Goal: Transaction & Acquisition: Book appointment/travel/reservation

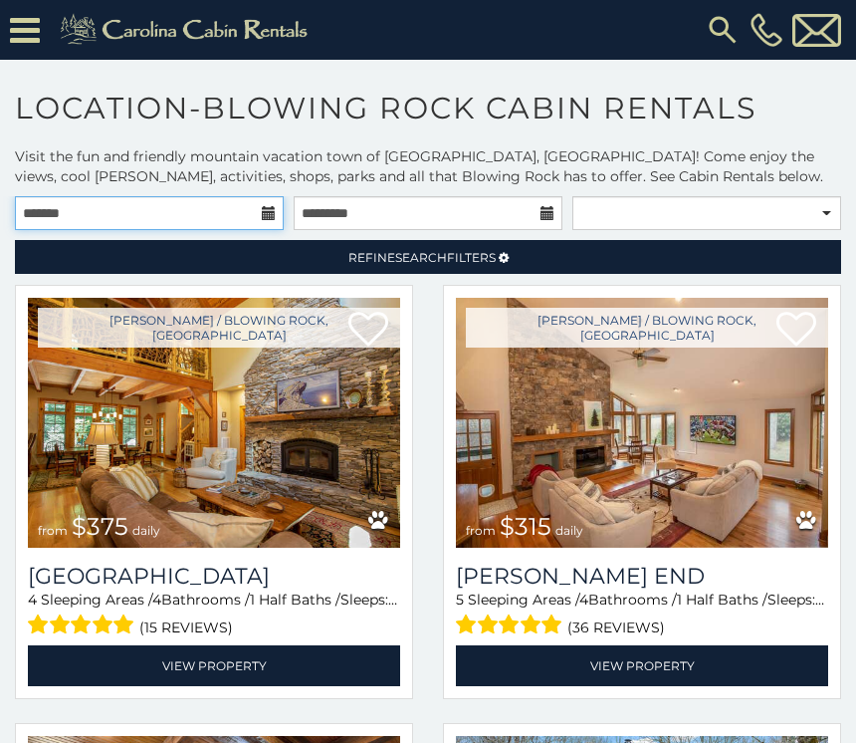
click at [278, 224] on input "text" at bounding box center [149, 213] width 269 height 34
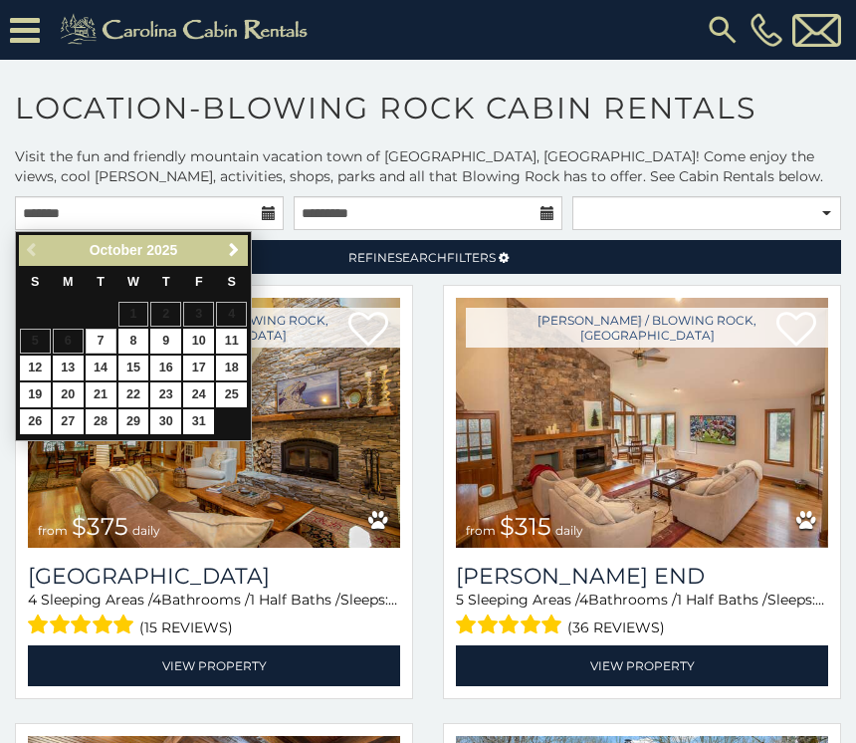
click at [232, 243] on span "Next" at bounding box center [234, 250] width 16 height 16
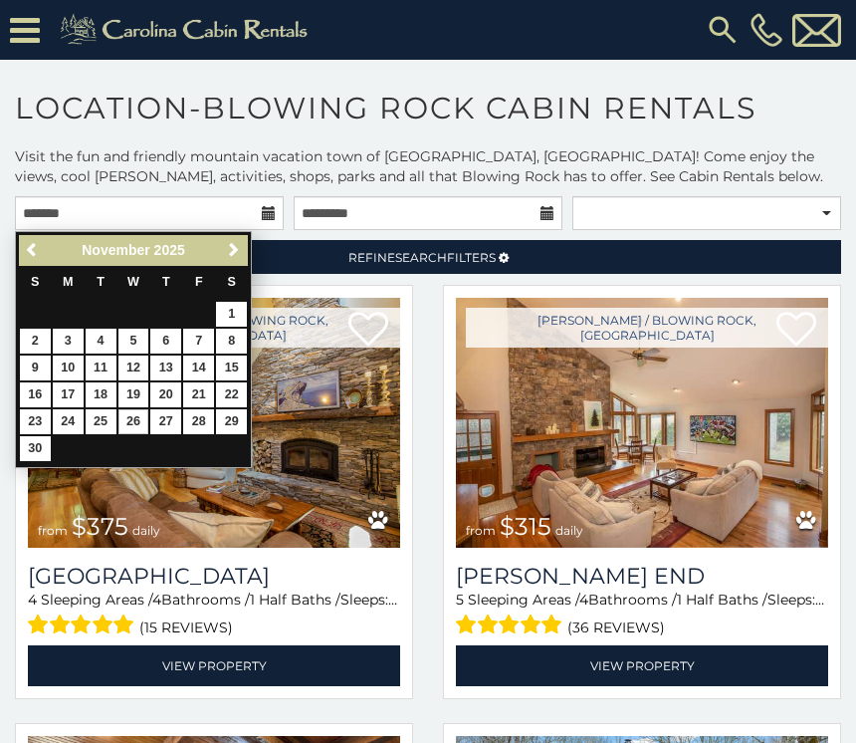
click at [133, 422] on link "26" at bounding box center [133, 421] width 31 height 25
type input "**********"
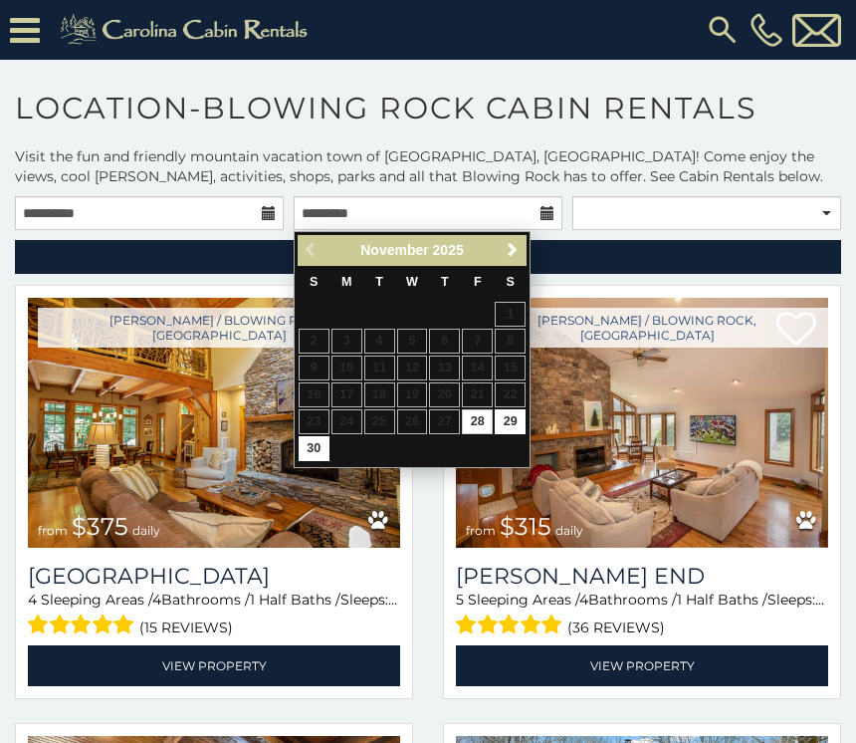
click at [506, 417] on link "29" at bounding box center [510, 421] width 31 height 25
type input "**********"
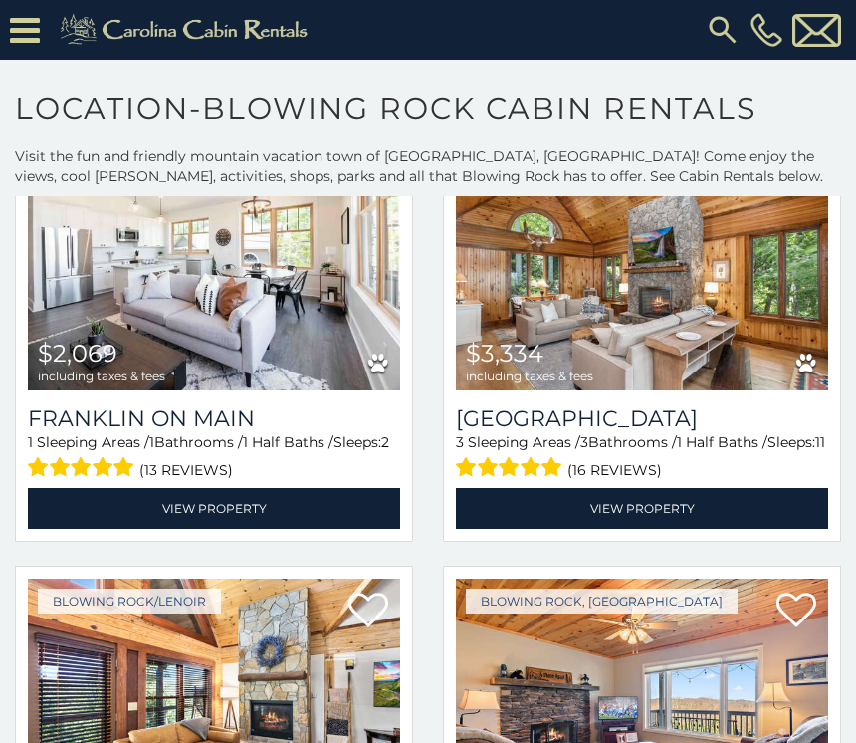
scroll to position [158, 0]
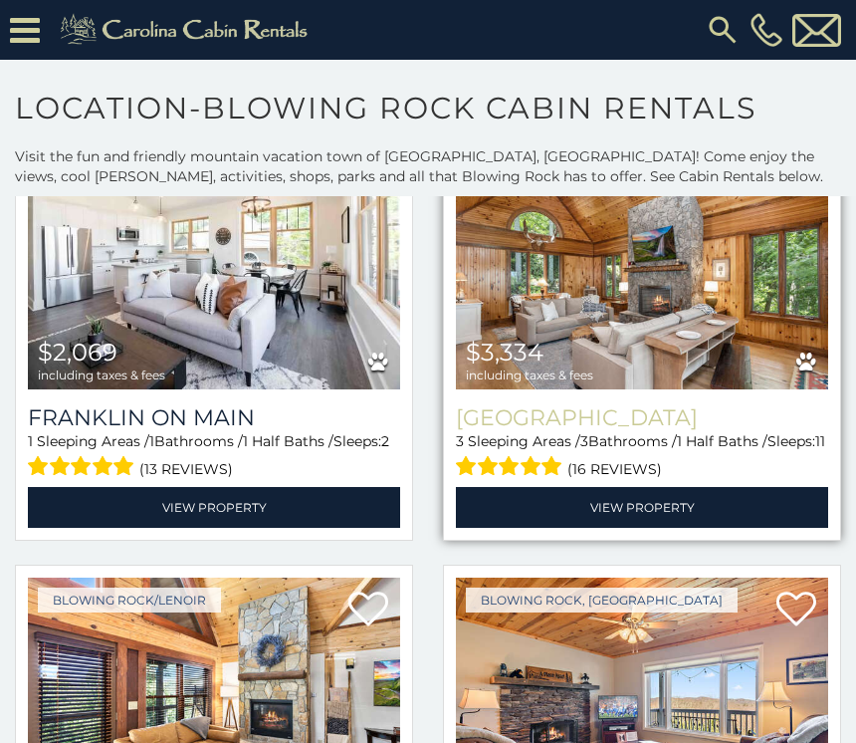
click at [749, 419] on h3 "[GEOGRAPHIC_DATA]" at bounding box center [642, 417] width 372 height 27
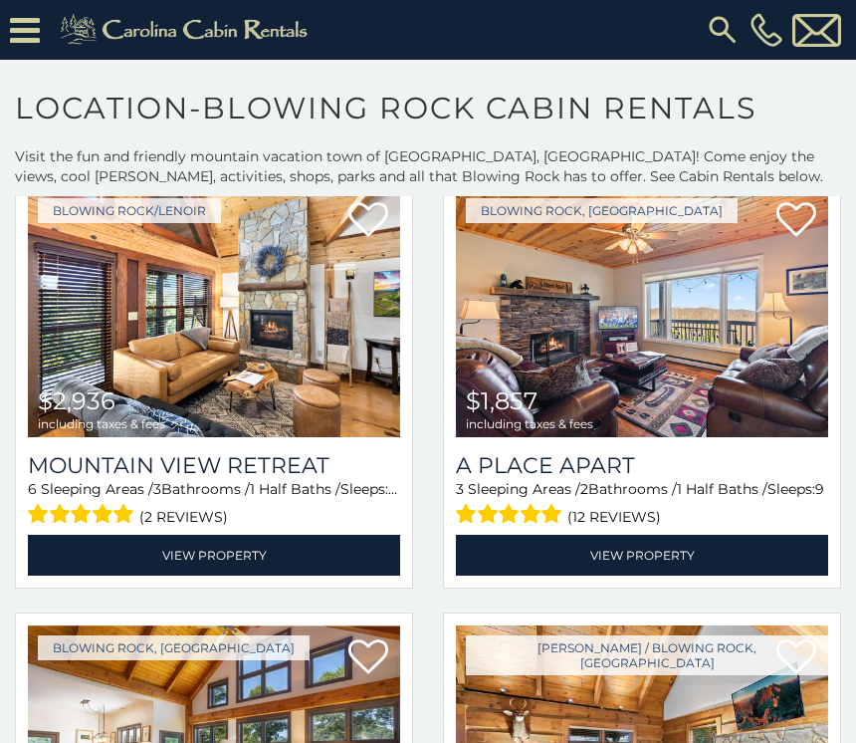
scroll to position [537, 0]
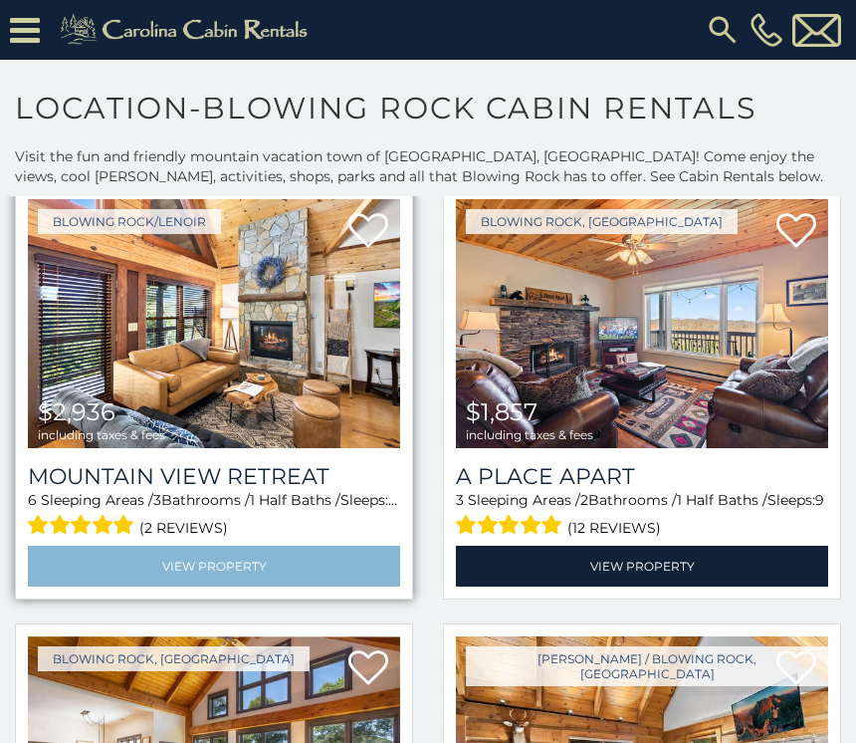
click at [273, 557] on link "View Property" at bounding box center [214, 566] width 372 height 41
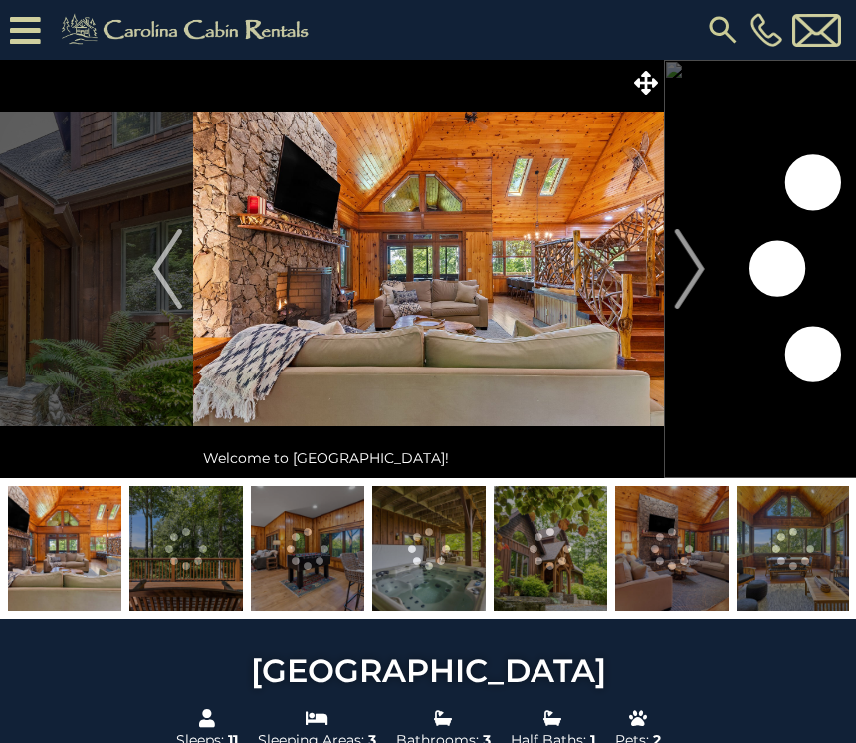
click at [180, 577] on img at bounding box center [186, 548] width 114 height 124
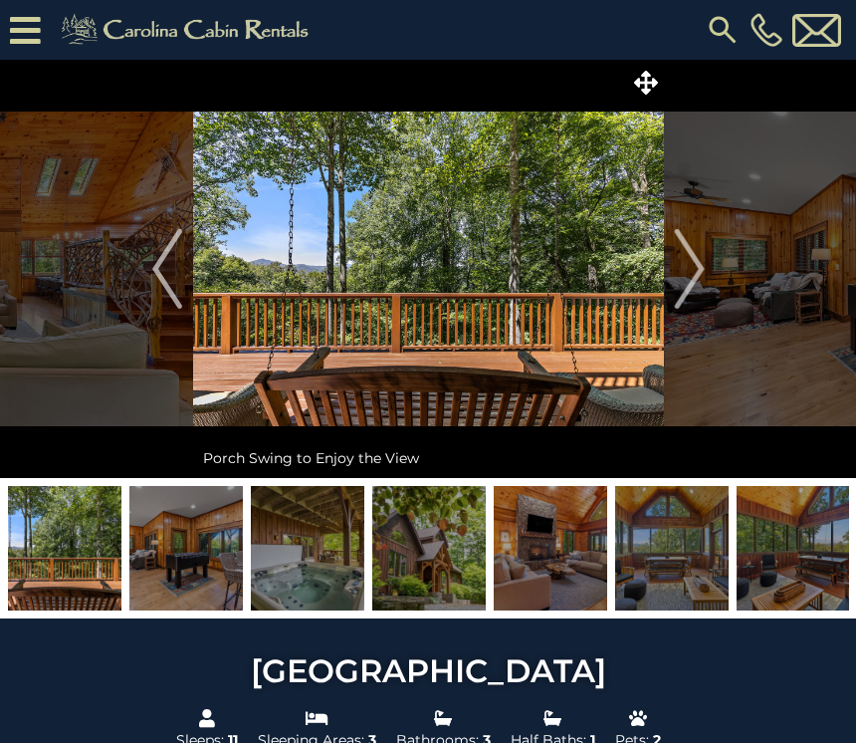
click at [316, 563] on img at bounding box center [308, 548] width 114 height 124
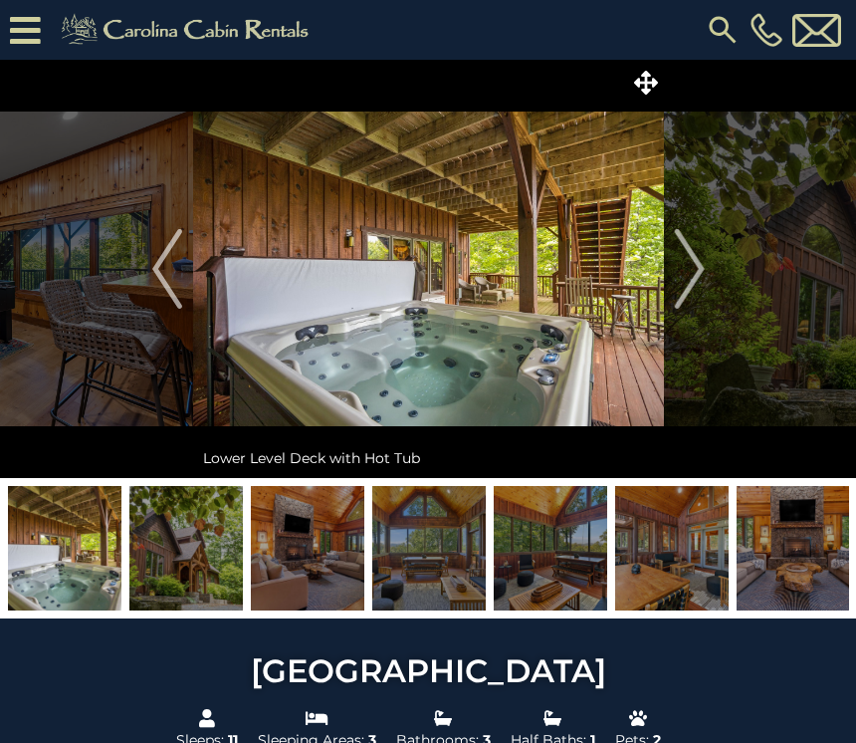
click at [424, 579] on img at bounding box center [429, 548] width 114 height 124
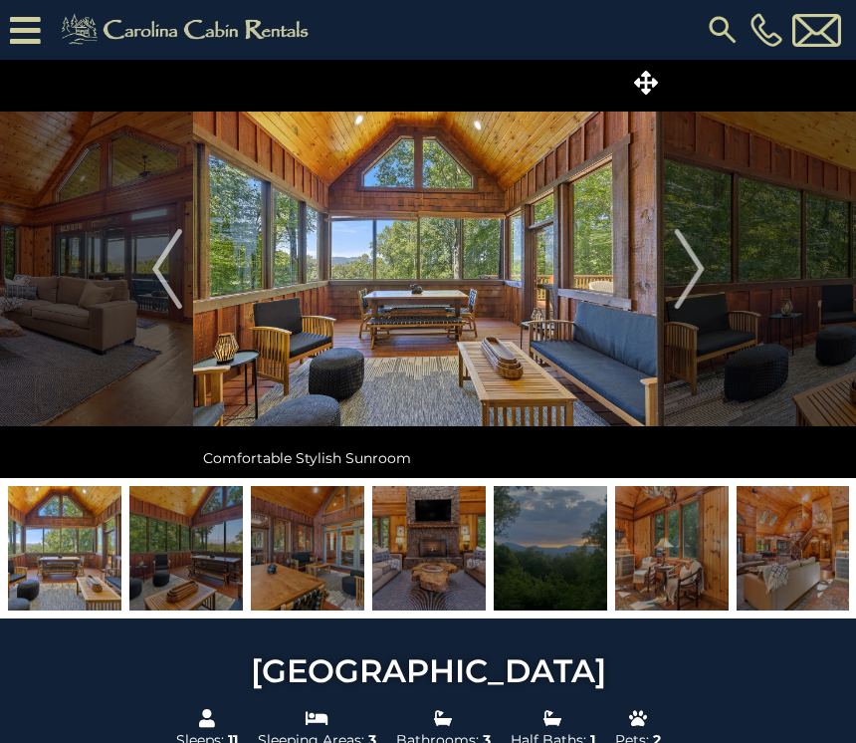
click at [569, 581] on img at bounding box center [551, 548] width 114 height 124
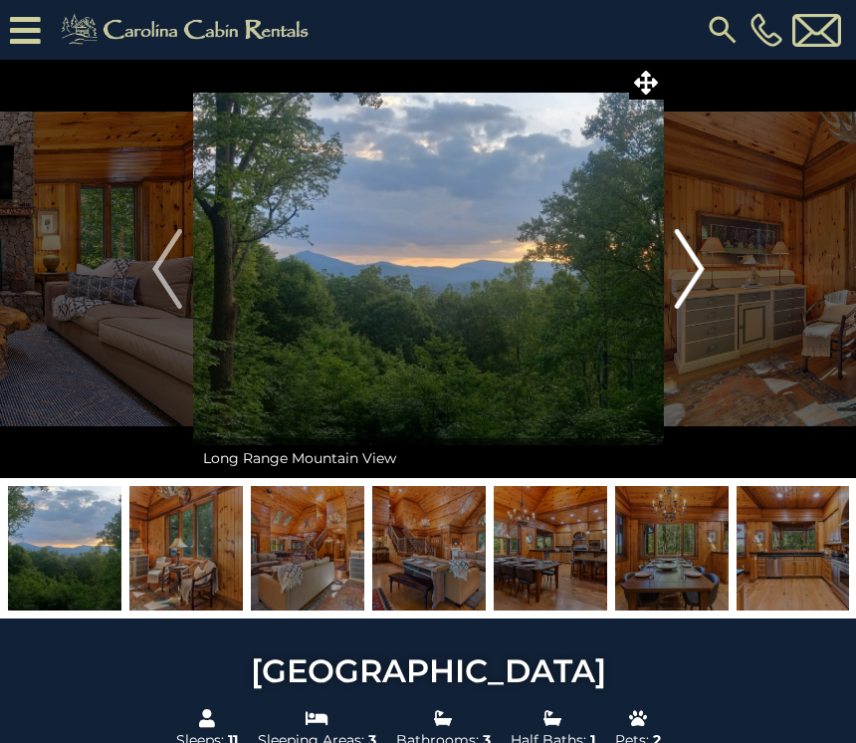
click at [698, 263] on img "Next" at bounding box center [689, 269] width 30 height 80
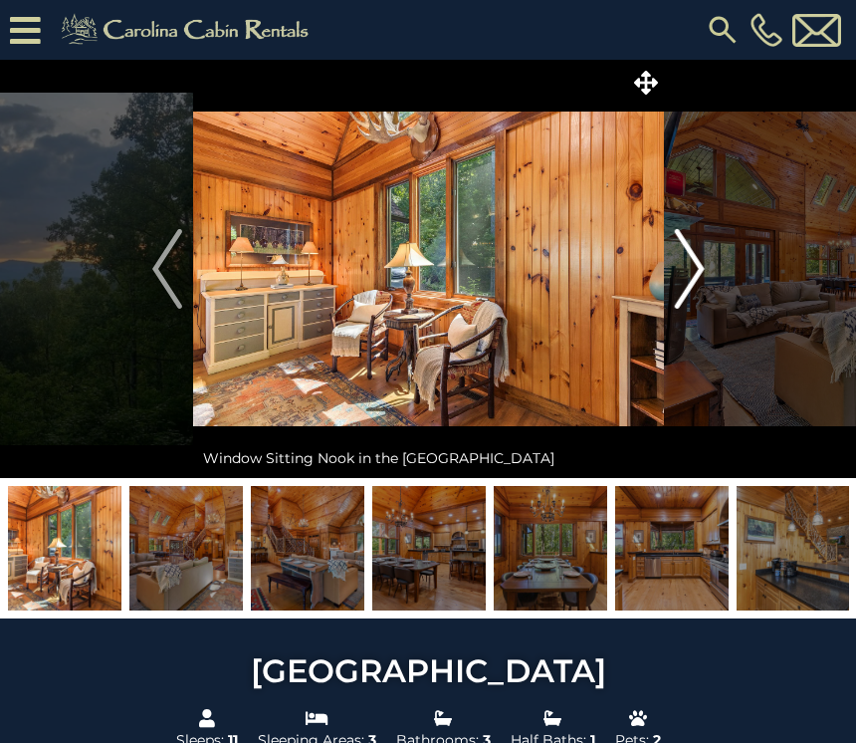
click at [686, 270] on img "Next" at bounding box center [689, 269] width 30 height 80
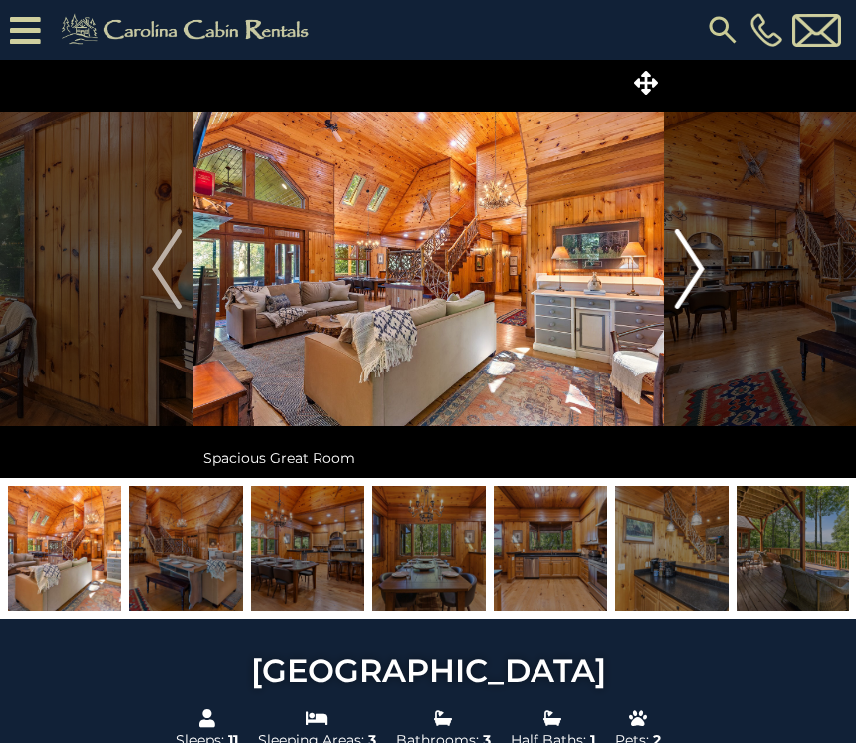
click at [688, 268] on img "Next" at bounding box center [689, 269] width 30 height 80
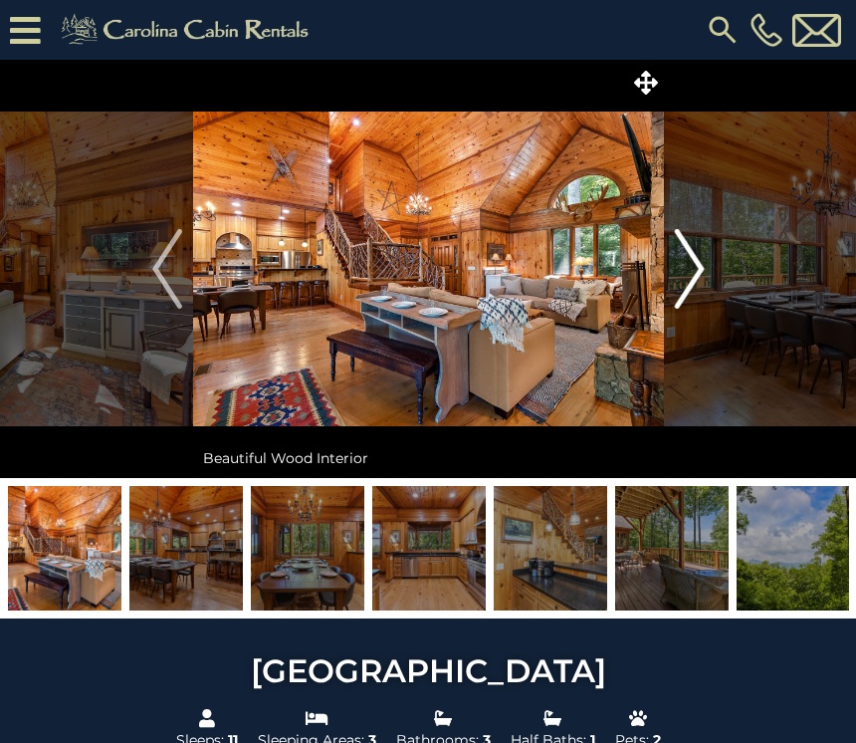
click at [696, 267] on img "Next" at bounding box center [689, 269] width 30 height 80
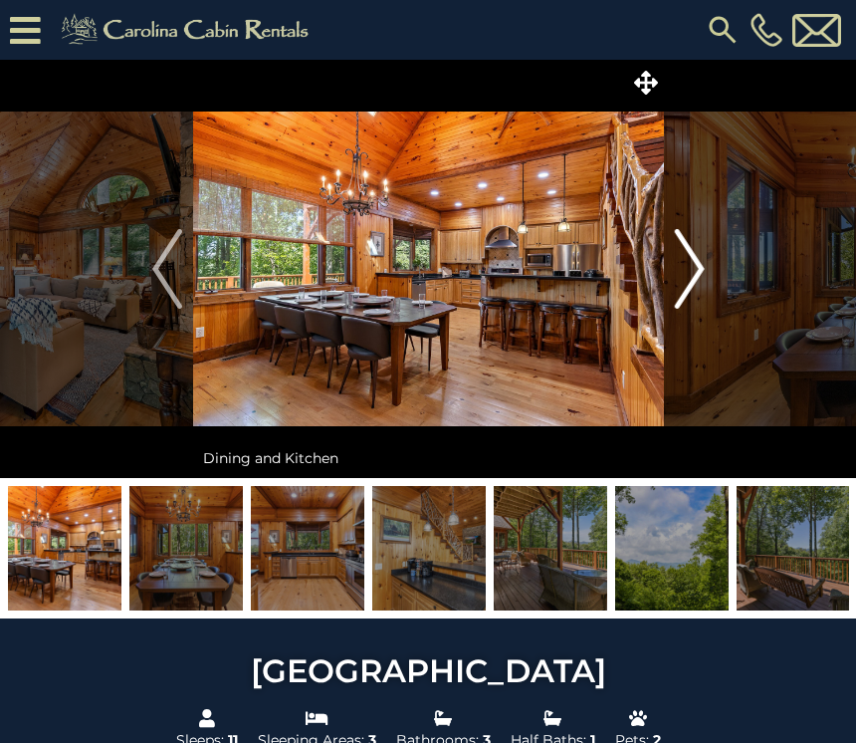
click at [702, 280] on img "Next" at bounding box center [689, 269] width 30 height 80
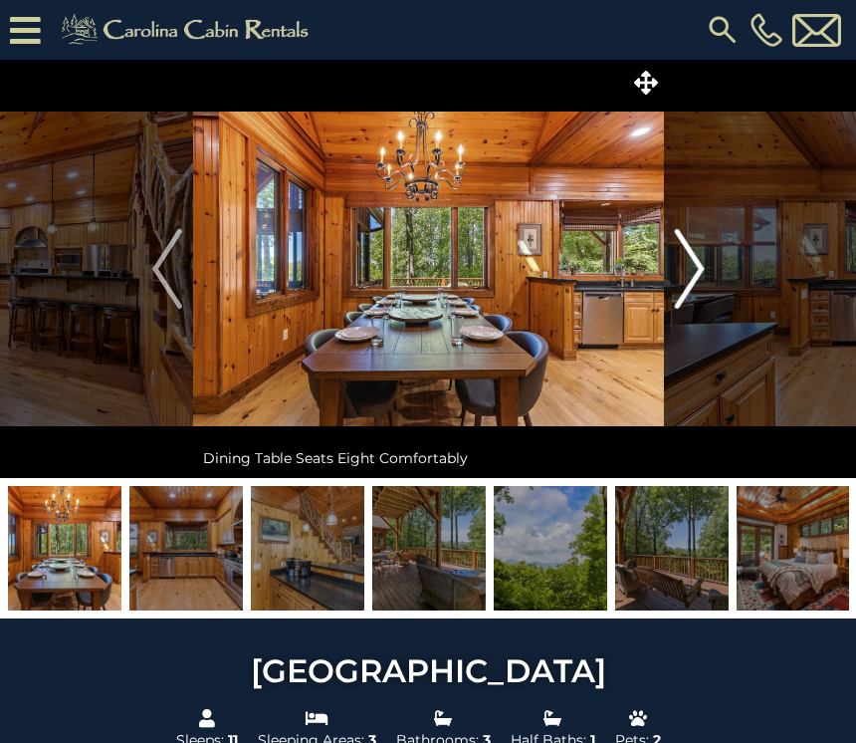
click at [696, 274] on img "Next" at bounding box center [689, 269] width 30 height 80
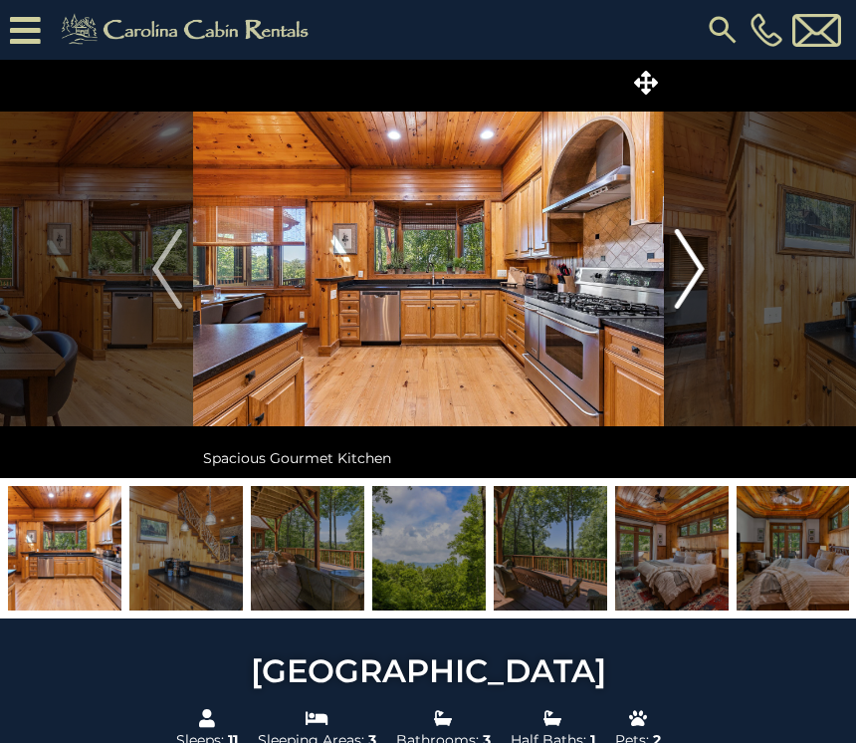
click at [693, 272] on img "Next" at bounding box center [689, 269] width 30 height 80
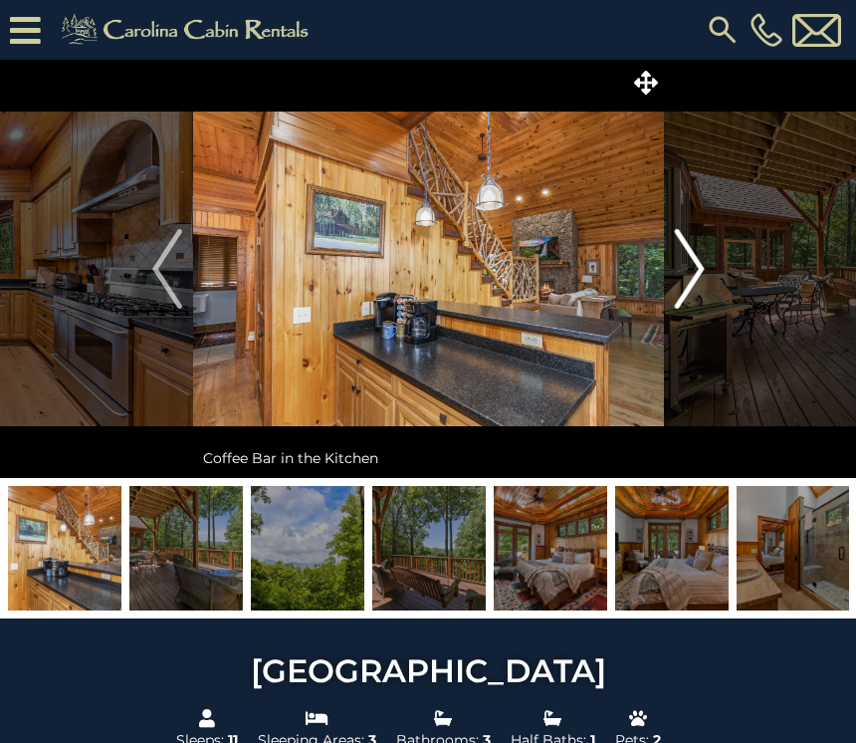
click at [695, 273] on img "Next" at bounding box center [689, 269] width 30 height 80
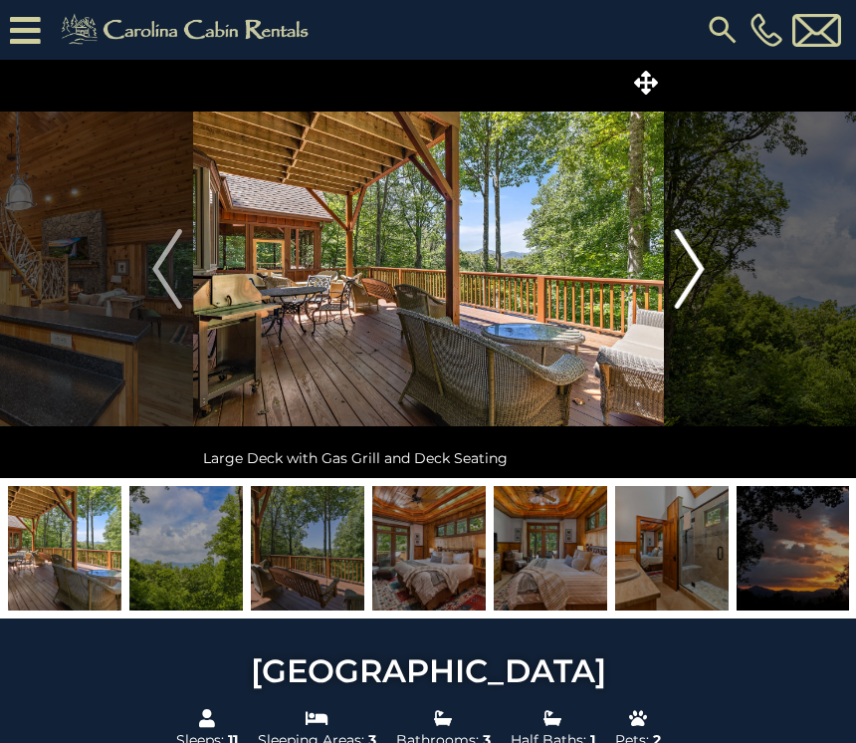
click at [697, 276] on img "Next" at bounding box center [689, 269] width 30 height 80
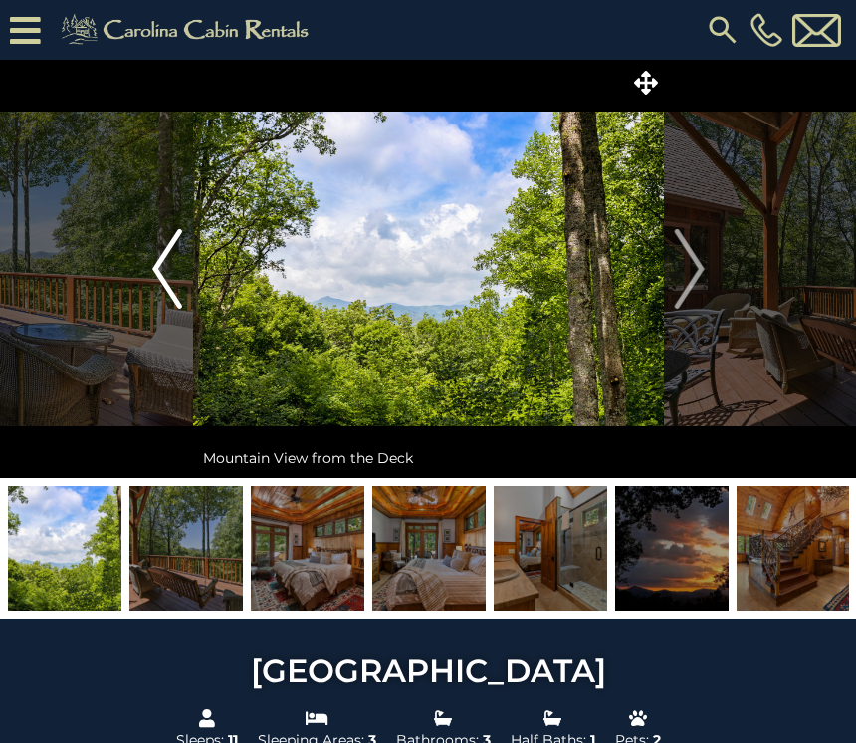
click at [163, 286] on img "Previous" at bounding box center [167, 269] width 30 height 80
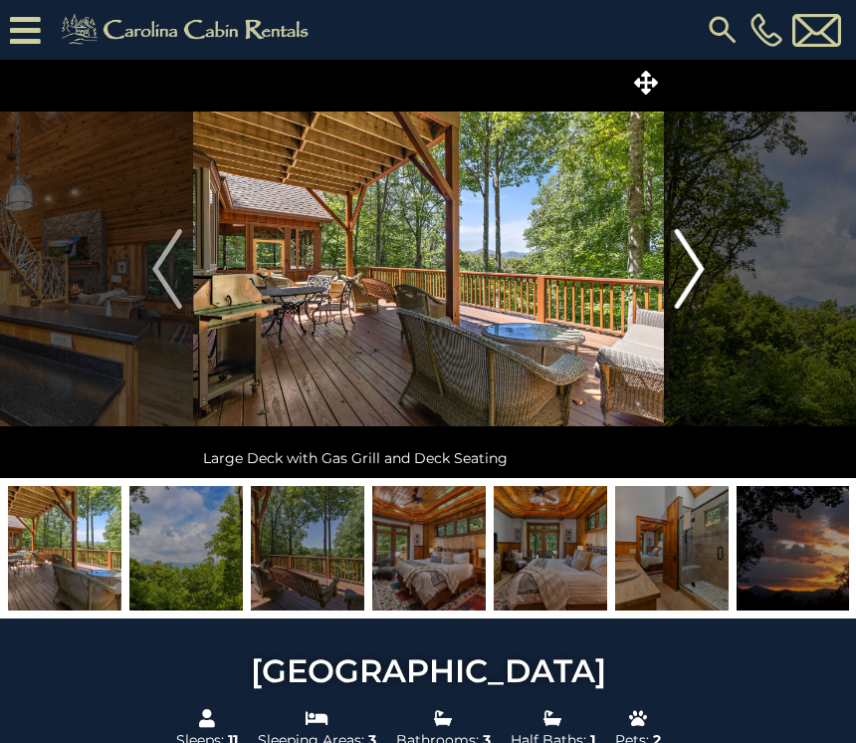
click at [701, 266] on img "Next" at bounding box center [689, 269] width 30 height 80
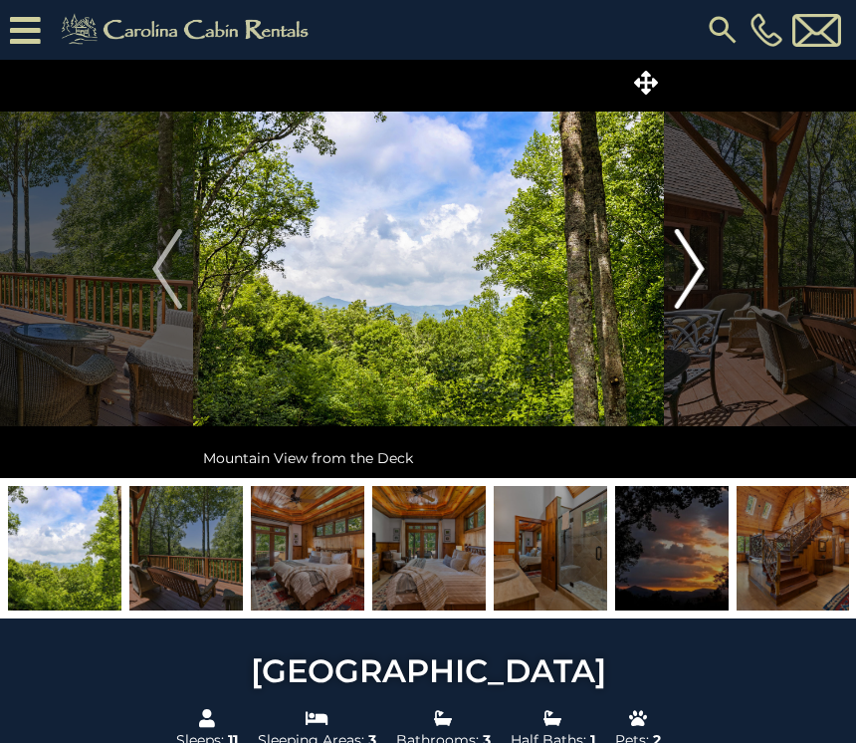
click at [703, 262] on img "Next" at bounding box center [689, 269] width 30 height 80
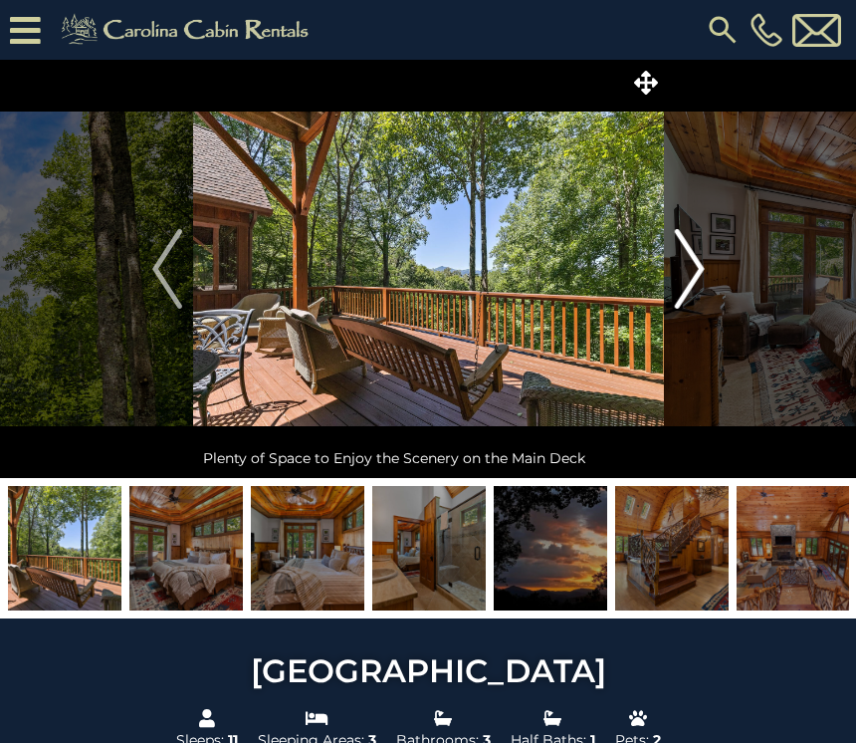
click at [684, 275] on img "Next" at bounding box center [689, 269] width 30 height 80
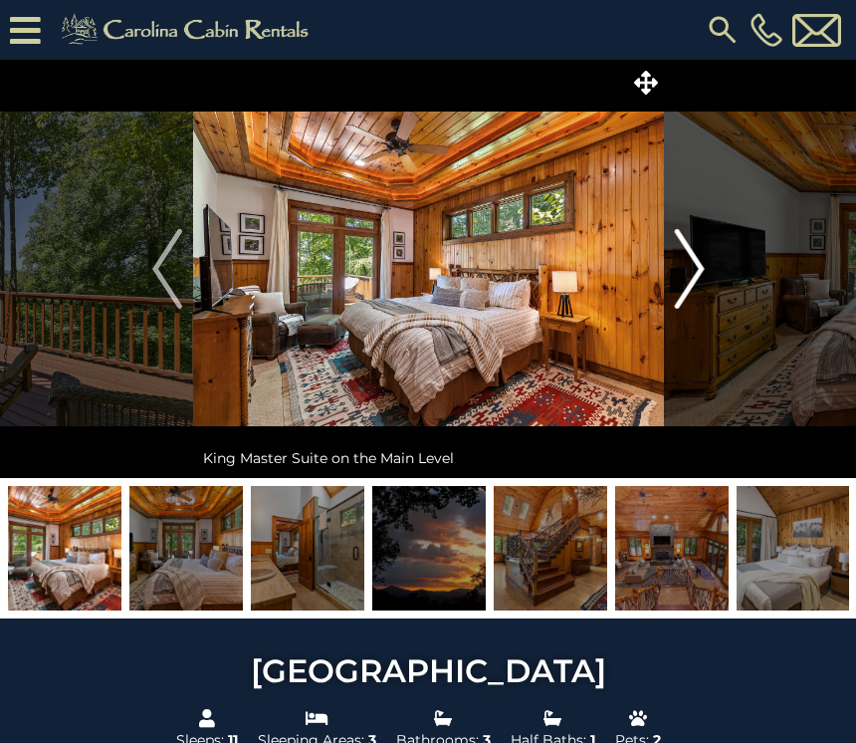
click at [698, 266] on img "Next" at bounding box center [689, 269] width 30 height 80
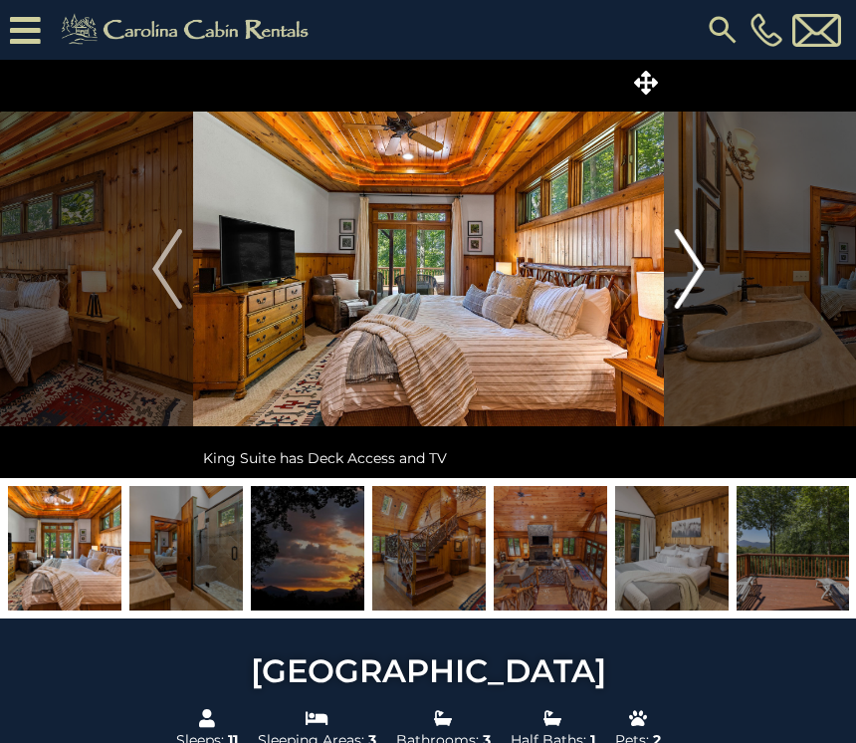
click at [690, 278] on img "Next" at bounding box center [689, 269] width 30 height 80
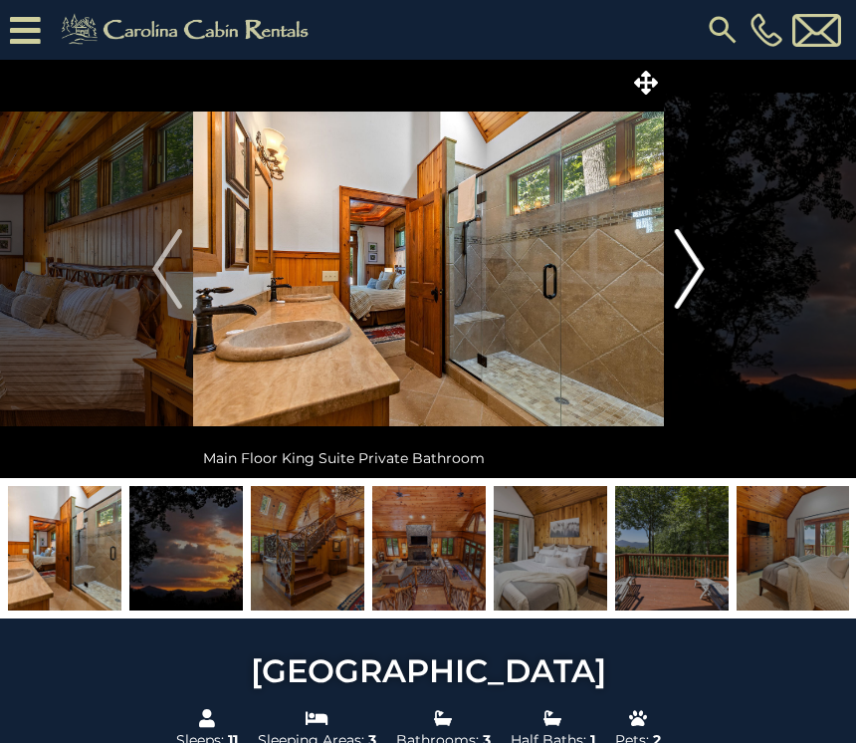
click at [696, 267] on img "Next" at bounding box center [689, 269] width 30 height 80
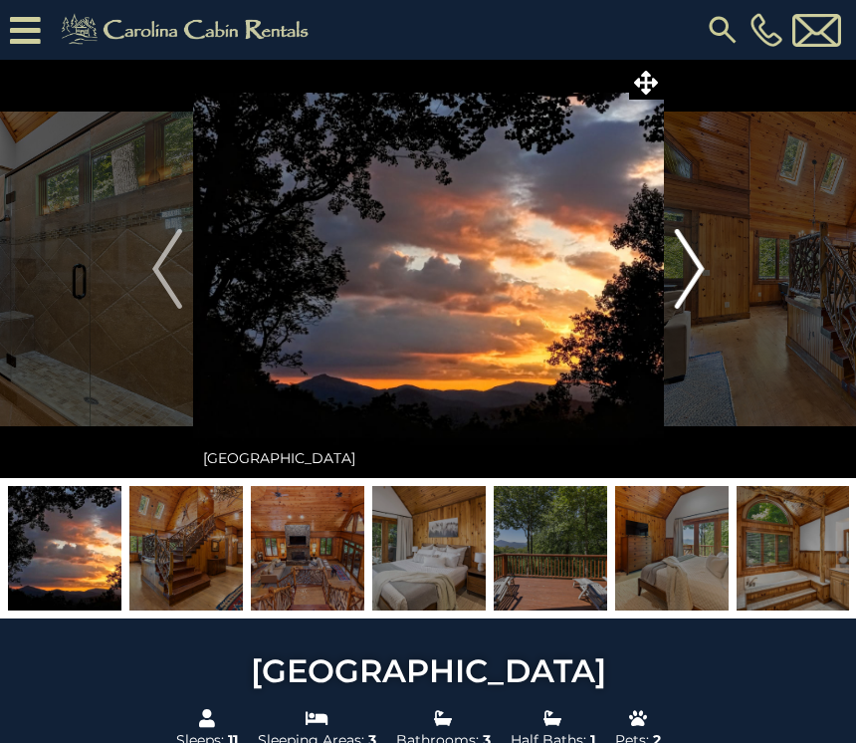
click at [692, 282] on img "Next" at bounding box center [689, 269] width 30 height 80
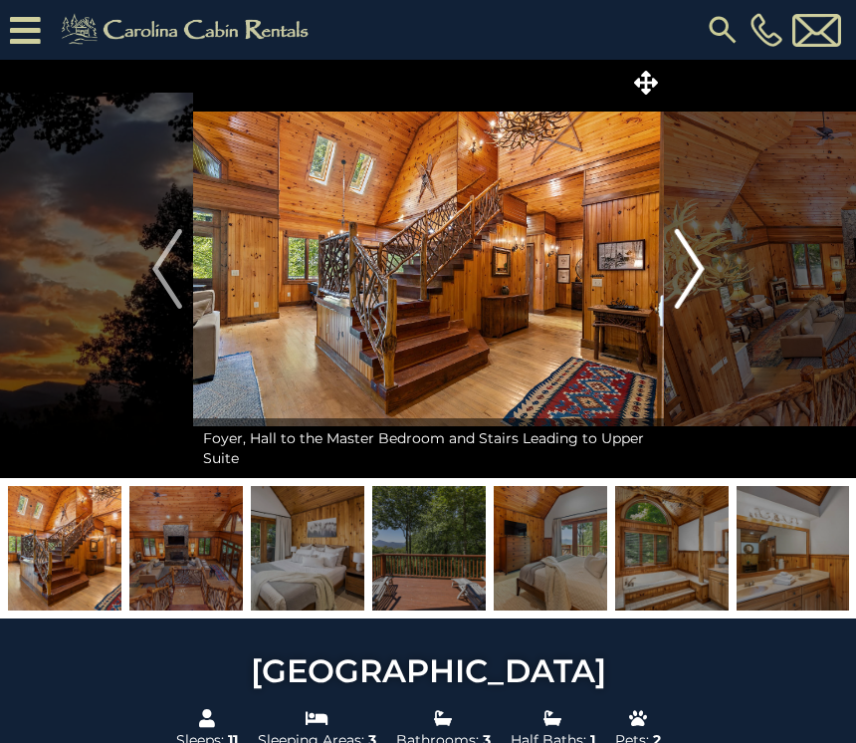
click at [687, 265] on img "Next" at bounding box center [689, 269] width 30 height 80
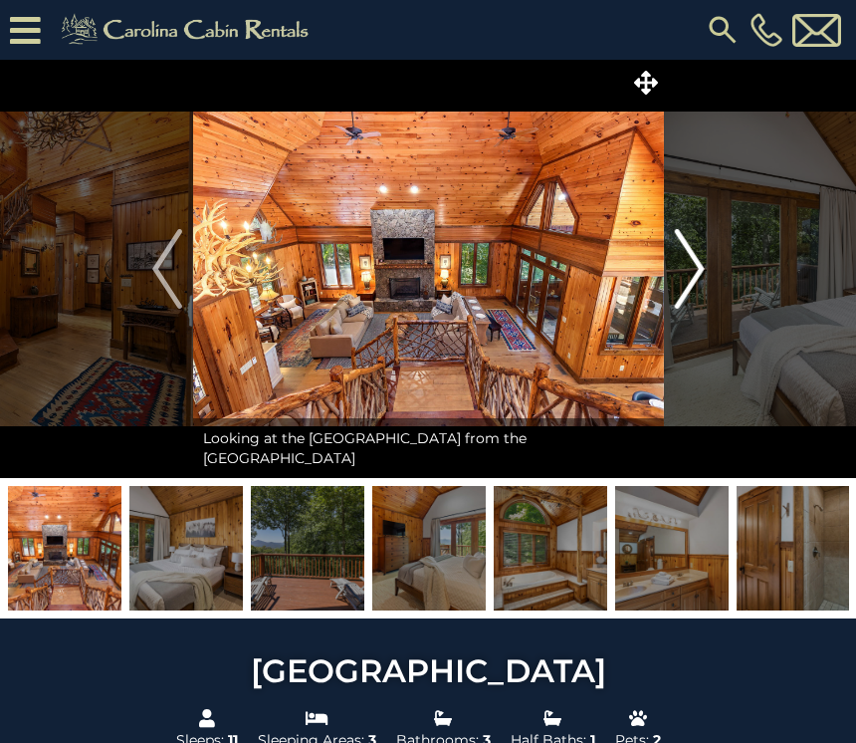
click at [691, 279] on img "Next" at bounding box center [689, 269] width 30 height 80
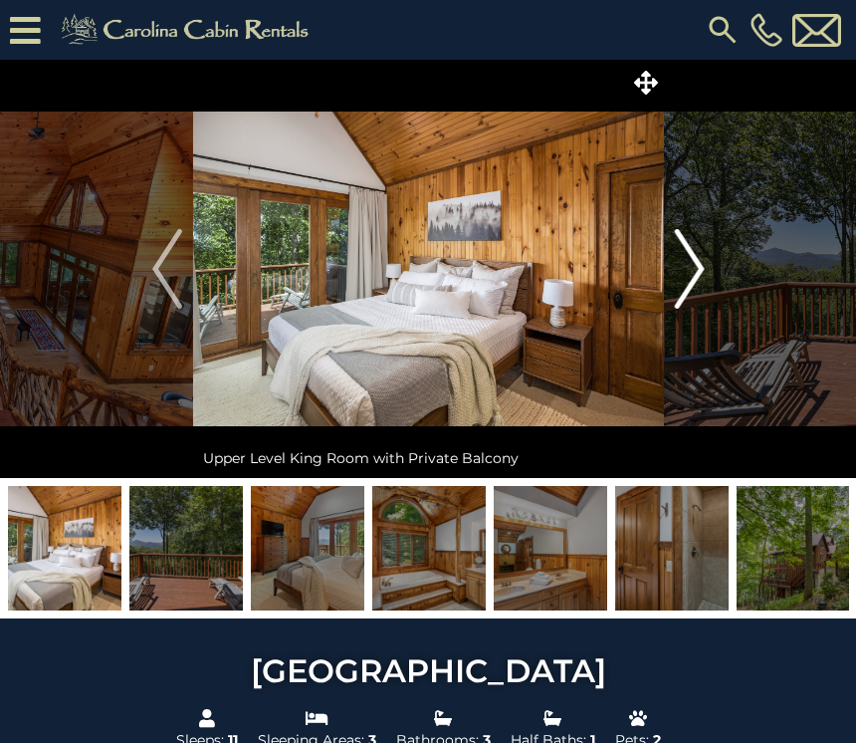
click at [695, 267] on img "Next" at bounding box center [689, 269] width 30 height 80
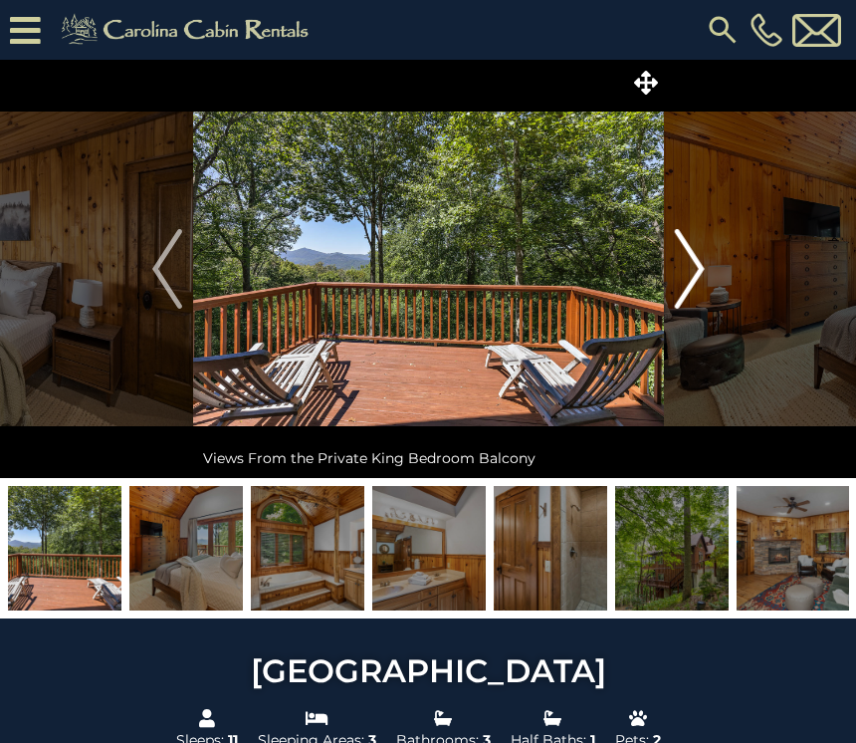
click at [688, 268] on img "Next" at bounding box center [689, 269] width 30 height 80
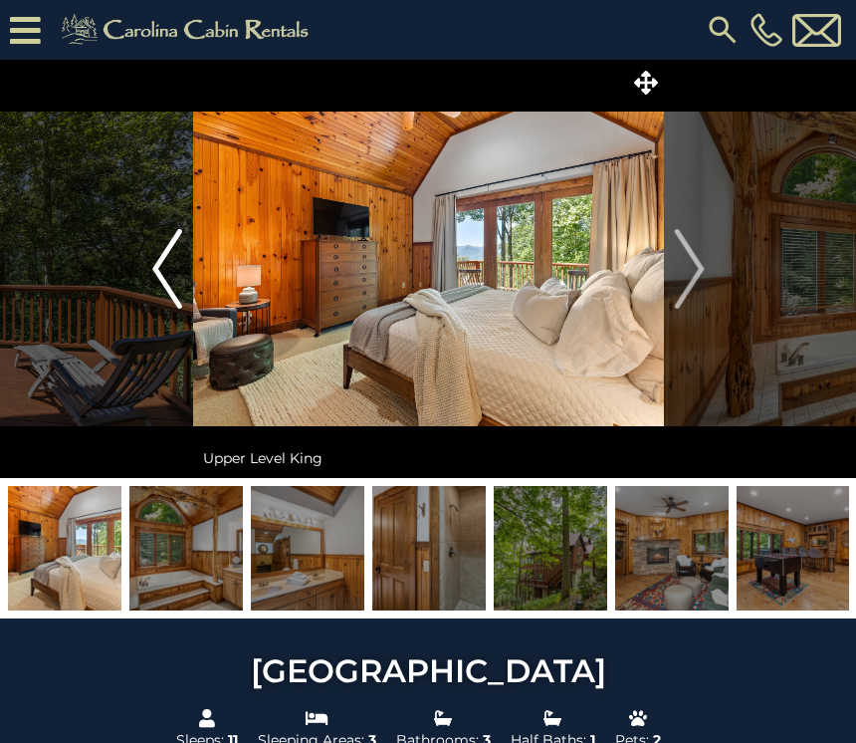
click at [155, 285] on img "Previous" at bounding box center [167, 269] width 30 height 80
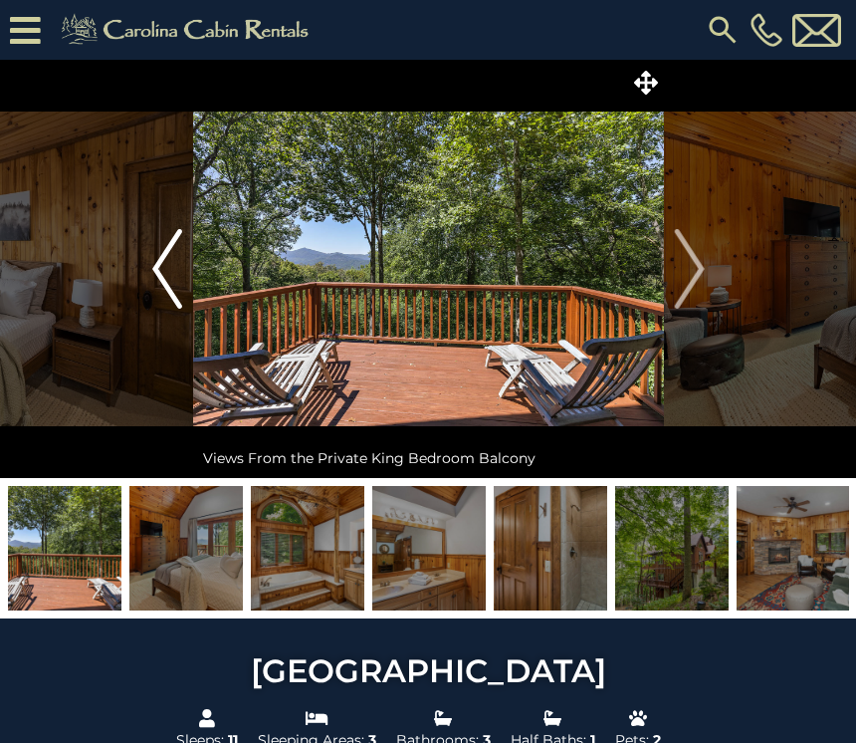
click at [162, 287] on img "Previous" at bounding box center [167, 269] width 30 height 80
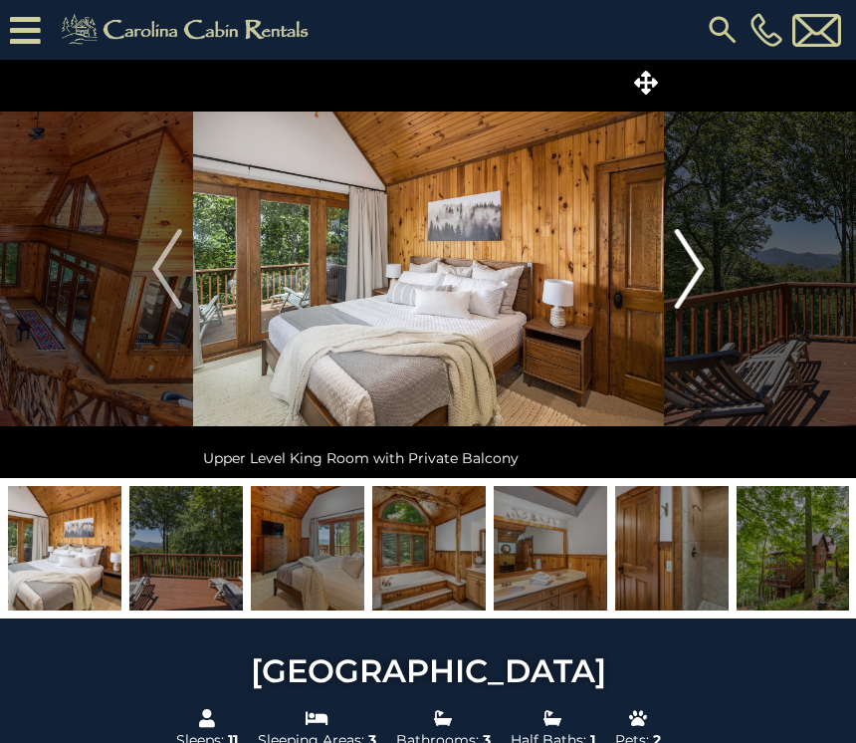
click at [688, 277] on img "Next" at bounding box center [689, 269] width 30 height 80
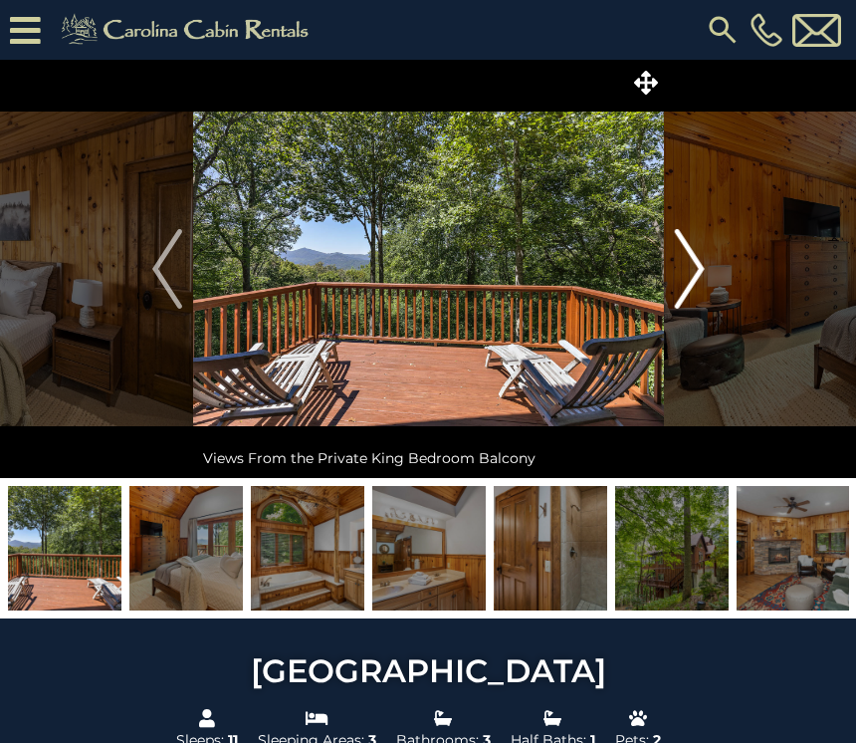
click at [702, 274] on img "Next" at bounding box center [689, 269] width 30 height 80
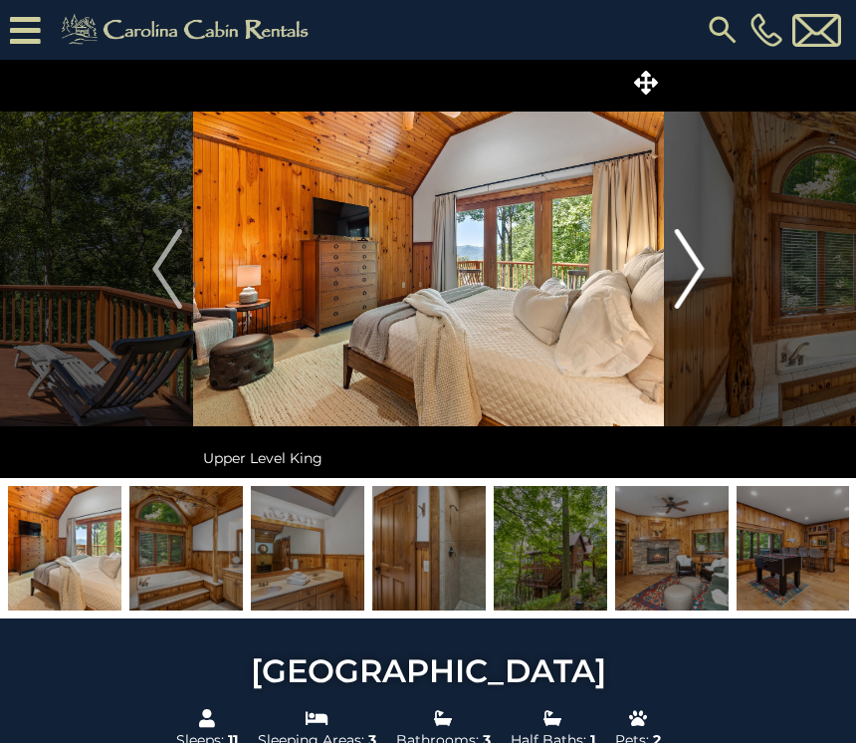
click at [697, 277] on img "Next" at bounding box center [689, 269] width 30 height 80
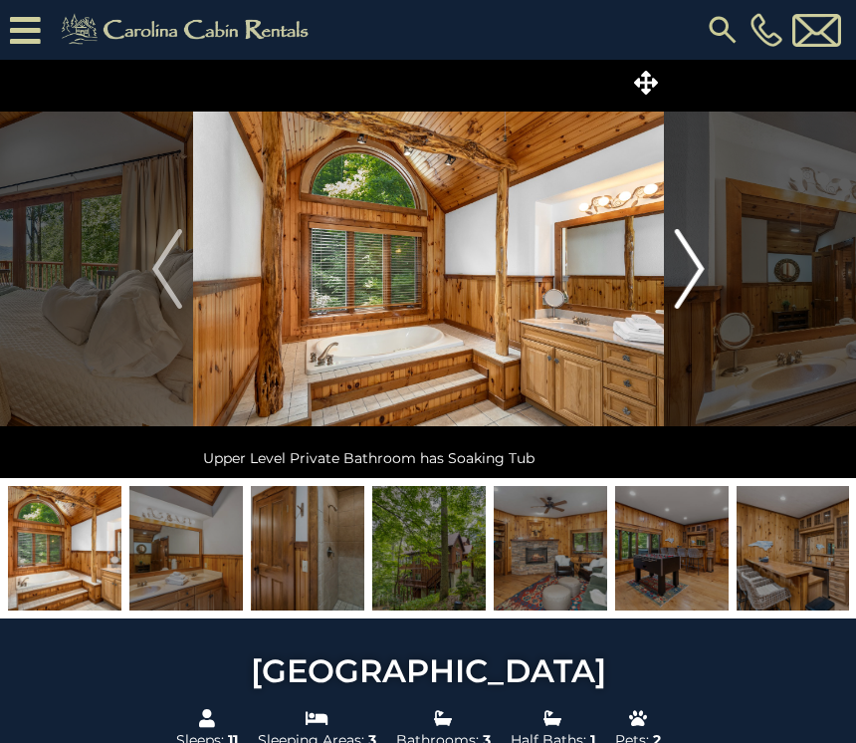
click at [691, 289] on img "Next" at bounding box center [689, 269] width 30 height 80
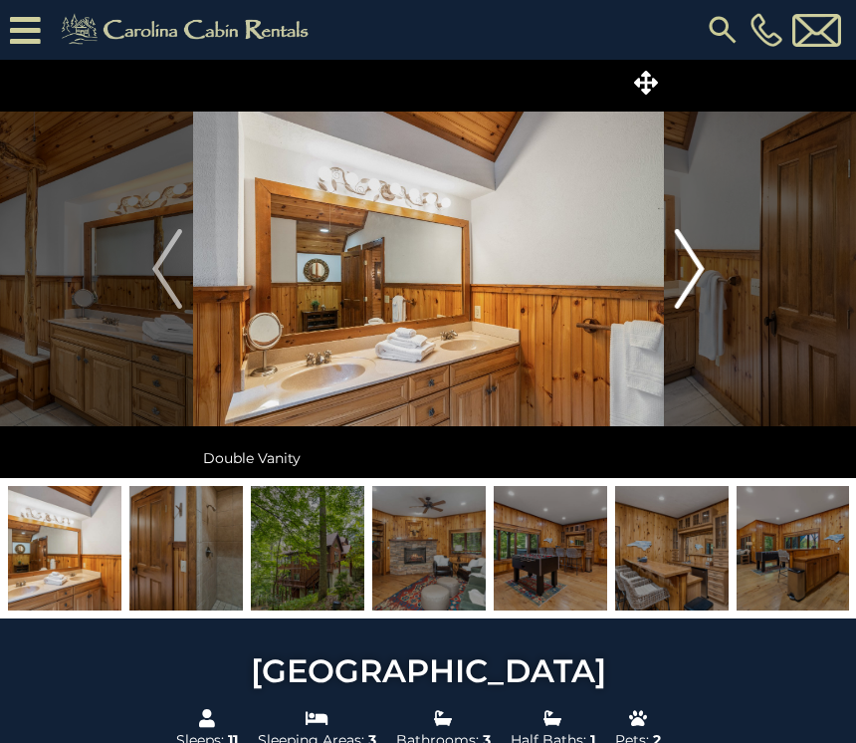
click at [699, 272] on img "Next" at bounding box center [689, 269] width 30 height 80
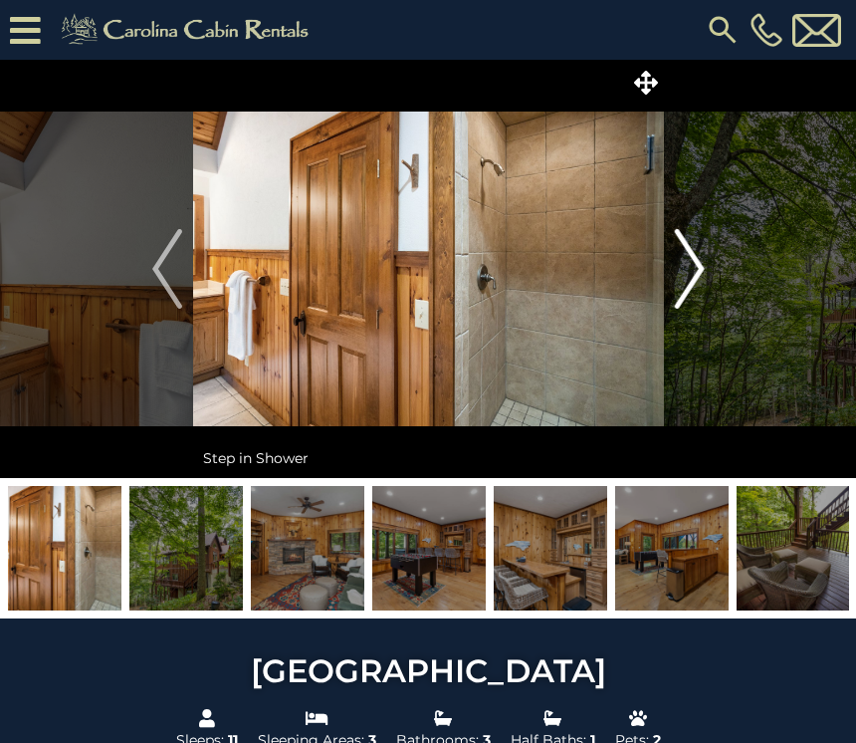
click at [708, 282] on button "Next" at bounding box center [690, 269] width 52 height 418
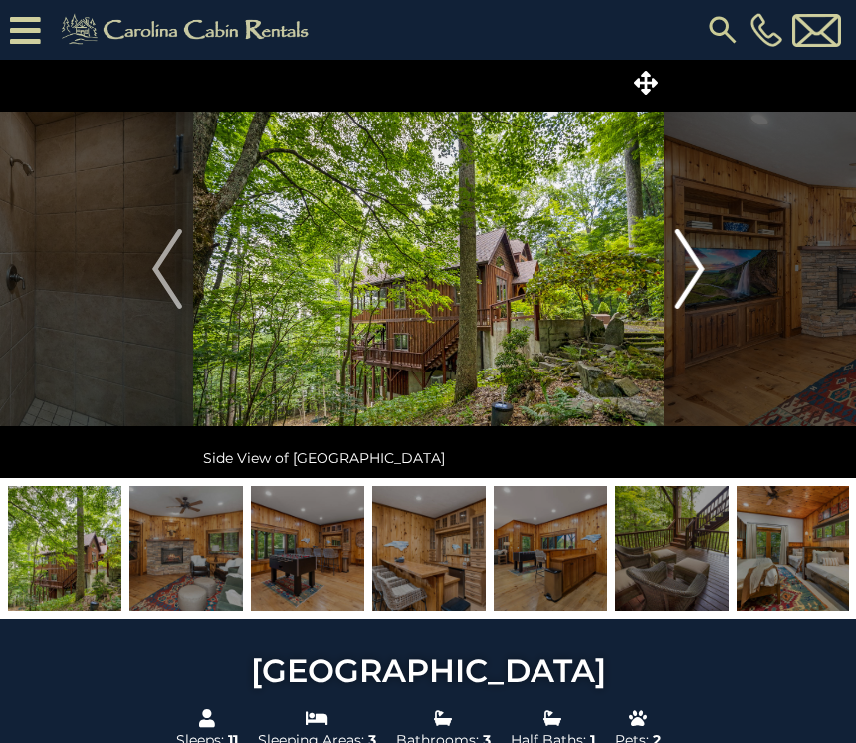
click at [702, 271] on img "Next" at bounding box center [689, 269] width 30 height 80
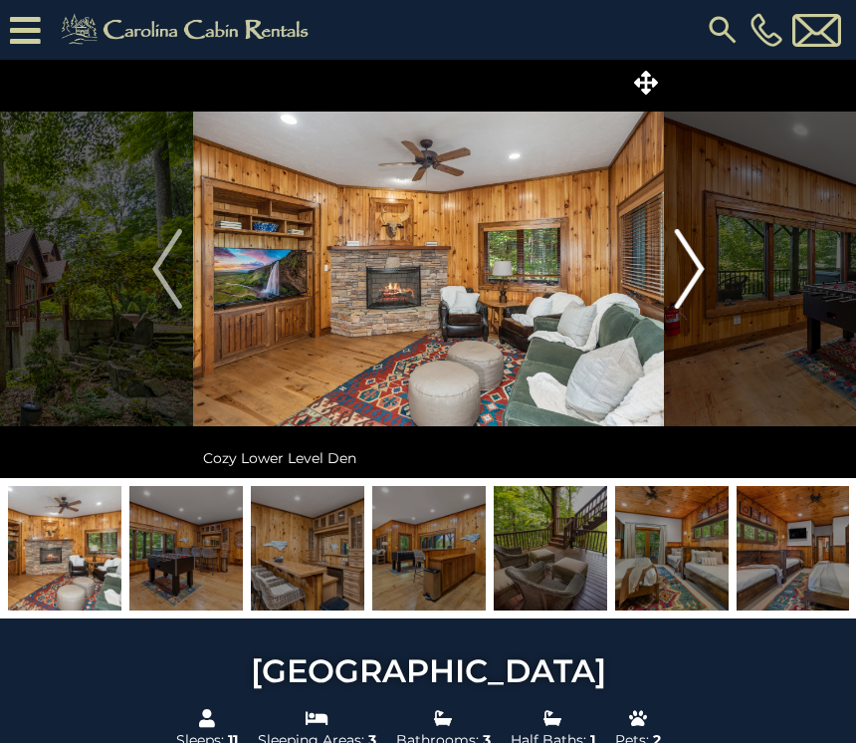
click at [701, 267] on img "Next" at bounding box center [689, 269] width 30 height 80
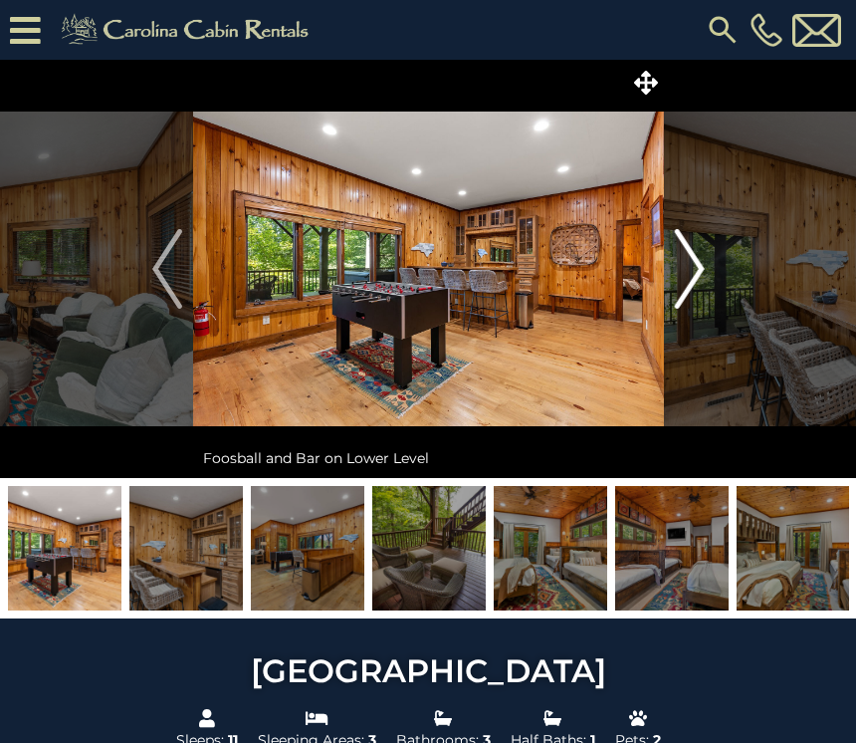
click at [699, 280] on img "Next" at bounding box center [689, 269] width 30 height 80
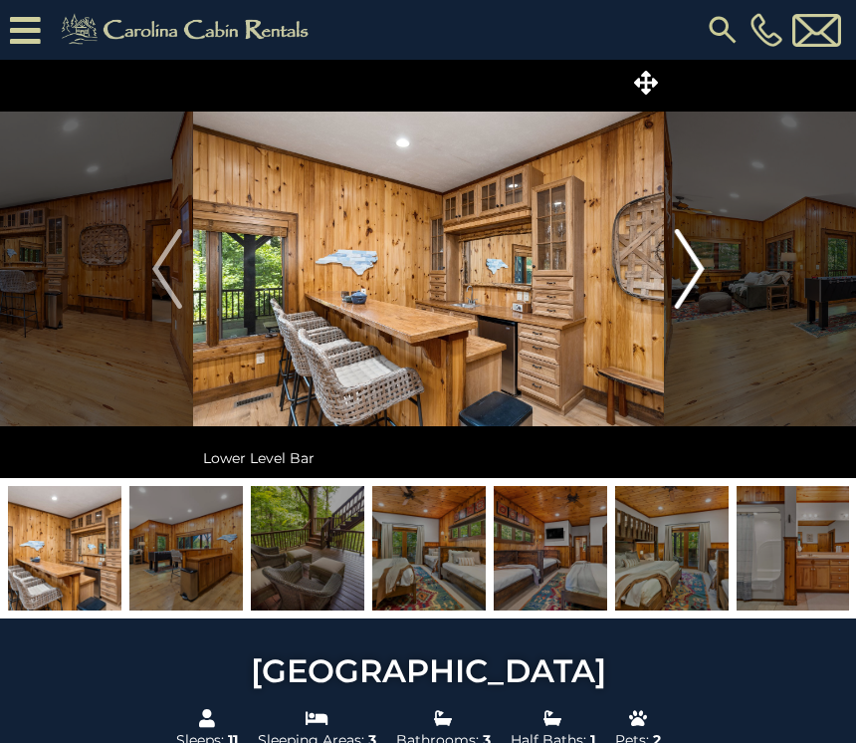
click at [704, 266] on img "Next" at bounding box center [689, 269] width 30 height 80
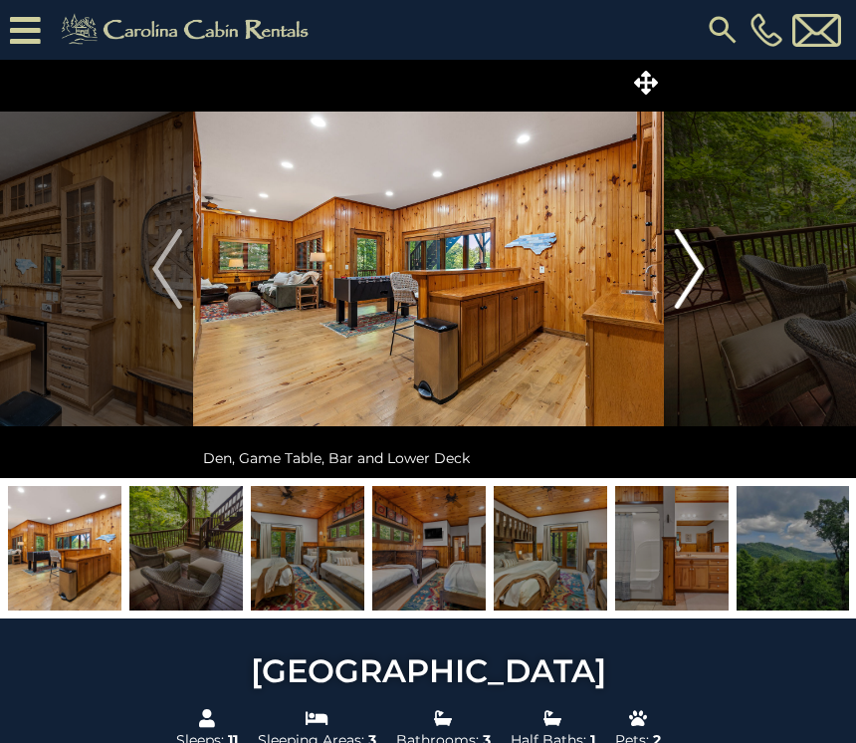
click at [700, 264] on img "Next" at bounding box center [689, 269] width 30 height 80
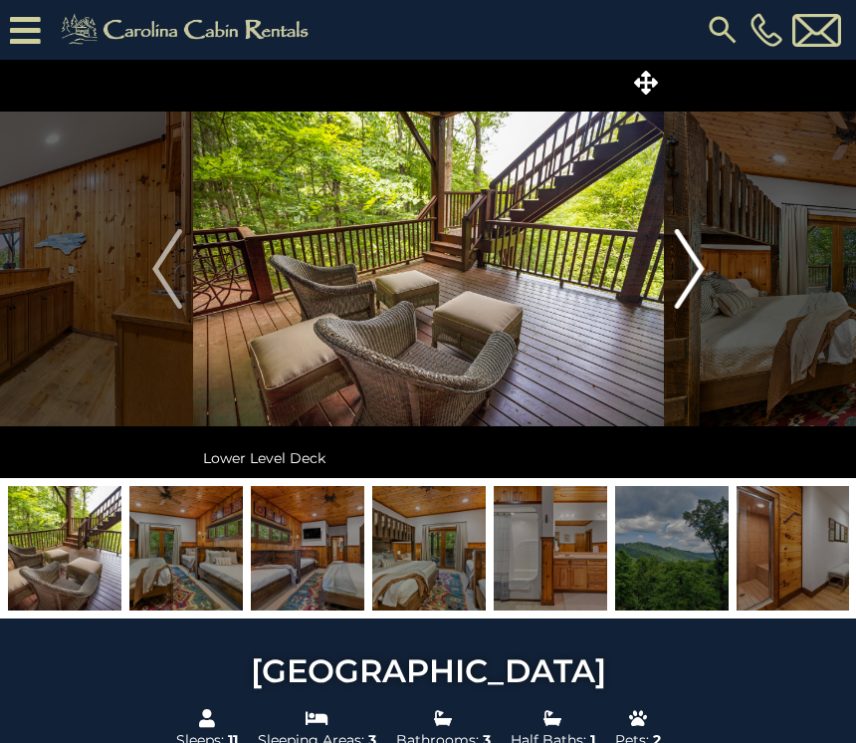
click at [710, 265] on button "Next" at bounding box center [690, 269] width 52 height 418
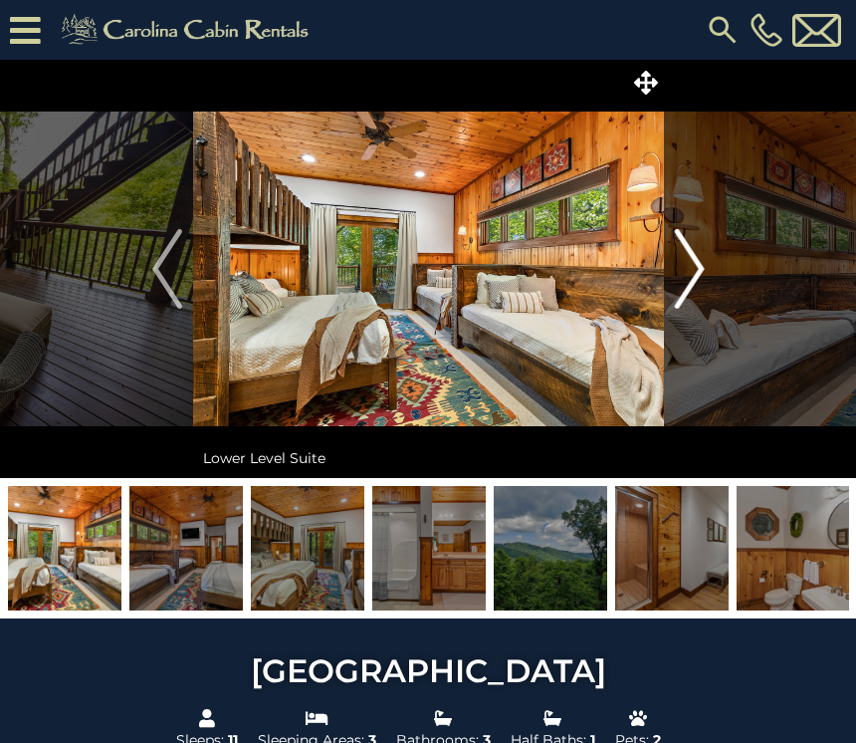
click at [707, 259] on button "Next" at bounding box center [690, 269] width 52 height 418
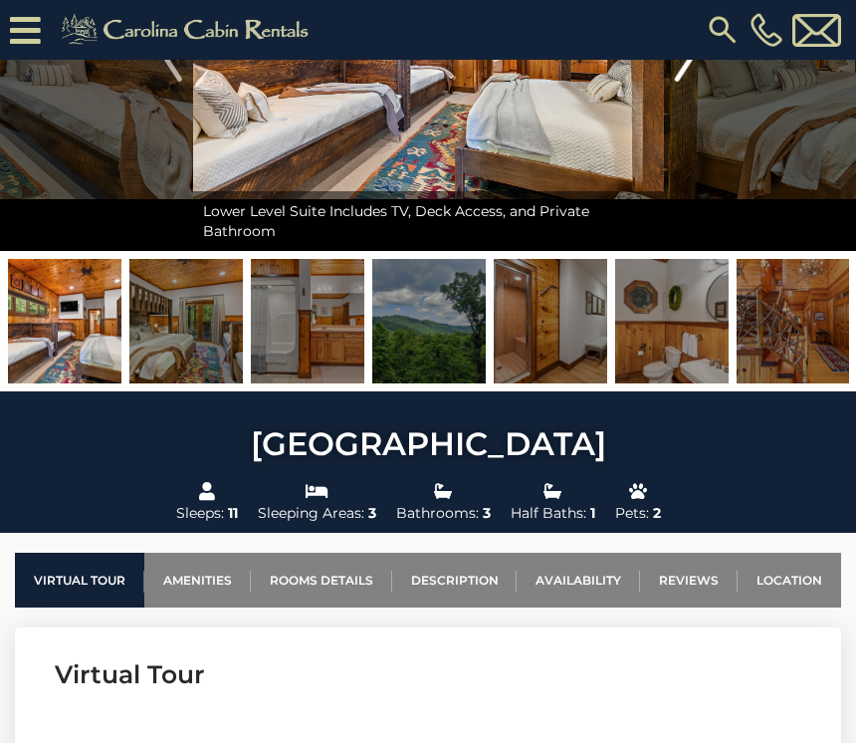
scroll to position [266, 0]
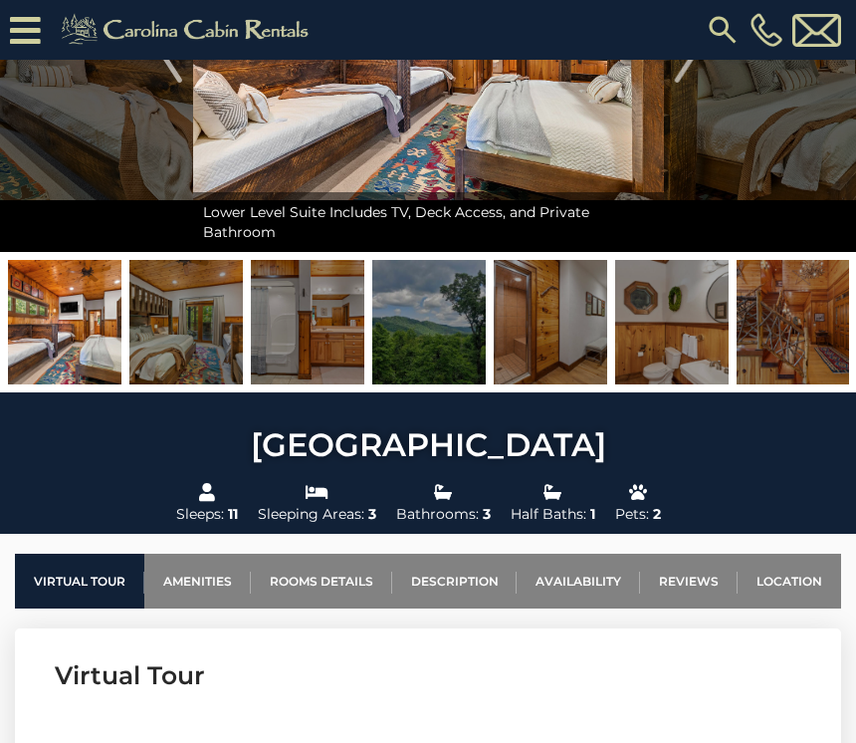
click at [82, 328] on img at bounding box center [65, 322] width 114 height 124
click at [54, 325] on img at bounding box center [65, 322] width 114 height 124
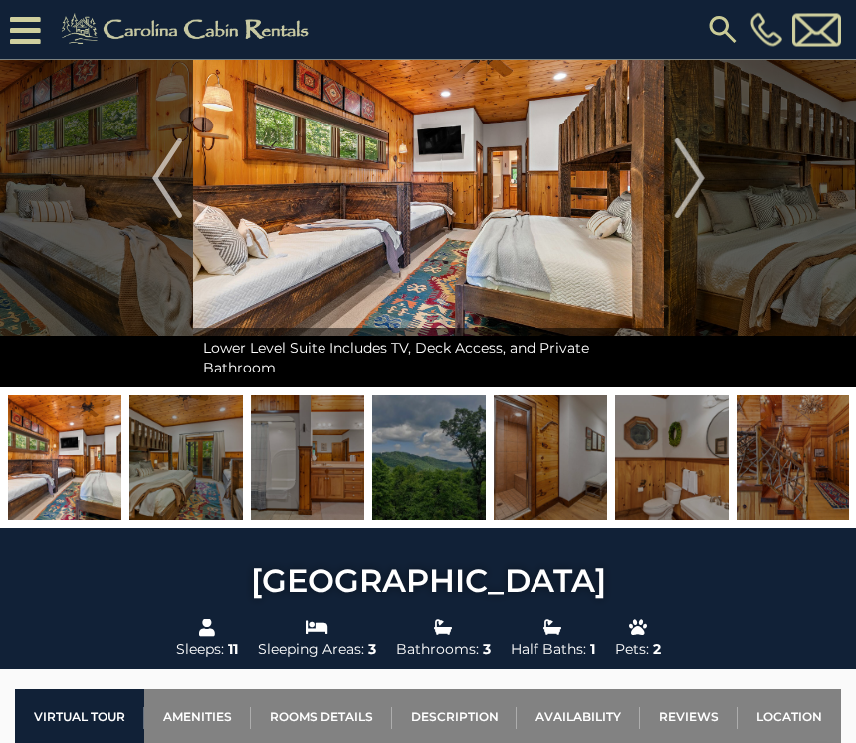
scroll to position [121, 0]
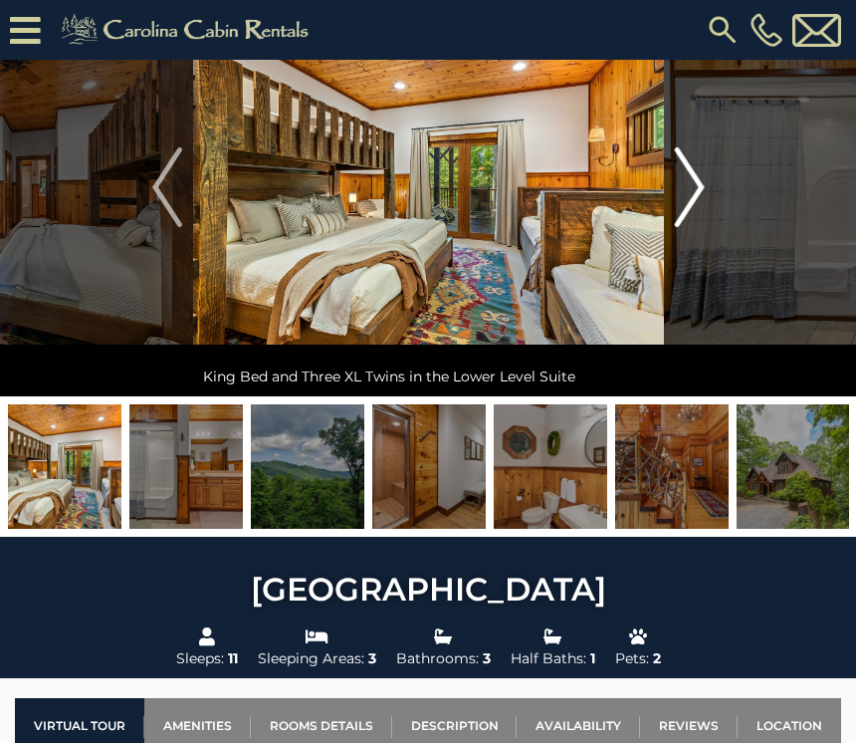
click at [696, 190] on img "Next" at bounding box center [689, 187] width 30 height 80
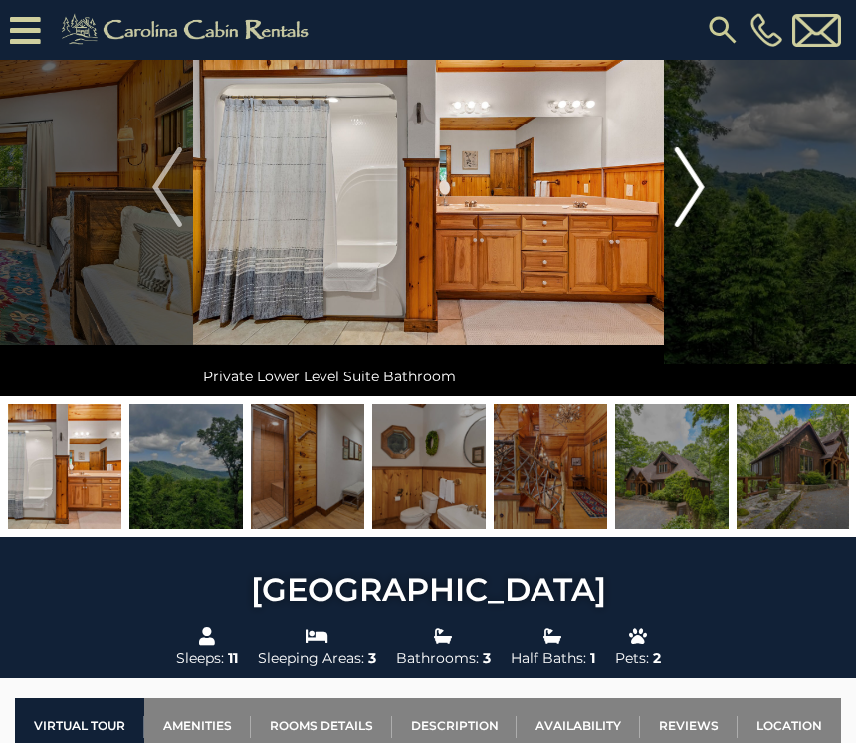
click at [700, 192] on img "Next" at bounding box center [689, 187] width 30 height 80
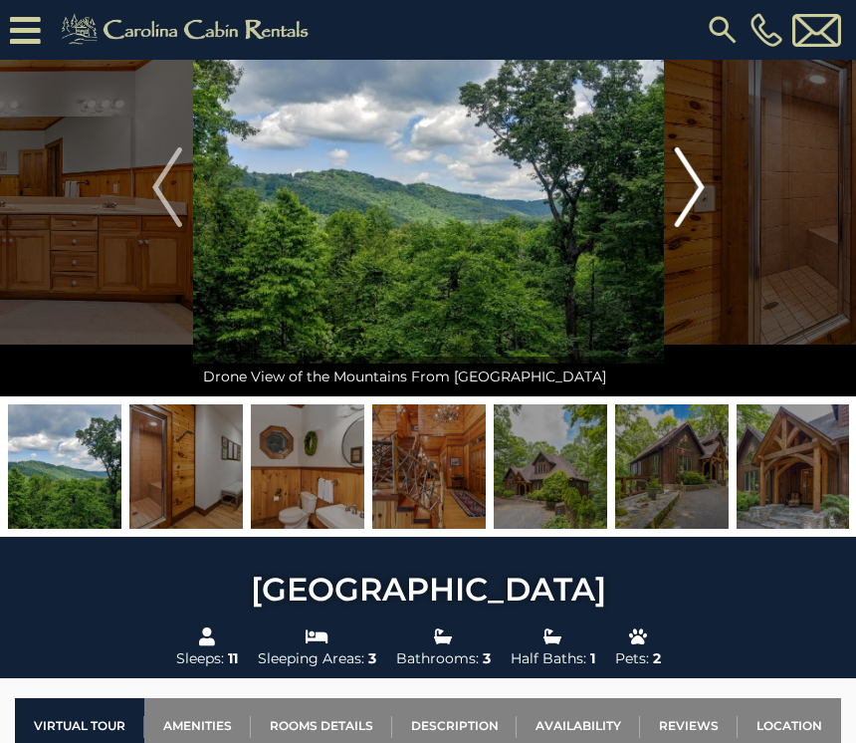
click at [701, 189] on img "Next" at bounding box center [689, 187] width 30 height 80
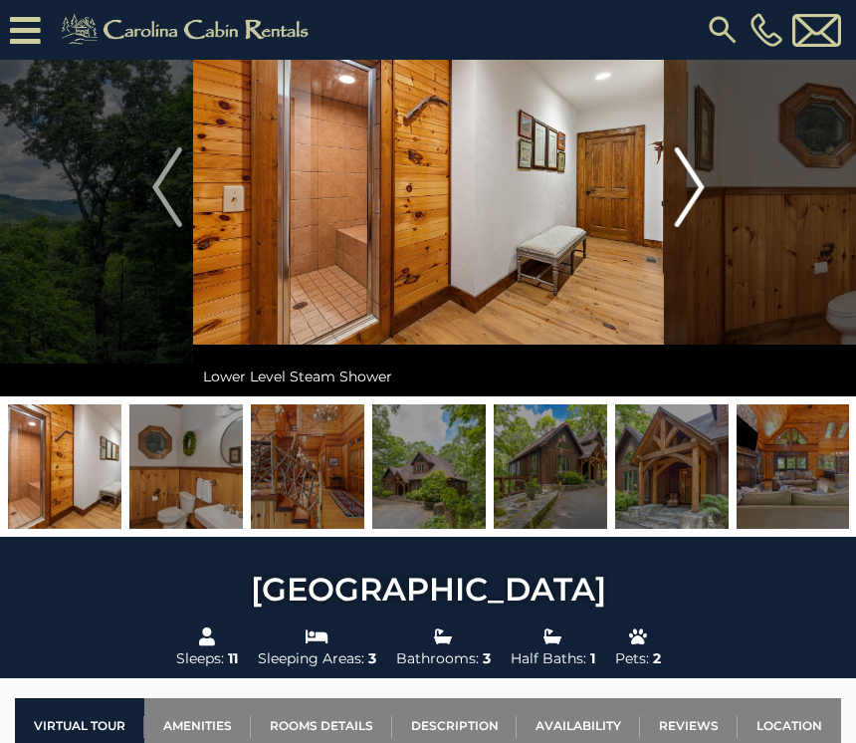
click at [708, 195] on button "Next" at bounding box center [690, 187] width 52 height 418
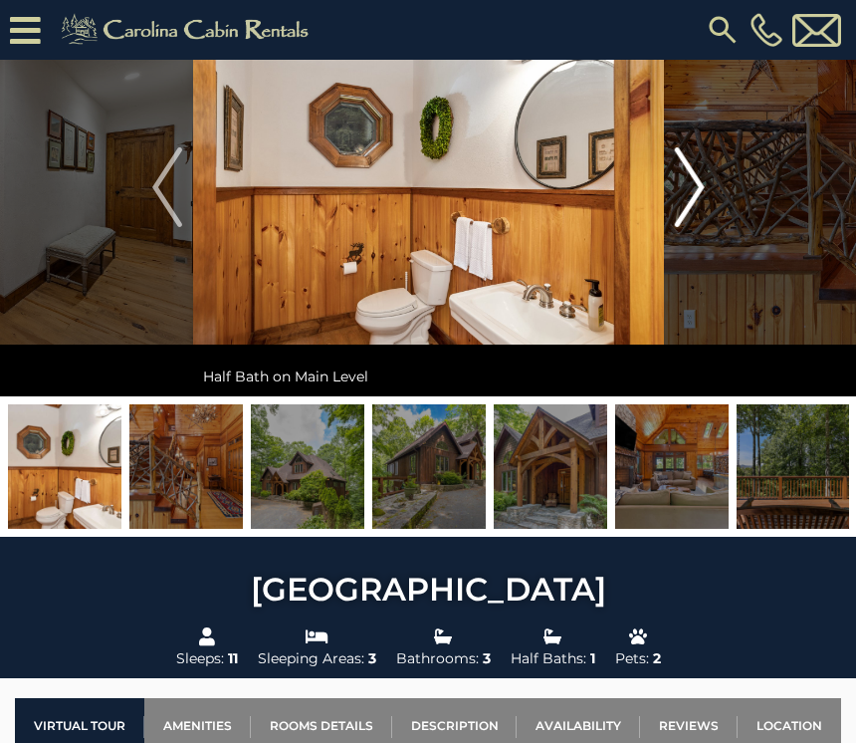
click at [710, 196] on button "Next" at bounding box center [690, 187] width 52 height 418
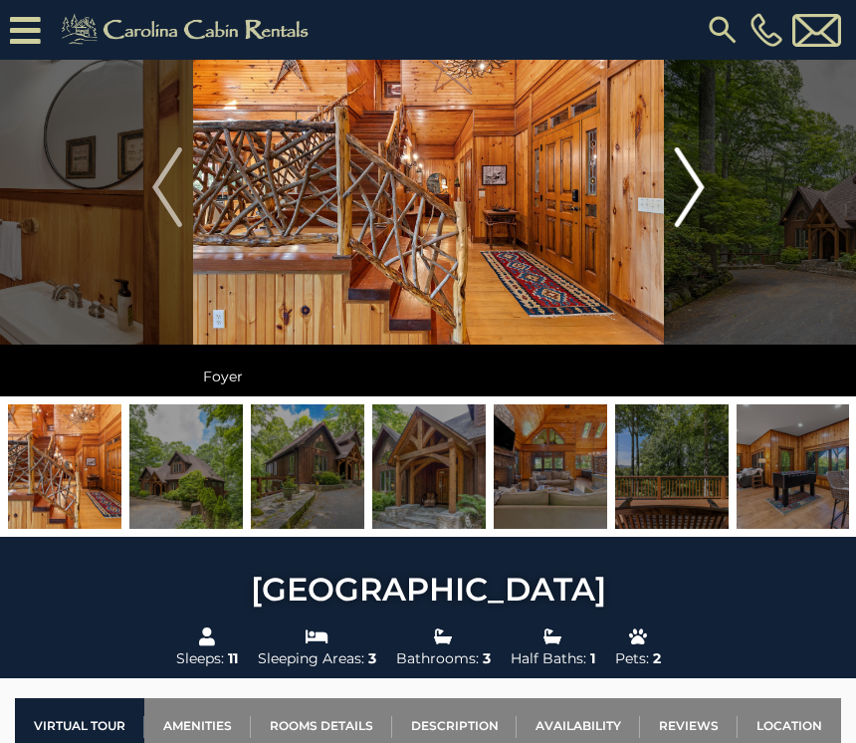
click at [704, 198] on img "Next" at bounding box center [689, 187] width 30 height 80
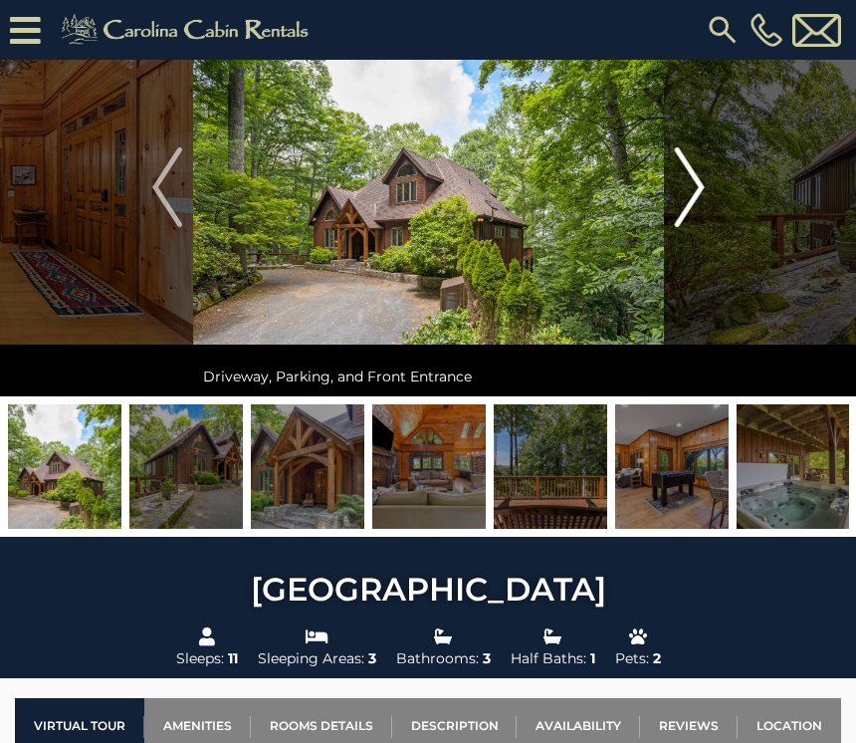
click at [713, 198] on button "Next" at bounding box center [690, 187] width 52 height 418
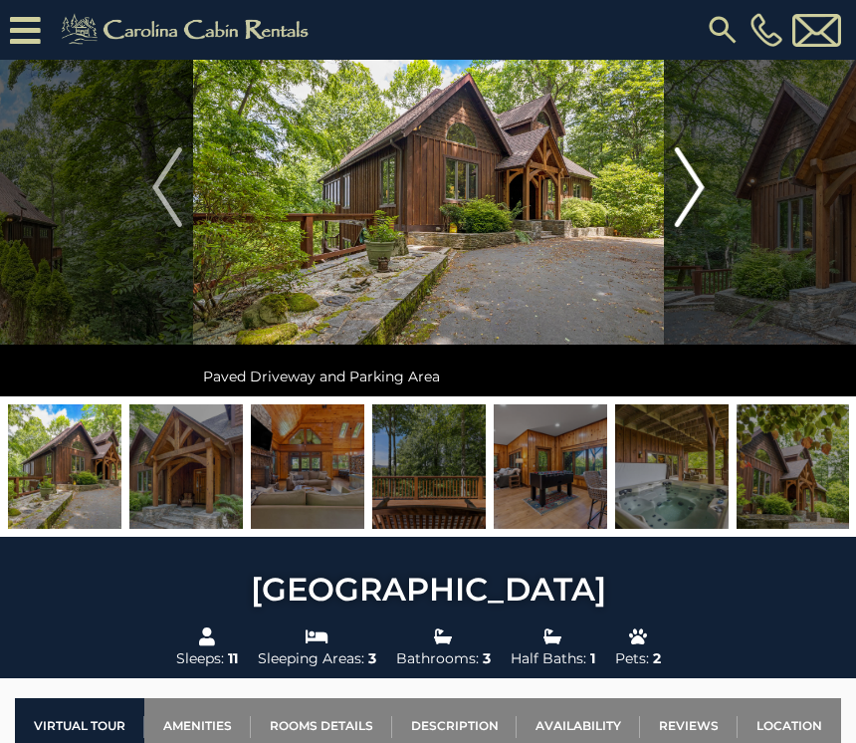
click at [714, 196] on button "Next" at bounding box center [690, 187] width 52 height 418
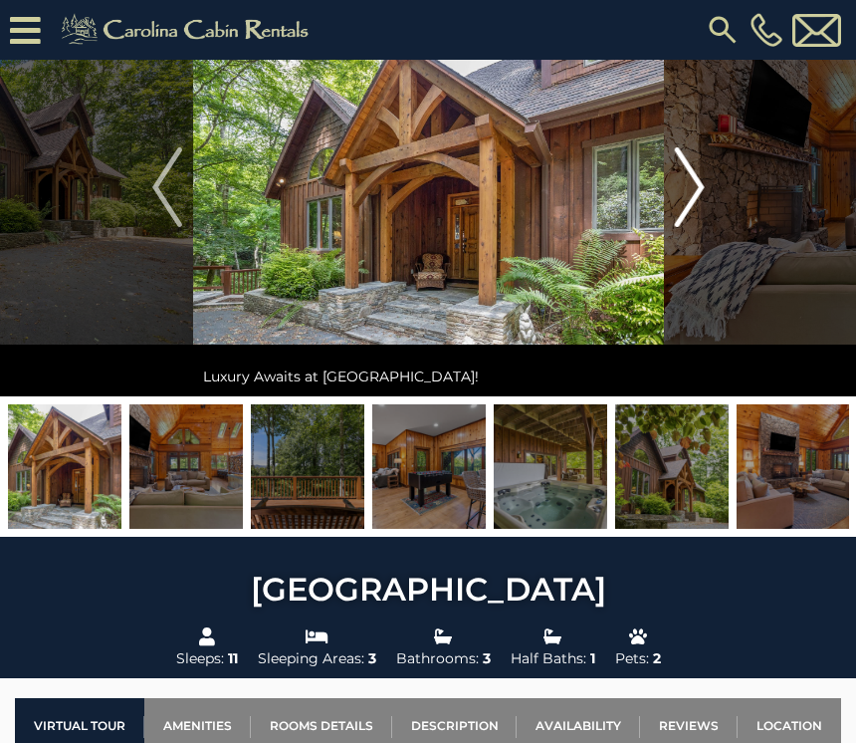
click at [715, 201] on button "Next" at bounding box center [690, 187] width 52 height 418
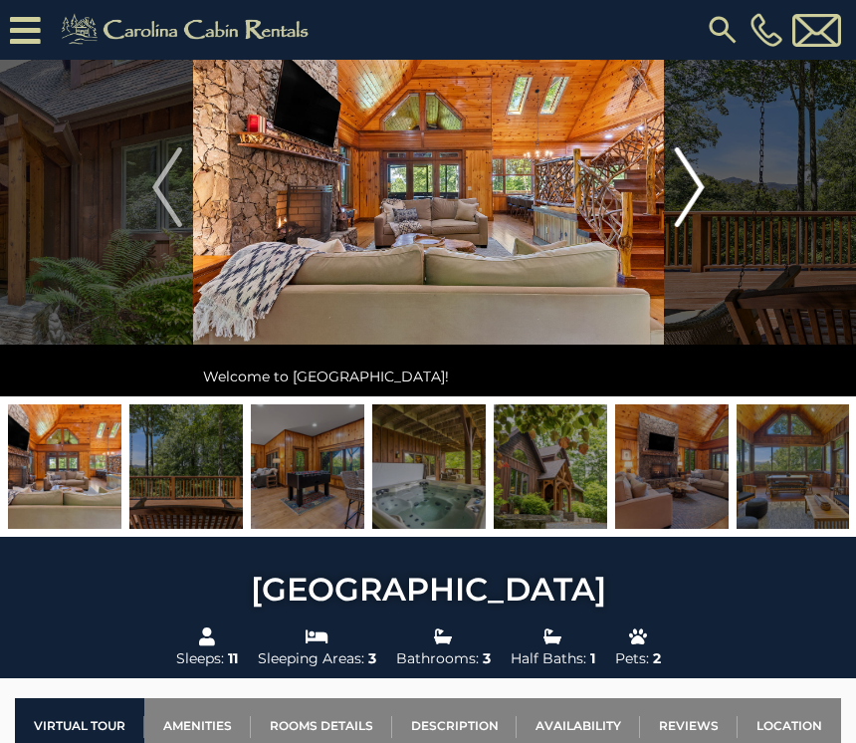
click at [711, 202] on button "Next" at bounding box center [690, 187] width 52 height 418
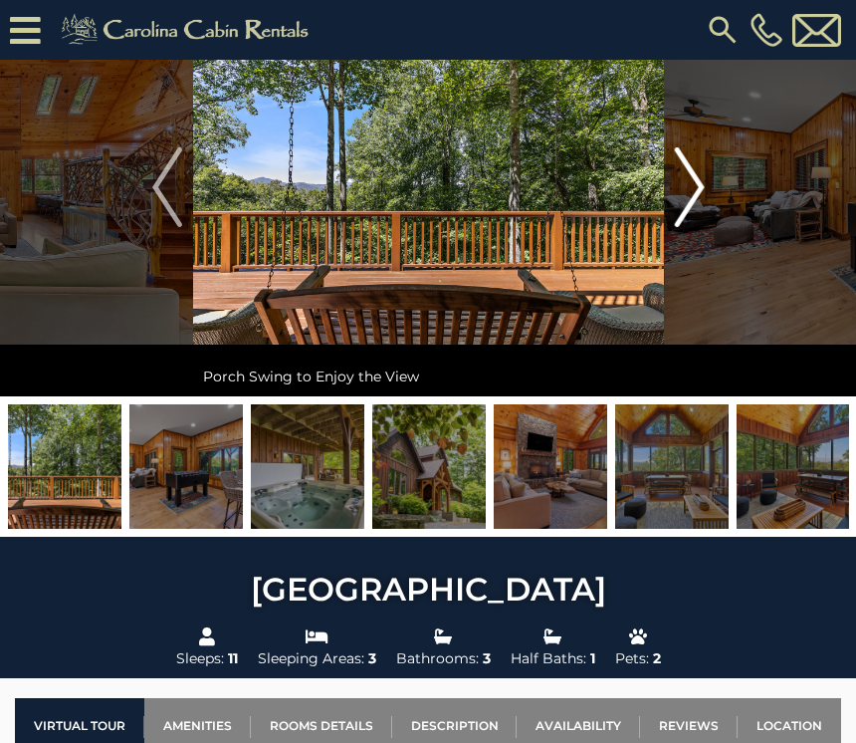
click at [703, 204] on img "Next" at bounding box center [689, 187] width 30 height 80
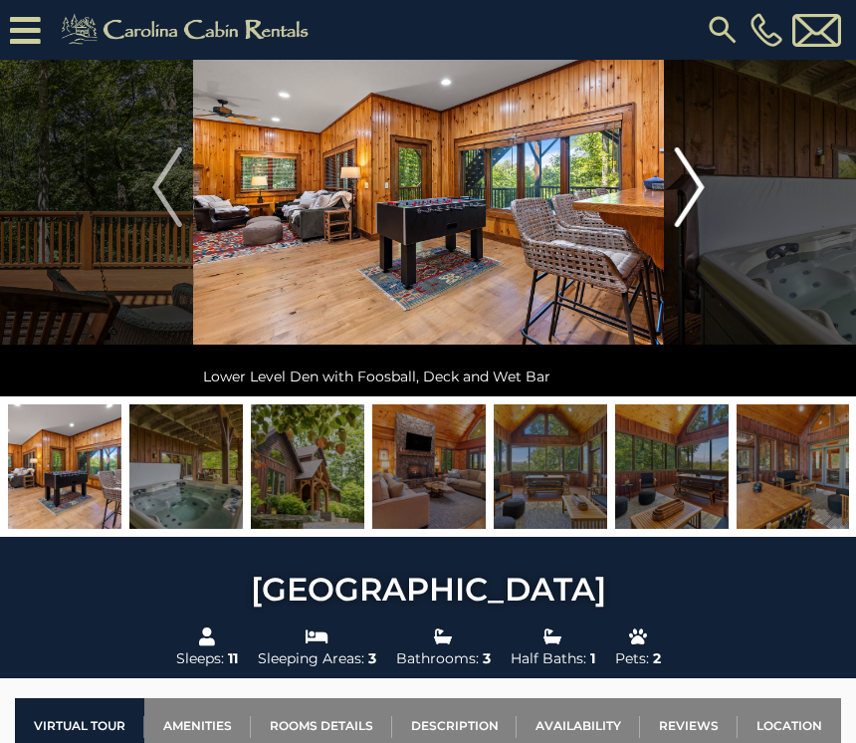
click at [708, 196] on button "Next" at bounding box center [690, 187] width 52 height 418
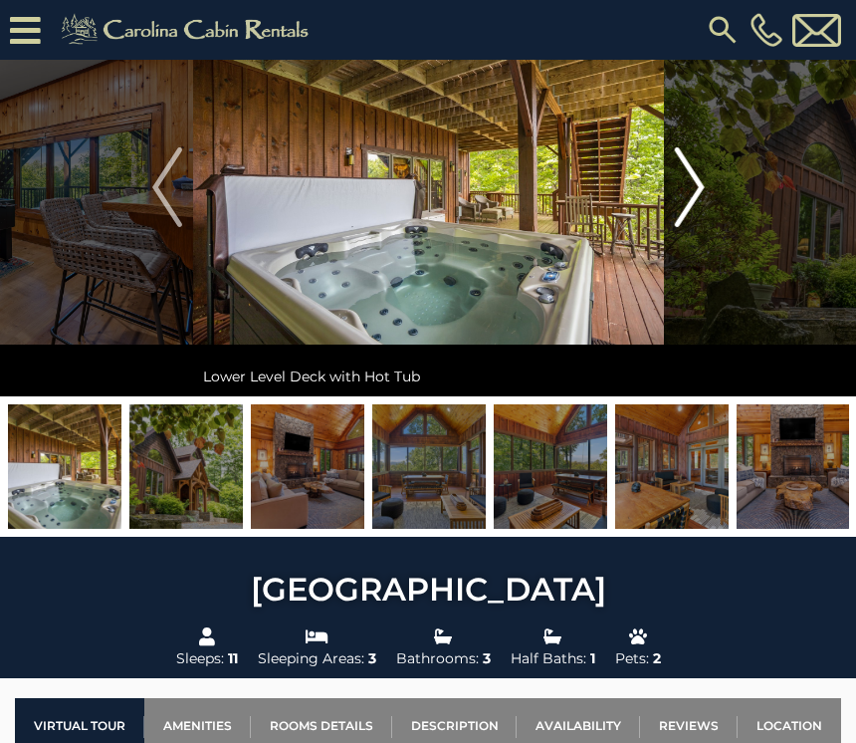
click at [710, 198] on button "Next" at bounding box center [690, 187] width 52 height 418
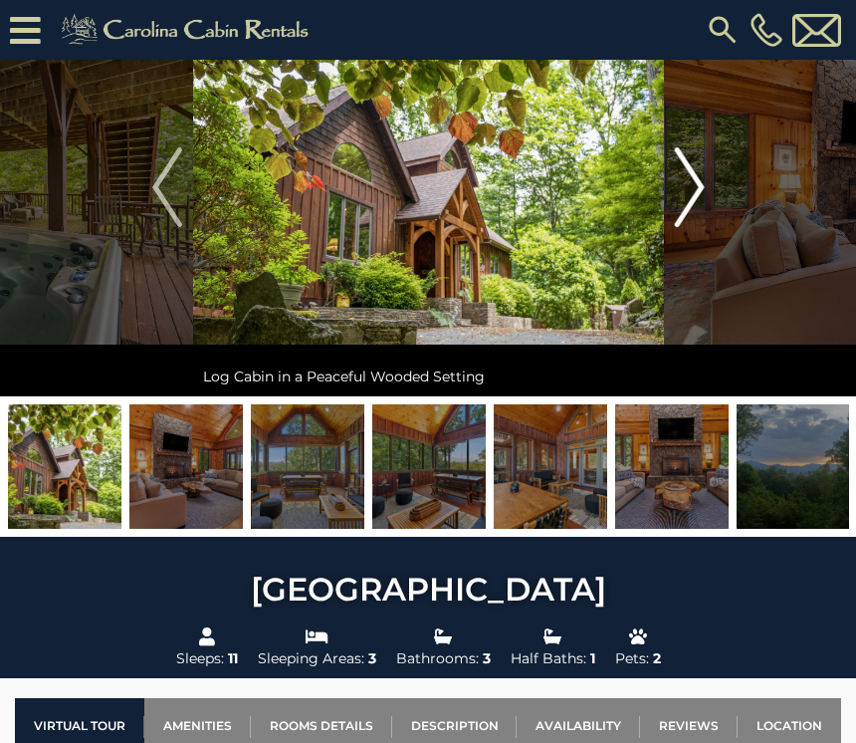
click at [704, 201] on img "Next" at bounding box center [689, 187] width 30 height 80
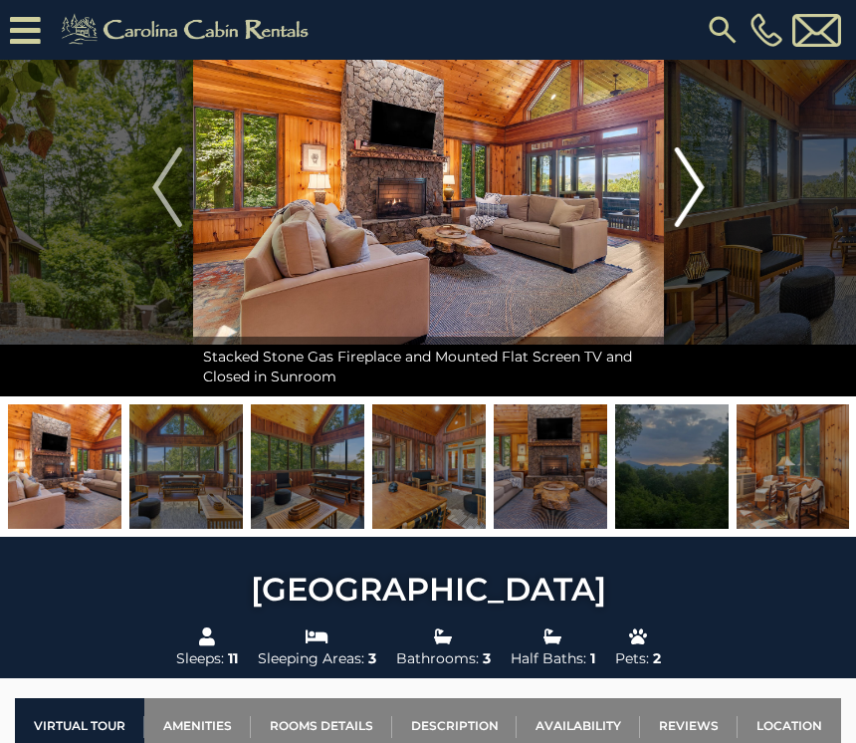
click at [711, 200] on button "Next" at bounding box center [690, 187] width 52 height 418
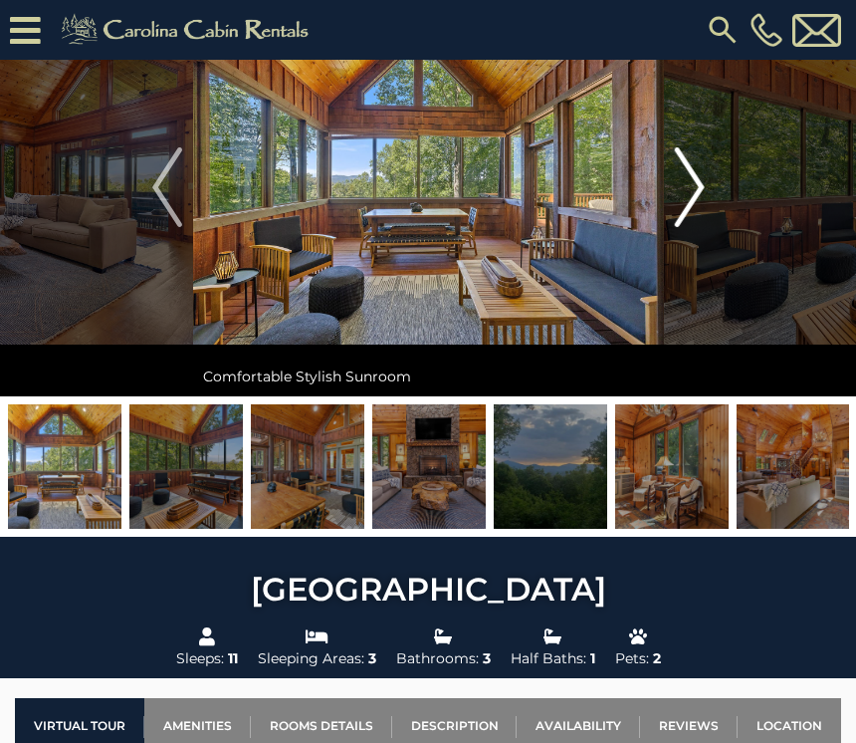
click at [711, 204] on button "Next" at bounding box center [690, 187] width 52 height 418
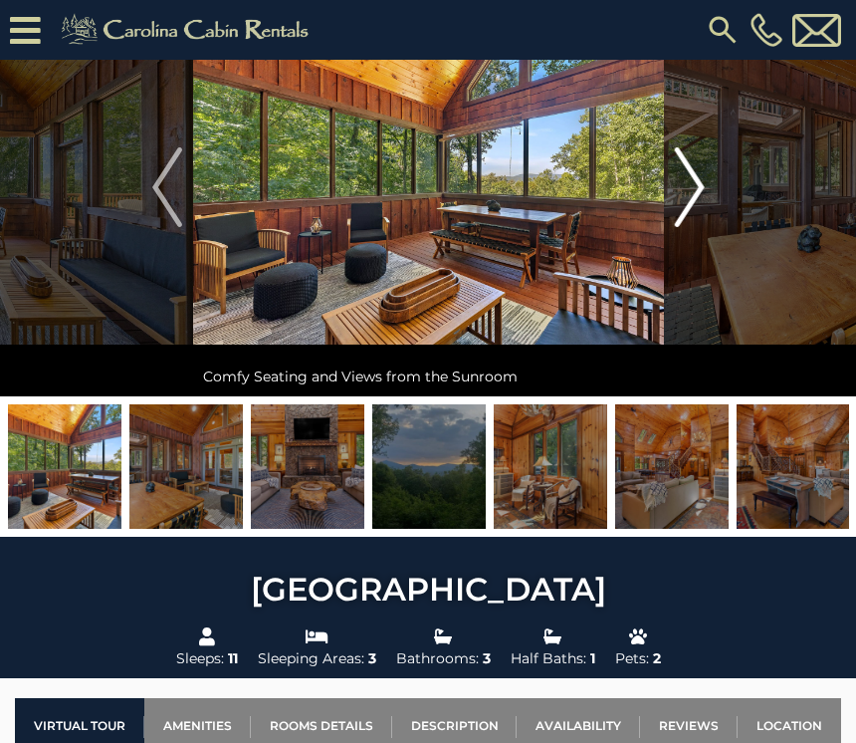
click at [707, 205] on button "Next" at bounding box center [690, 187] width 52 height 418
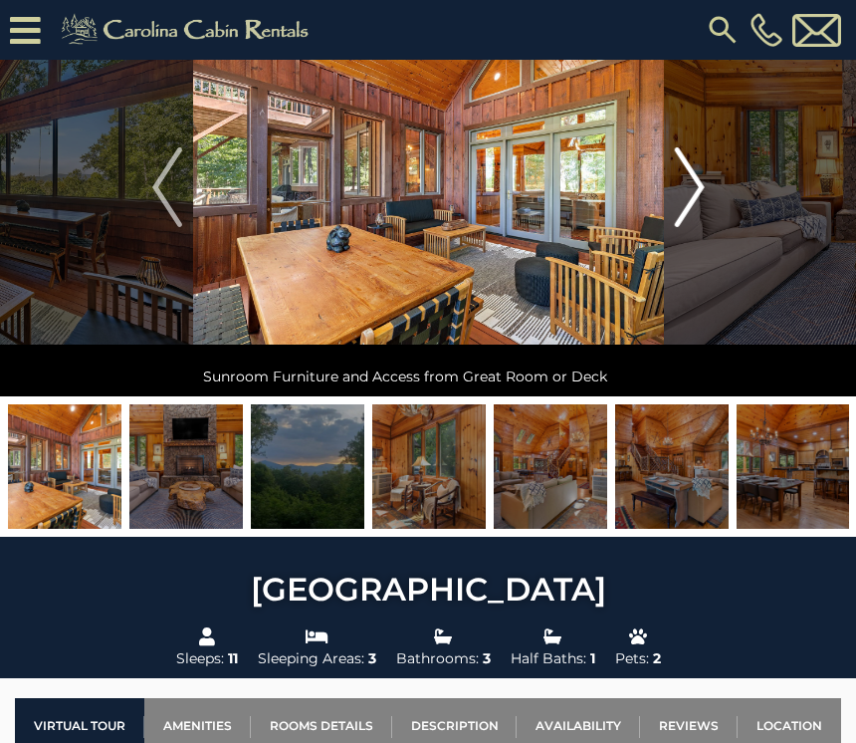
click at [704, 204] on img "Next" at bounding box center [689, 187] width 30 height 80
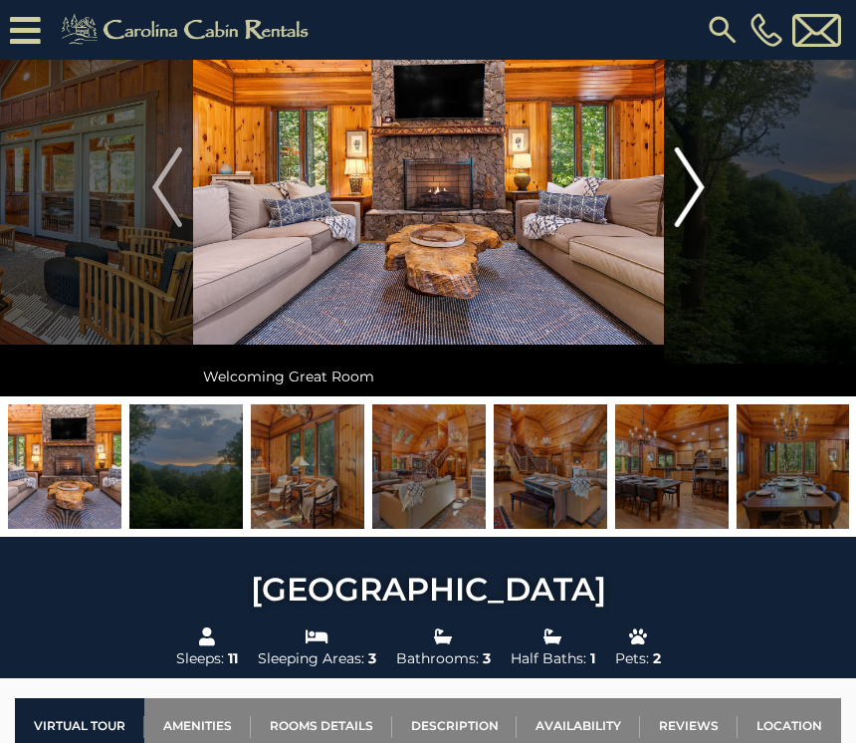
click at [711, 204] on button "Next" at bounding box center [690, 187] width 52 height 418
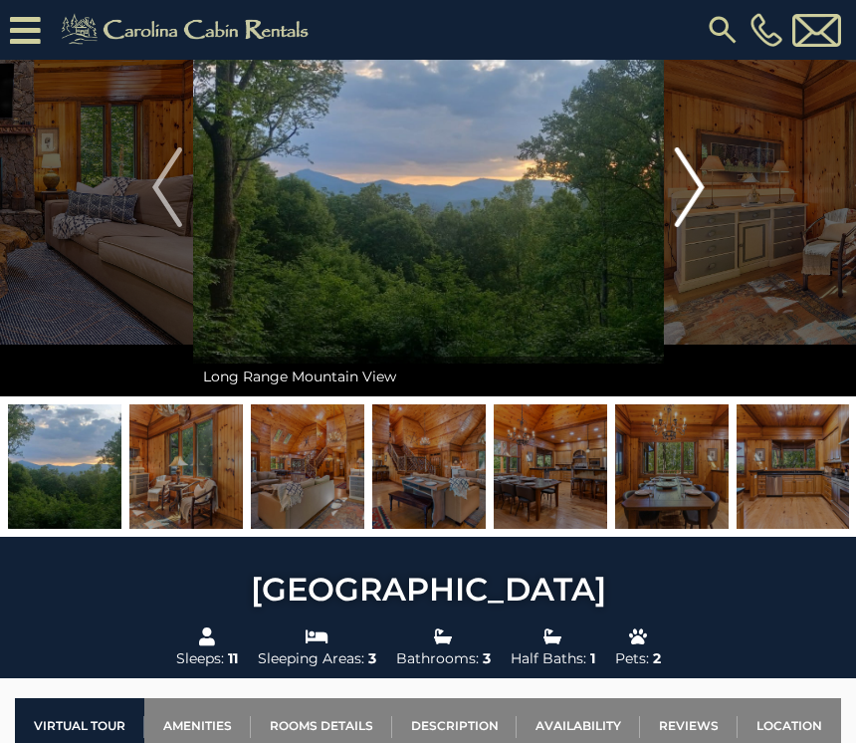
click at [713, 204] on button "Next" at bounding box center [690, 187] width 52 height 418
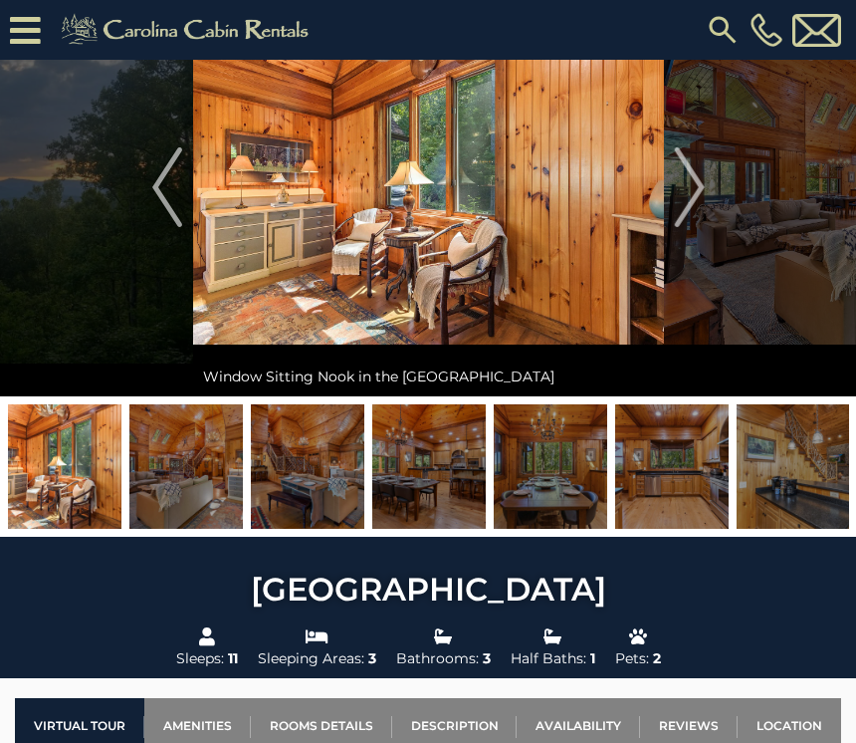
click at [709, 187] on button "Next" at bounding box center [690, 187] width 52 height 418
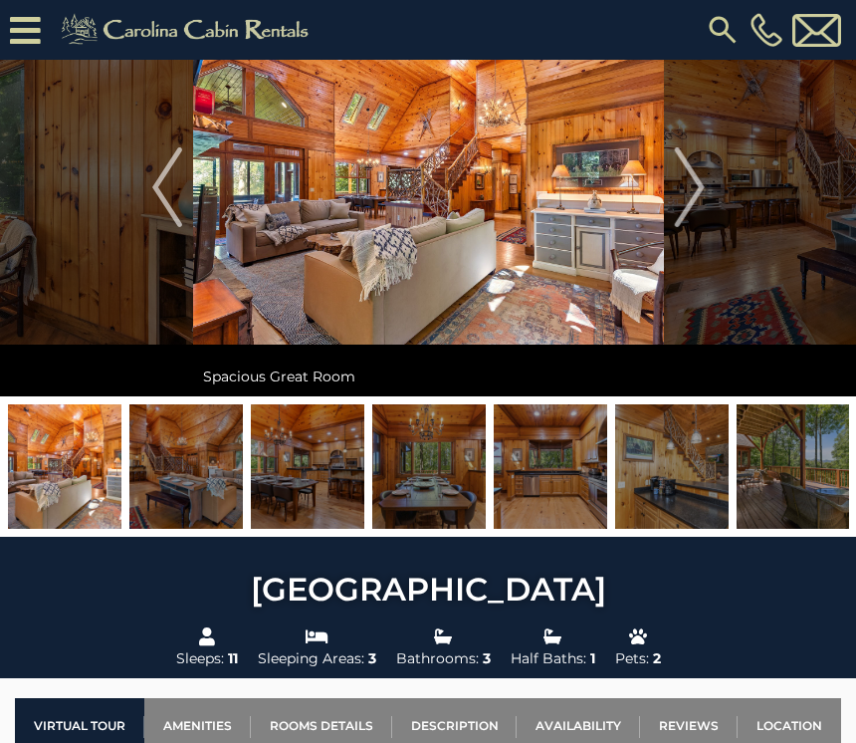
click at [699, 188] on img "Next" at bounding box center [689, 187] width 30 height 80
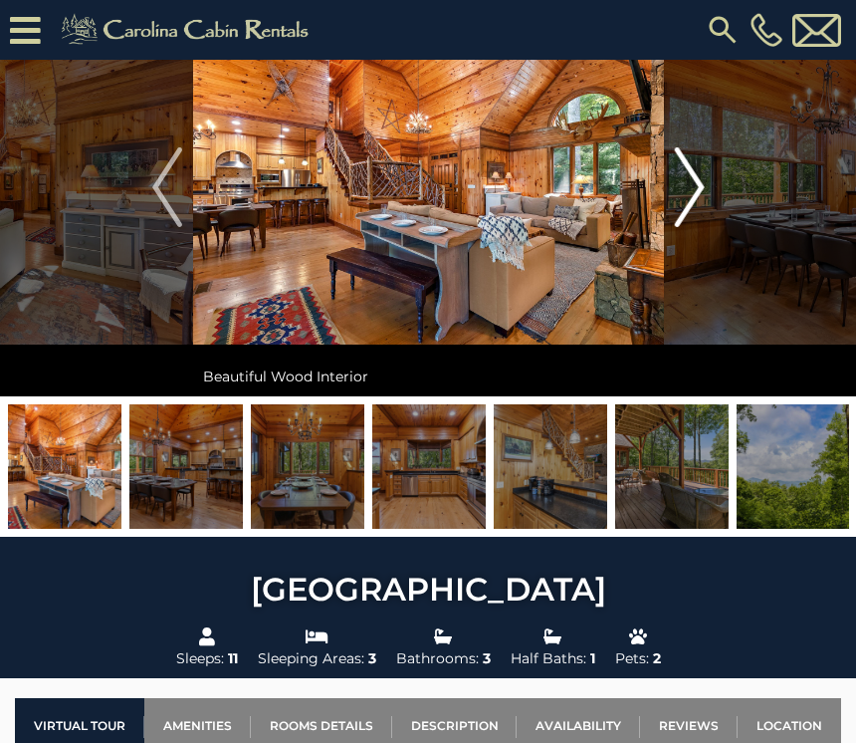
click at [698, 193] on img "Next" at bounding box center [689, 187] width 30 height 80
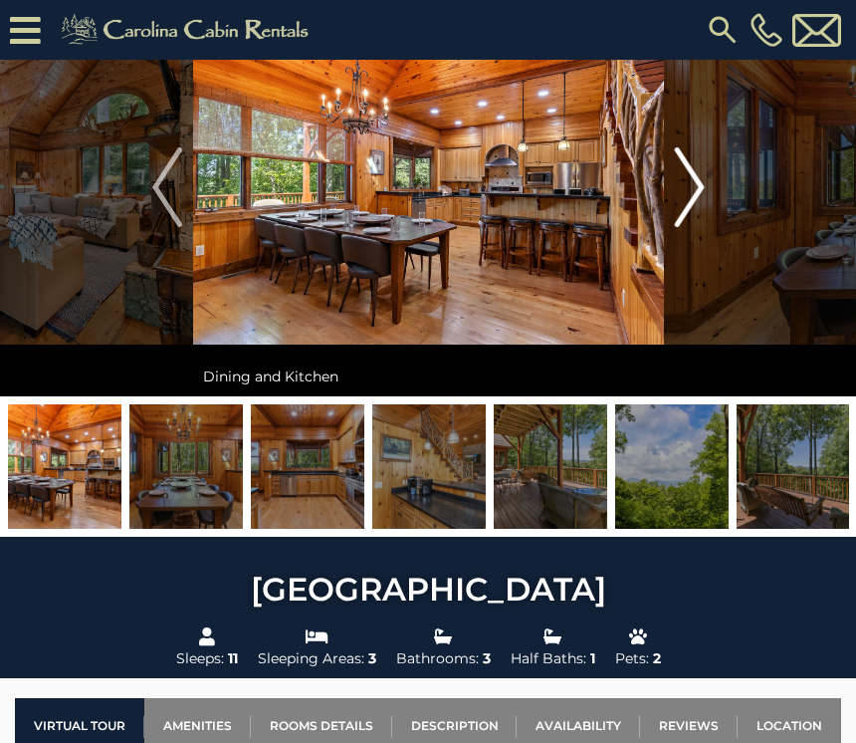
click at [707, 191] on button "Next" at bounding box center [690, 187] width 52 height 418
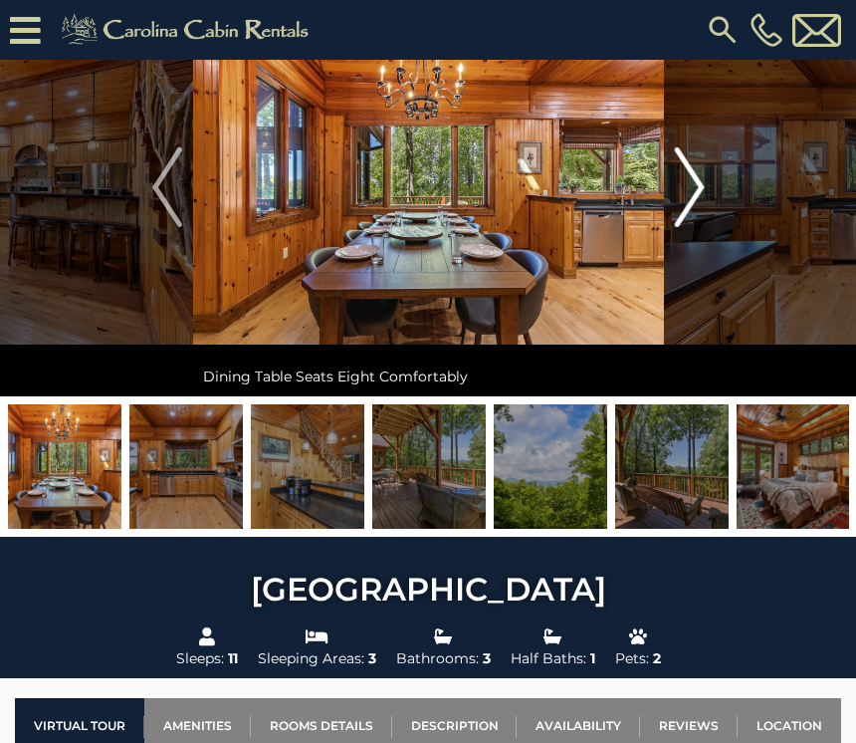
click at [711, 195] on button "Next" at bounding box center [690, 187] width 52 height 418
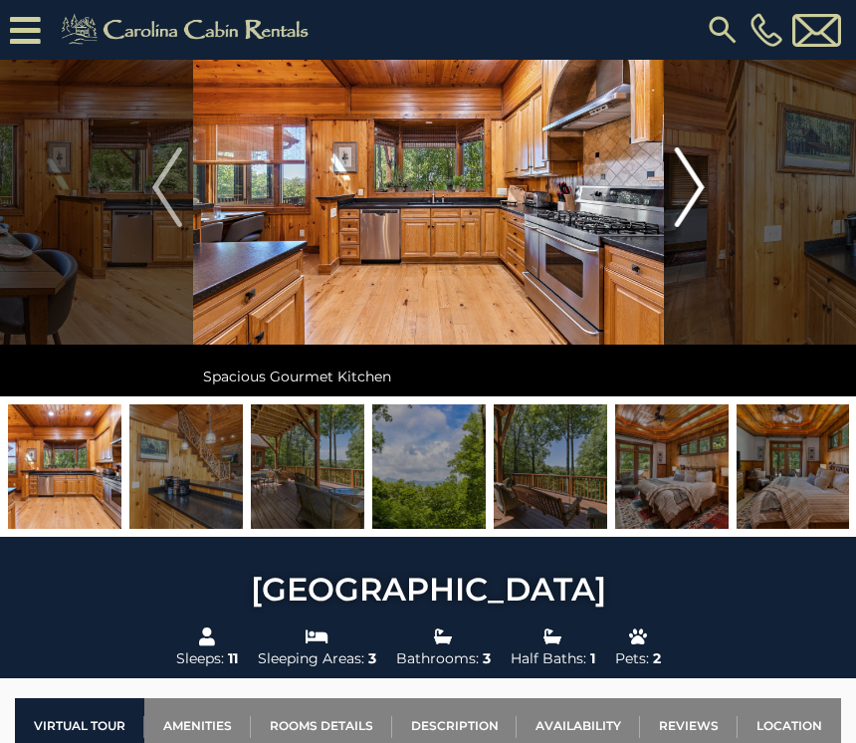
click at [713, 196] on button "Next" at bounding box center [690, 187] width 52 height 418
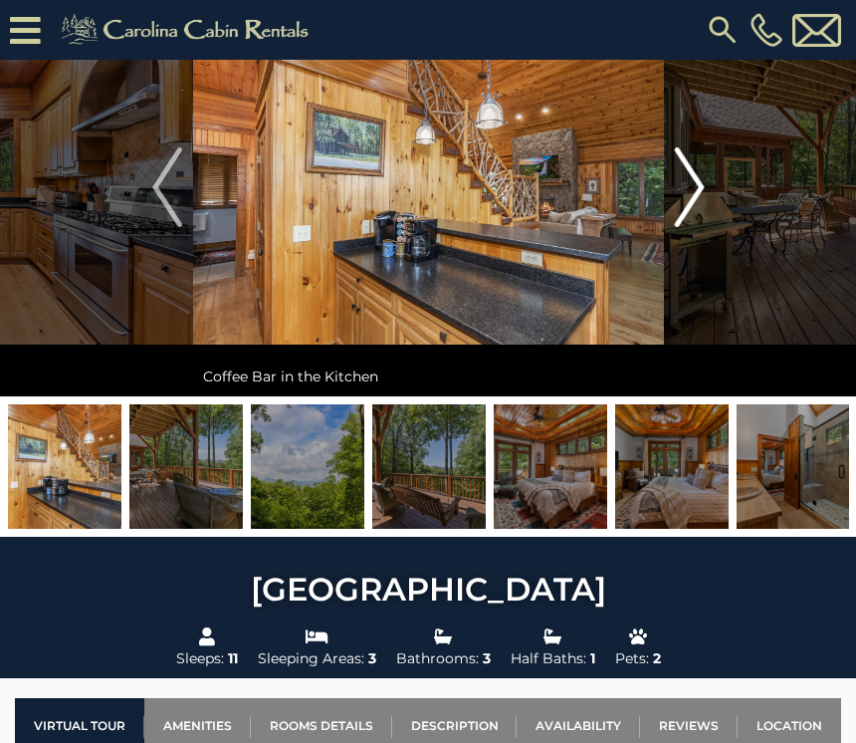
click at [704, 201] on img "Next" at bounding box center [689, 187] width 30 height 80
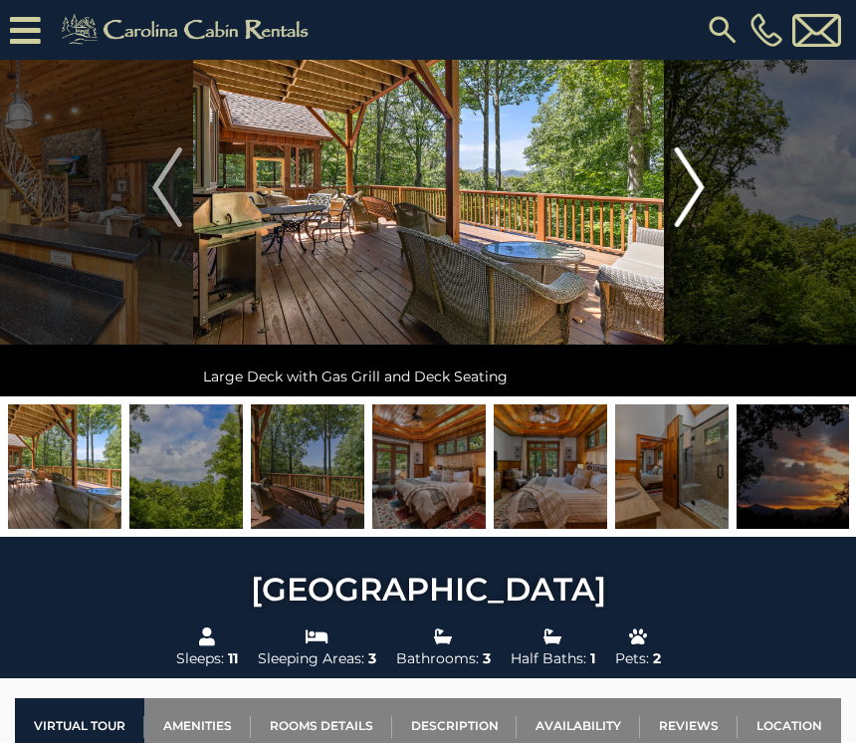
click at [710, 198] on button "Next" at bounding box center [690, 187] width 52 height 418
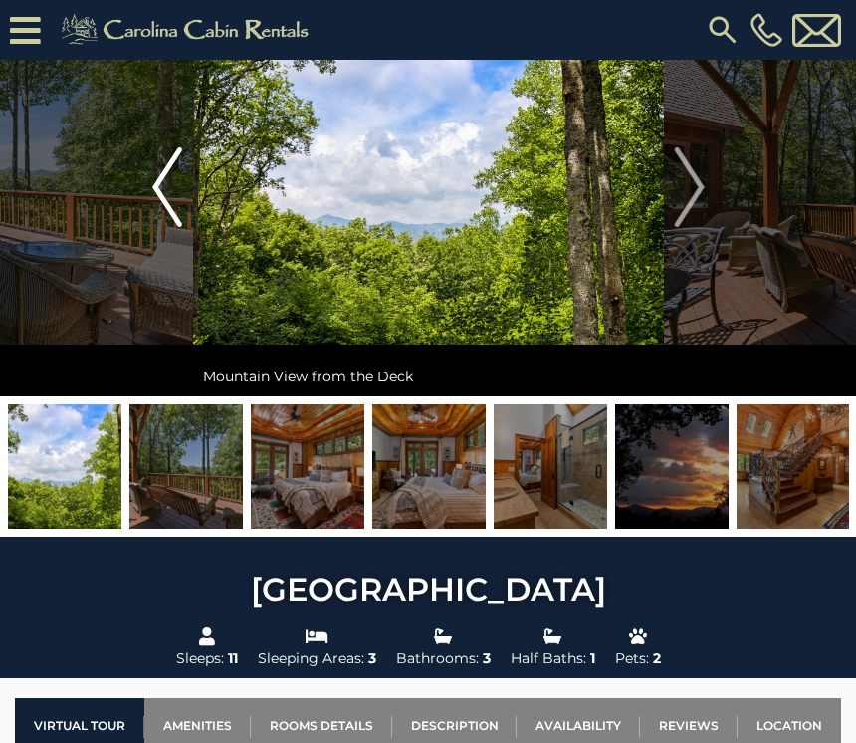
click at [167, 183] on img "Previous" at bounding box center [167, 187] width 30 height 80
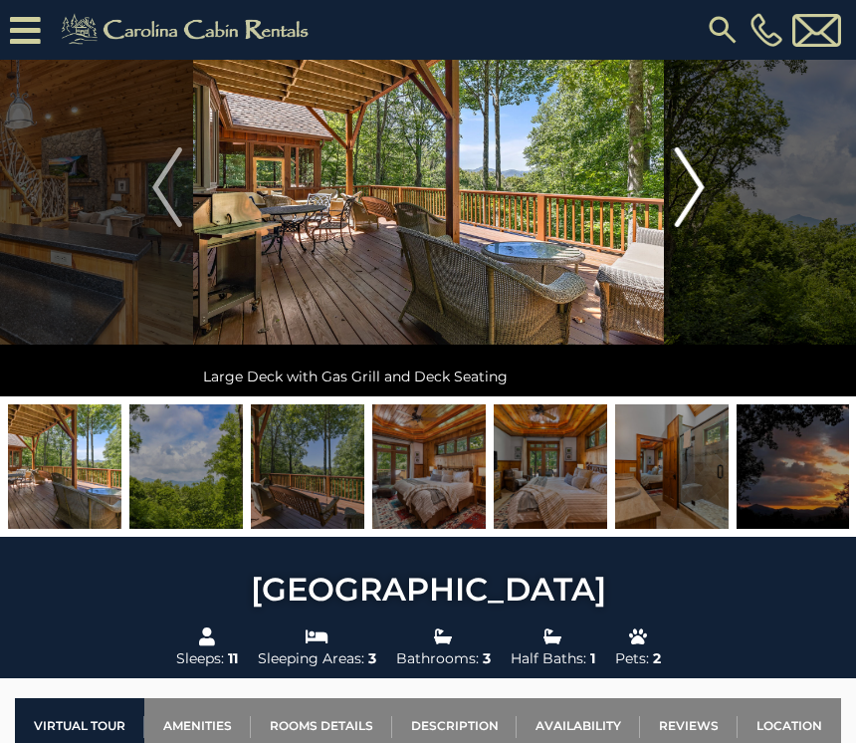
click at [714, 185] on button "Next" at bounding box center [690, 187] width 52 height 418
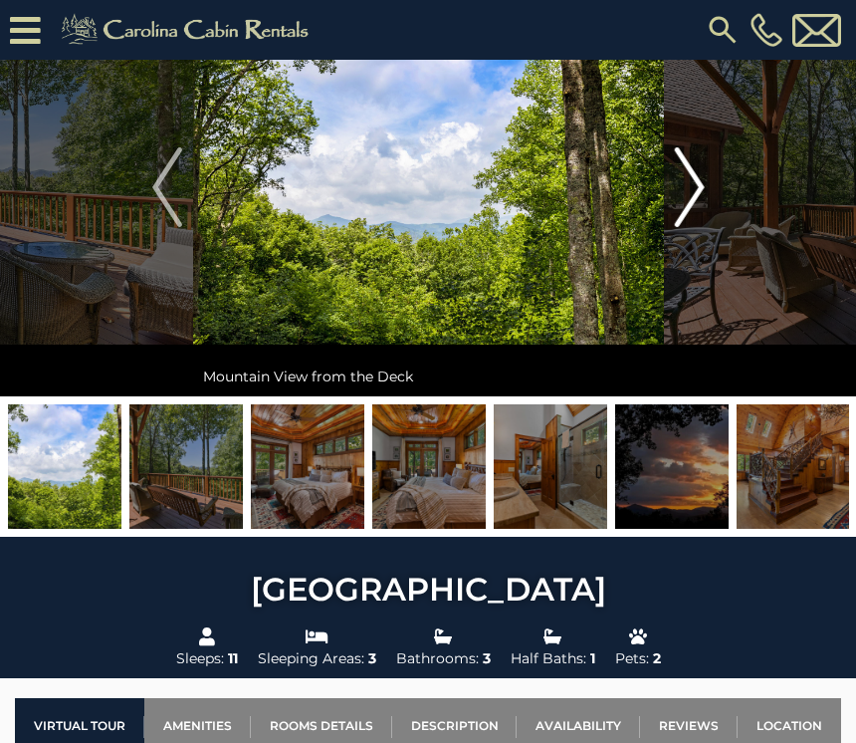
click at [704, 191] on img "Next" at bounding box center [689, 187] width 30 height 80
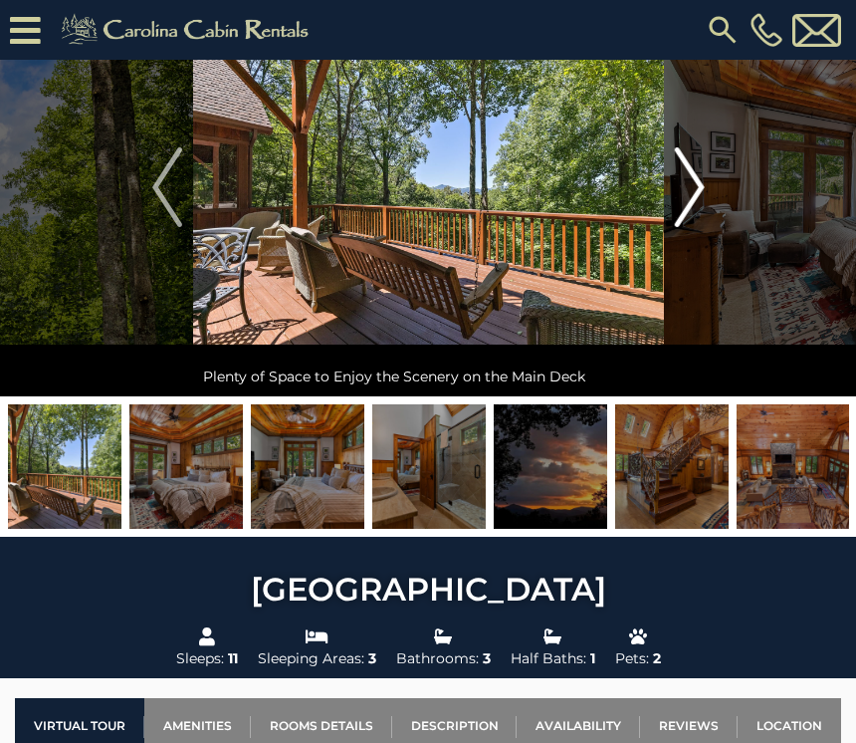
click at [697, 192] on img "Next" at bounding box center [689, 187] width 30 height 80
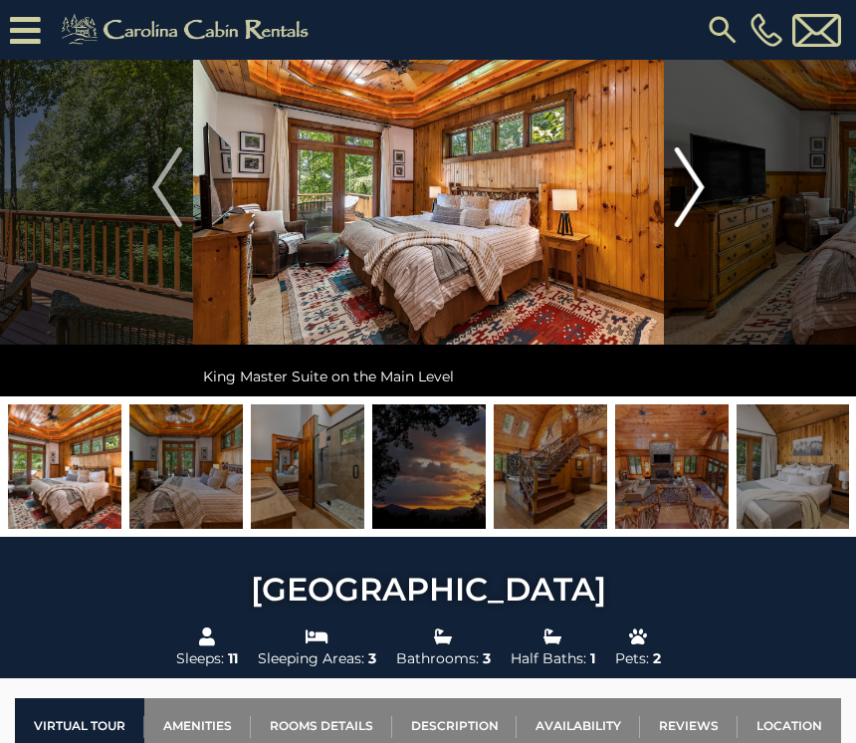
click at [704, 193] on img "Next" at bounding box center [689, 187] width 30 height 80
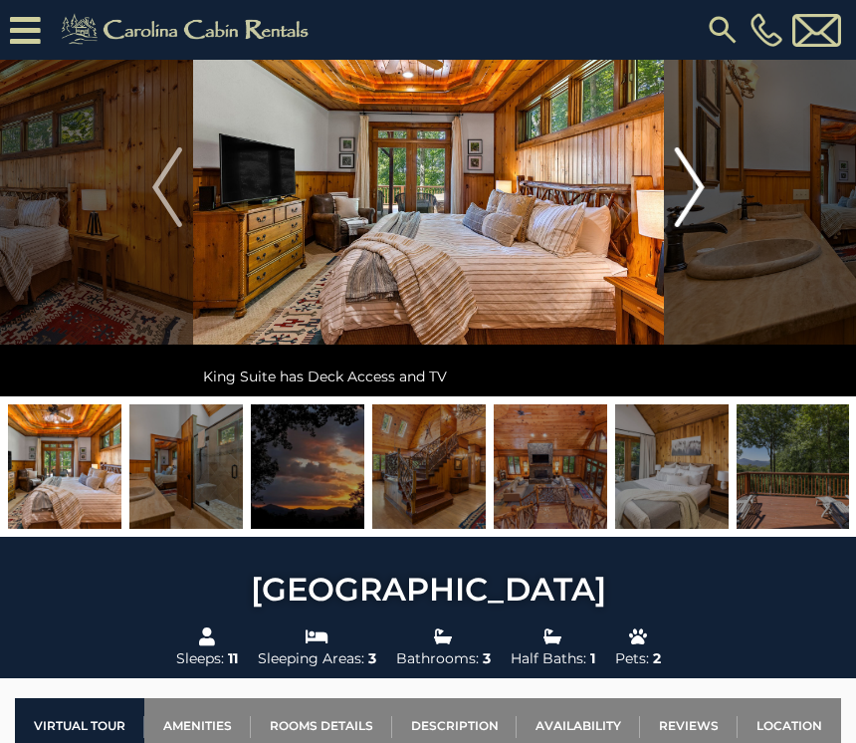
click at [695, 200] on img "Next" at bounding box center [689, 187] width 30 height 80
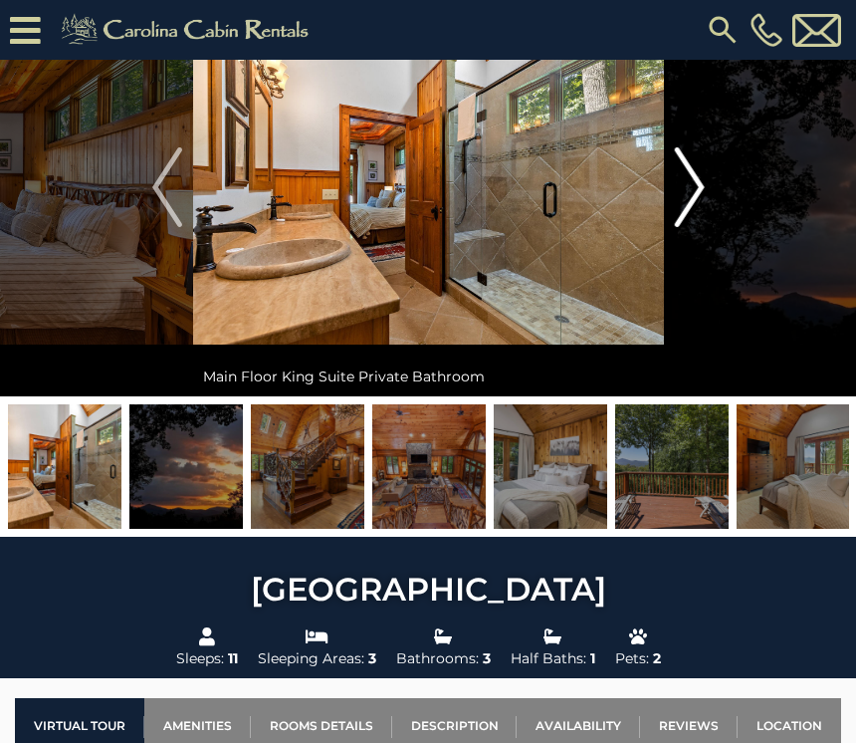
click at [697, 196] on img "Next" at bounding box center [689, 187] width 30 height 80
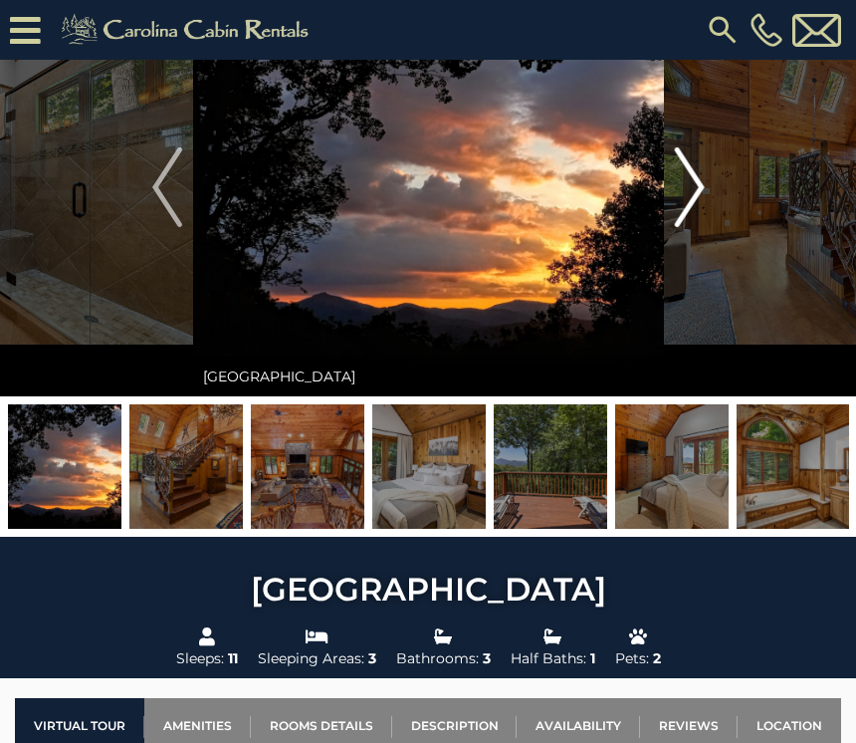
click at [706, 193] on button "Next" at bounding box center [690, 187] width 52 height 418
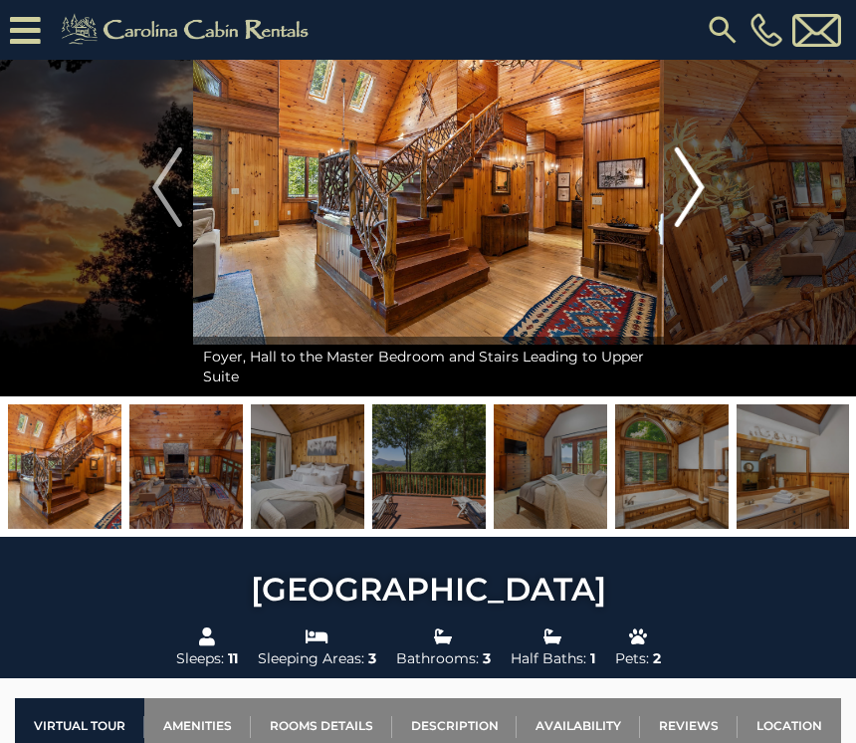
click at [700, 198] on img "Next" at bounding box center [689, 187] width 30 height 80
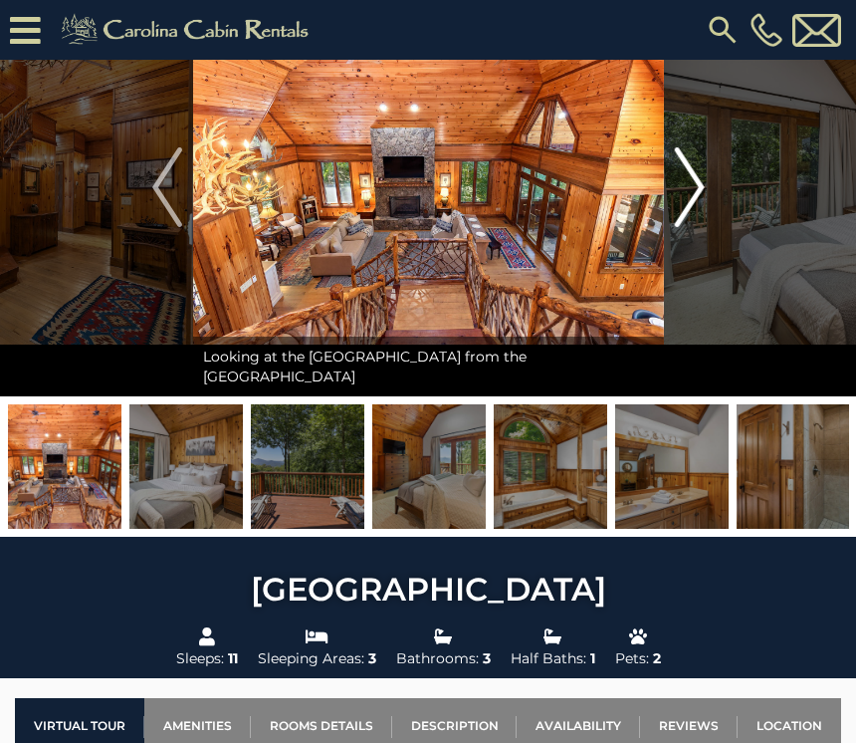
click at [696, 202] on img "Next" at bounding box center [689, 187] width 30 height 80
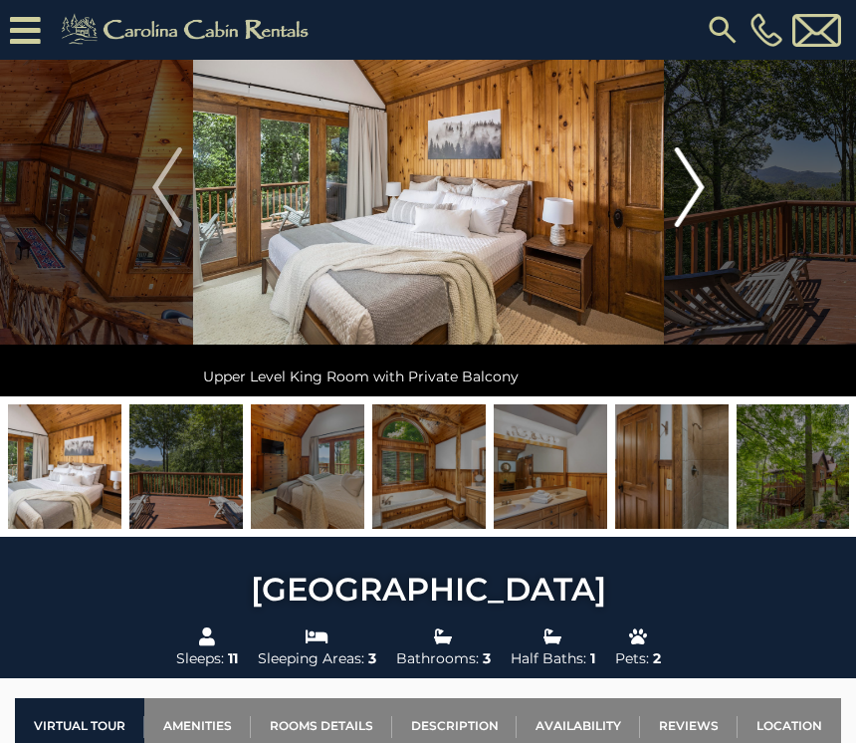
click at [702, 195] on img "Next" at bounding box center [689, 187] width 30 height 80
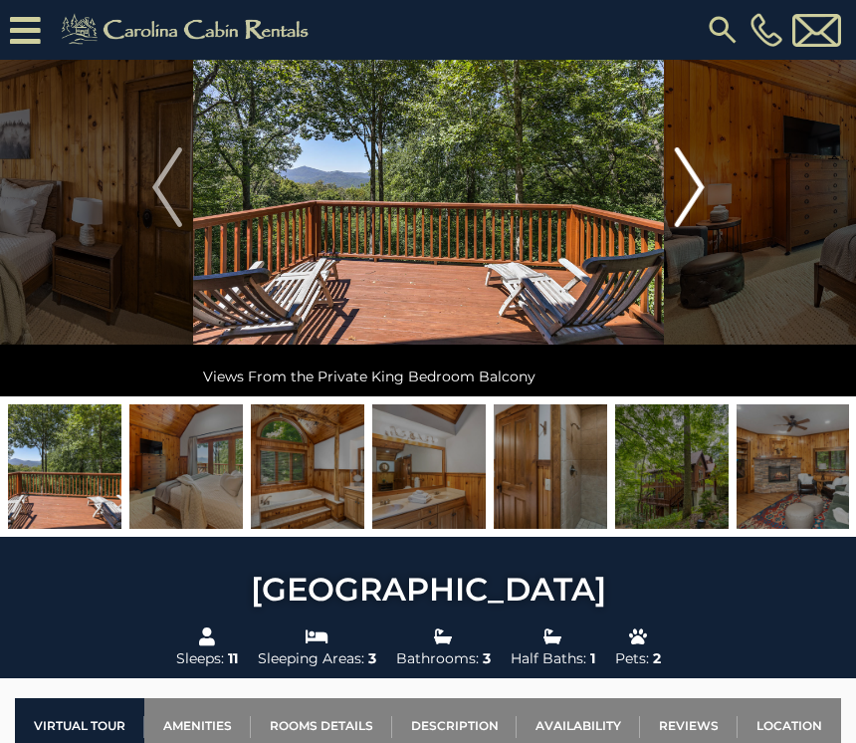
click at [704, 193] on img "Next" at bounding box center [689, 187] width 30 height 80
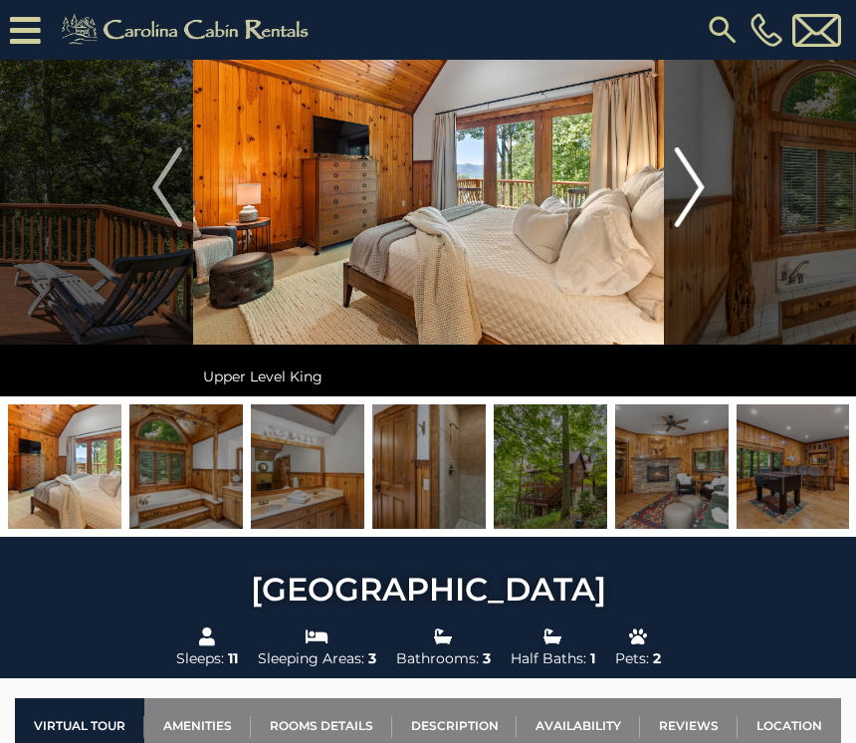
click at [702, 200] on img "Next" at bounding box center [689, 187] width 30 height 80
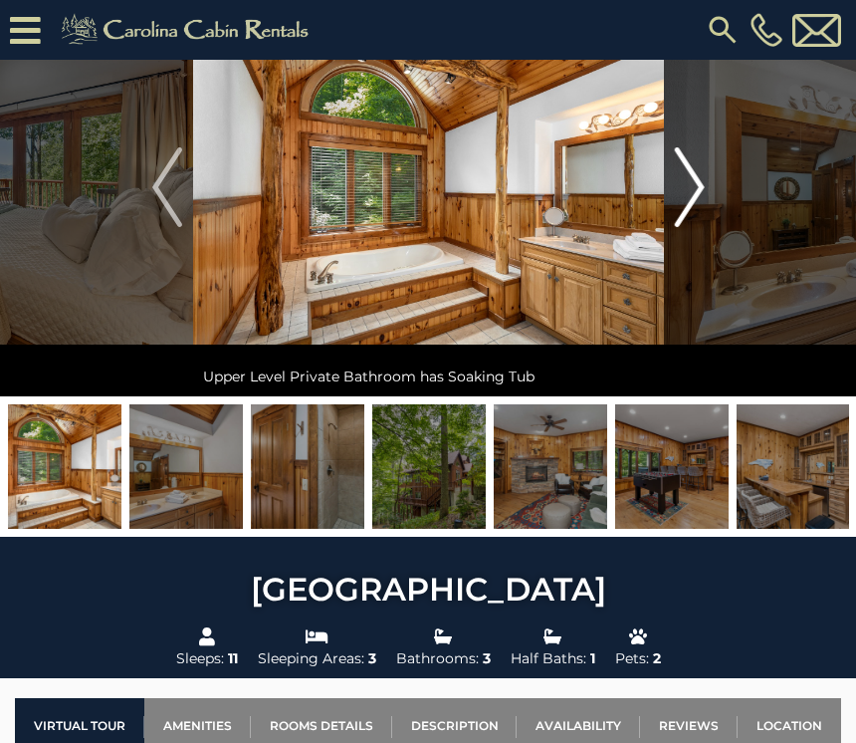
click at [701, 201] on img "Next" at bounding box center [689, 187] width 30 height 80
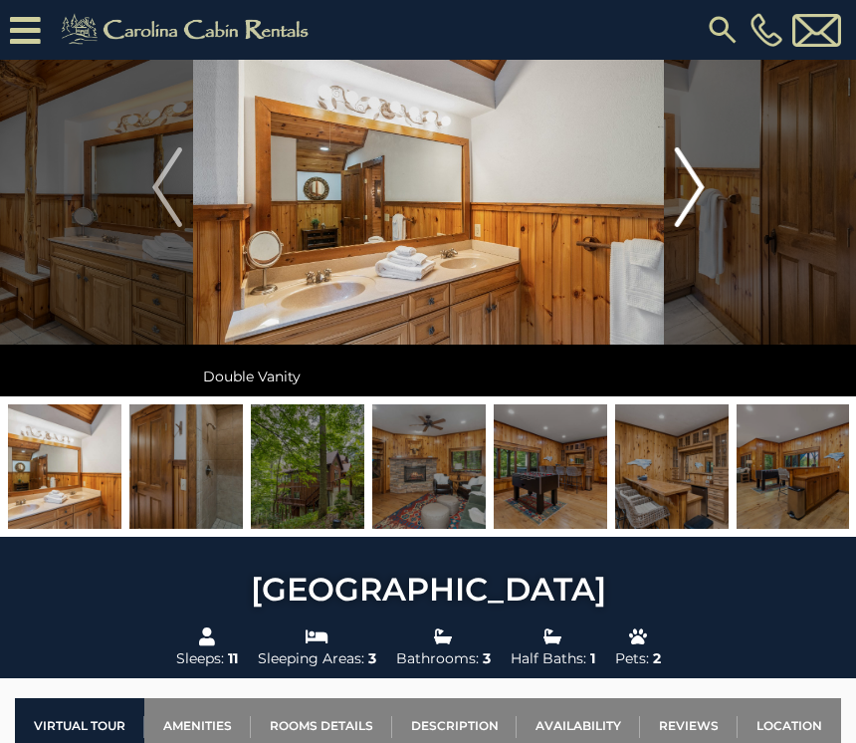
click at [700, 201] on img "Next" at bounding box center [689, 187] width 30 height 80
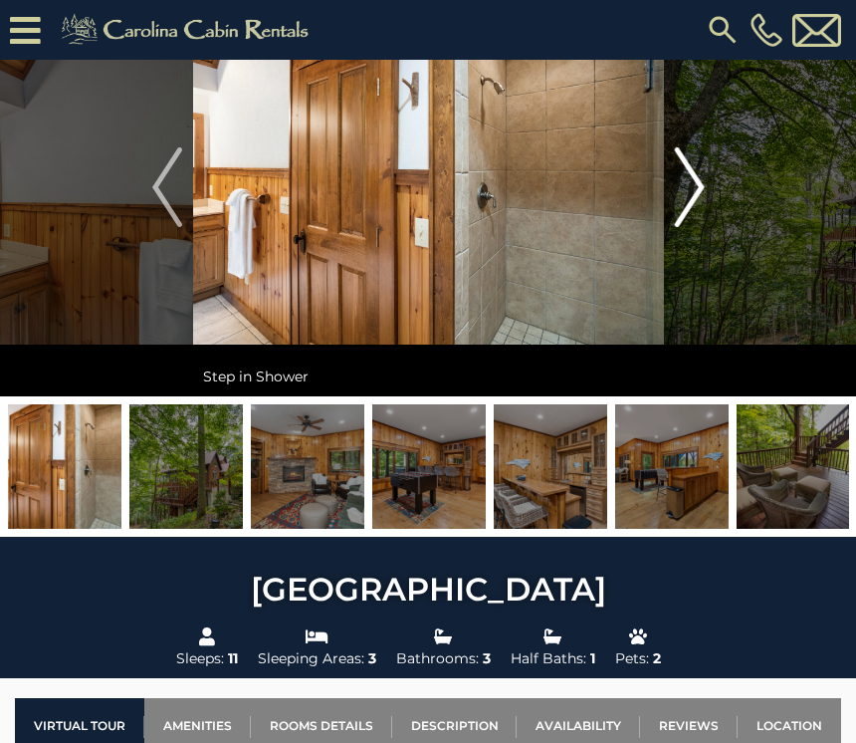
click at [697, 202] on img "Next" at bounding box center [689, 187] width 30 height 80
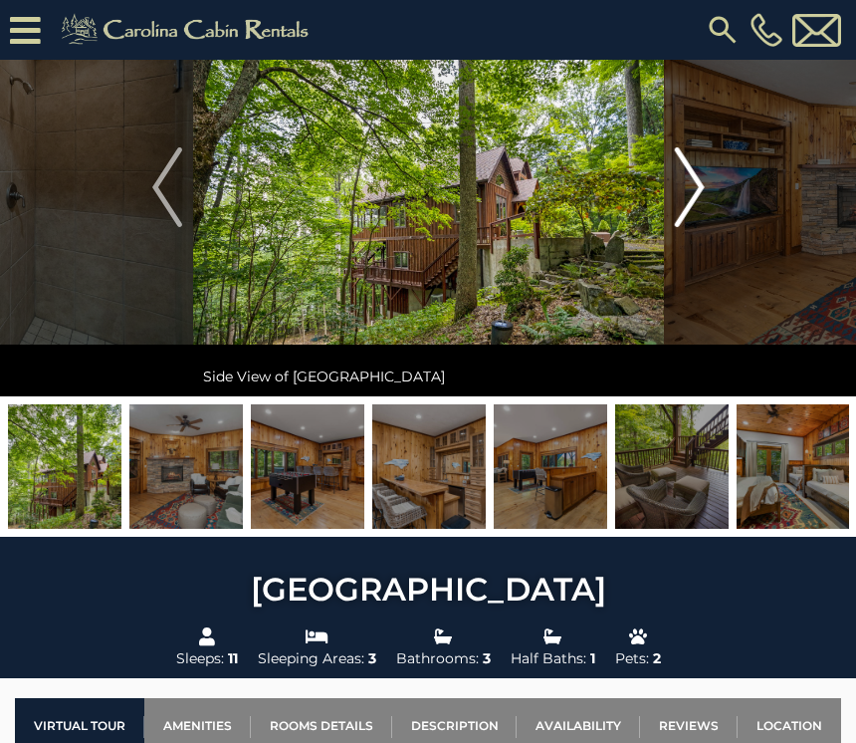
click at [700, 201] on img "Next" at bounding box center [689, 187] width 30 height 80
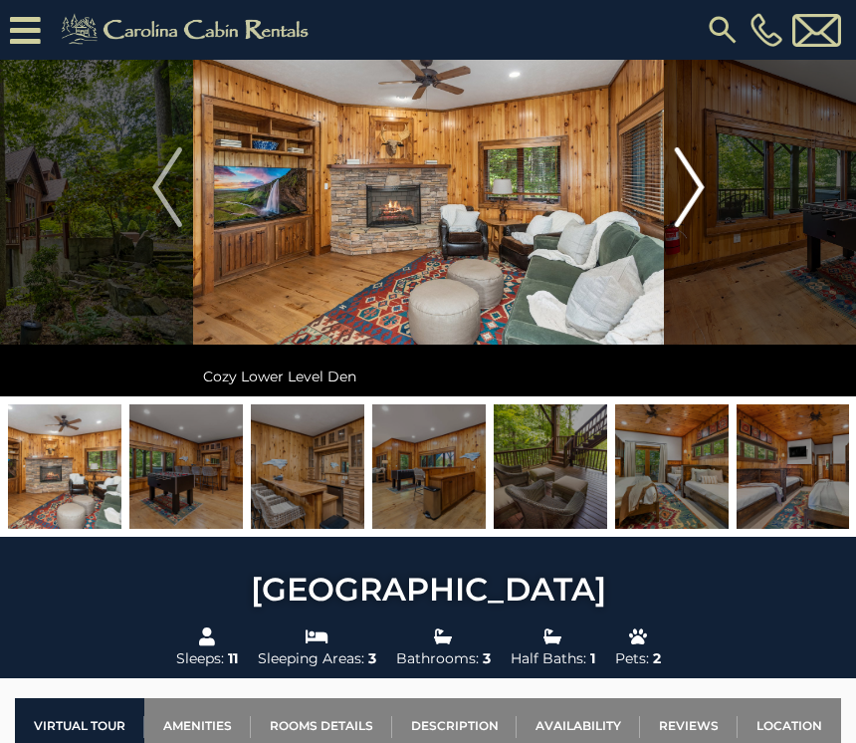
click at [700, 200] on img "Next" at bounding box center [689, 187] width 30 height 80
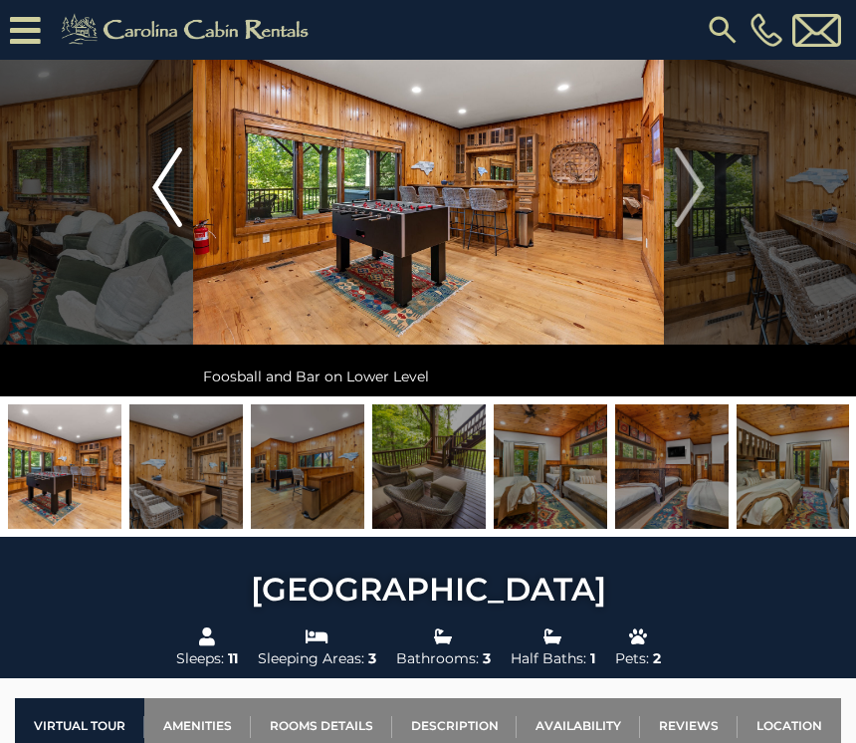
click at [161, 200] on img "Previous" at bounding box center [167, 187] width 30 height 80
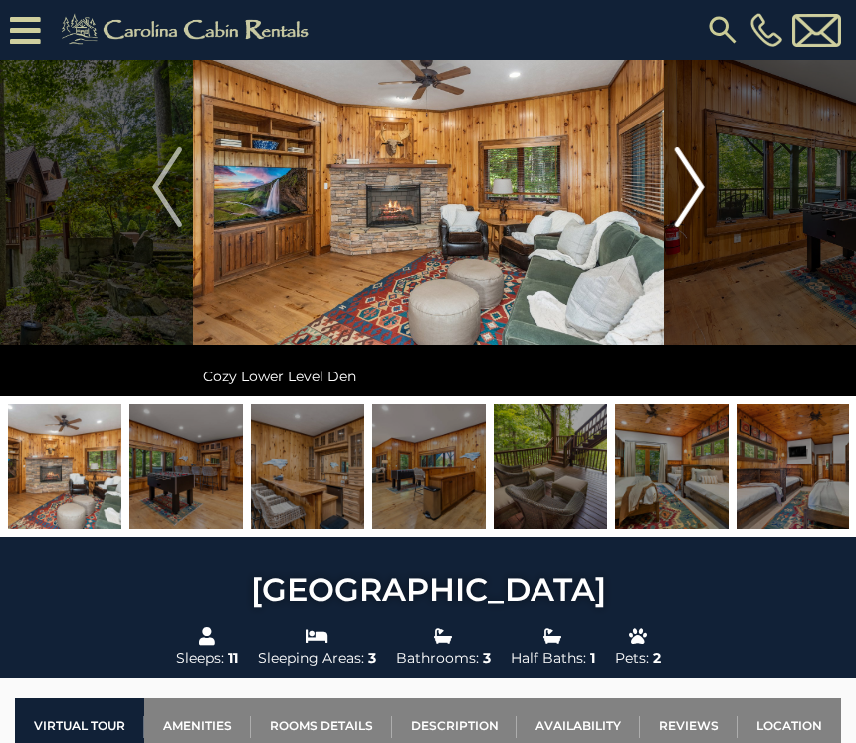
click at [697, 179] on img "Next" at bounding box center [689, 187] width 30 height 80
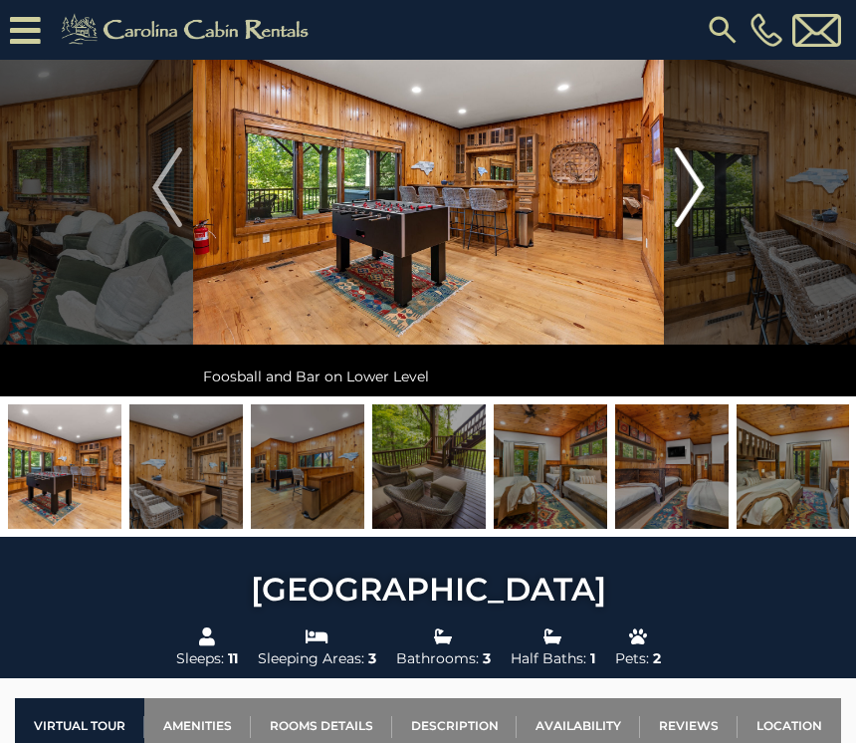
click at [699, 177] on img "Next" at bounding box center [689, 187] width 30 height 80
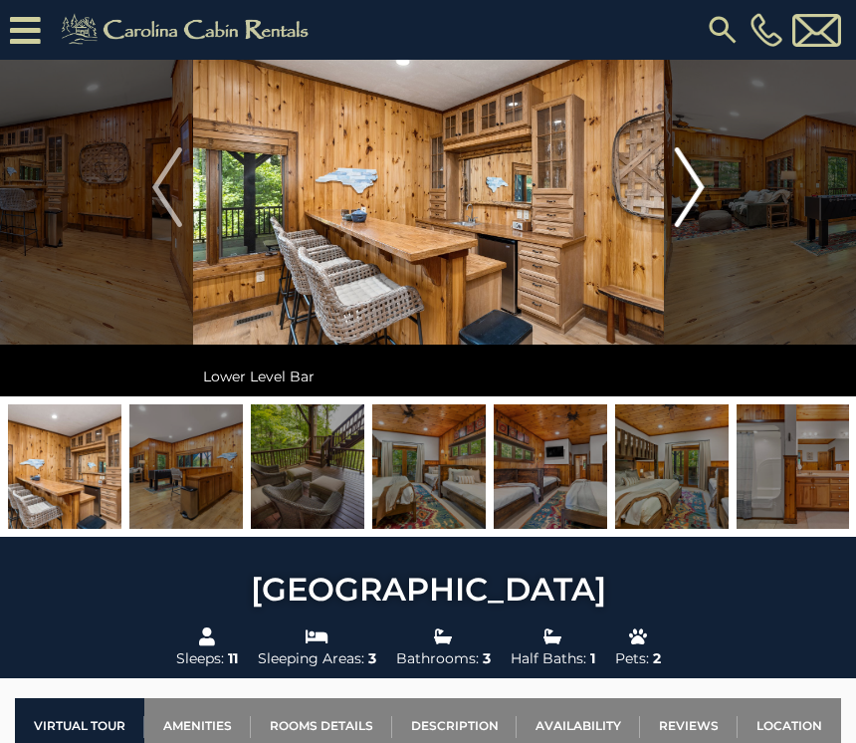
click at [690, 183] on img "Next" at bounding box center [689, 187] width 30 height 80
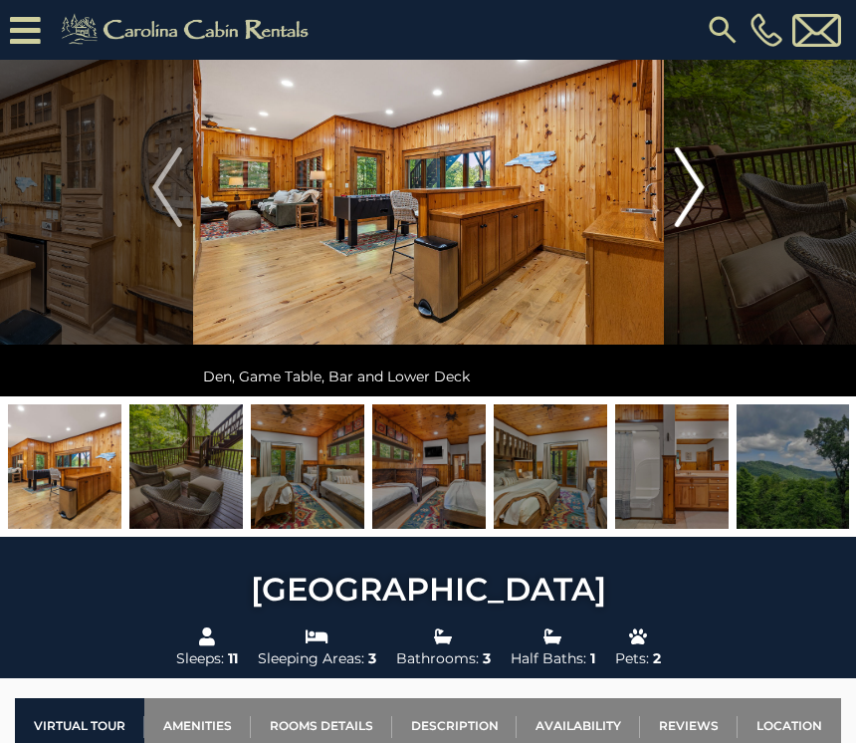
click at [677, 185] on img "Next" at bounding box center [689, 187] width 30 height 80
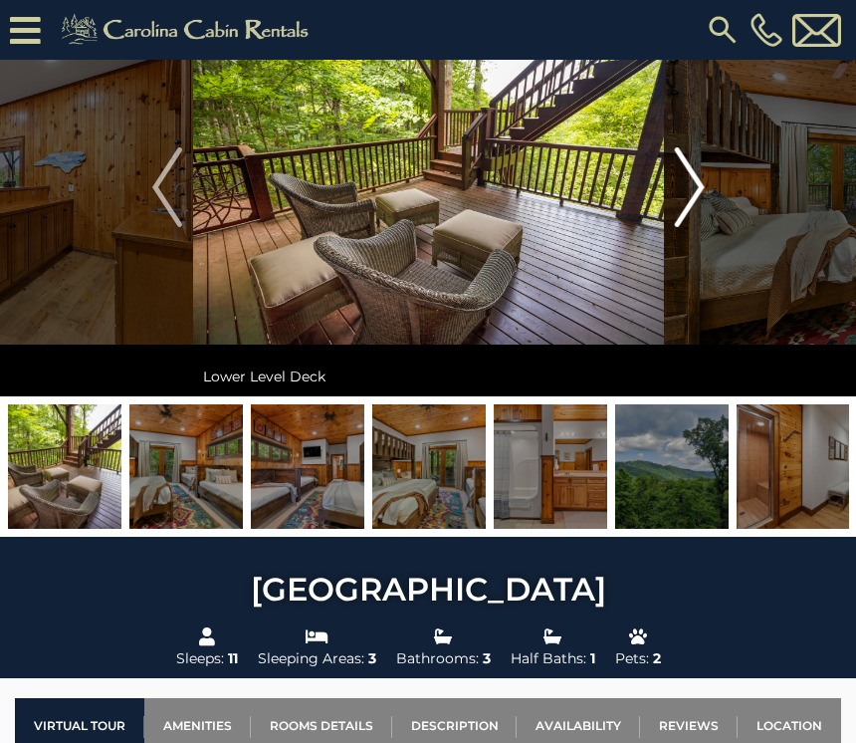
click at [683, 172] on img "Next" at bounding box center [689, 187] width 30 height 80
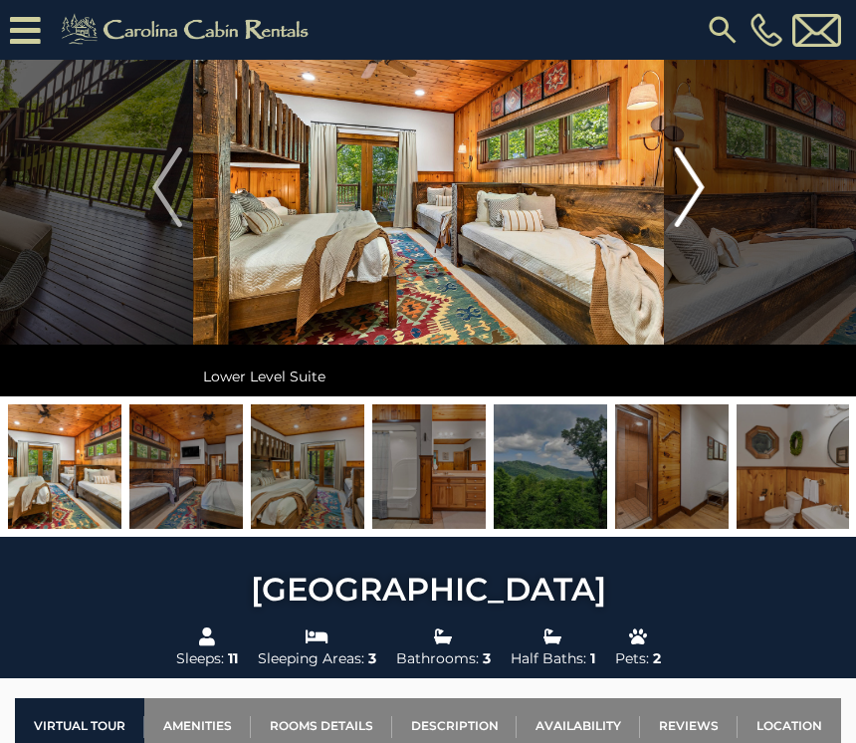
click at [697, 178] on img "Next" at bounding box center [689, 187] width 30 height 80
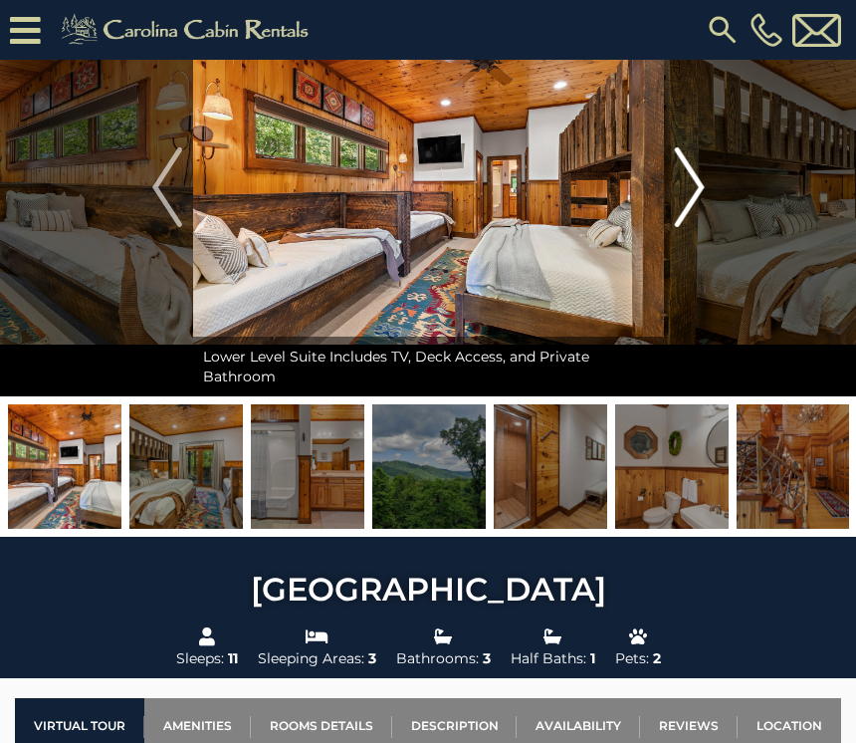
click at [676, 184] on img "Next" at bounding box center [689, 187] width 30 height 80
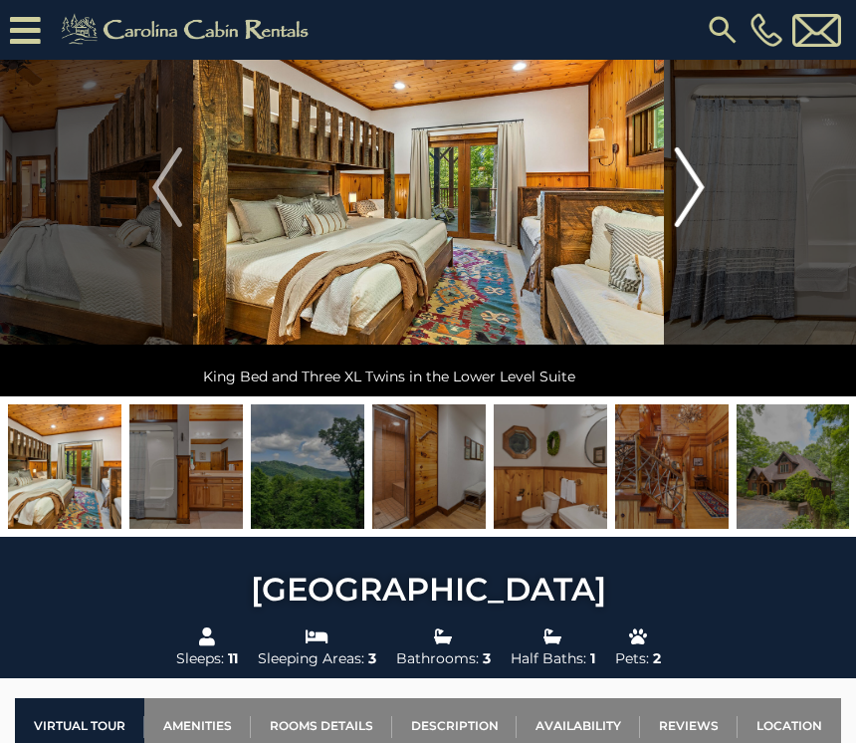
click at [681, 186] on img "Next" at bounding box center [689, 187] width 30 height 80
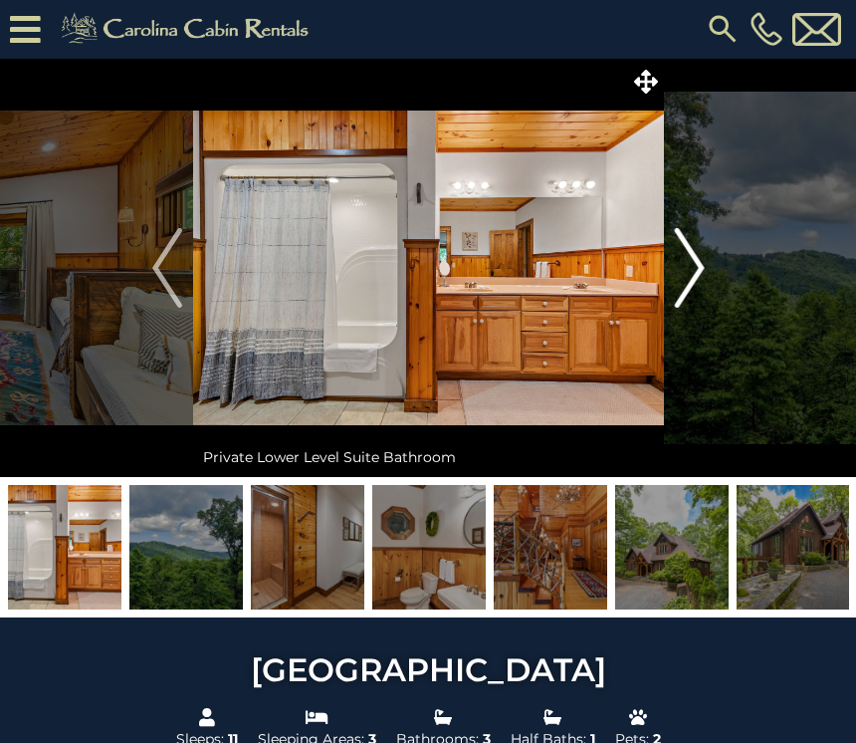
scroll to position [0, 0]
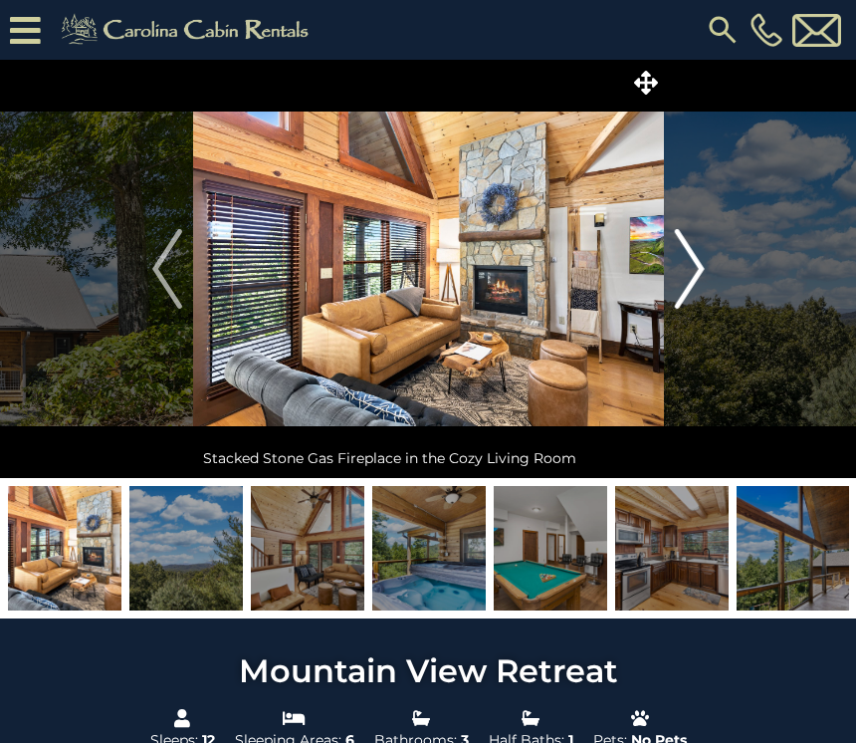
click at [691, 274] on img "Next" at bounding box center [689, 269] width 30 height 80
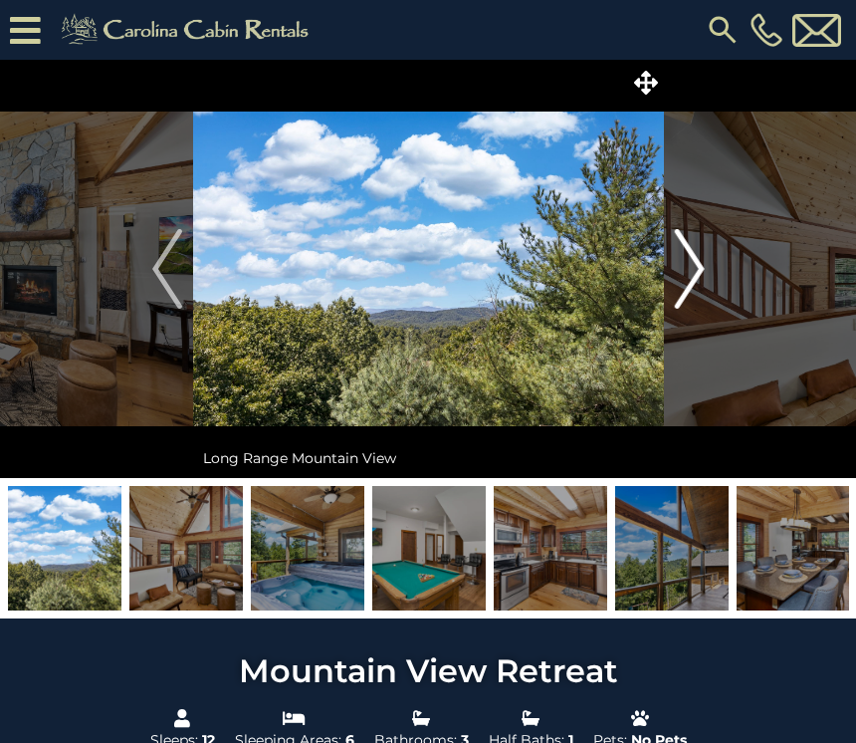
click at [691, 273] on img "Next" at bounding box center [689, 269] width 30 height 80
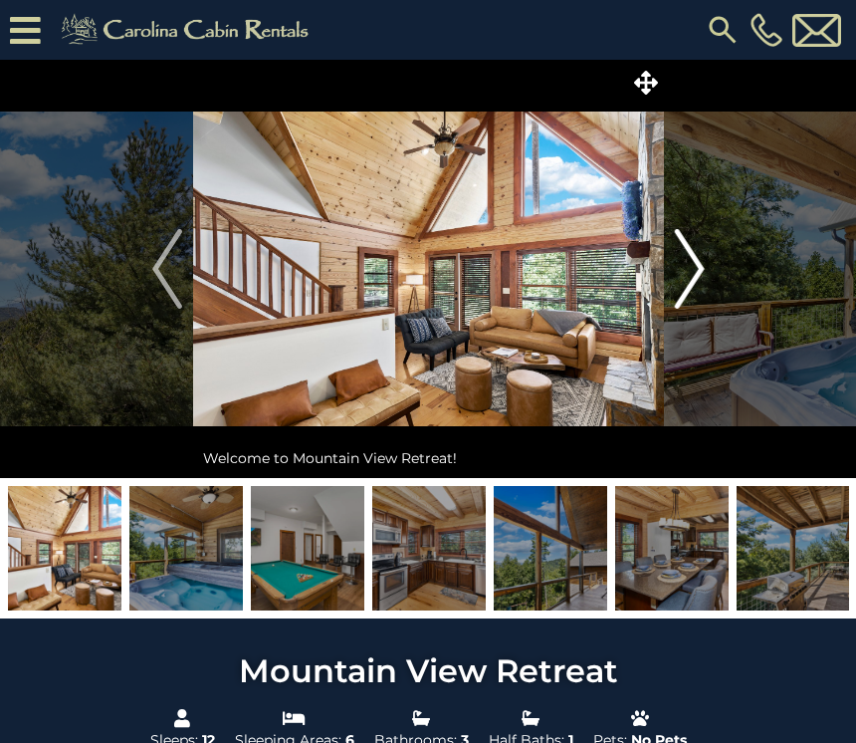
click at [693, 279] on img "Next" at bounding box center [689, 269] width 30 height 80
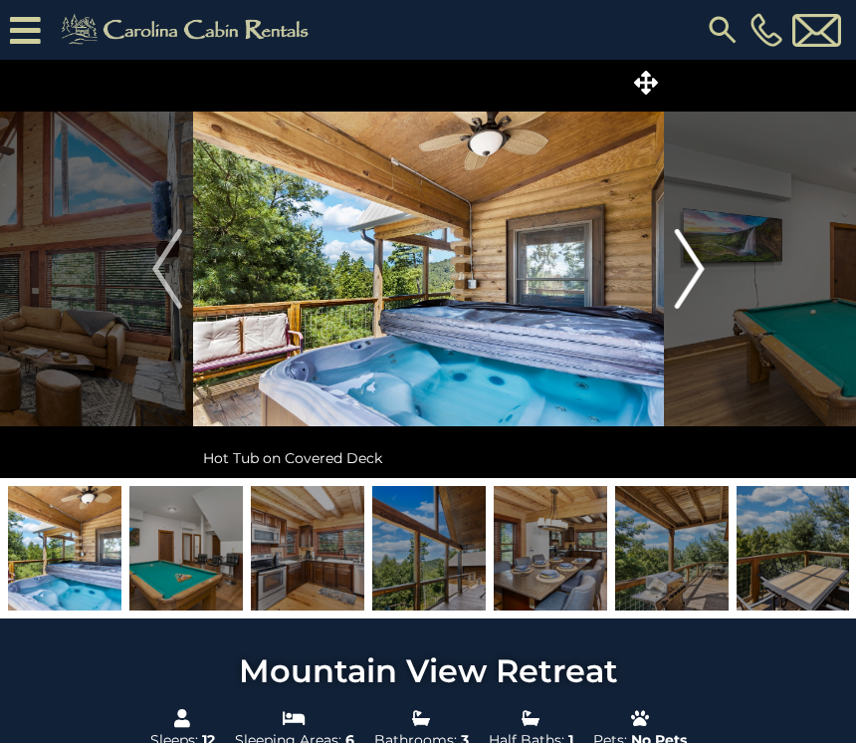
click at [700, 277] on img "Next" at bounding box center [689, 269] width 30 height 80
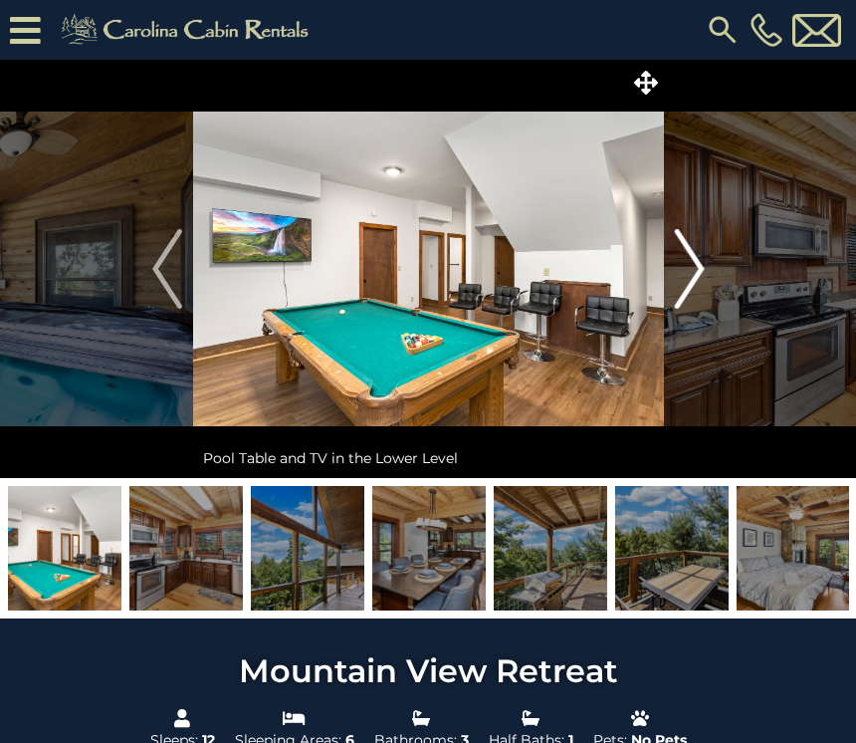
click at [703, 271] on img "Next" at bounding box center [689, 269] width 30 height 80
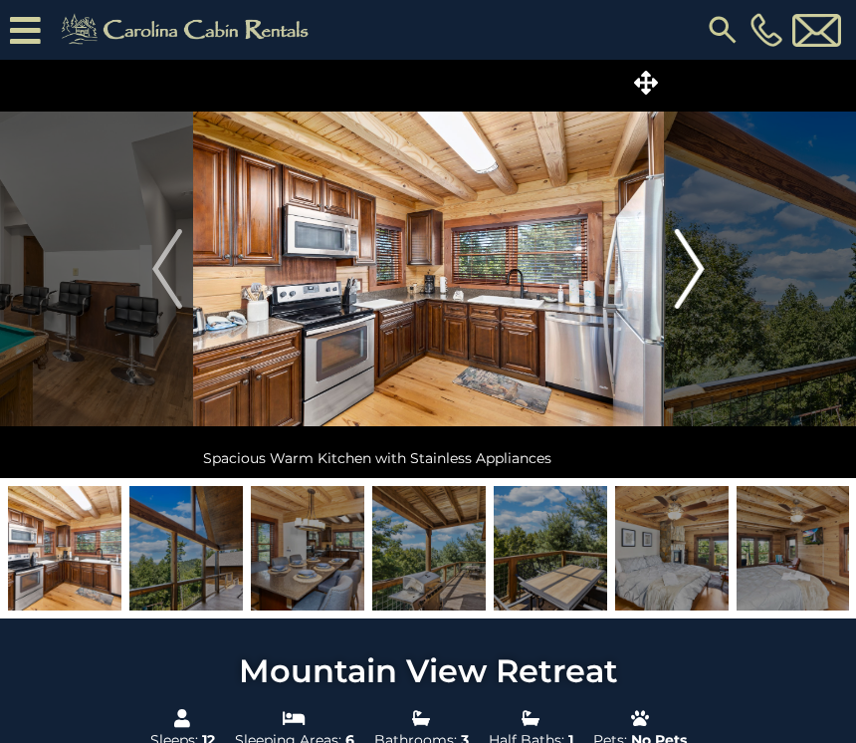
click at [697, 265] on img "Next" at bounding box center [689, 269] width 30 height 80
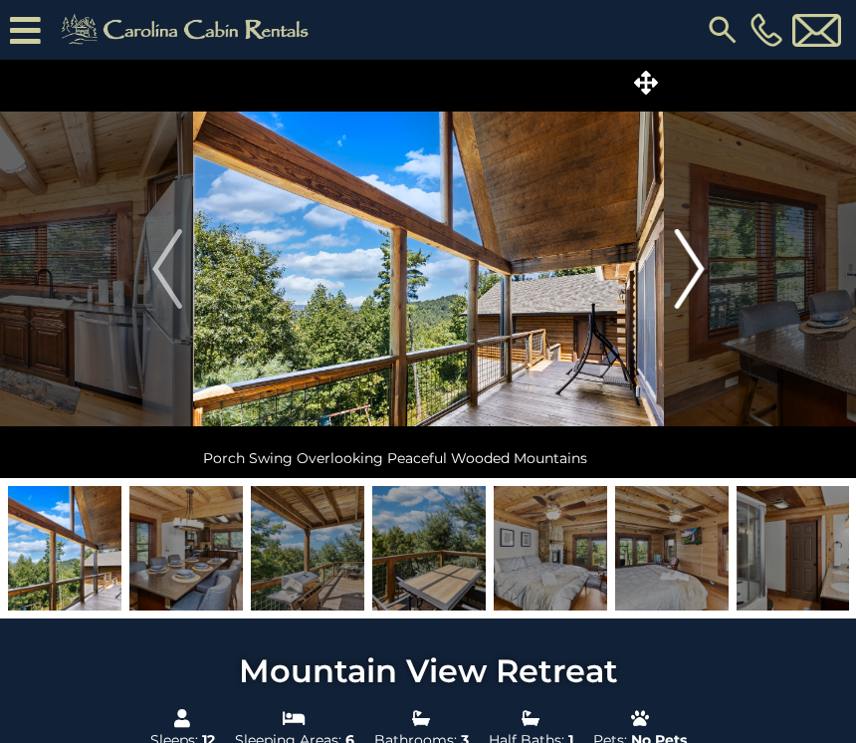
click at [703, 267] on img "Next" at bounding box center [689, 269] width 30 height 80
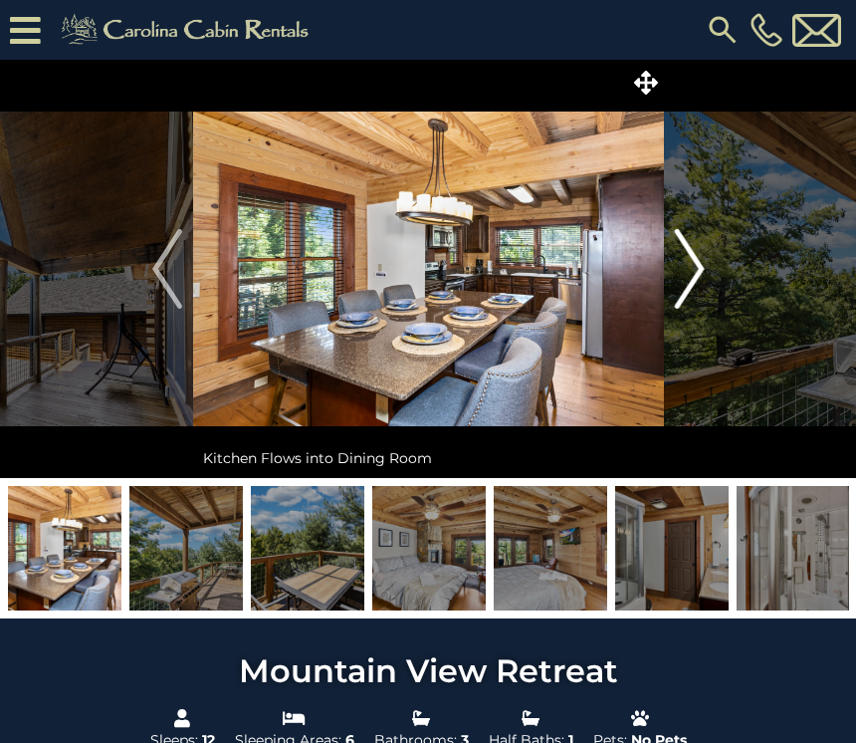
click at [699, 266] on img "Next" at bounding box center [689, 269] width 30 height 80
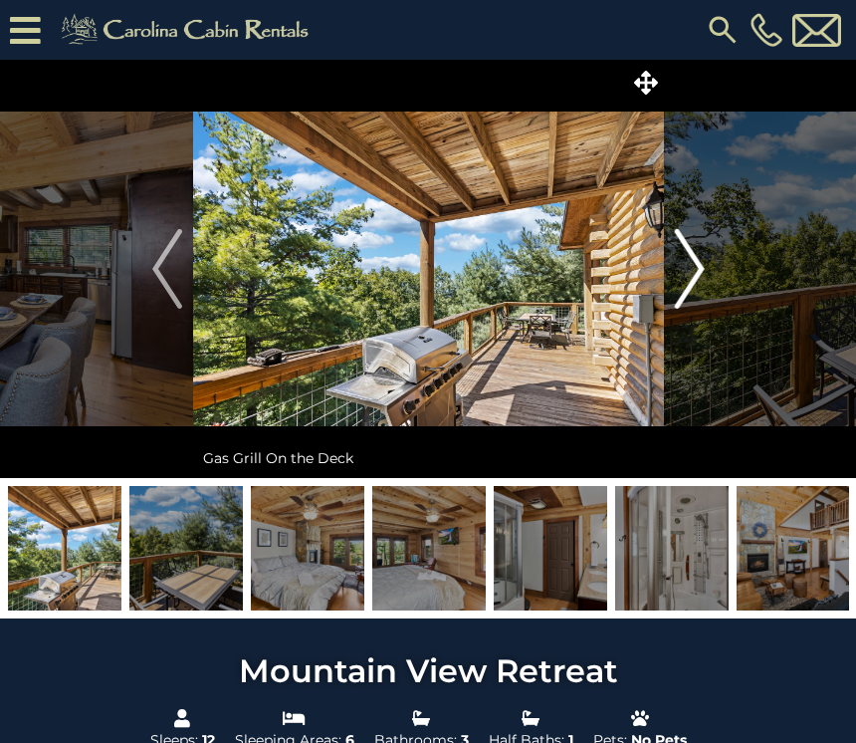
click at [699, 265] on img "Next" at bounding box center [689, 269] width 30 height 80
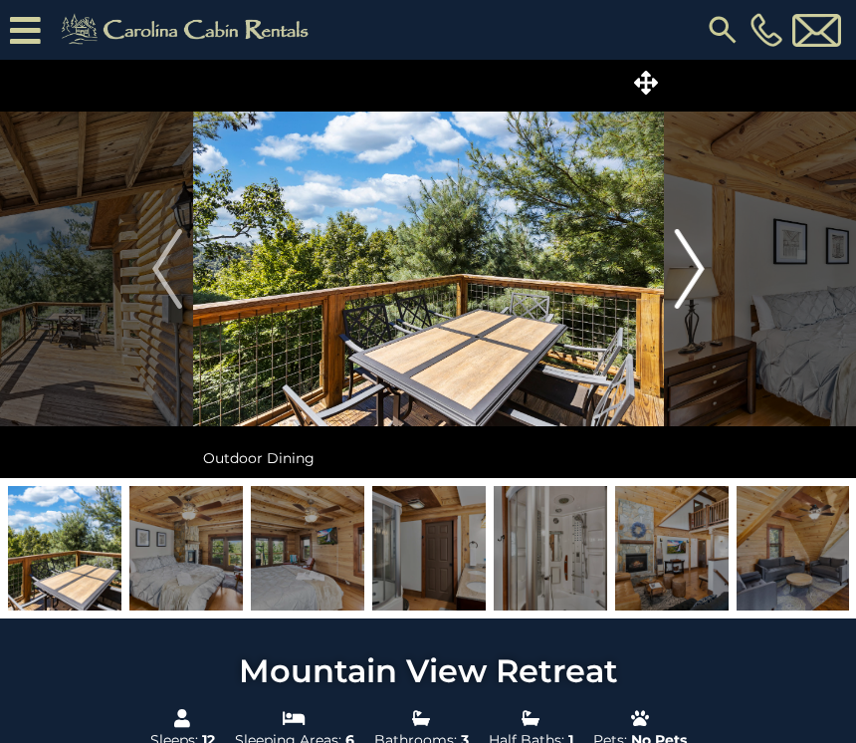
click at [698, 265] on img "Next" at bounding box center [689, 269] width 30 height 80
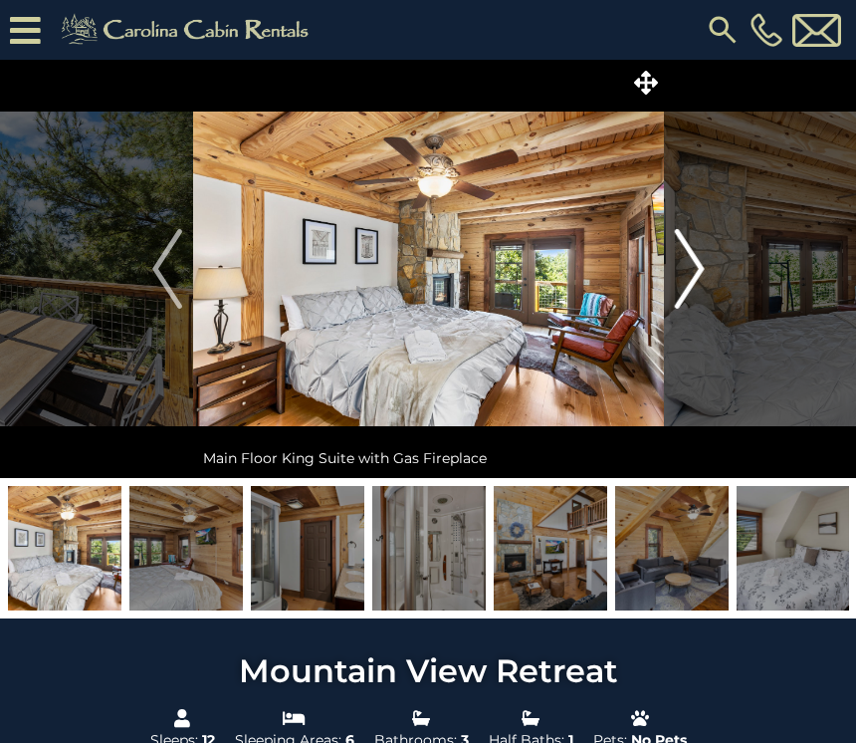
click at [695, 277] on img "Next" at bounding box center [689, 269] width 30 height 80
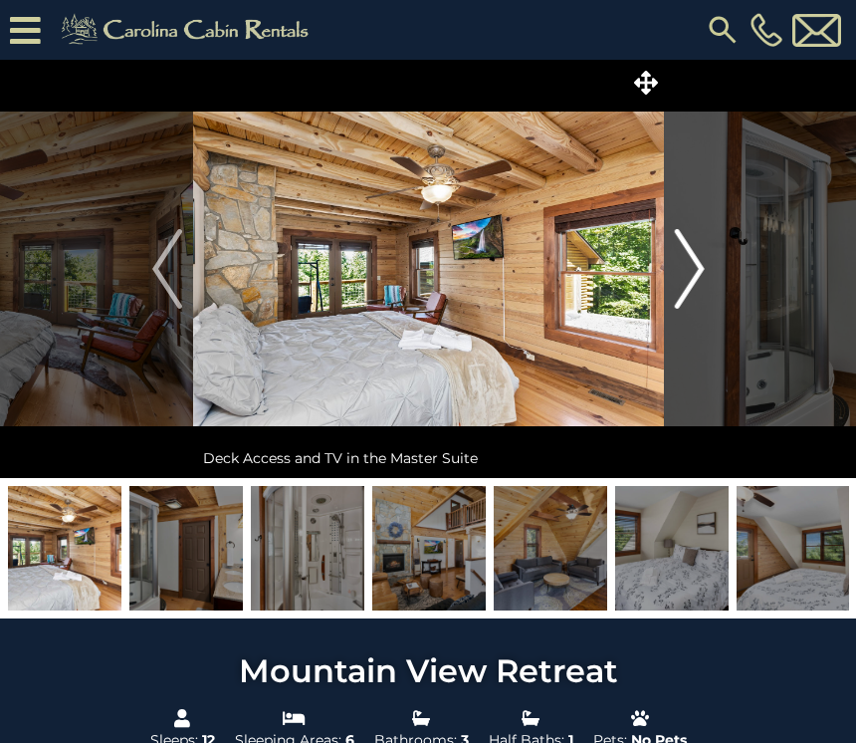
click at [706, 268] on button "Next" at bounding box center [690, 269] width 52 height 418
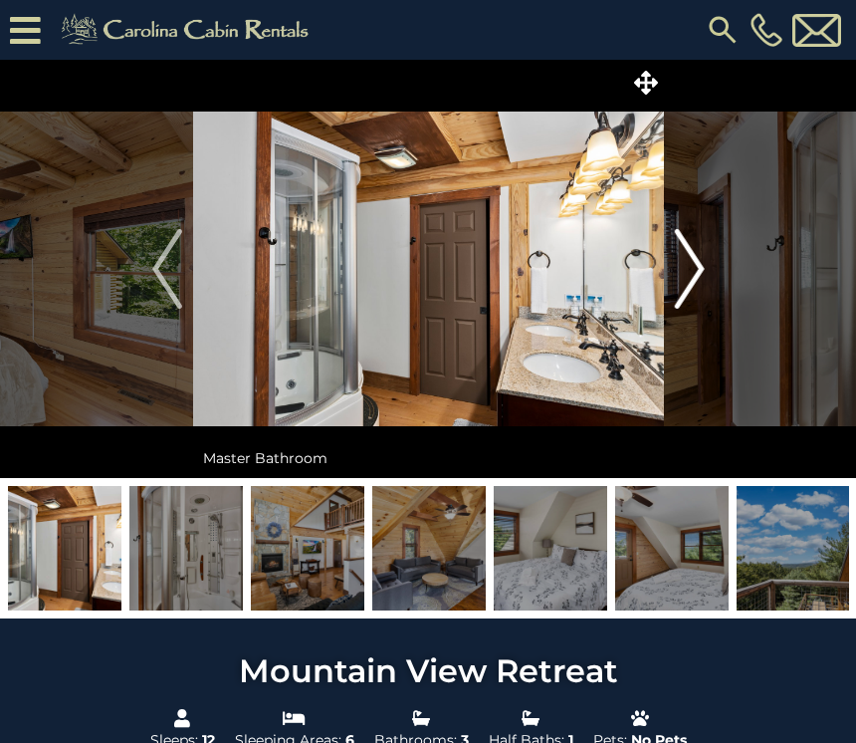
click at [702, 270] on img "Next" at bounding box center [689, 269] width 30 height 80
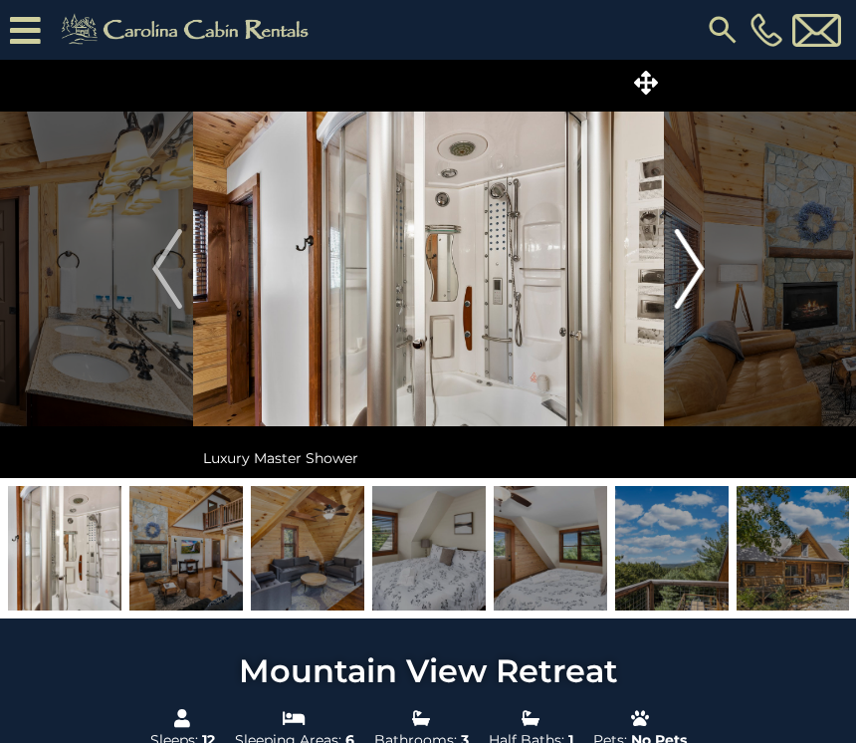
click at [695, 274] on img "Next" at bounding box center [689, 269] width 30 height 80
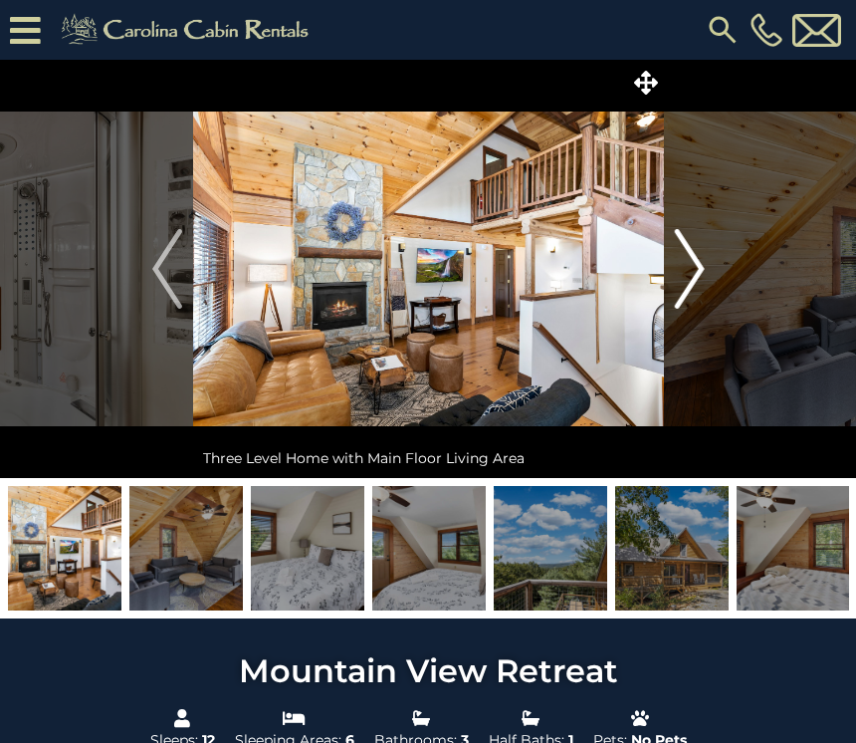
click at [700, 274] on img "Next" at bounding box center [689, 269] width 30 height 80
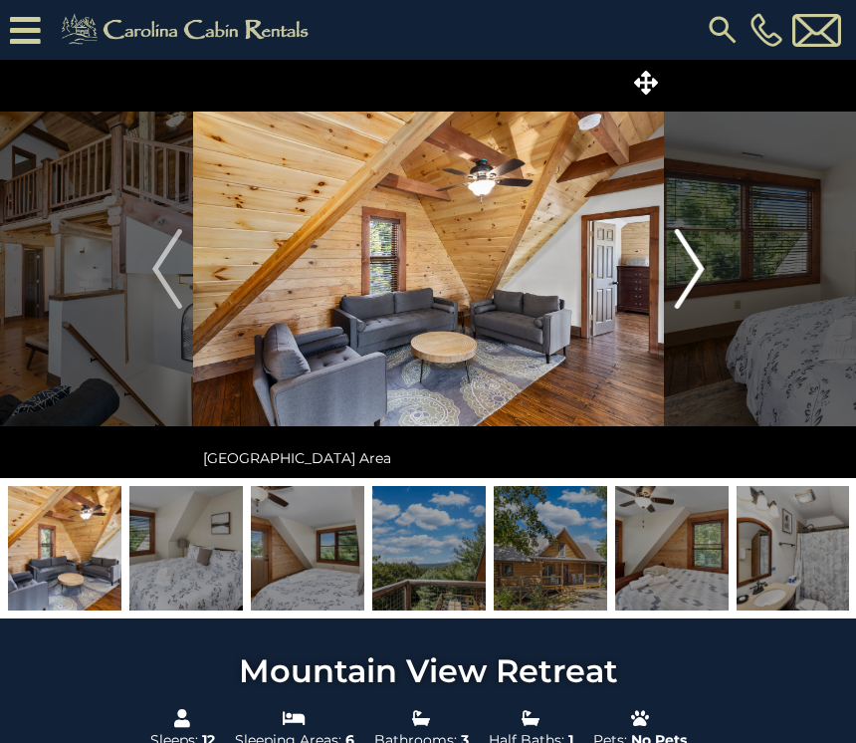
click at [694, 271] on img "Next" at bounding box center [689, 269] width 30 height 80
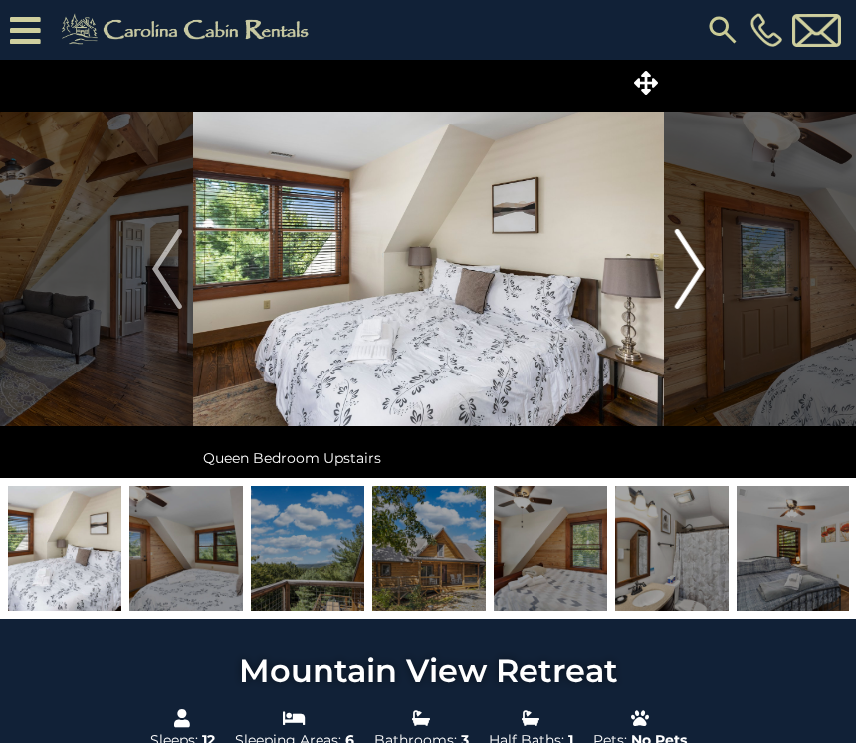
click at [700, 276] on img "Next" at bounding box center [689, 269] width 30 height 80
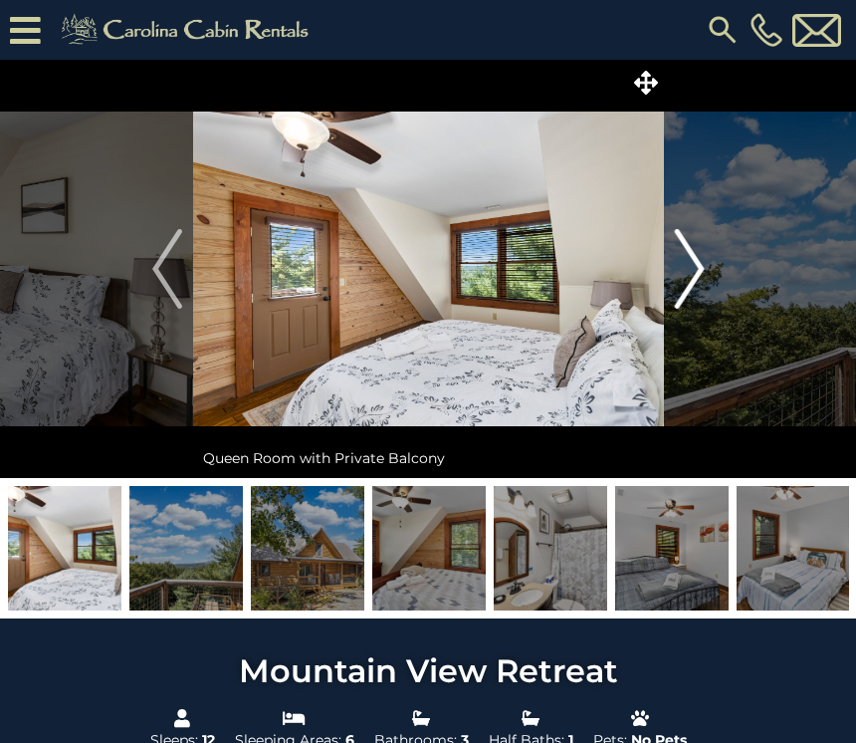
click at [703, 276] on img "Next" at bounding box center [689, 269] width 30 height 80
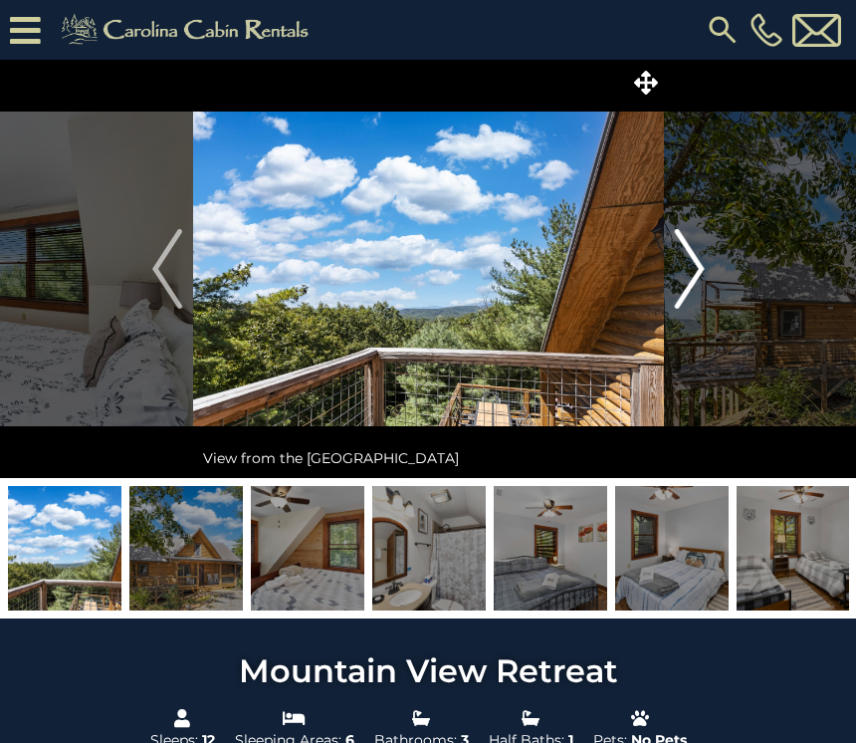
click at [707, 279] on button "Next" at bounding box center [690, 269] width 52 height 418
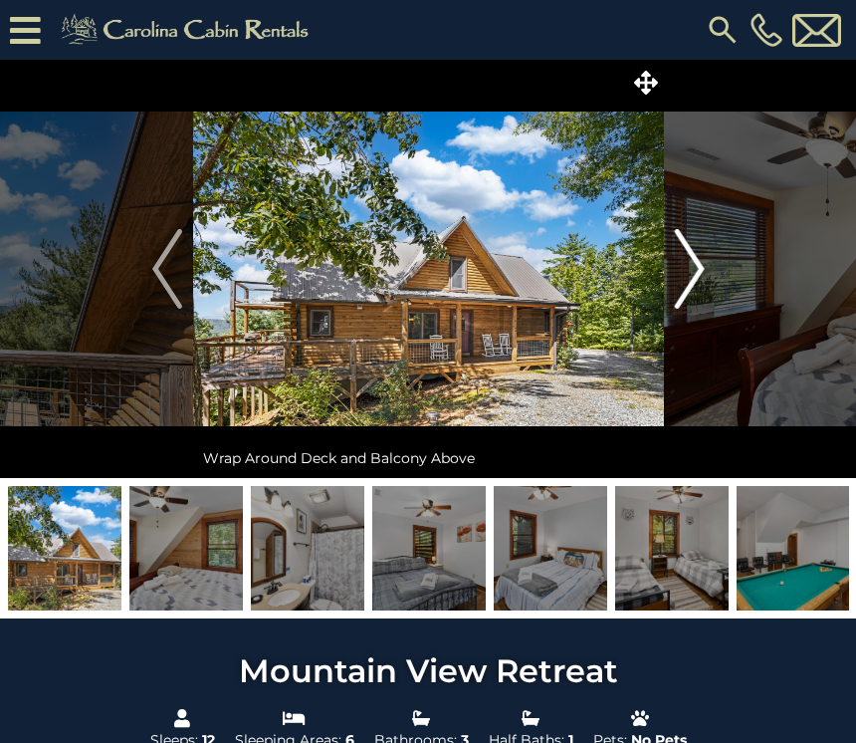
click at [708, 268] on button "Next" at bounding box center [690, 269] width 52 height 418
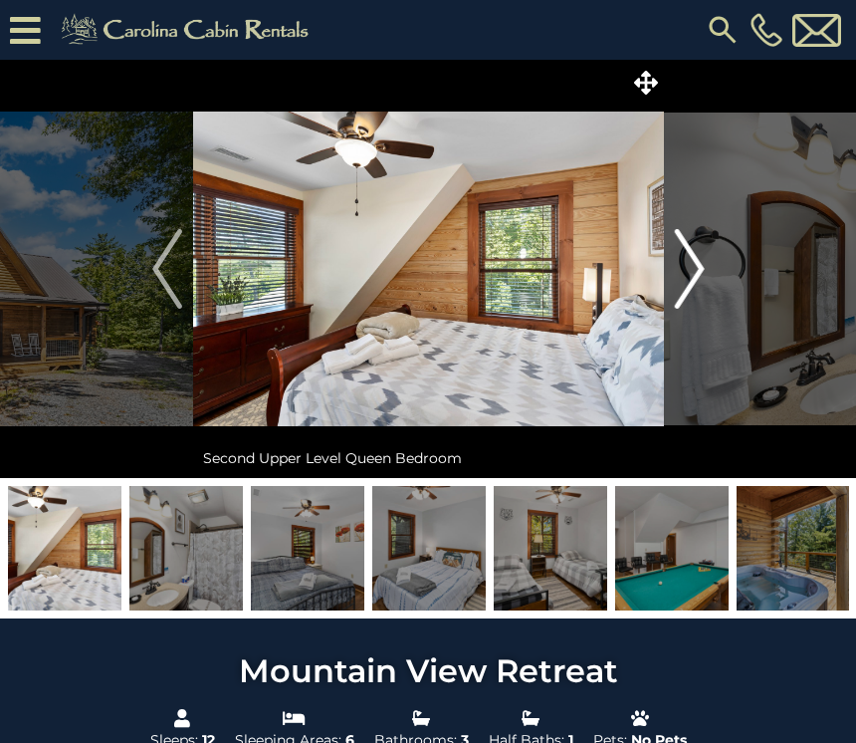
click at [696, 273] on img "Next" at bounding box center [689, 269] width 30 height 80
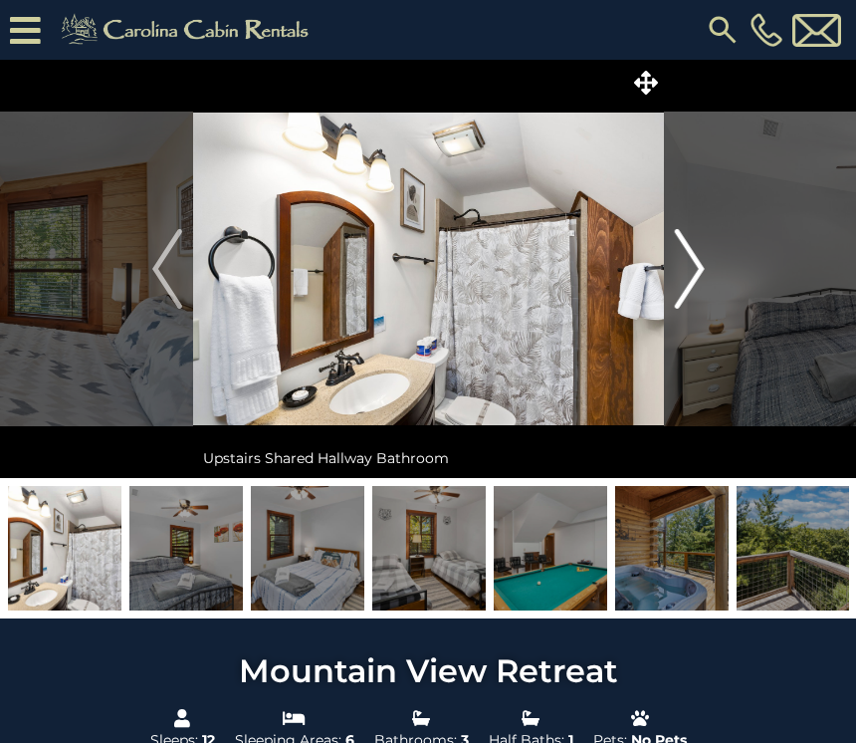
click at [696, 271] on img "Next" at bounding box center [689, 269] width 30 height 80
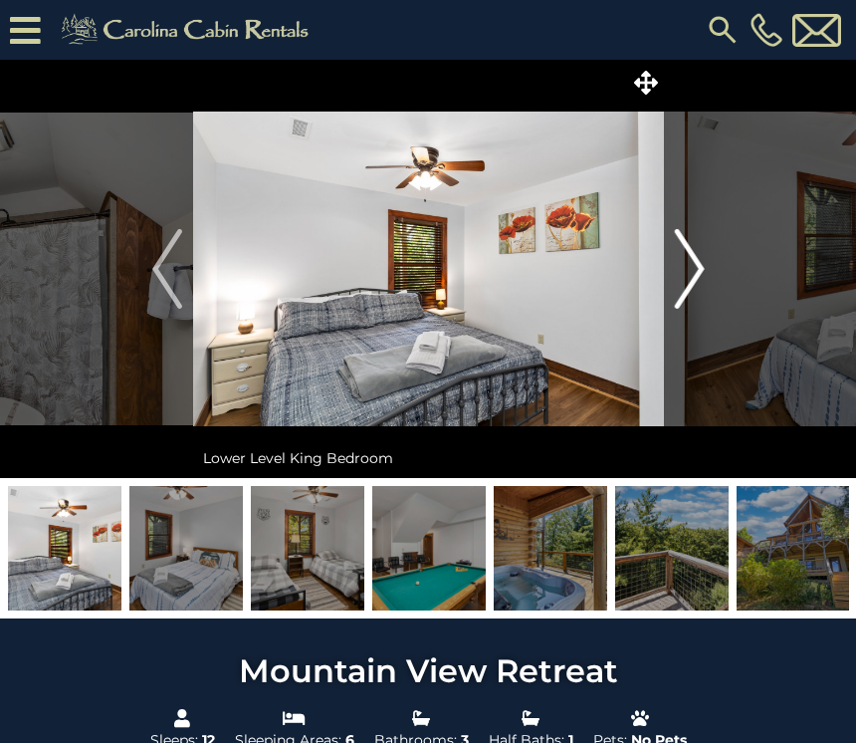
click at [693, 268] on img "Next" at bounding box center [689, 269] width 30 height 80
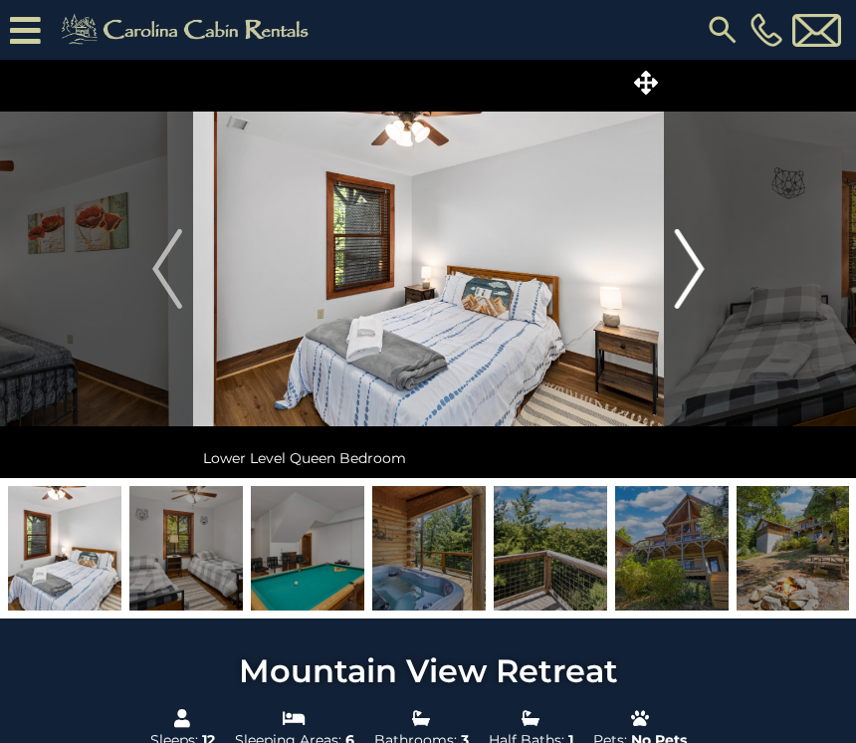
click at [700, 259] on img "Next" at bounding box center [689, 269] width 30 height 80
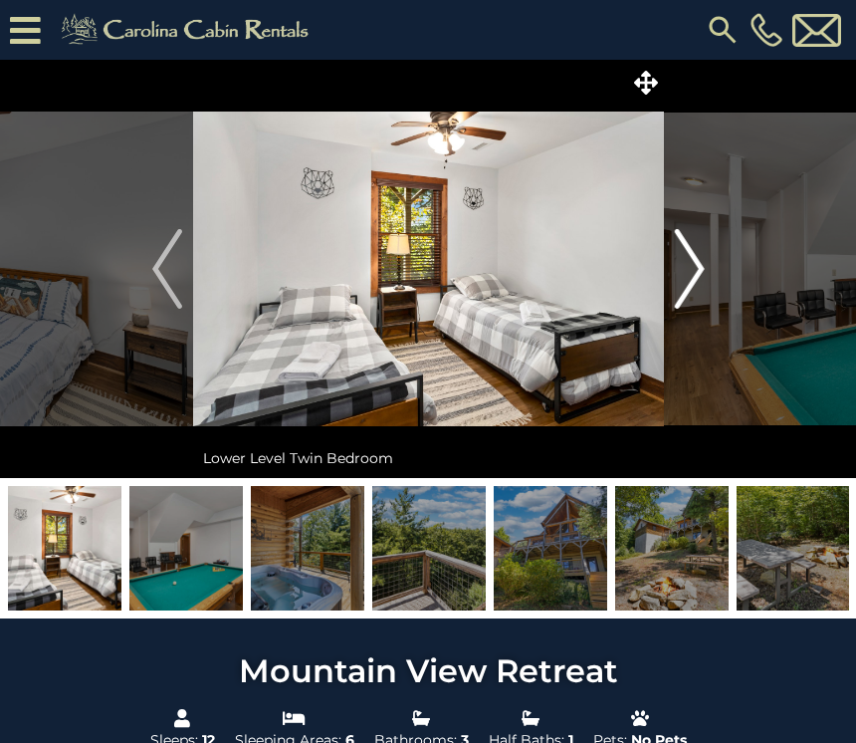
click at [696, 272] on img "Next" at bounding box center [689, 269] width 30 height 80
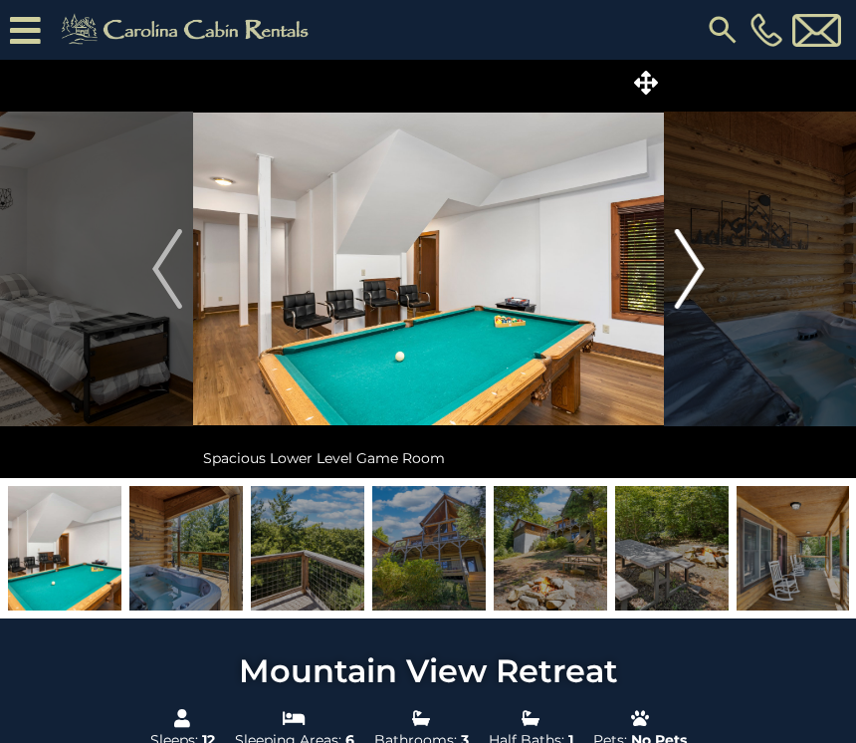
click at [700, 269] on img "Next" at bounding box center [689, 269] width 30 height 80
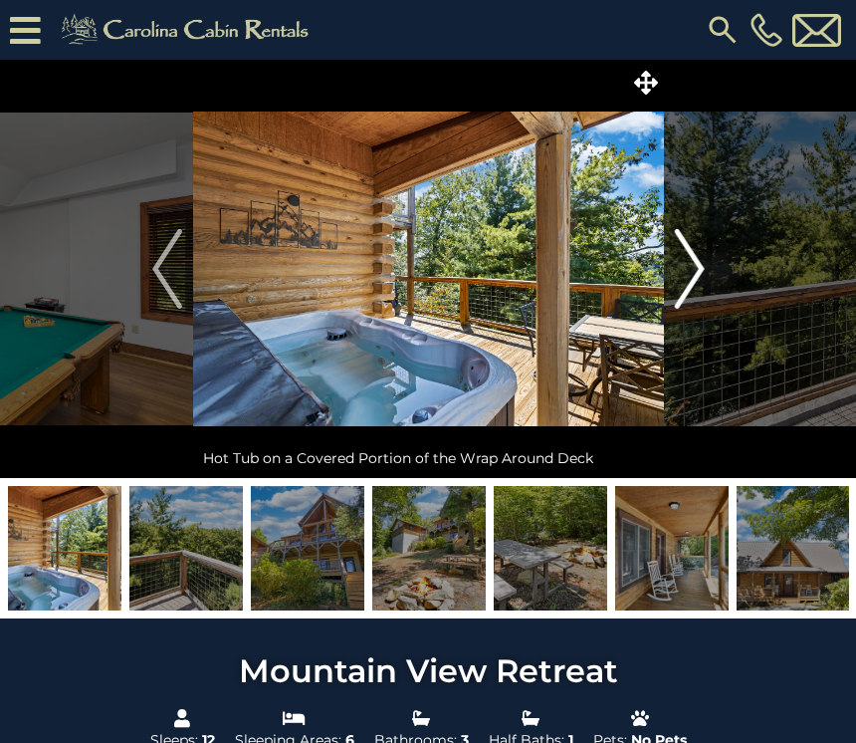
click at [702, 269] on img "Next" at bounding box center [689, 269] width 30 height 80
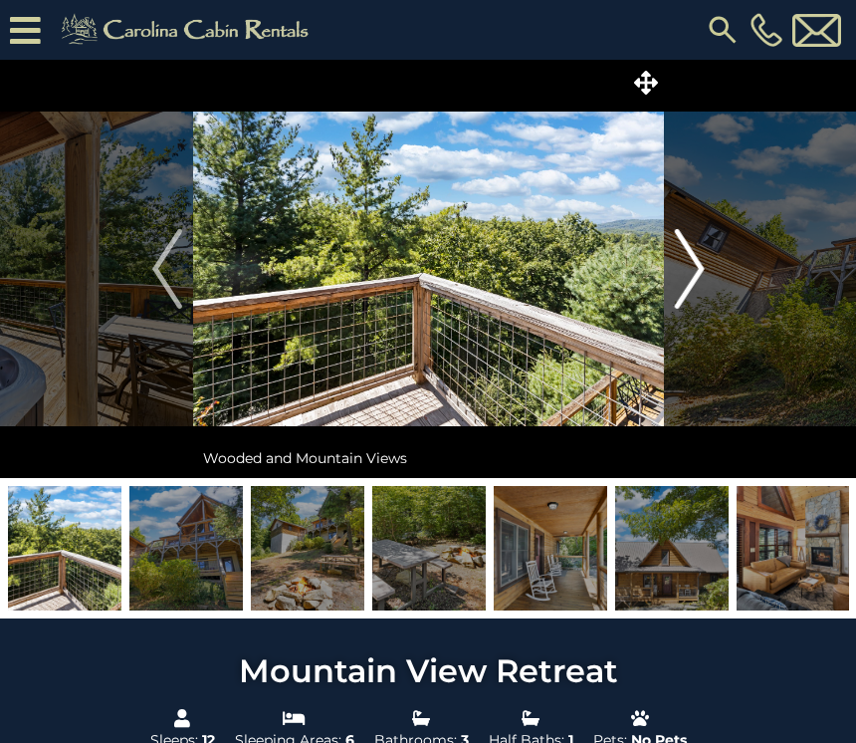
click at [693, 267] on img "Next" at bounding box center [689, 269] width 30 height 80
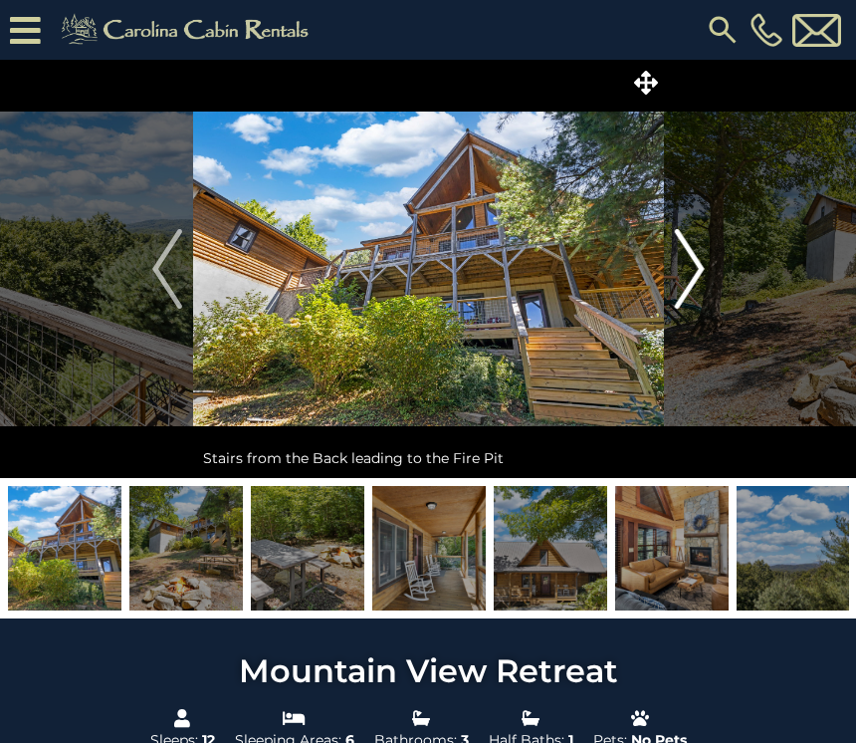
click at [682, 282] on img "Next" at bounding box center [689, 269] width 30 height 80
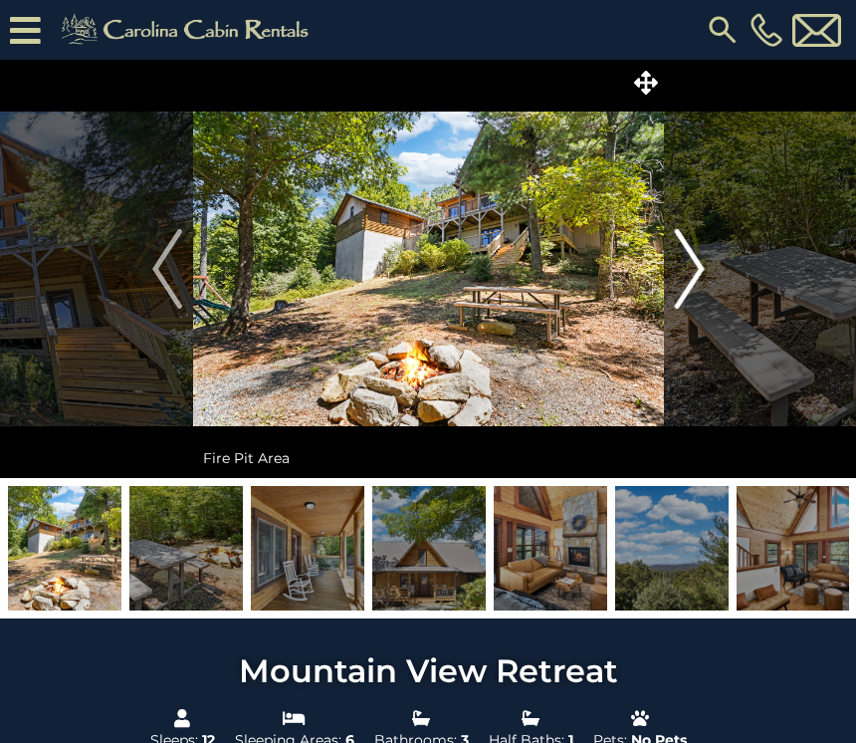
click at [698, 274] on img "Next" at bounding box center [689, 269] width 30 height 80
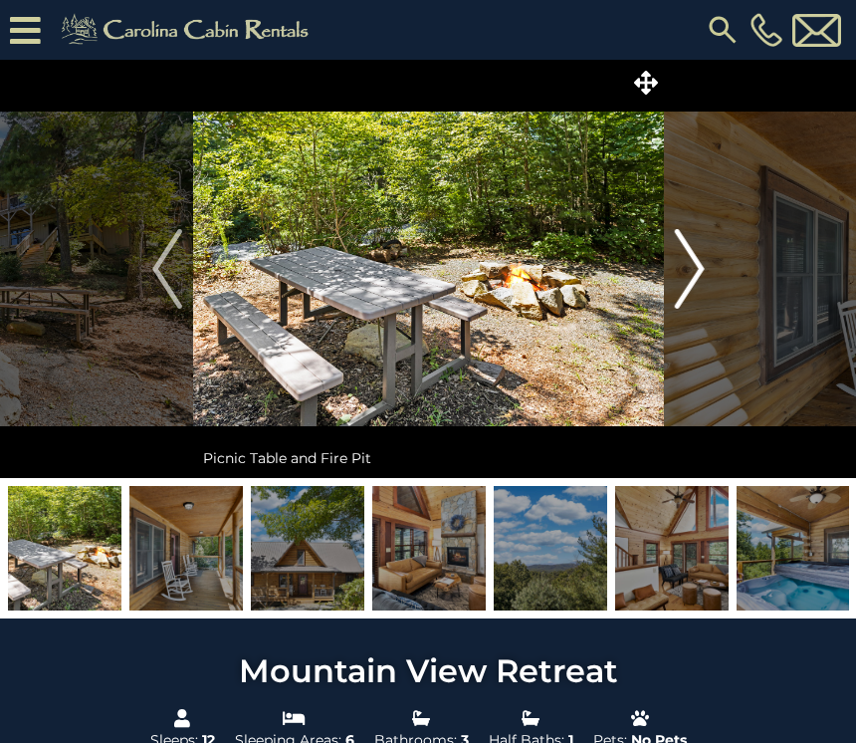
click at [695, 267] on img "Next" at bounding box center [689, 269] width 30 height 80
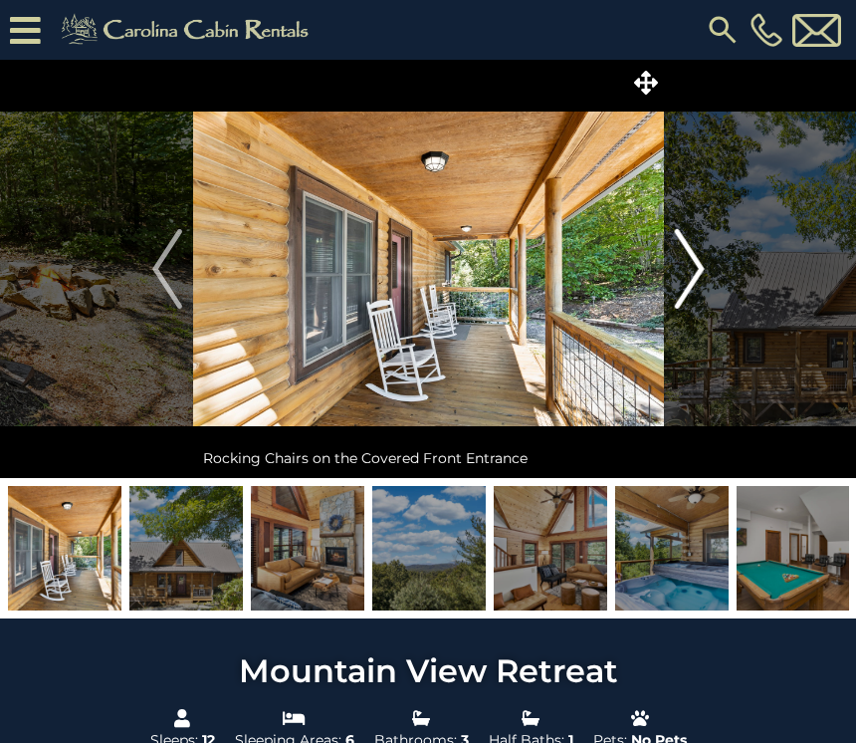
click at [691, 263] on img "Next" at bounding box center [689, 269] width 30 height 80
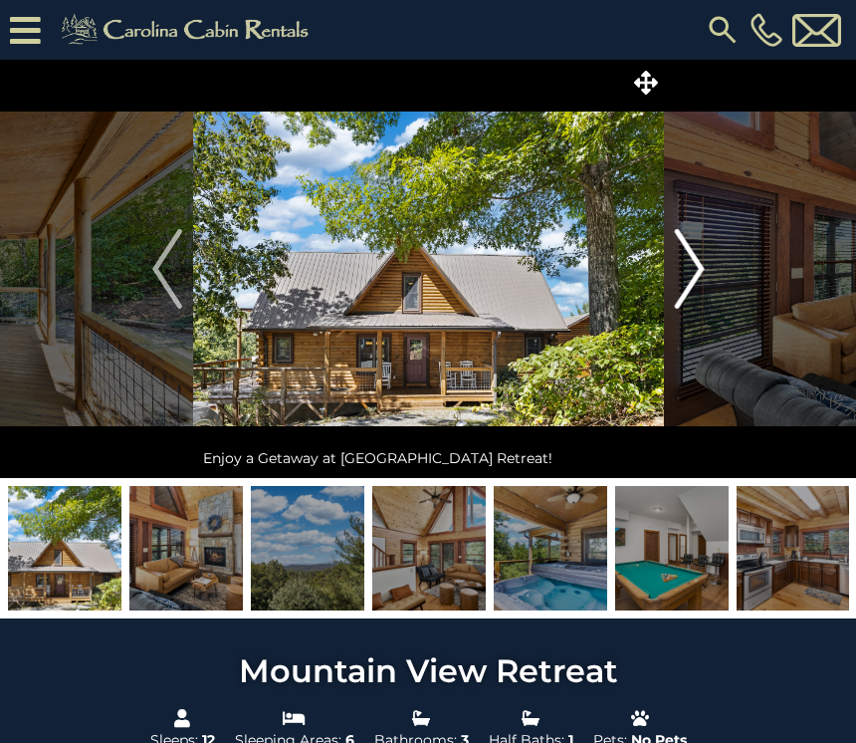
click at [698, 272] on img "Next" at bounding box center [689, 269] width 30 height 80
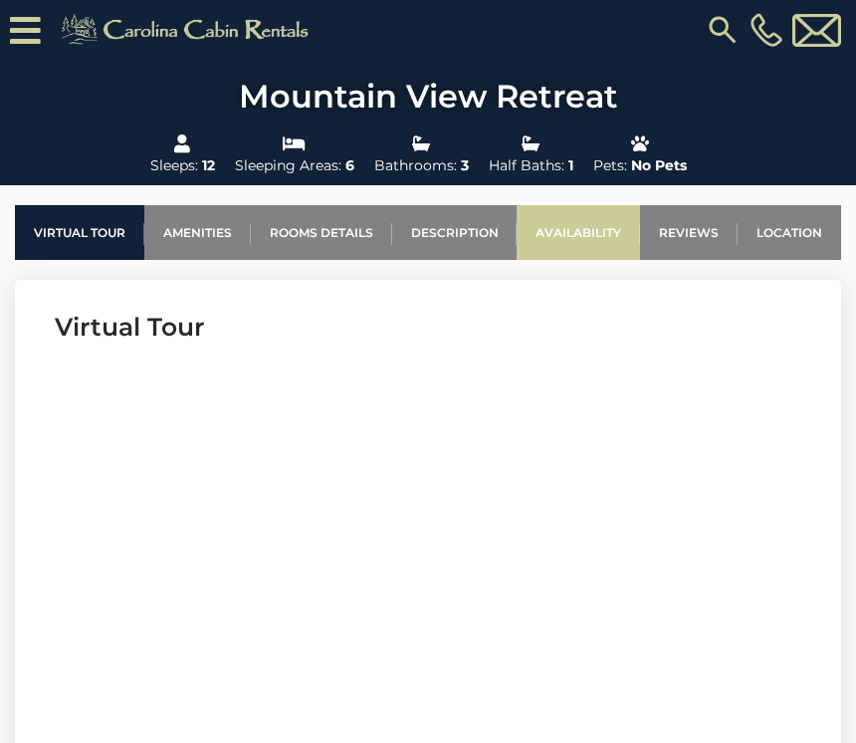
click at [590, 226] on link "Availability" at bounding box center [578, 232] width 123 height 55
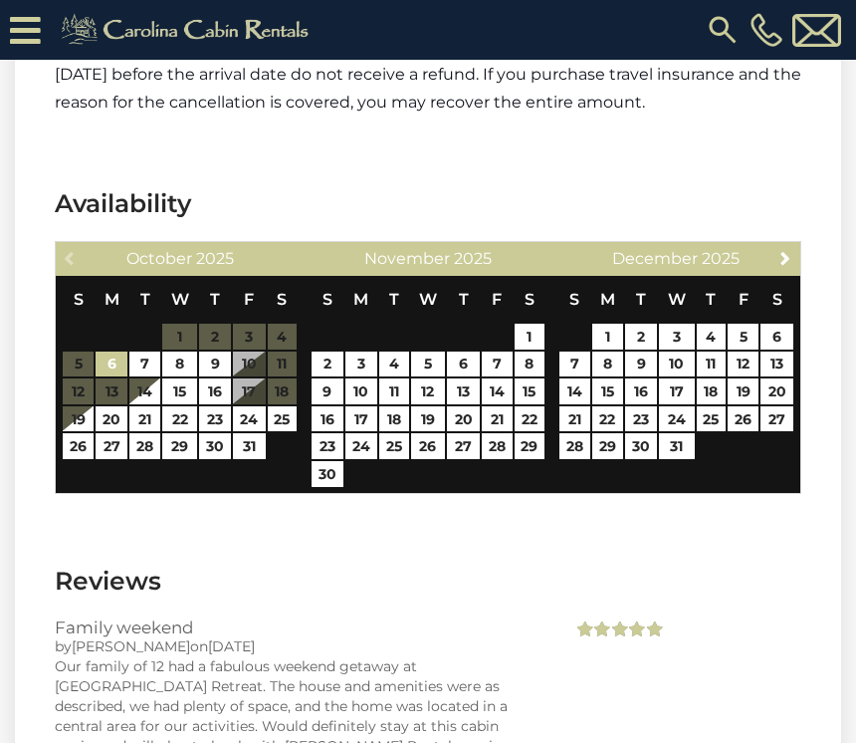
scroll to position [3685, 0]
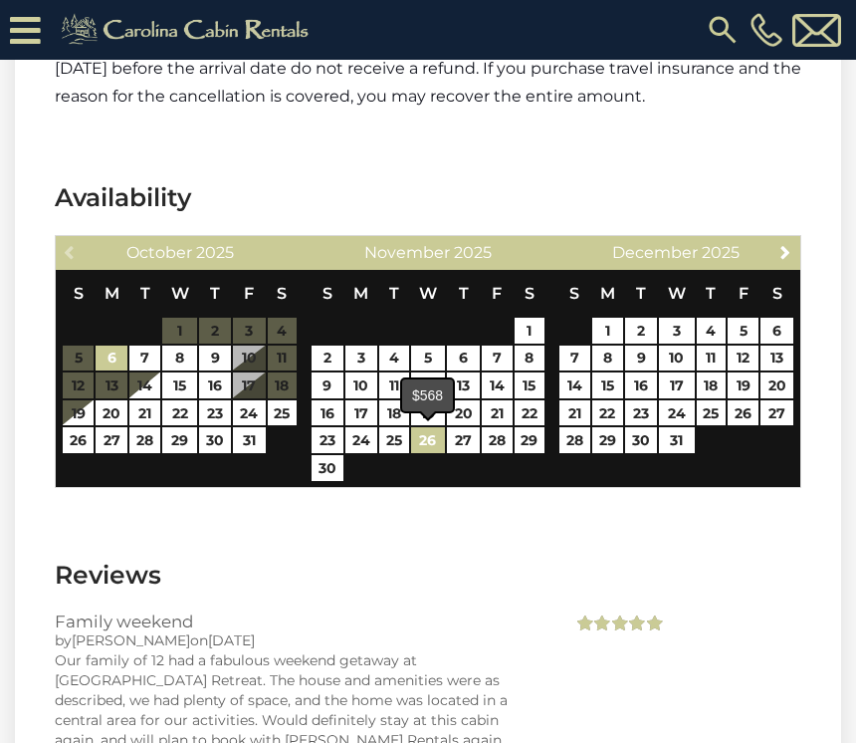
click at [430, 441] on link "26" at bounding box center [428, 440] width 35 height 26
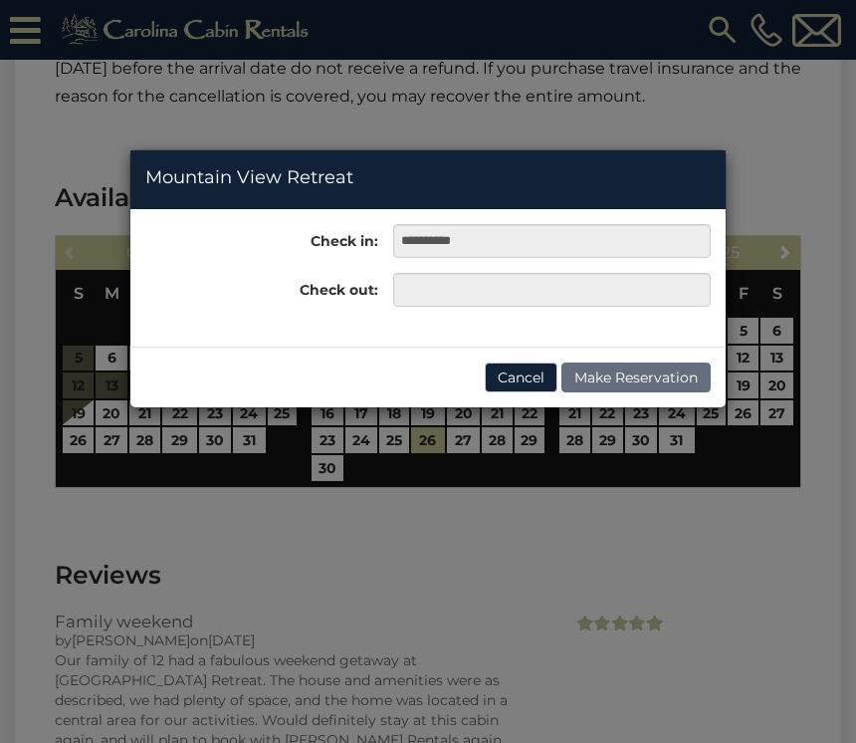
click at [533, 442] on div "**********" at bounding box center [428, 371] width 856 height 743
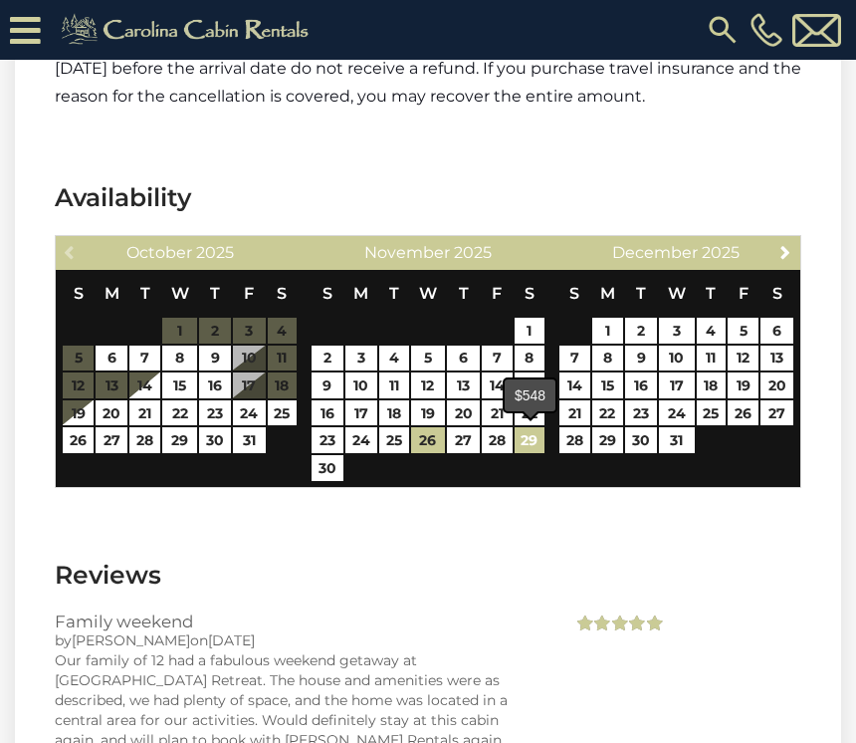
click at [529, 441] on link "29" at bounding box center [530, 440] width 31 height 26
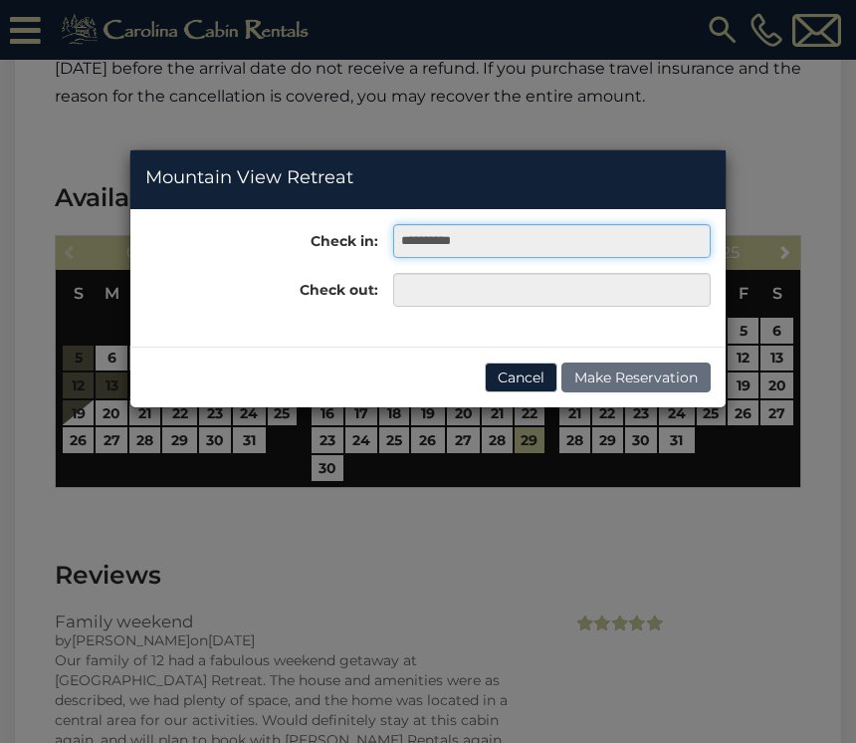
click at [474, 240] on input "**********" at bounding box center [552, 241] width 318 height 34
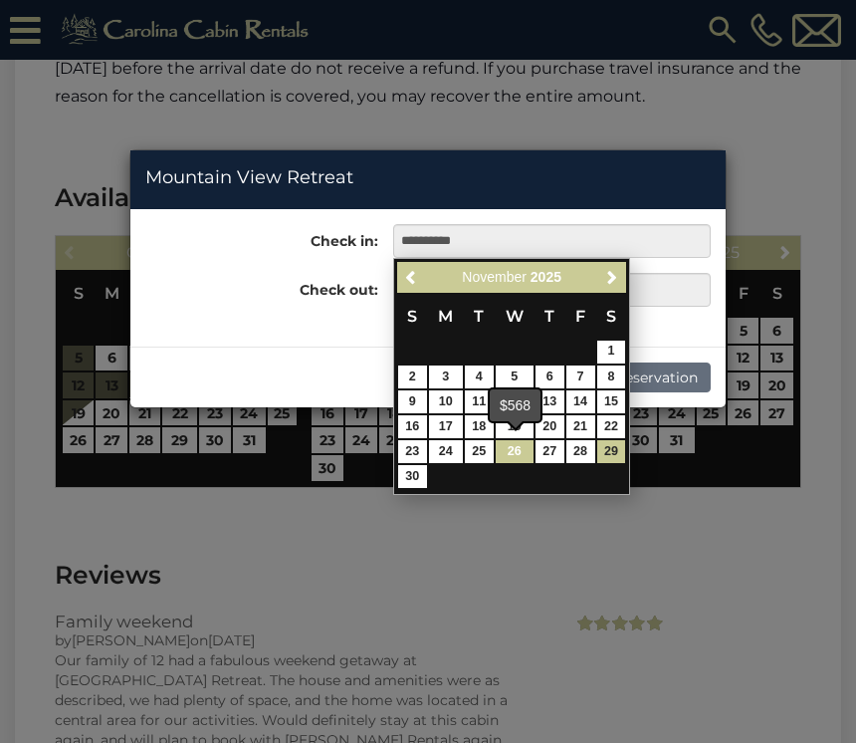
click at [516, 449] on link "26" at bounding box center [515, 451] width 38 height 23
type input "**********"
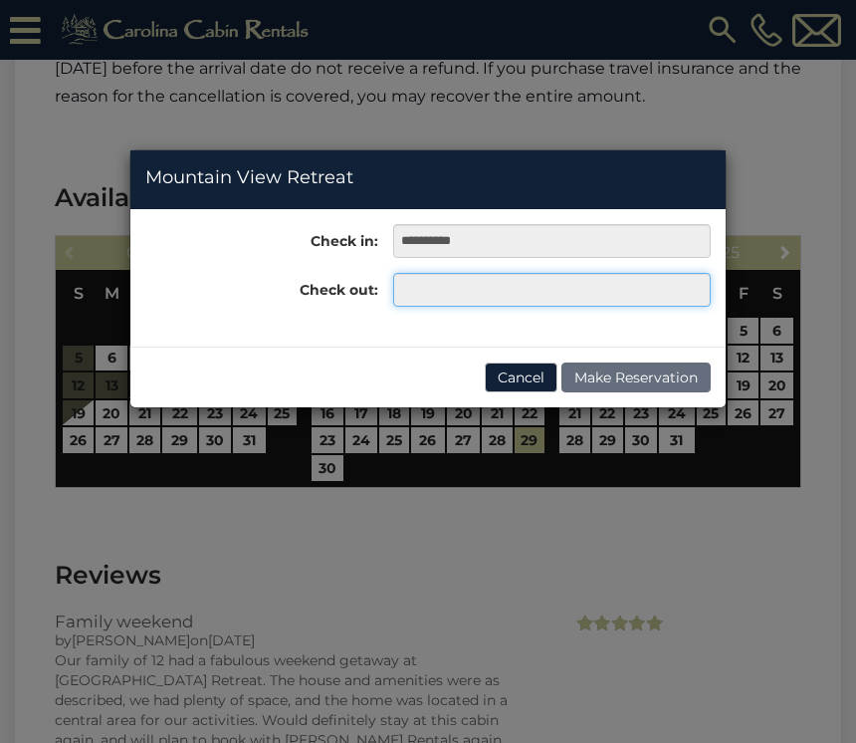
click at [450, 289] on input "text" at bounding box center [552, 290] width 318 height 34
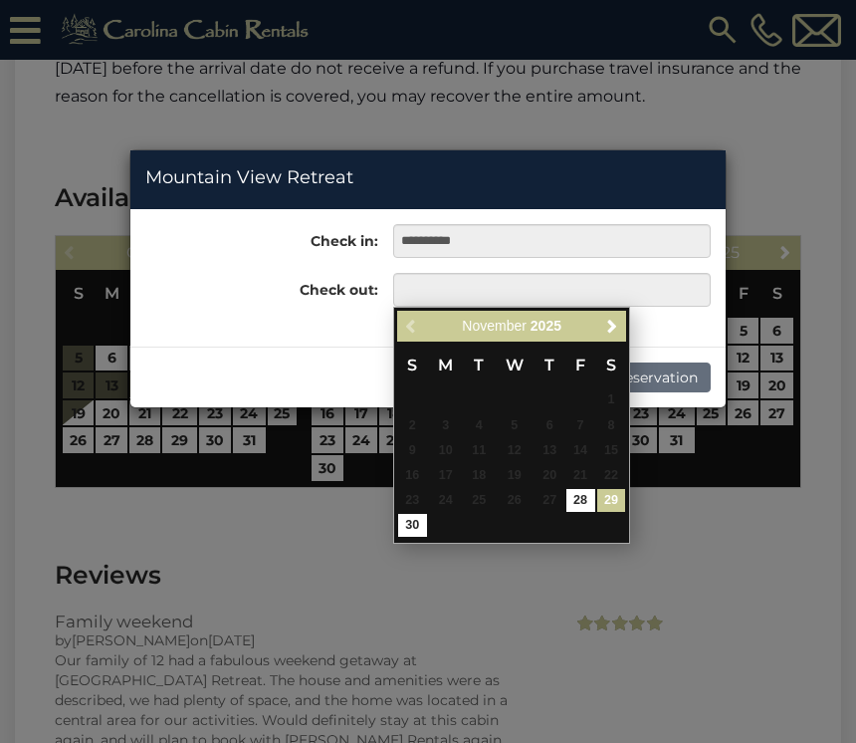
click at [613, 499] on link "29" at bounding box center [611, 500] width 29 height 23
type input "**********"
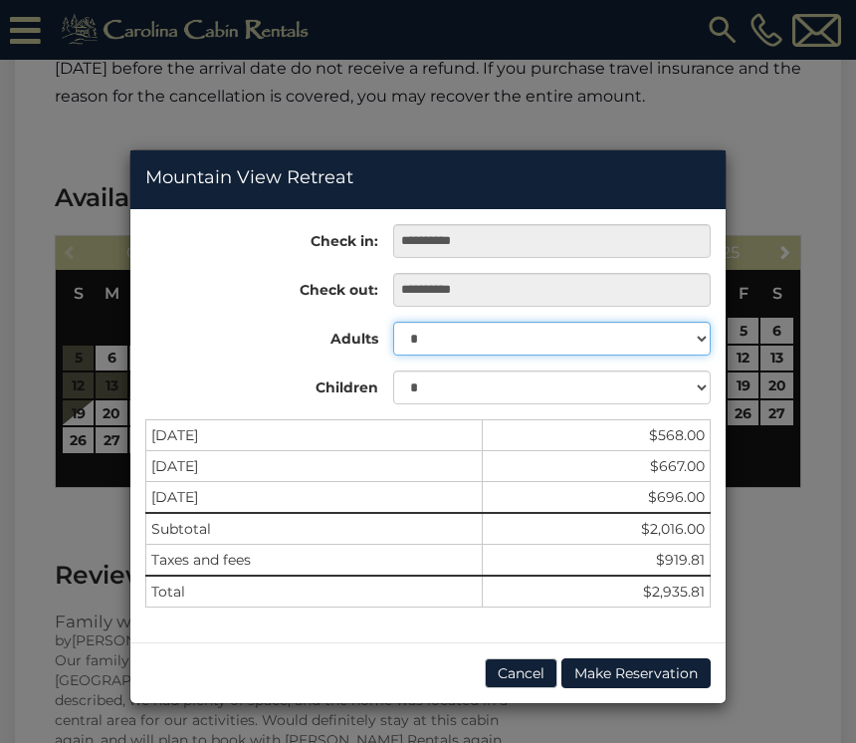
click at [696, 338] on select "* * * * * * * * * ** ** **" at bounding box center [552, 339] width 318 height 34
select select "*"
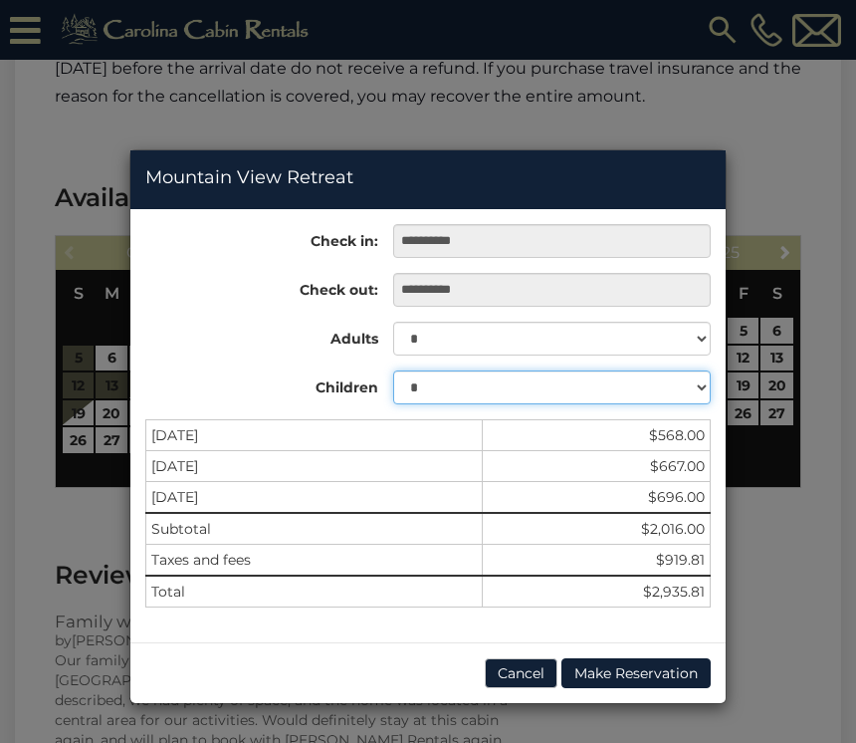
click at [696, 389] on select "* * * * * * * * * * ** ** **" at bounding box center [552, 387] width 318 height 34
select select "*"
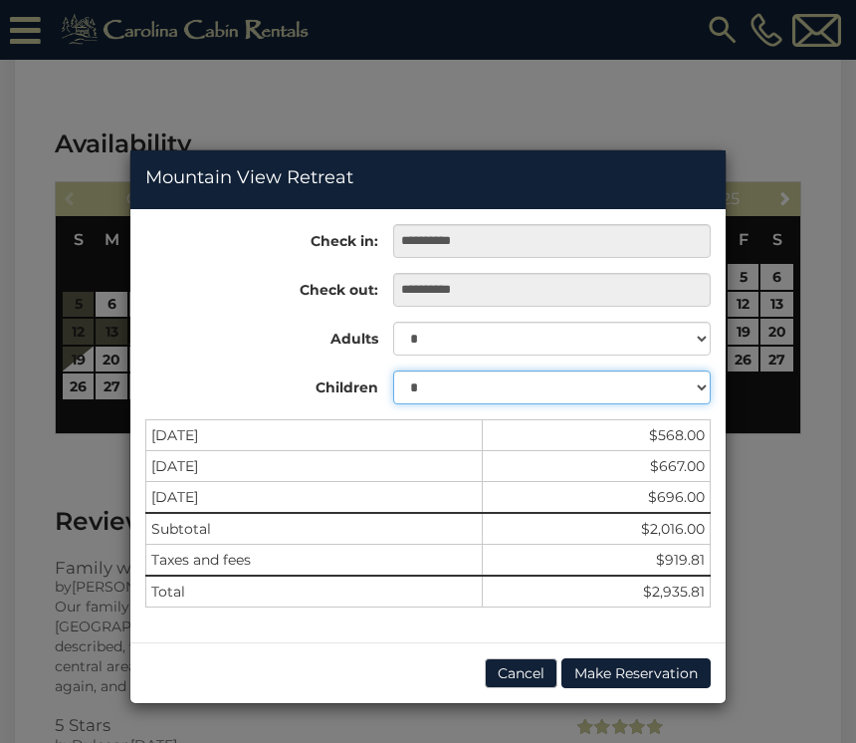
scroll to position [3741, 0]
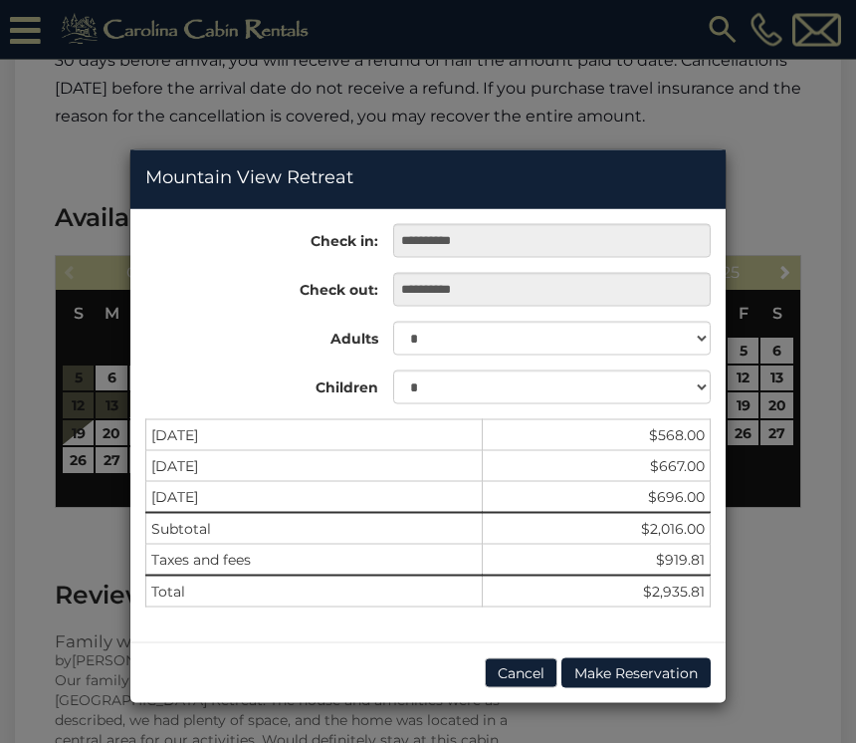
click at [760, 592] on div "**********" at bounding box center [428, 371] width 856 height 743
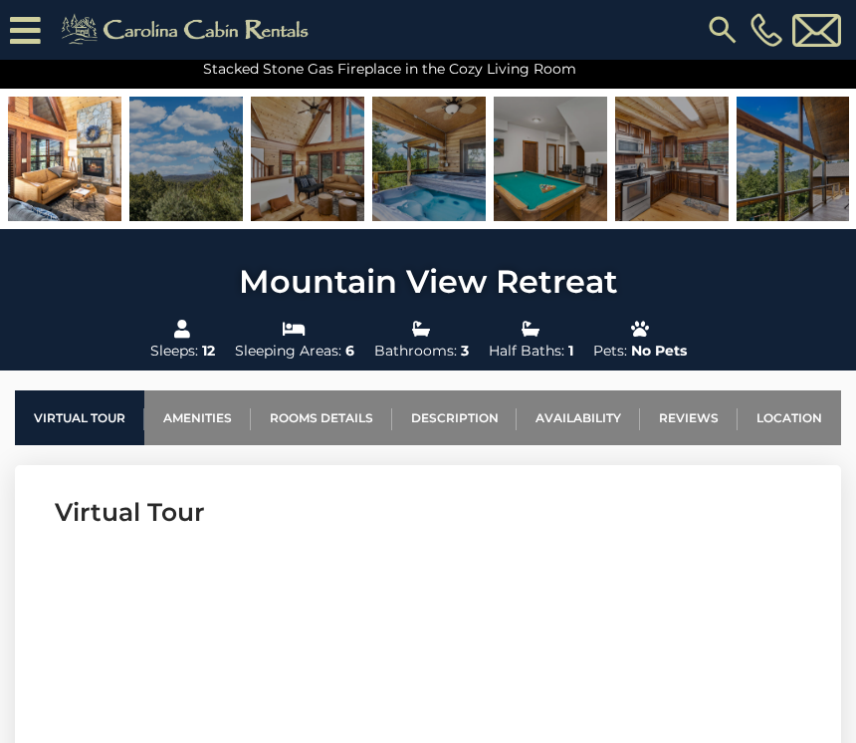
scroll to position [428, 0]
click at [188, 199] on img at bounding box center [186, 160] width 114 height 124
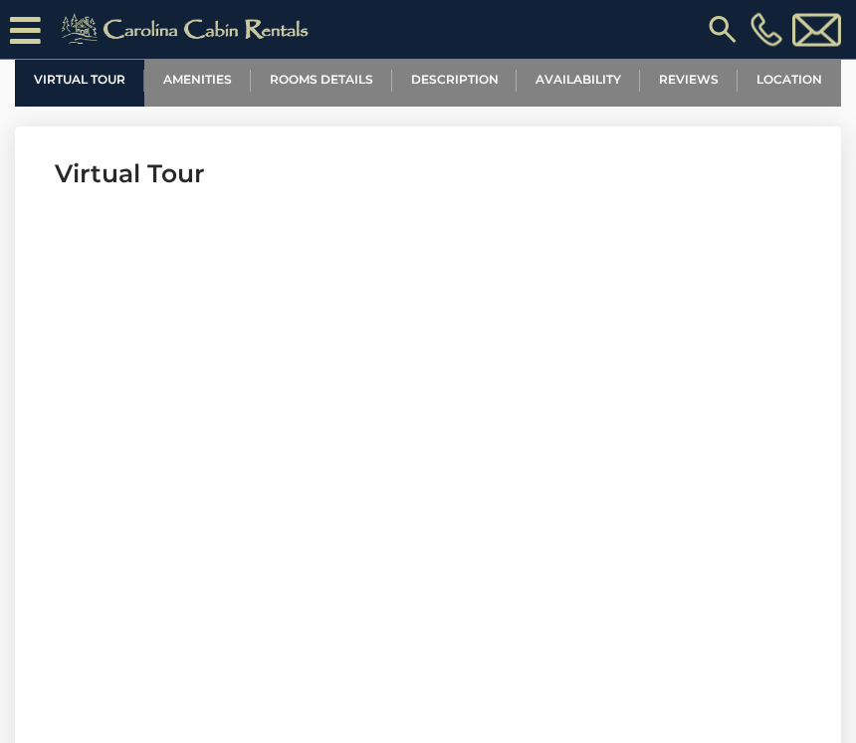
scroll to position [797, 0]
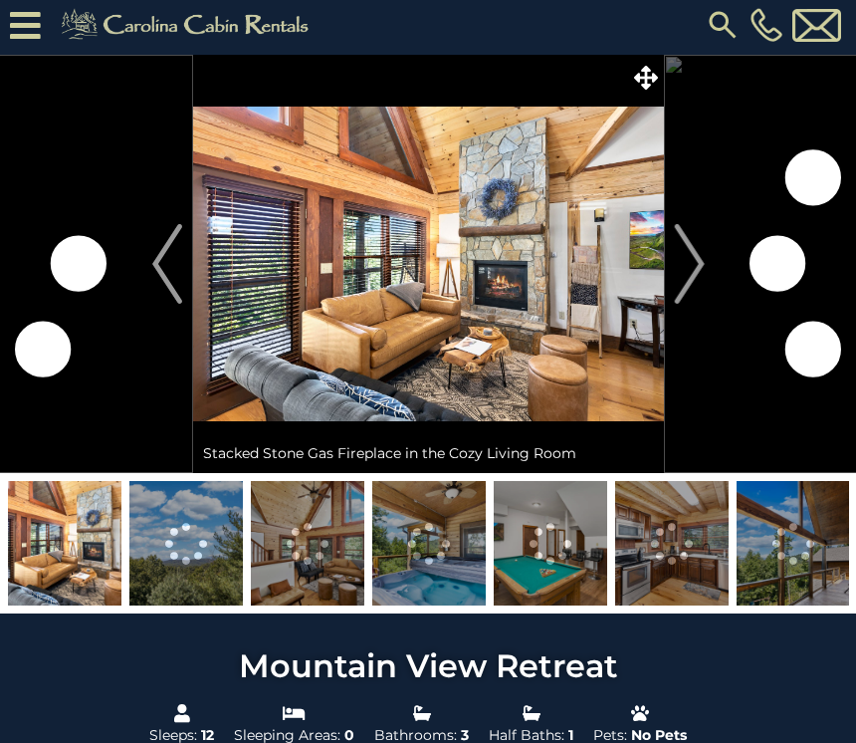
scroll to position [5, 0]
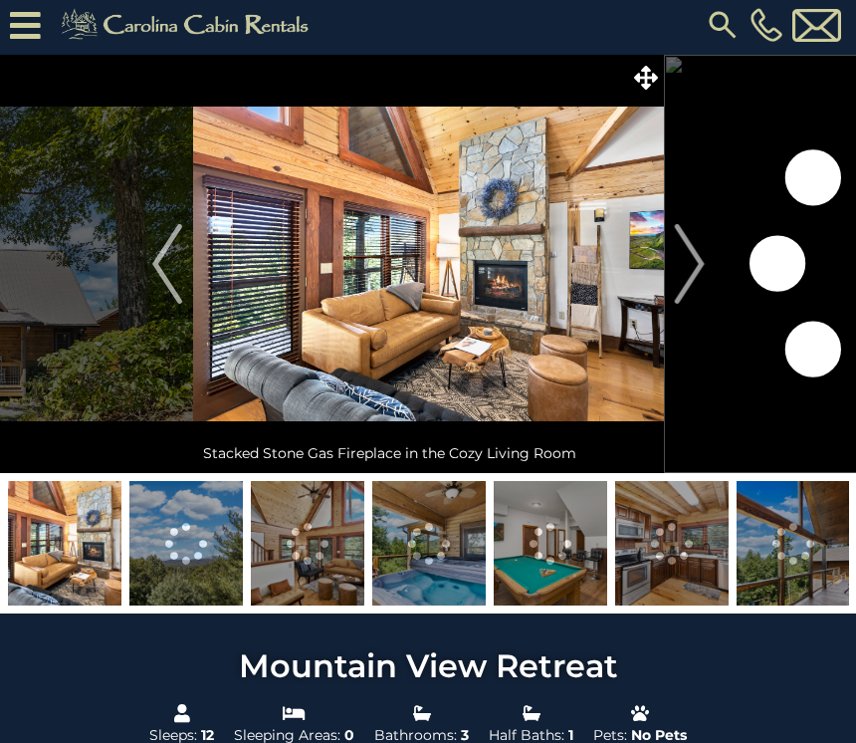
click at [203, 573] on img at bounding box center [186, 543] width 114 height 124
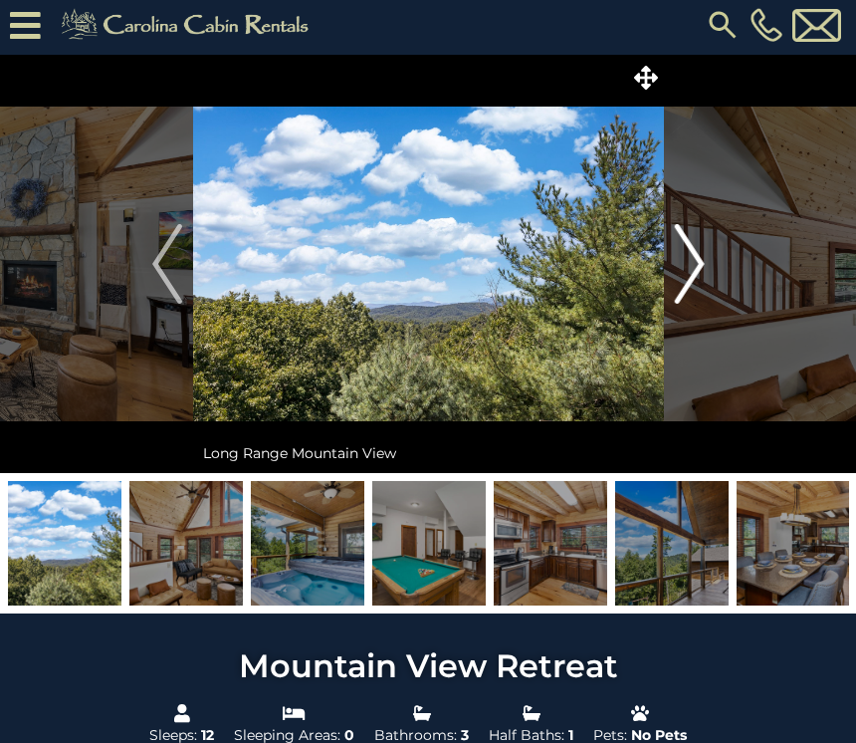
click at [698, 266] on img "Next" at bounding box center [689, 264] width 30 height 80
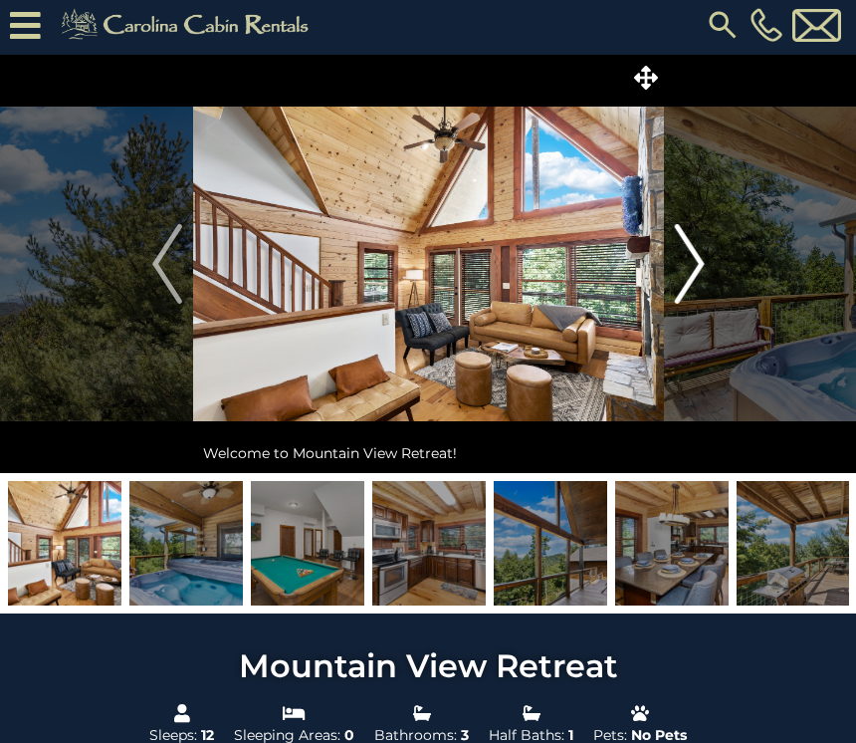
click at [684, 267] on img "Next" at bounding box center [689, 264] width 30 height 80
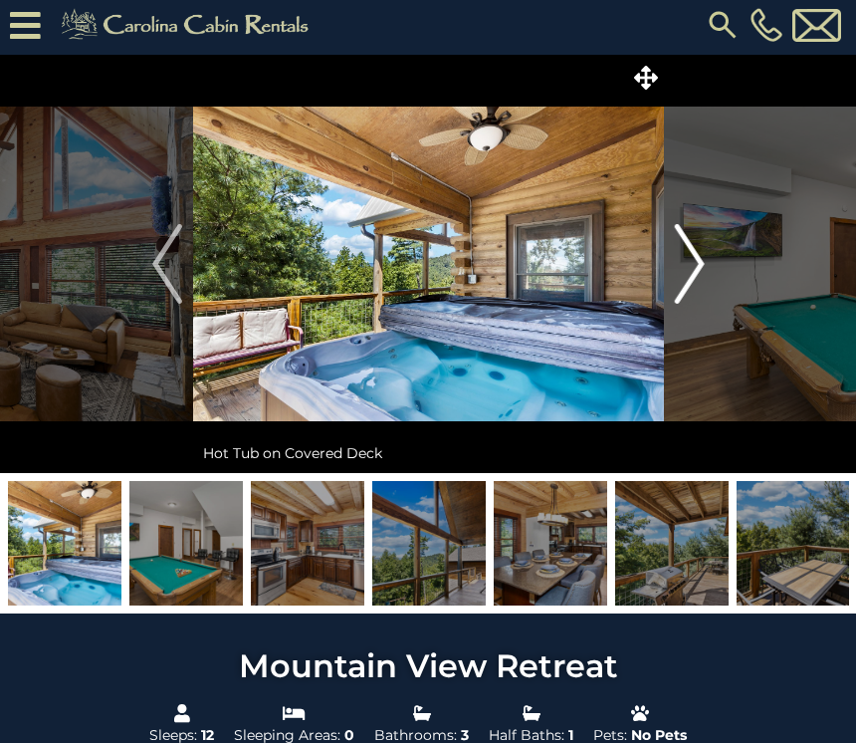
click at [696, 266] on img "Next" at bounding box center [689, 264] width 30 height 80
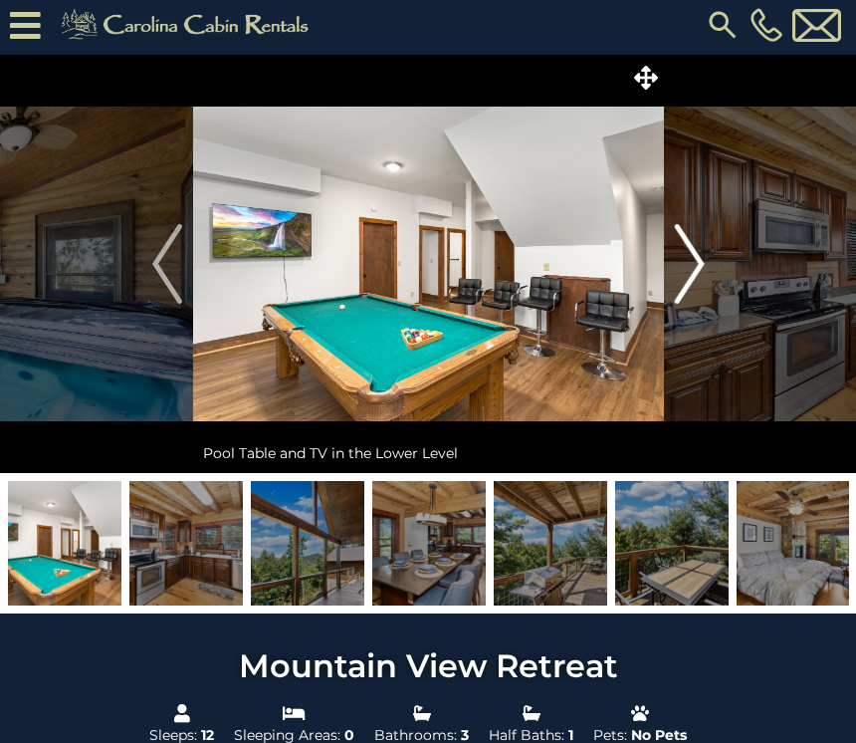
click at [693, 275] on img "Next" at bounding box center [689, 264] width 30 height 80
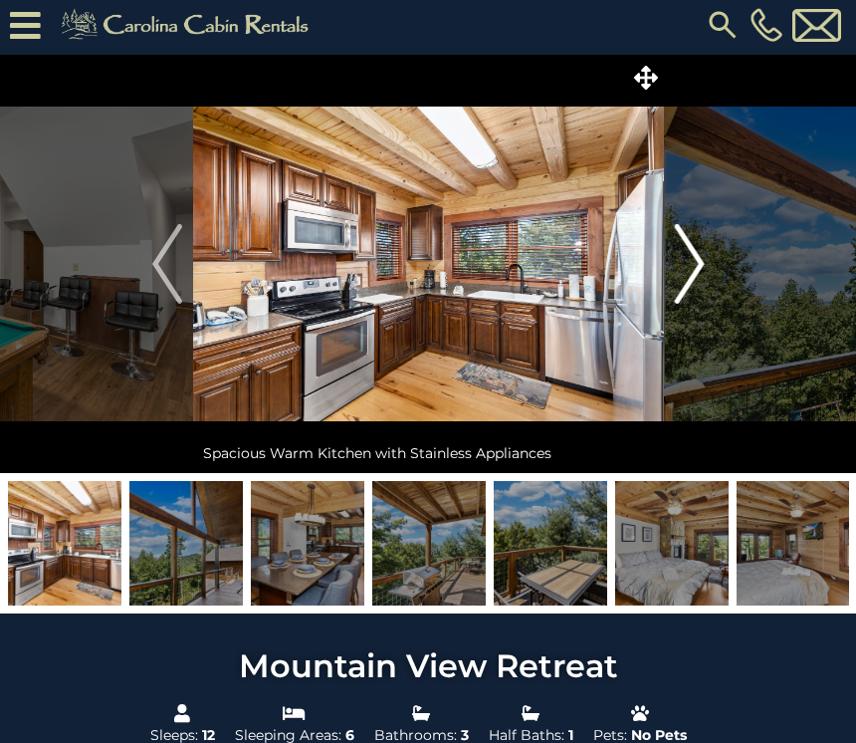
click at [690, 264] on img "Next" at bounding box center [689, 264] width 30 height 80
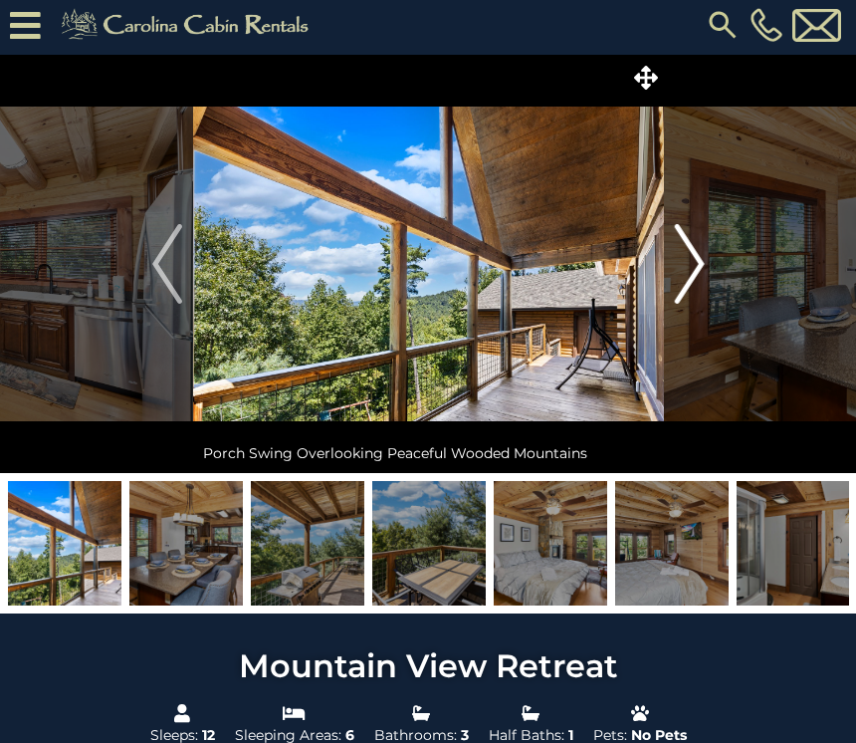
click at [694, 278] on img "Next" at bounding box center [689, 264] width 30 height 80
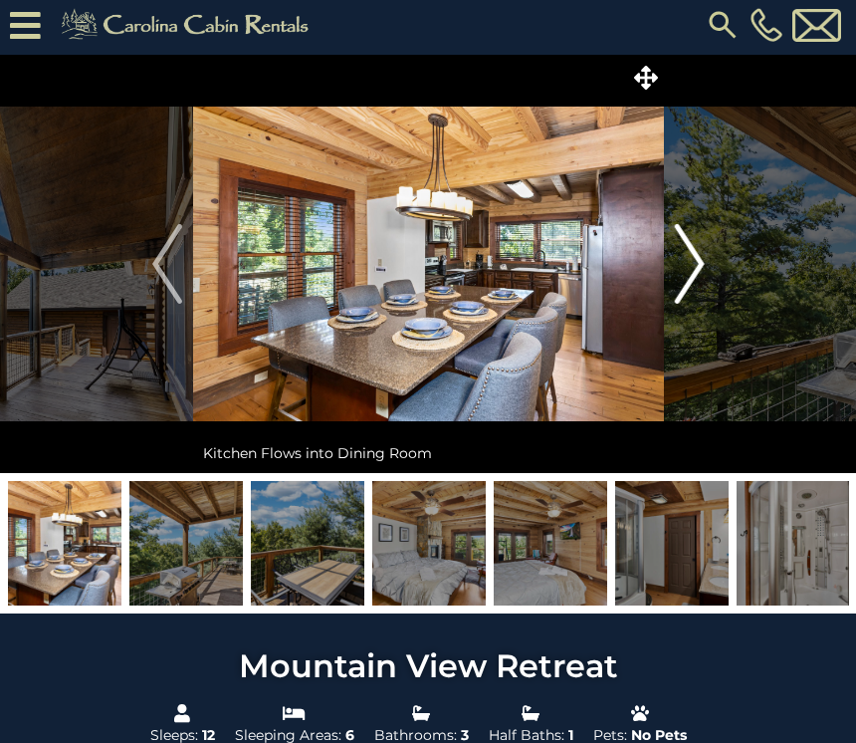
click at [691, 275] on img "Next" at bounding box center [689, 264] width 30 height 80
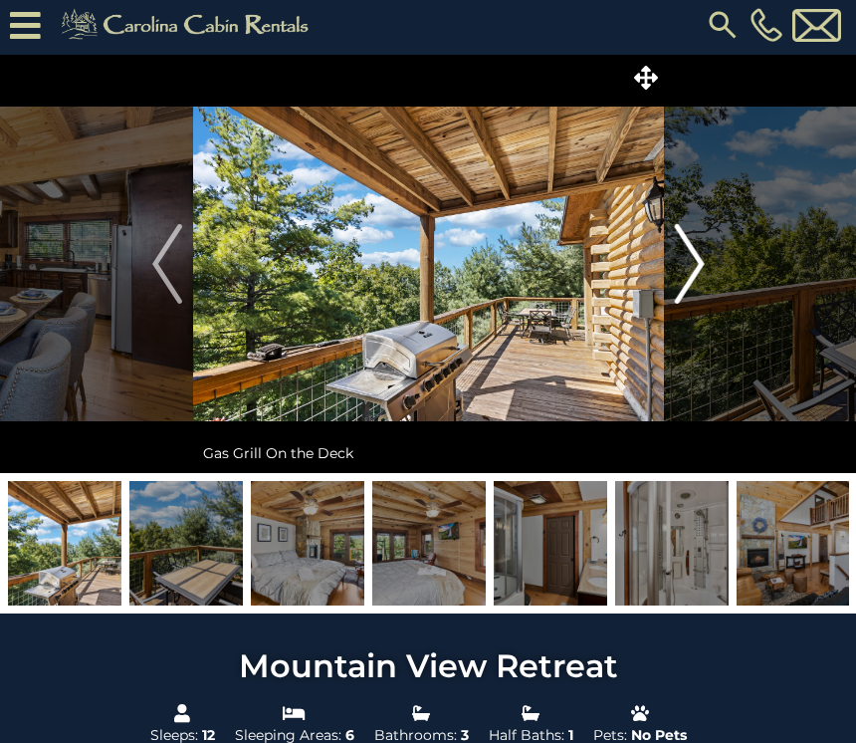
click at [688, 273] on img "Next" at bounding box center [689, 264] width 30 height 80
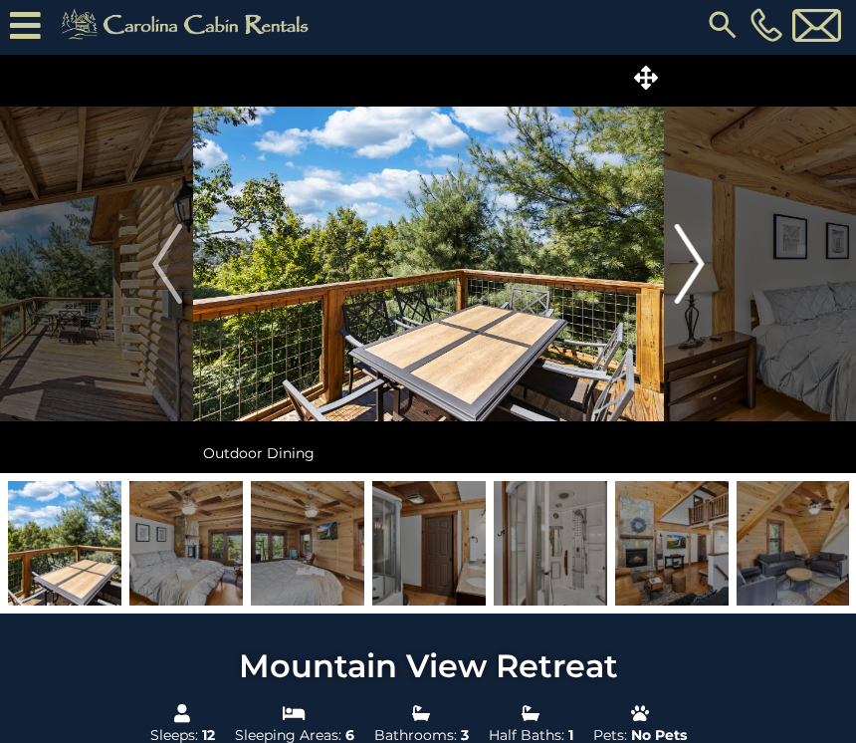
click at [688, 279] on img "Next" at bounding box center [689, 264] width 30 height 80
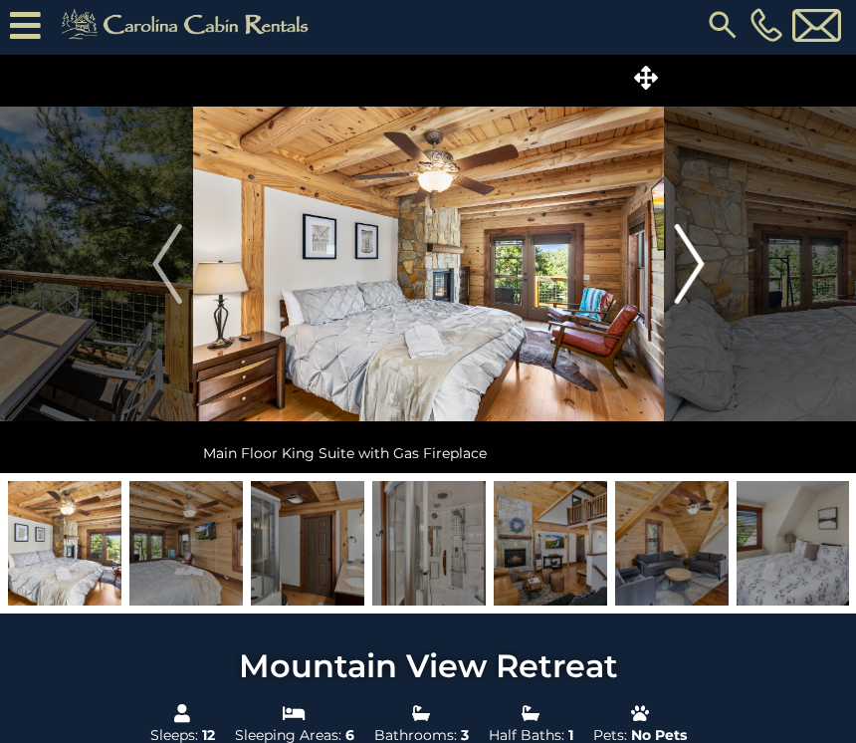
click at [696, 270] on img "Next" at bounding box center [689, 264] width 30 height 80
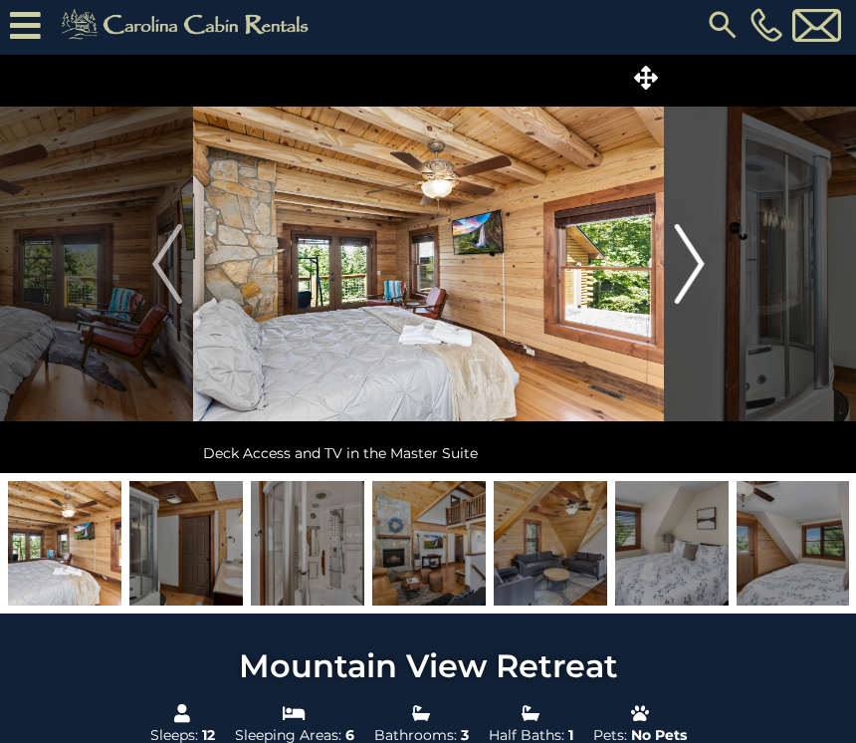
click at [691, 276] on img "Next" at bounding box center [689, 264] width 30 height 80
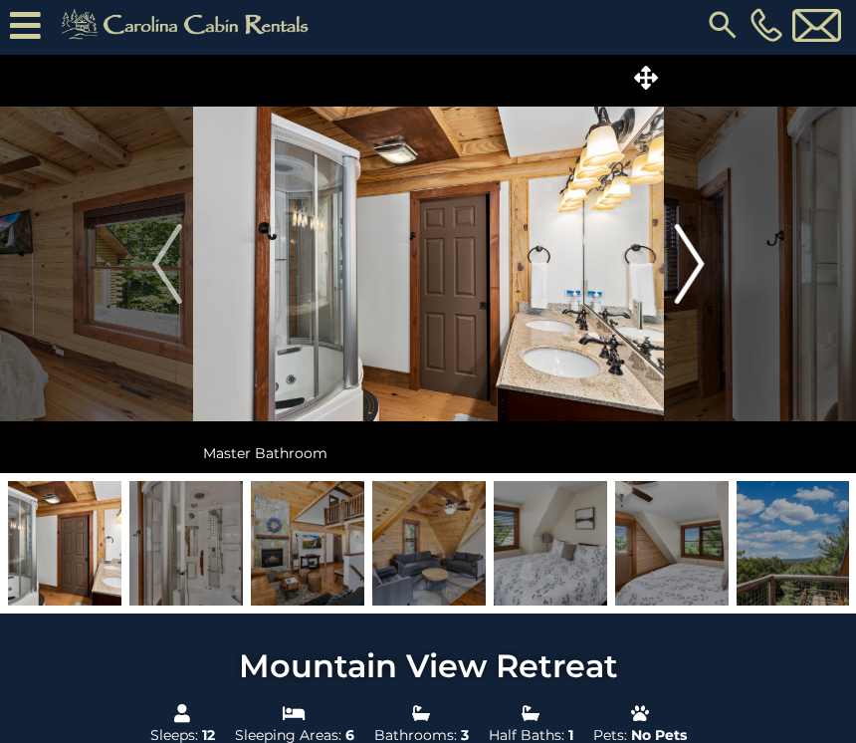
click at [695, 273] on img "Next" at bounding box center [689, 264] width 30 height 80
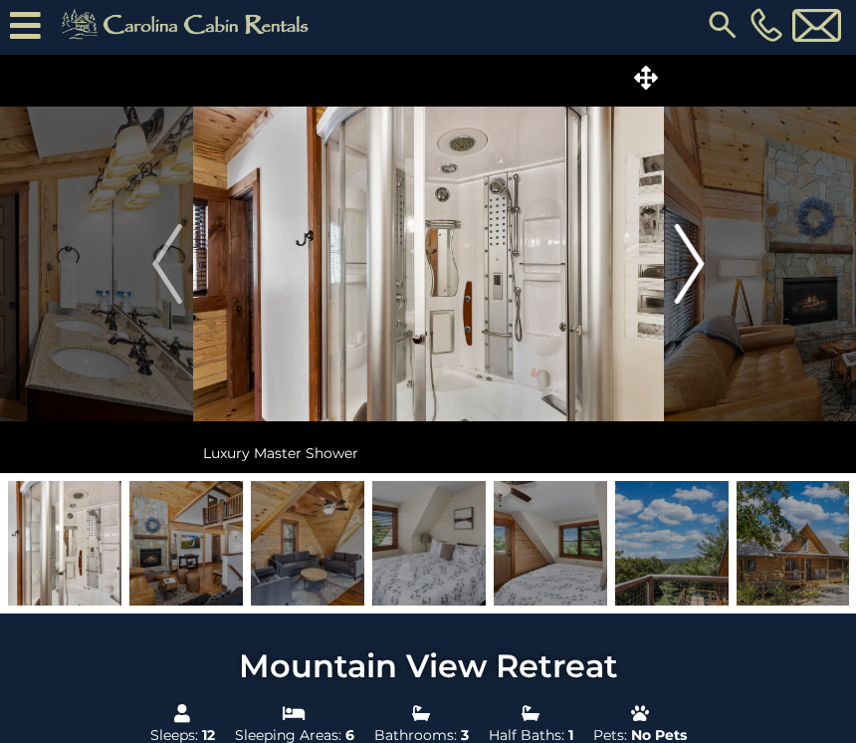
click at [693, 272] on img "Next" at bounding box center [689, 264] width 30 height 80
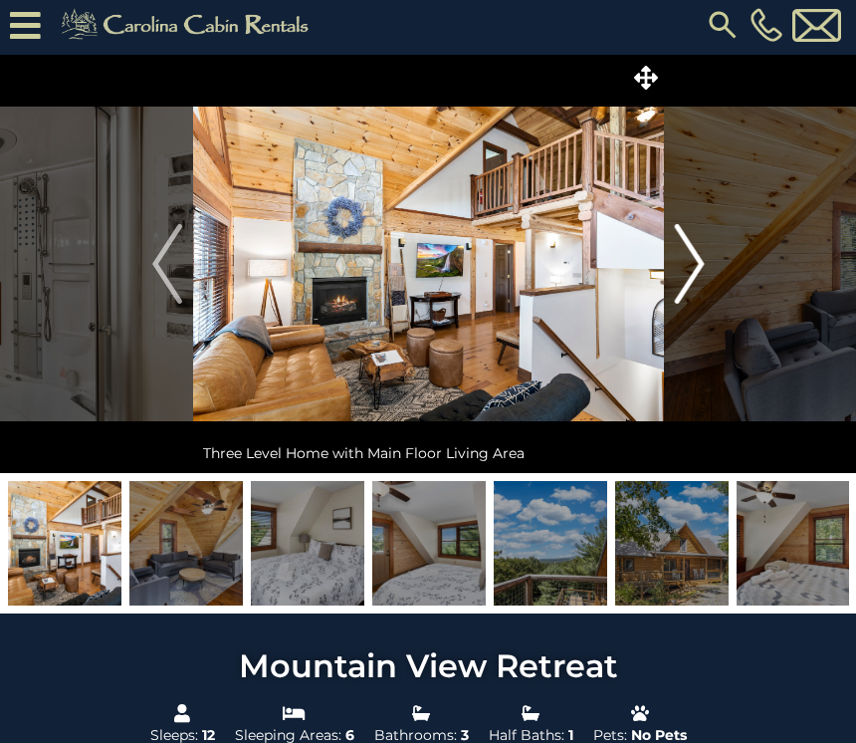
click at [702, 268] on img "Next" at bounding box center [689, 264] width 30 height 80
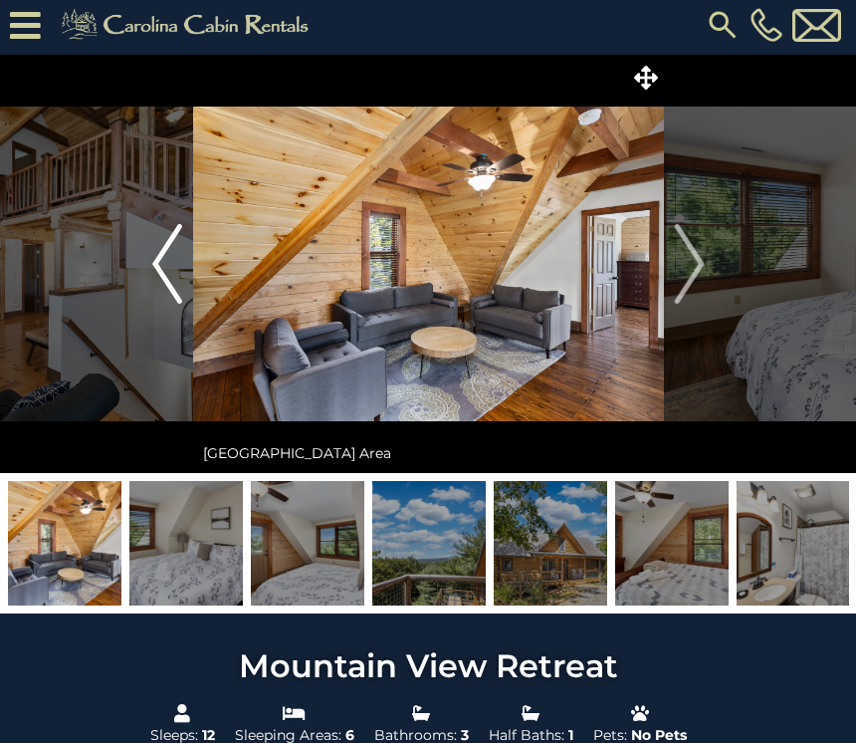
click at [172, 274] on img "Previous" at bounding box center [167, 264] width 30 height 80
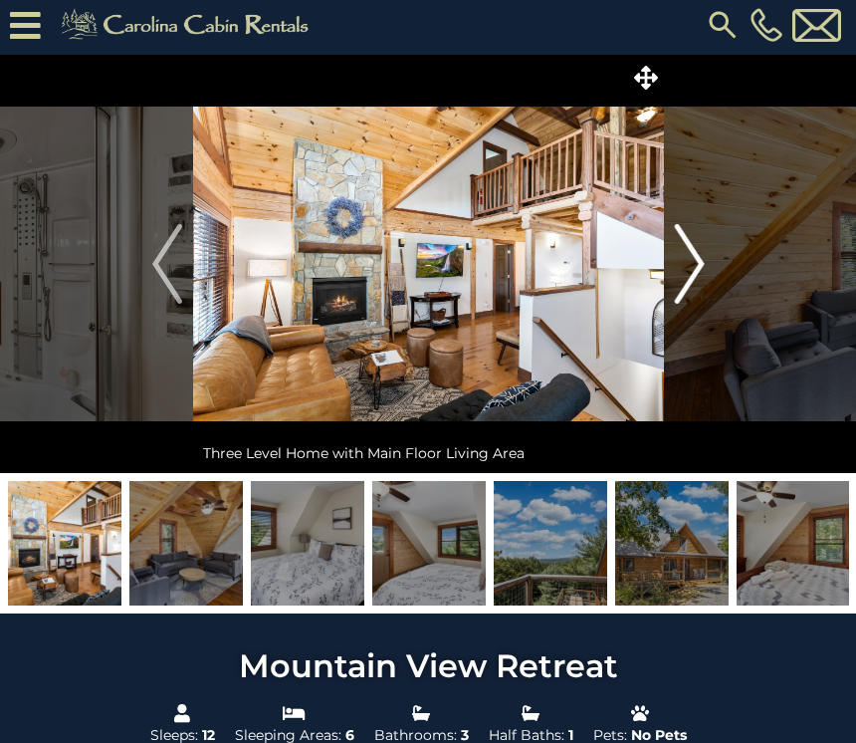
click at [702, 273] on img "Next" at bounding box center [689, 264] width 30 height 80
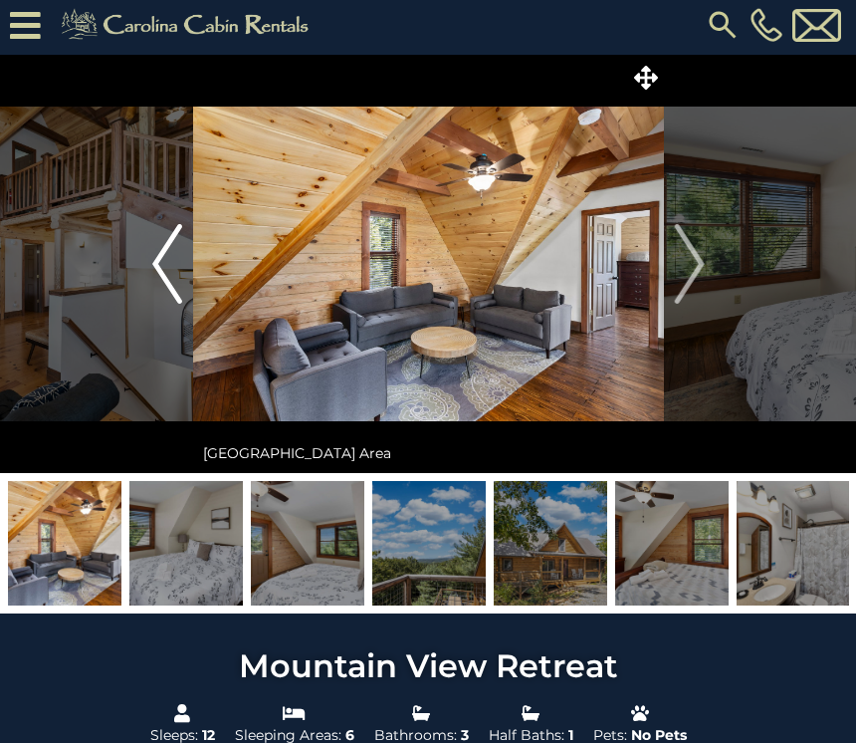
click at [157, 271] on img "Previous" at bounding box center [167, 264] width 30 height 80
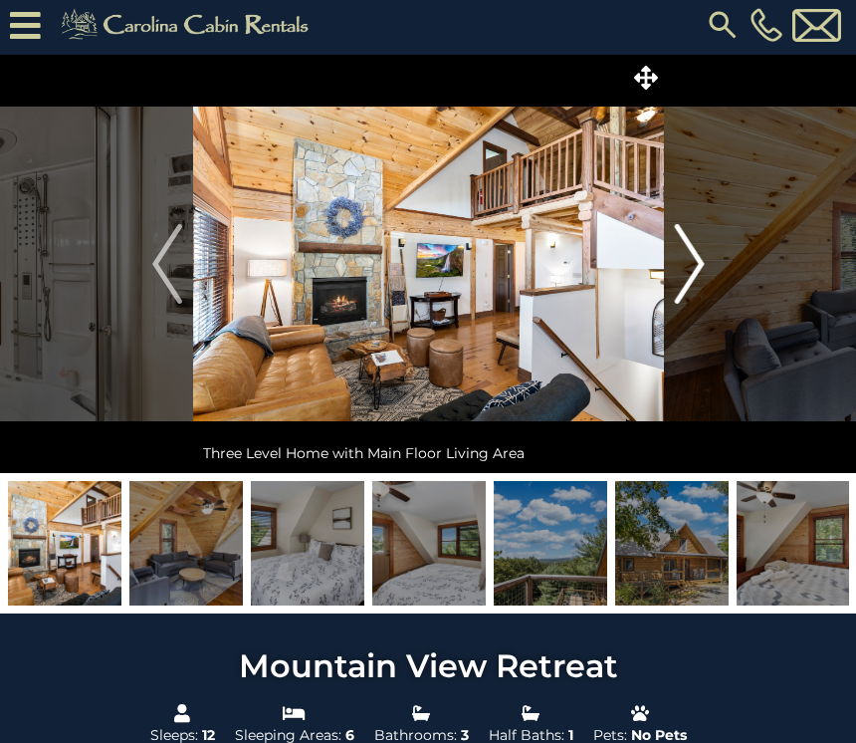
click at [697, 256] on img "Next" at bounding box center [689, 264] width 30 height 80
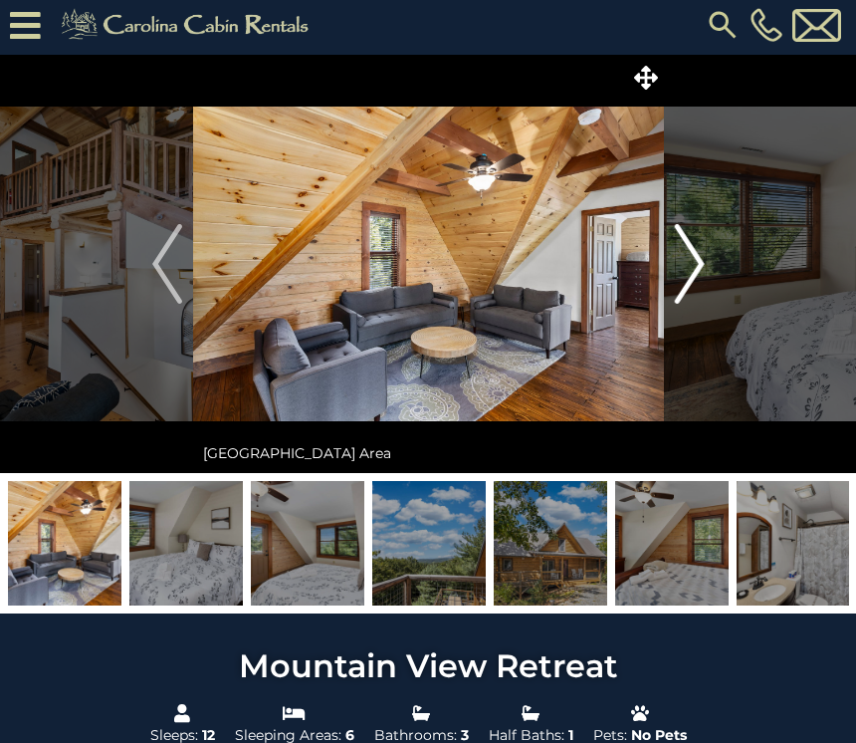
click at [691, 263] on img "Next" at bounding box center [689, 264] width 30 height 80
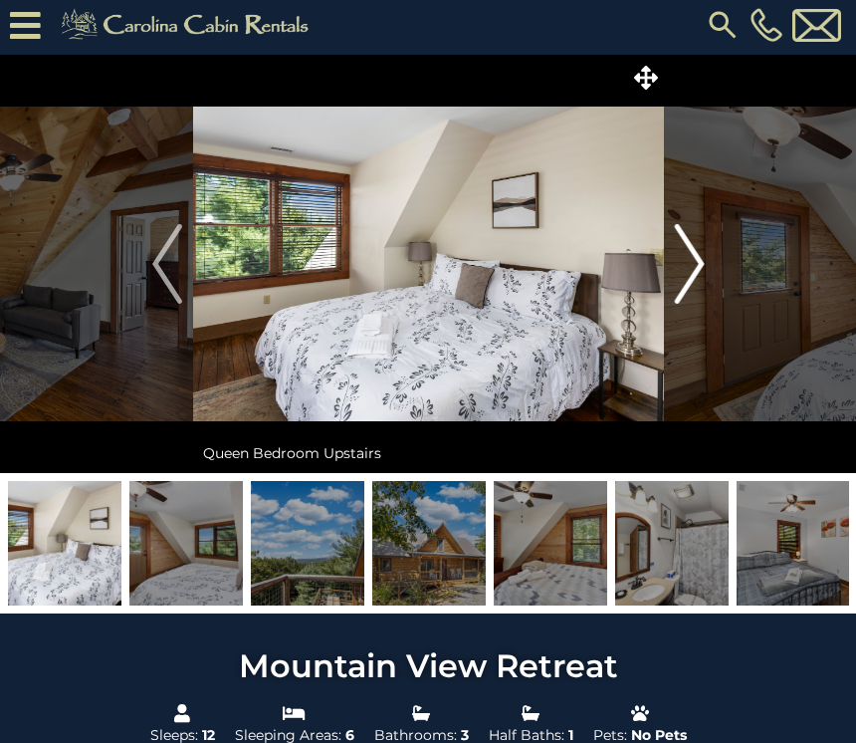
click at [696, 257] on img "Next" at bounding box center [689, 264] width 30 height 80
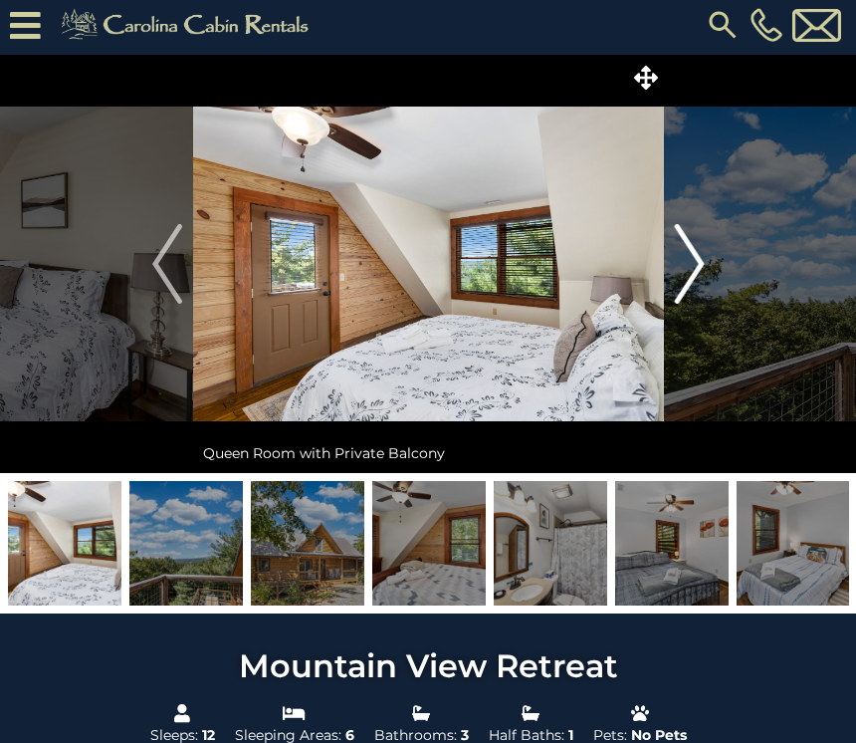
click at [691, 256] on img "Next" at bounding box center [689, 264] width 30 height 80
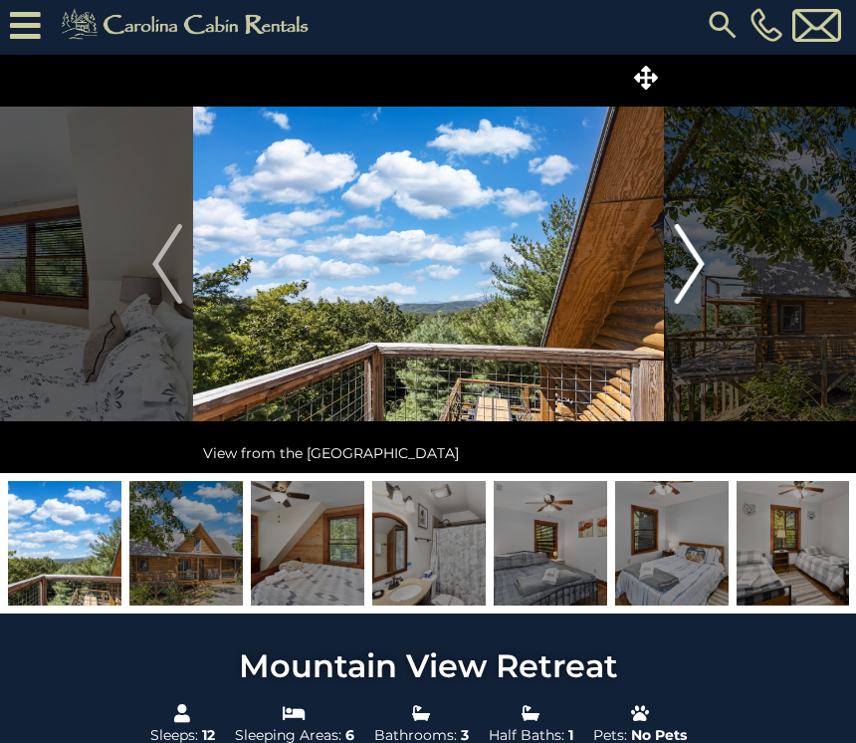
click at [691, 266] on img "Next" at bounding box center [689, 264] width 30 height 80
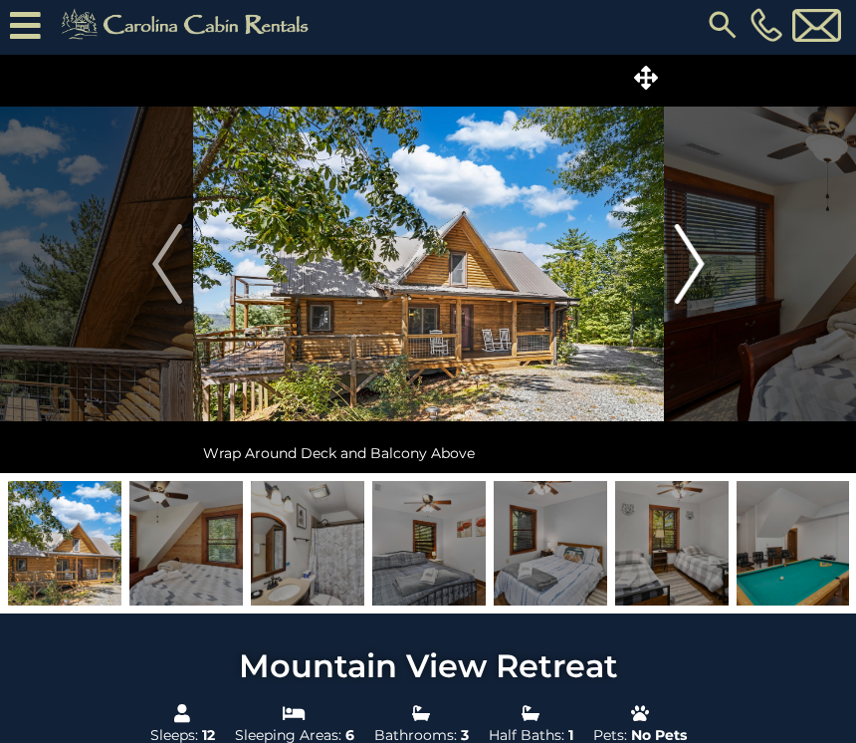
click at [690, 259] on img "Next" at bounding box center [689, 264] width 30 height 80
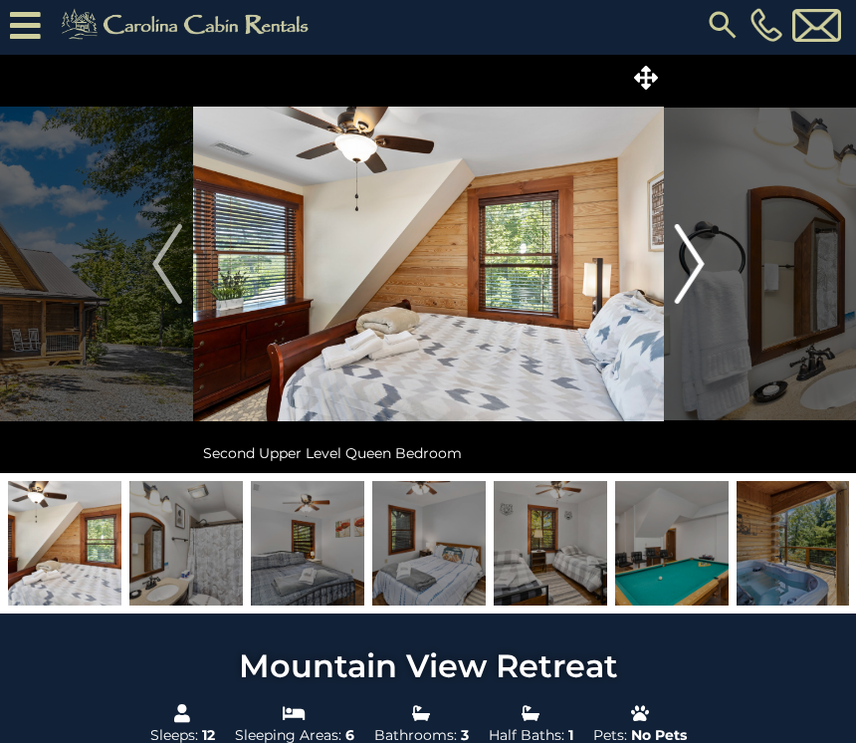
scroll to position [0, 0]
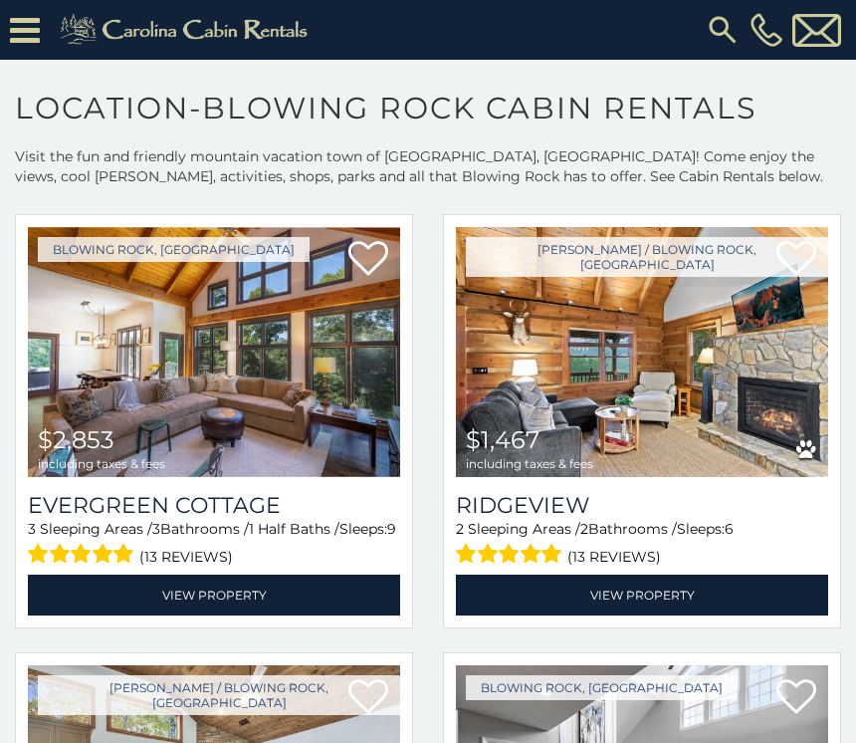
scroll to position [942, 0]
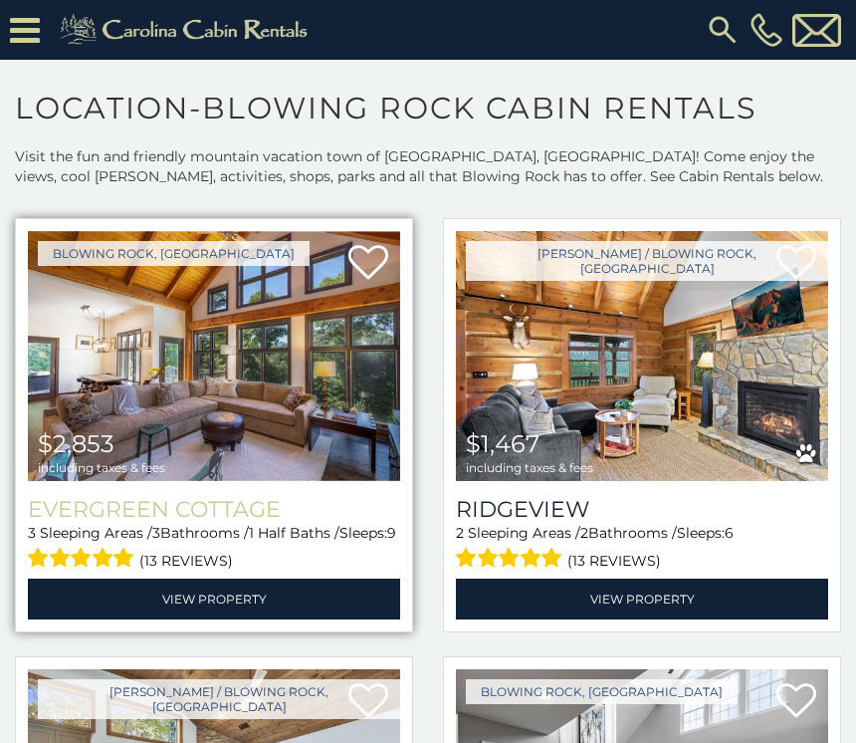
click at [318, 523] on h3 "Evergreen Cottage" at bounding box center [214, 509] width 372 height 27
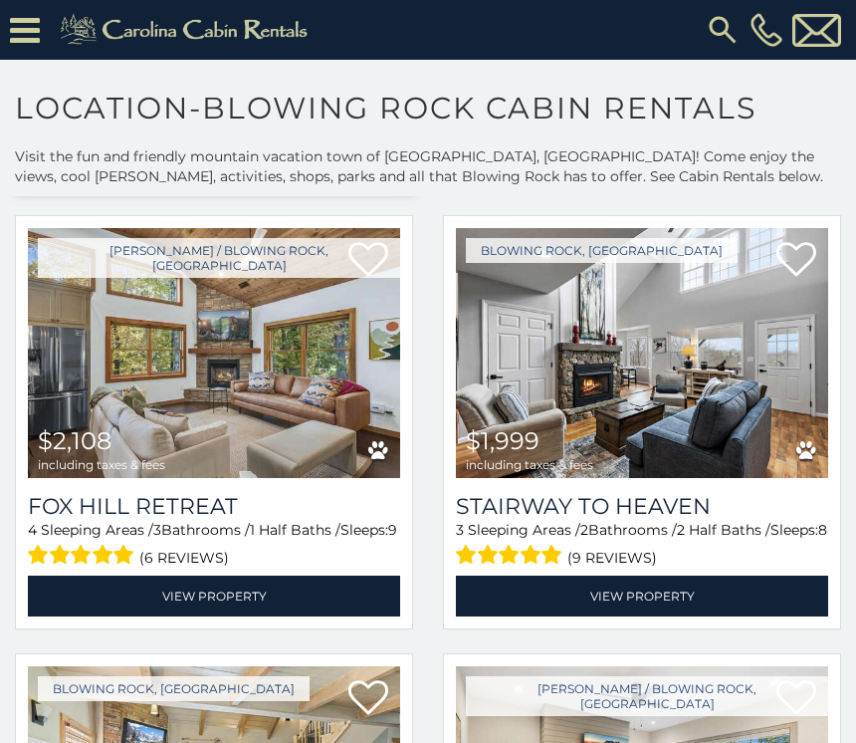
scroll to position [1414, 0]
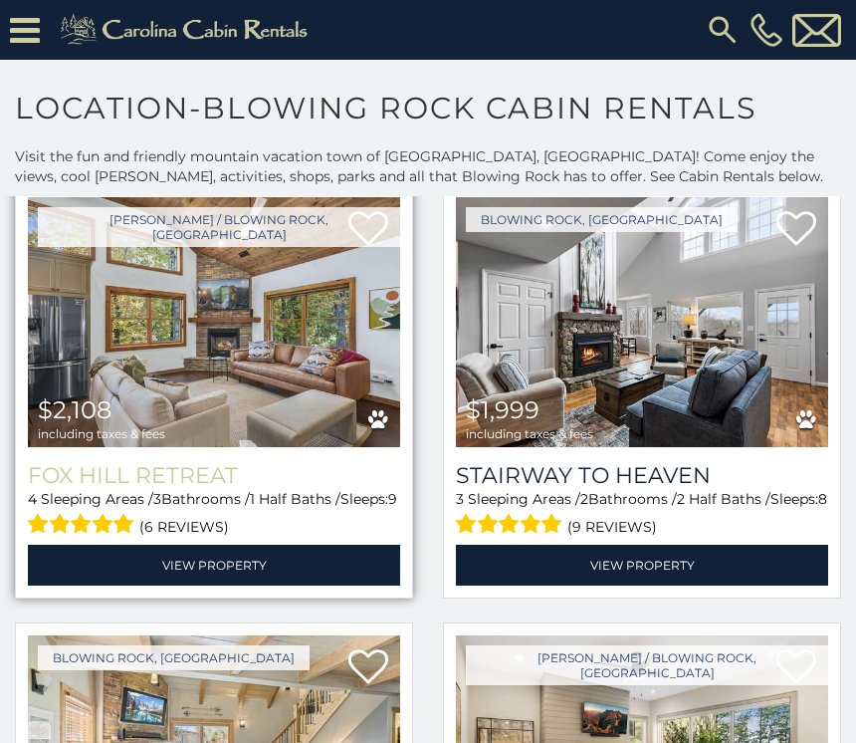
click at [265, 474] on h3 "Fox Hill Retreat" at bounding box center [214, 475] width 372 height 27
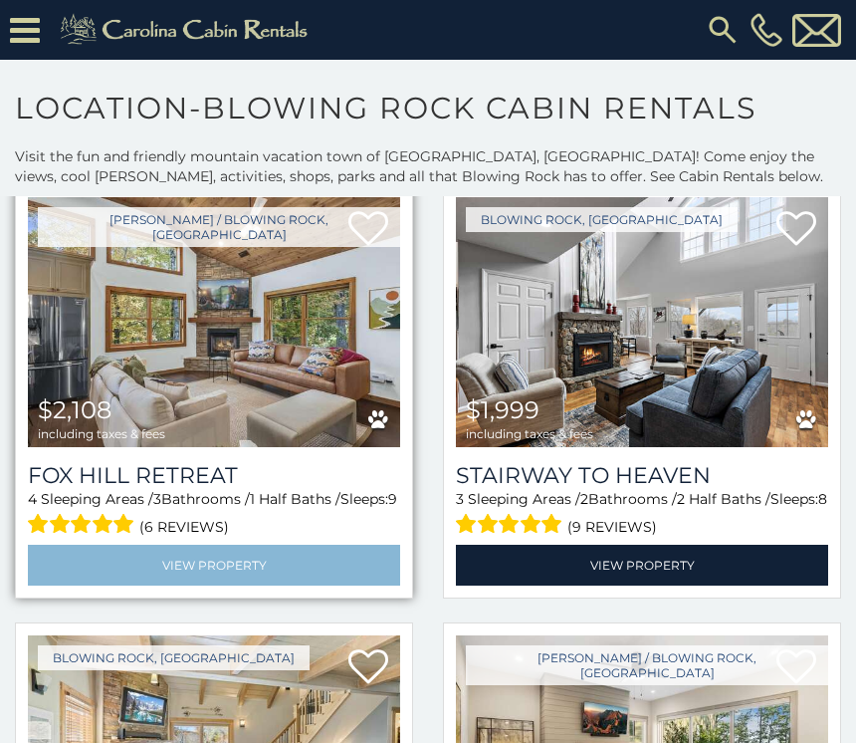
click at [262, 558] on link "View Property" at bounding box center [214, 565] width 372 height 41
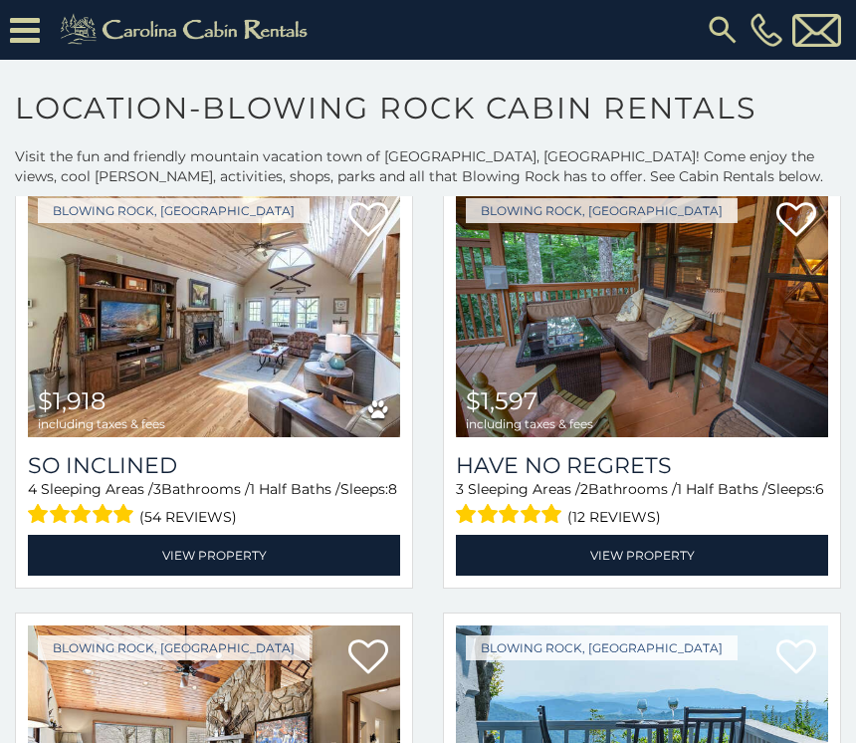
scroll to position [2308, 0]
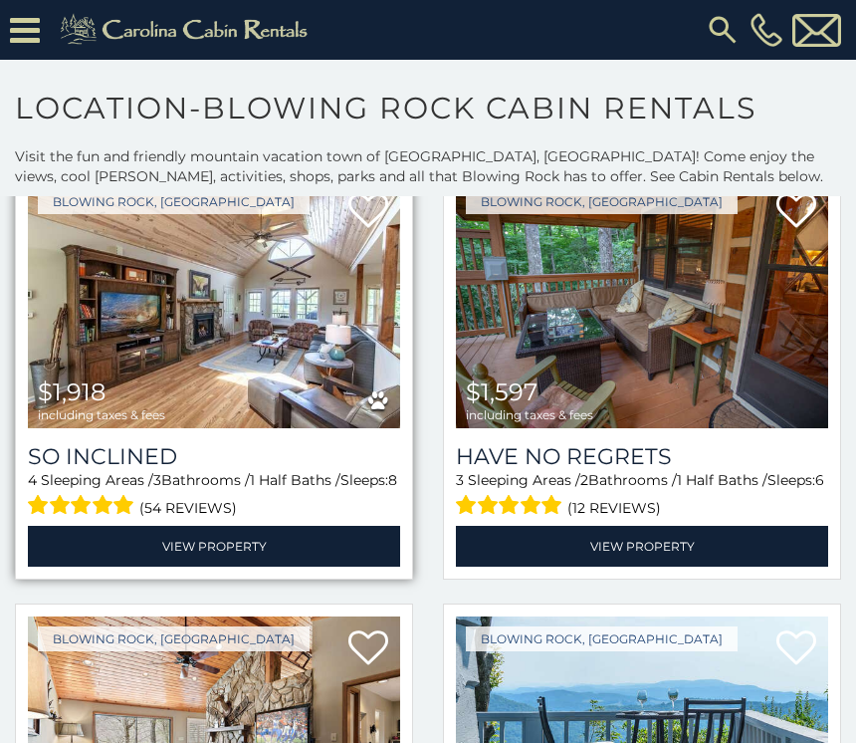
click at [278, 405] on img at bounding box center [214, 304] width 372 height 250
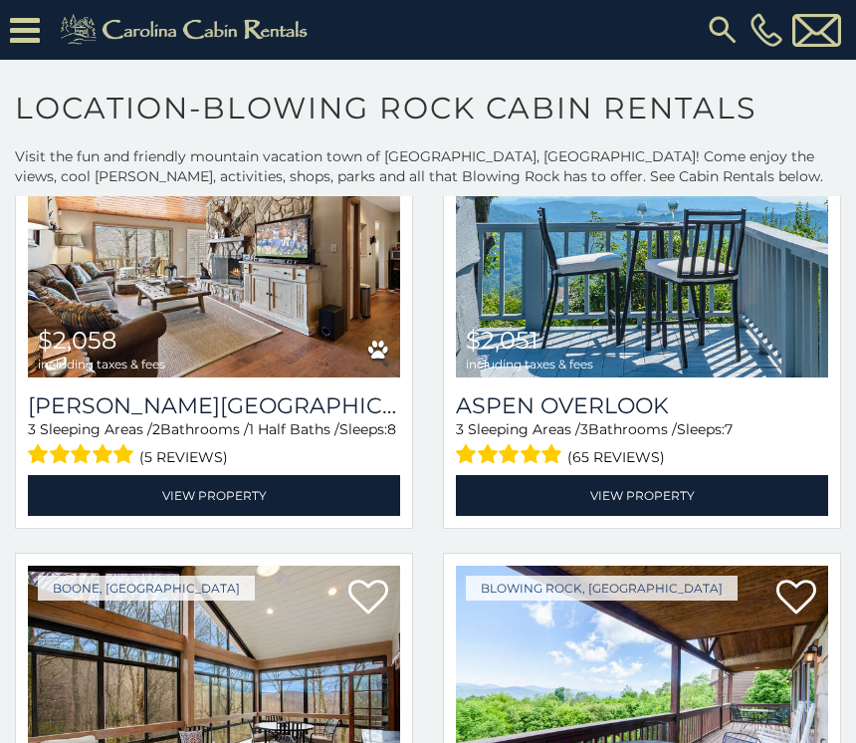
scroll to position [2799, 0]
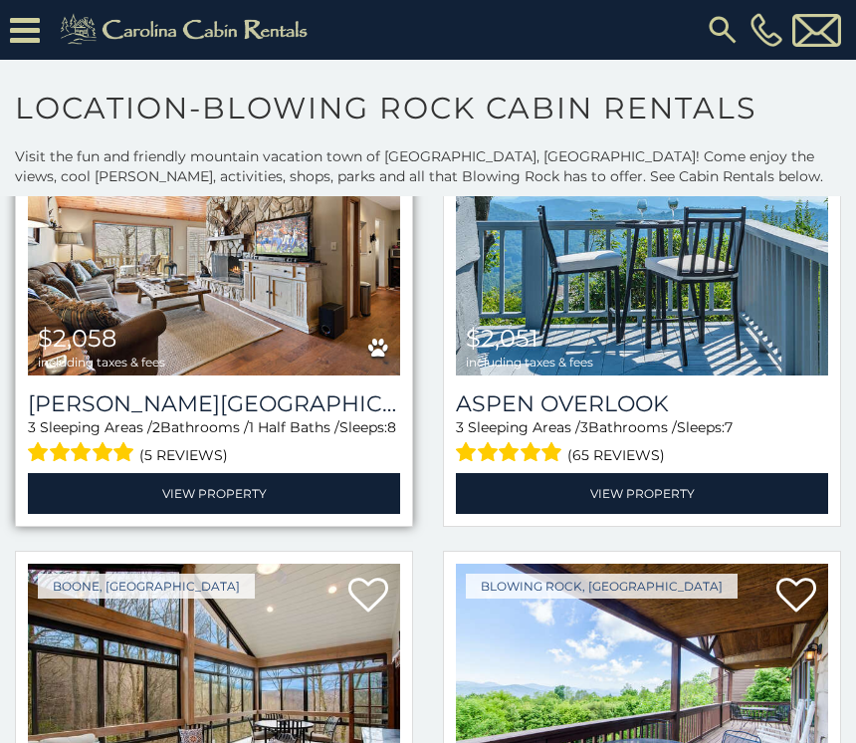
click at [294, 375] on img at bounding box center [214, 250] width 372 height 250
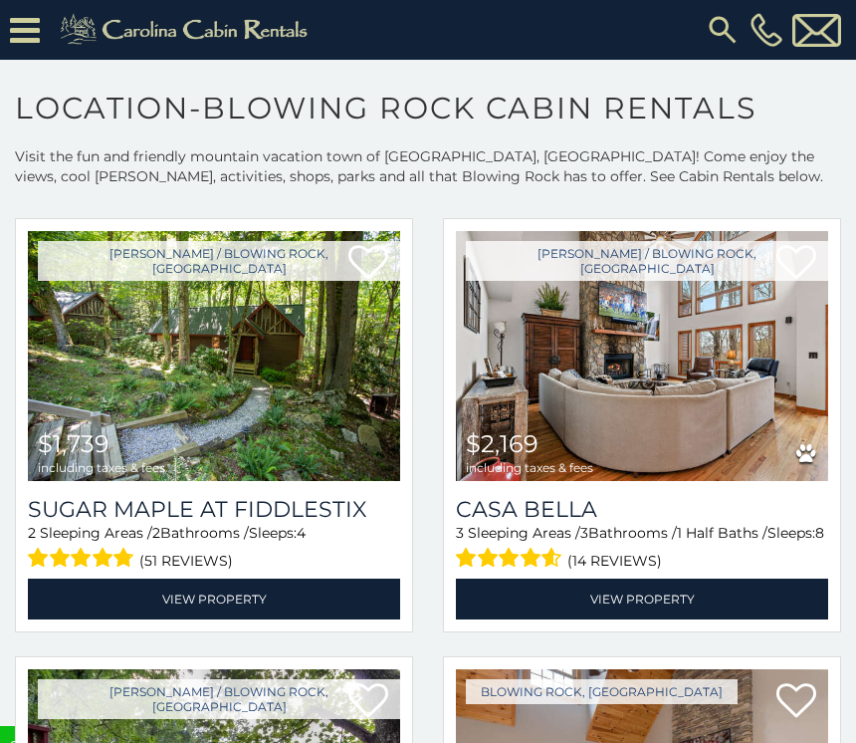
scroll to position [5767, 0]
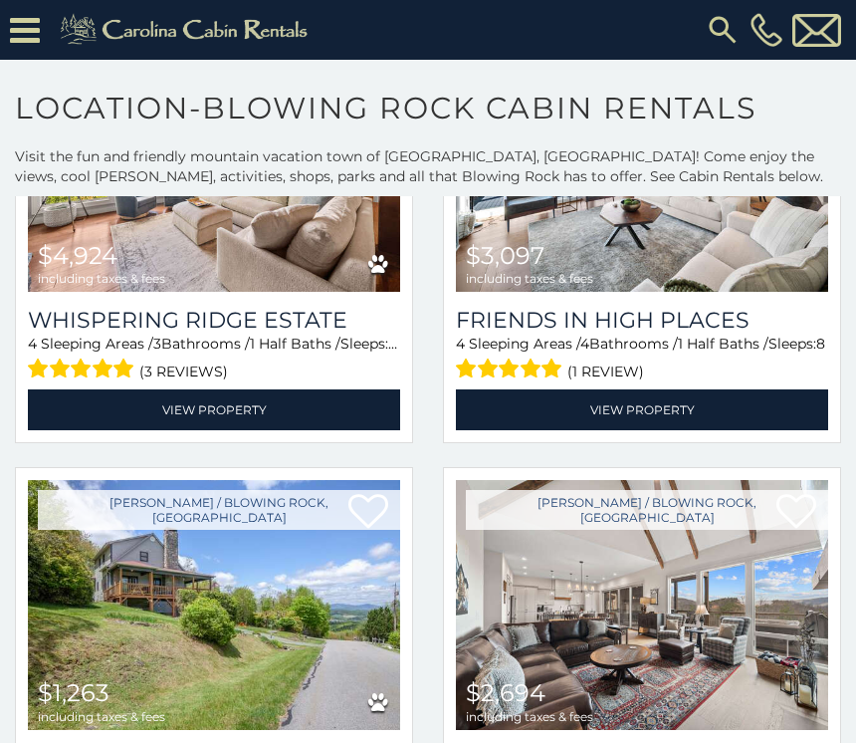
scroll to position [8557, 0]
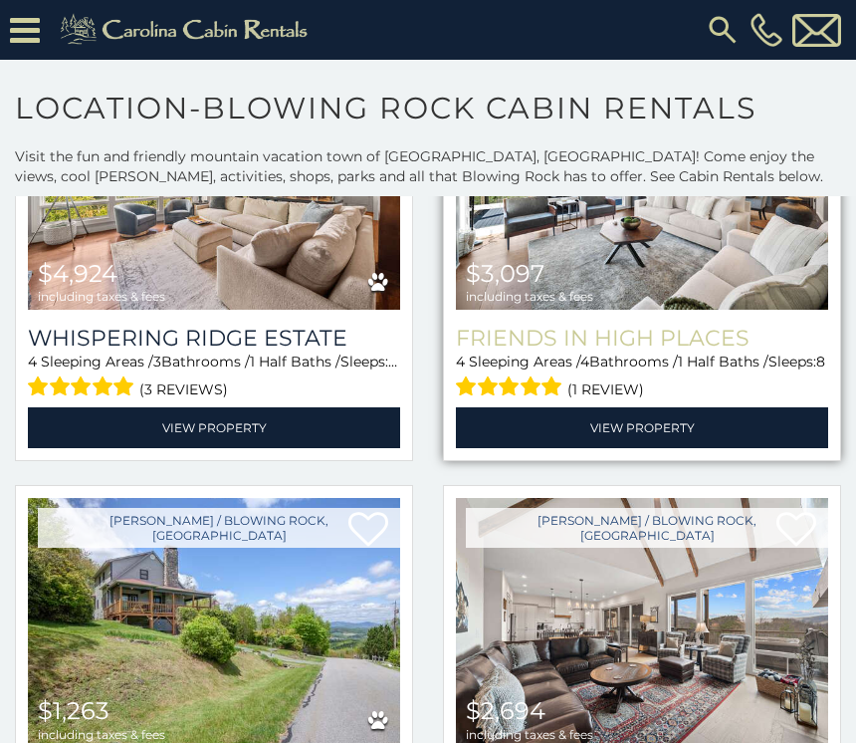
click at [667, 349] on h3 "Friends In High Places" at bounding box center [642, 338] width 372 height 27
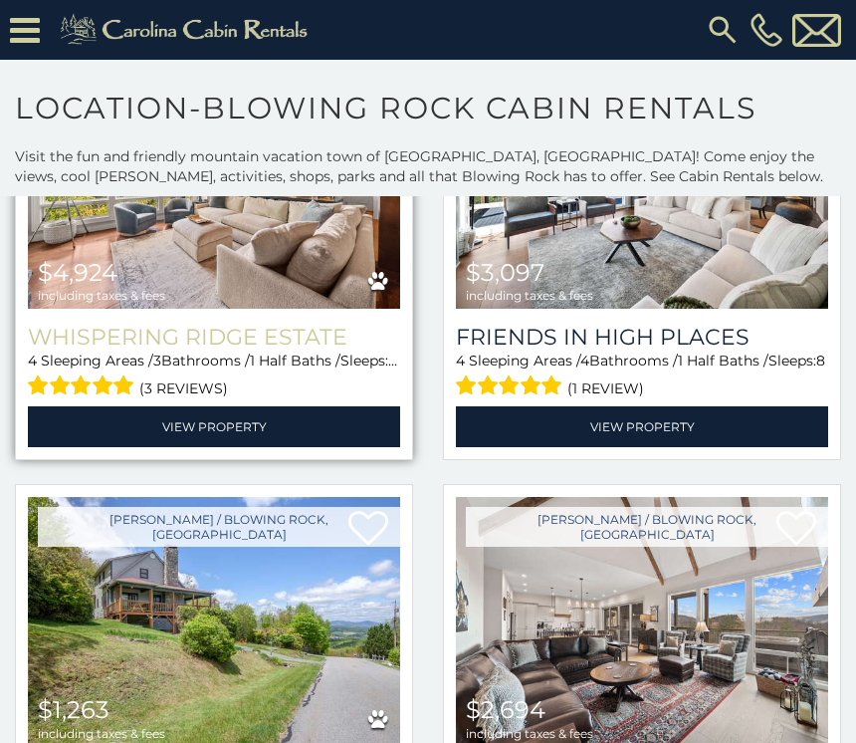
click at [338, 351] on h3 "Whispering Ridge Estate" at bounding box center [214, 337] width 372 height 27
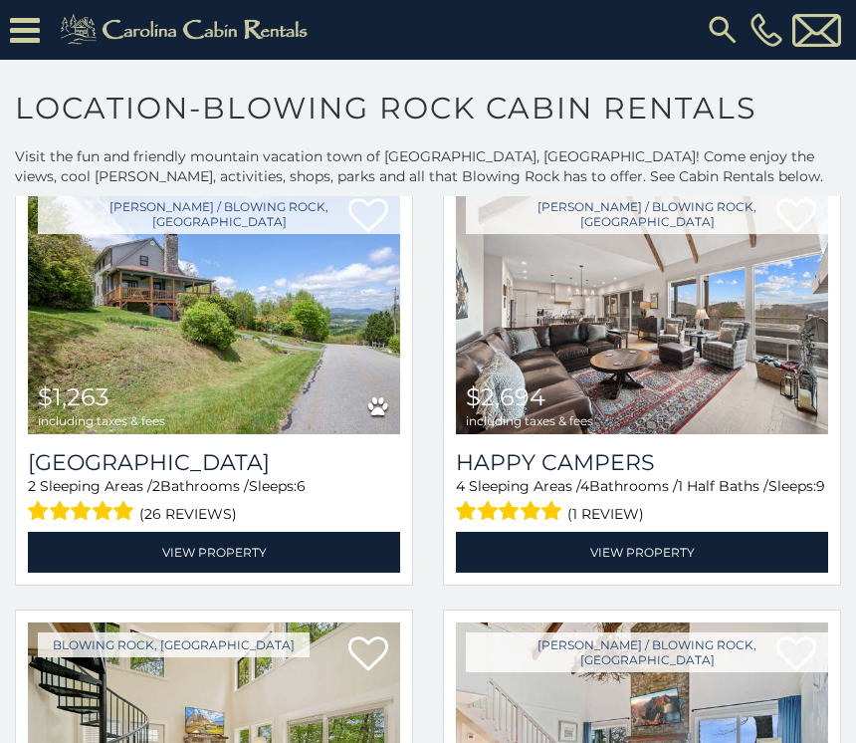
scroll to position [8867, 0]
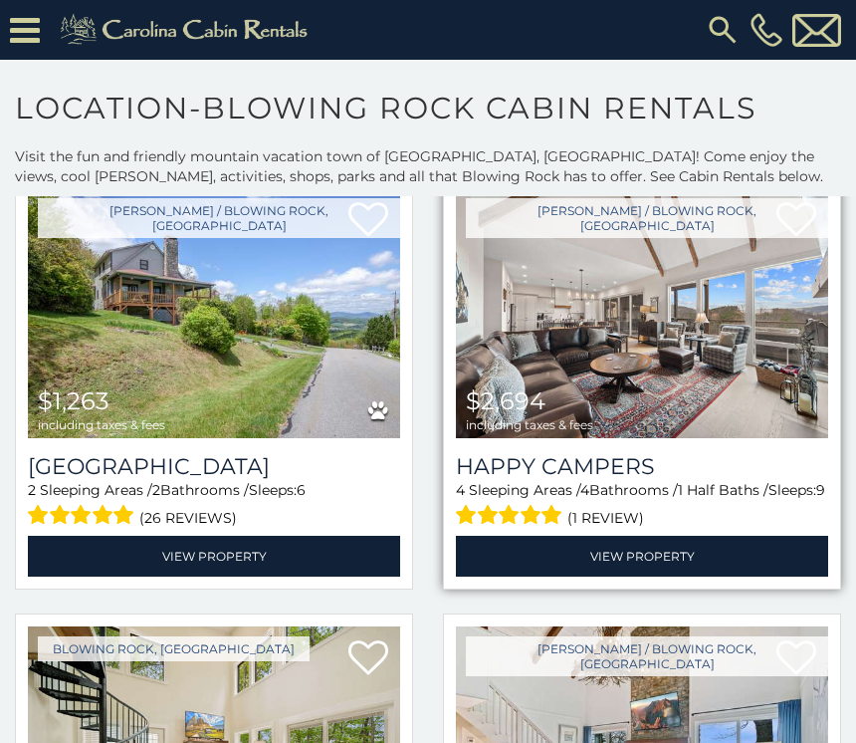
click at [769, 497] on span "1 Half Baths /" at bounding box center [723, 490] width 91 height 18
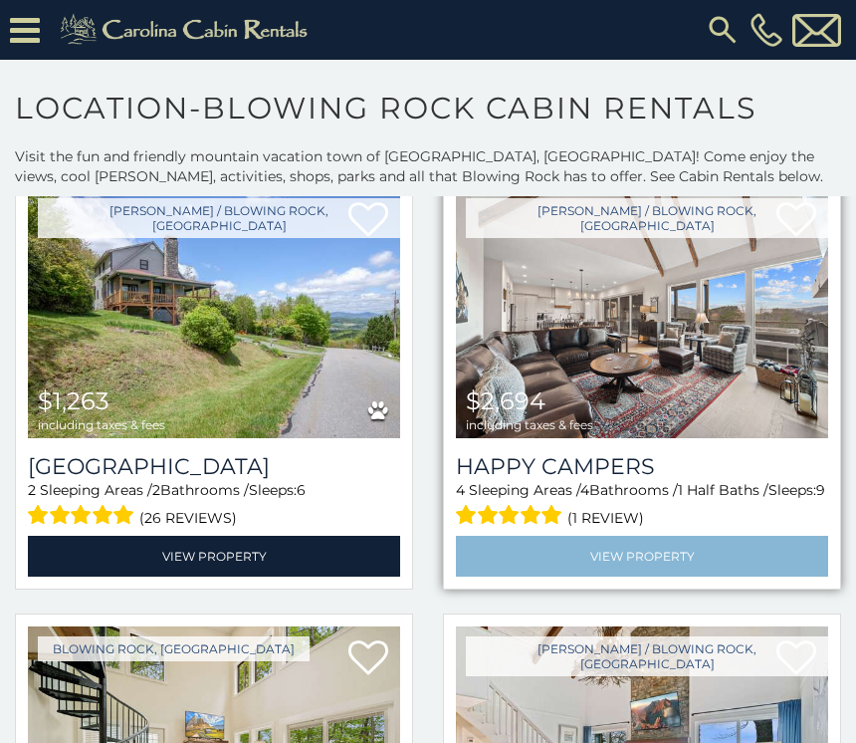
click at [771, 567] on link "View Property" at bounding box center [642, 556] width 372 height 41
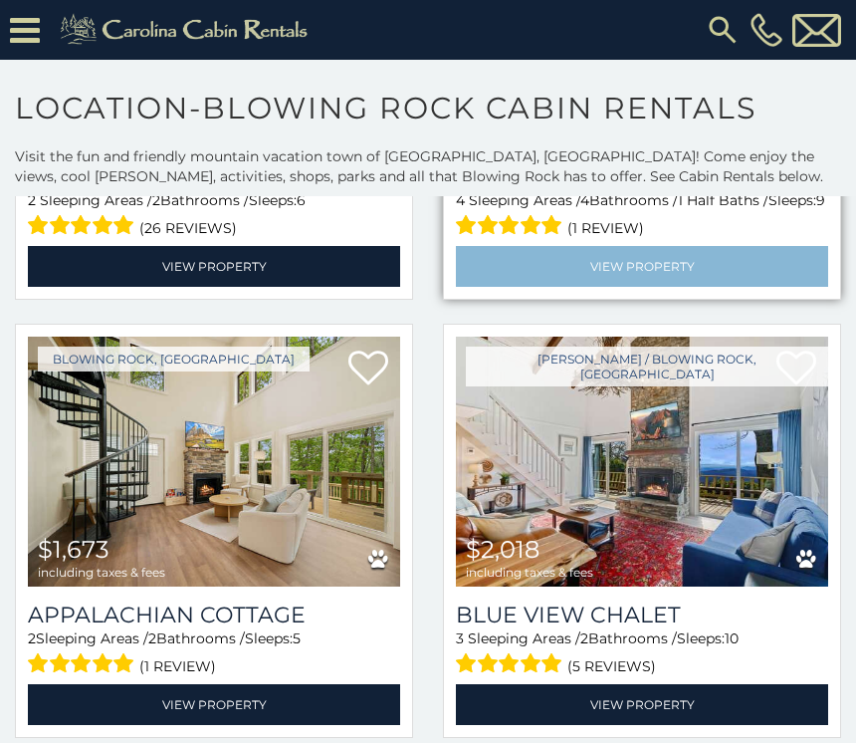
scroll to position [9163, 0]
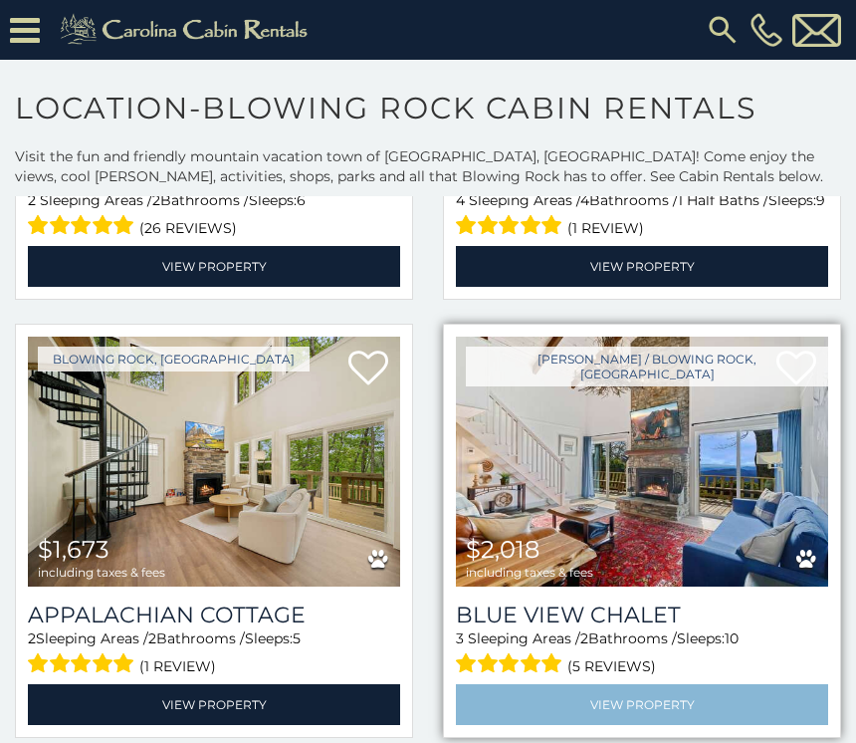
click at [734, 711] on link "View Property" at bounding box center [642, 704] width 372 height 41
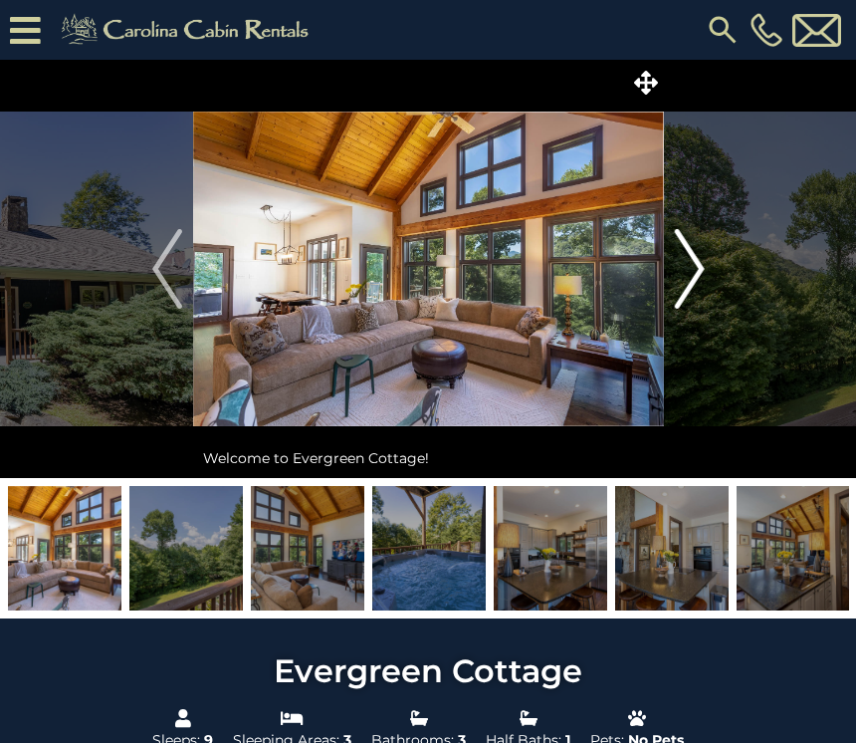
click at [696, 272] on img "Next" at bounding box center [689, 269] width 30 height 80
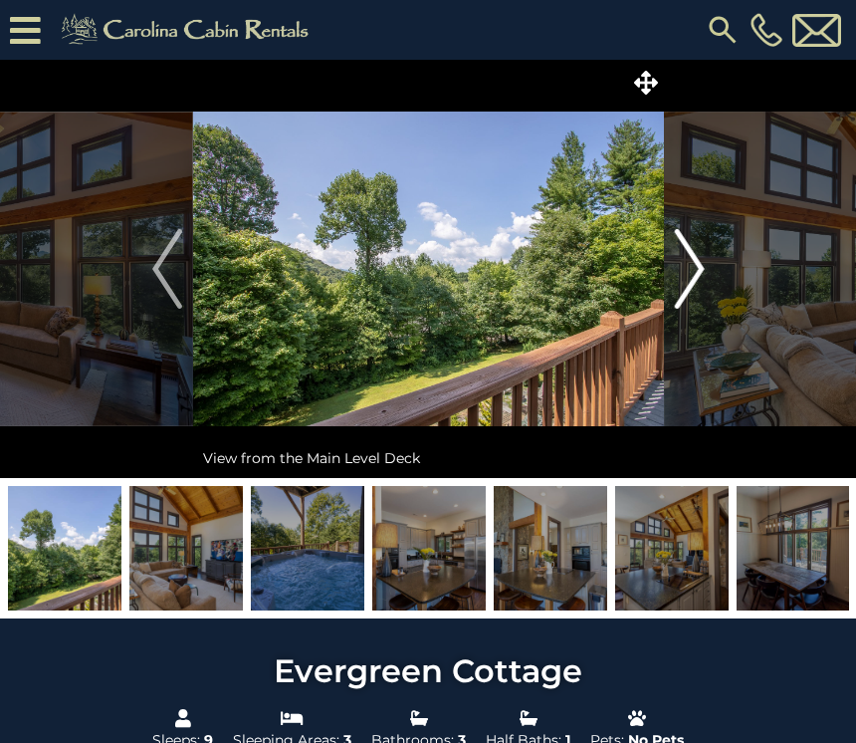
click at [702, 275] on img "Next" at bounding box center [689, 269] width 30 height 80
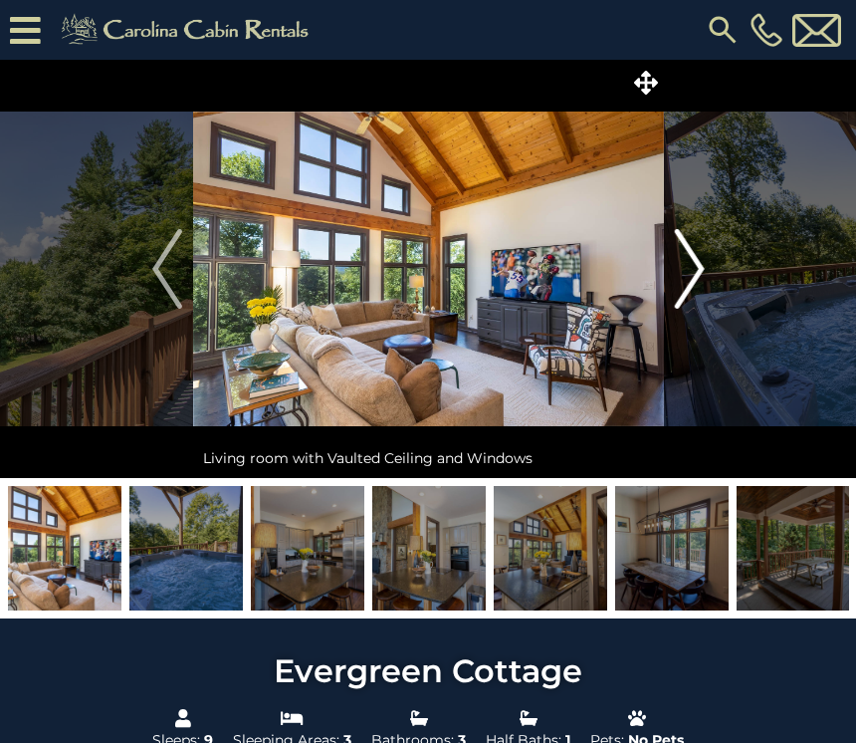
click at [700, 284] on img "Next" at bounding box center [689, 269] width 30 height 80
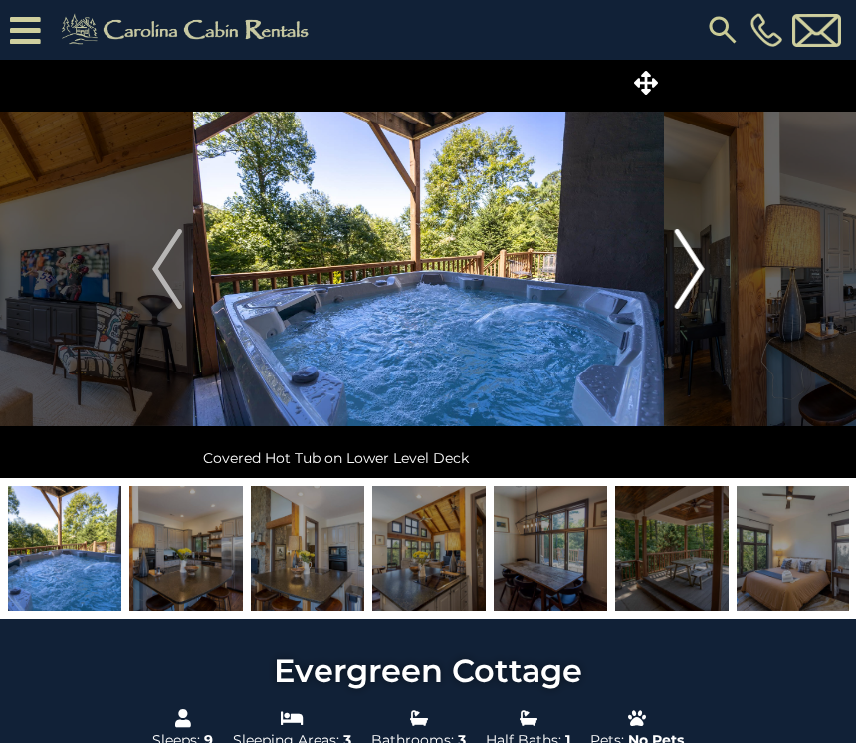
click at [697, 272] on img "Next" at bounding box center [689, 269] width 30 height 80
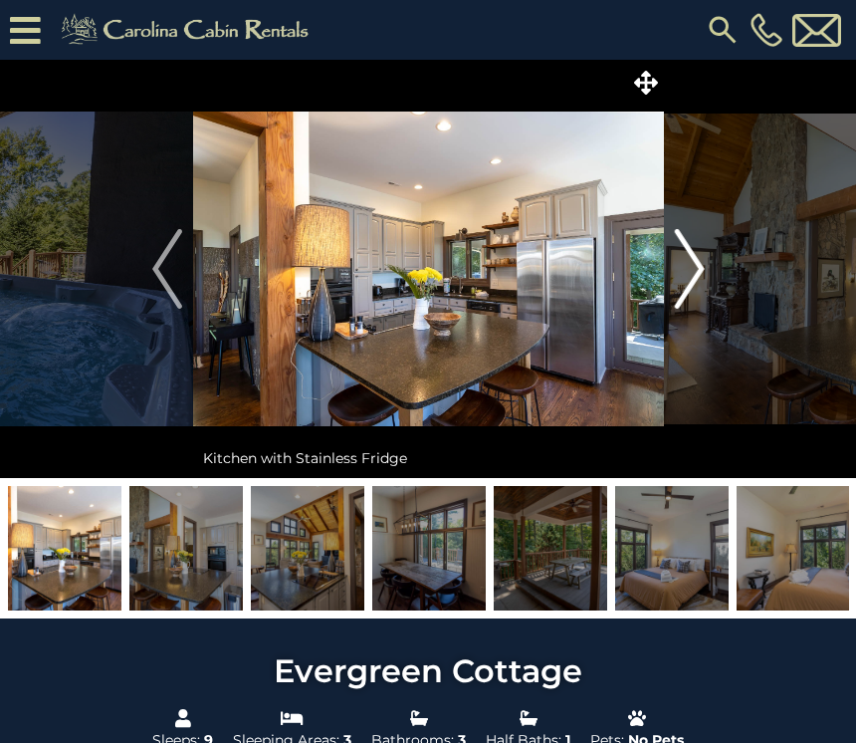
click at [693, 278] on img "Next" at bounding box center [689, 269] width 30 height 80
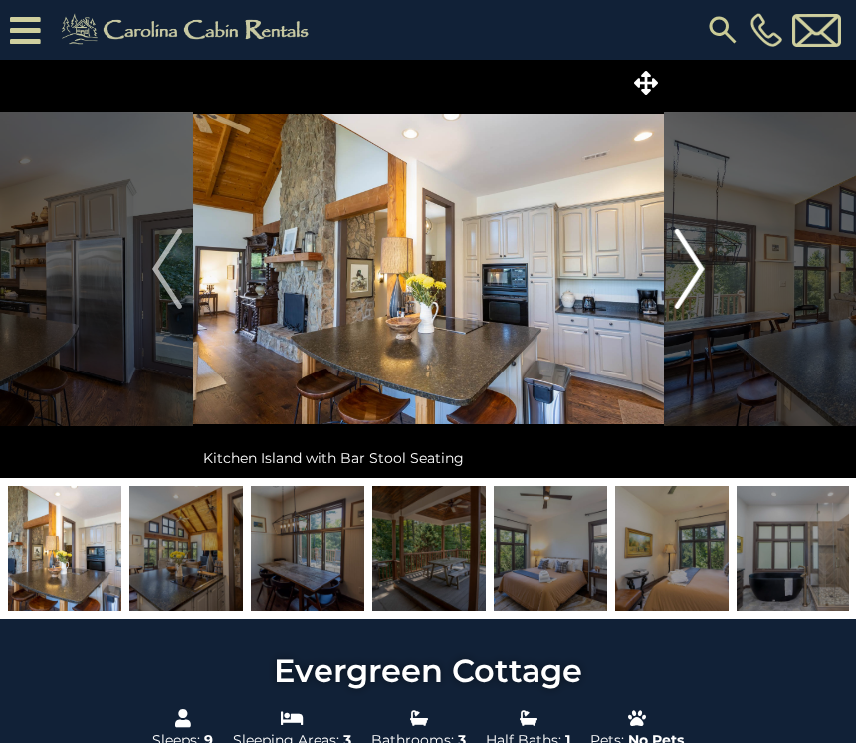
click at [701, 267] on img "Next" at bounding box center [689, 269] width 30 height 80
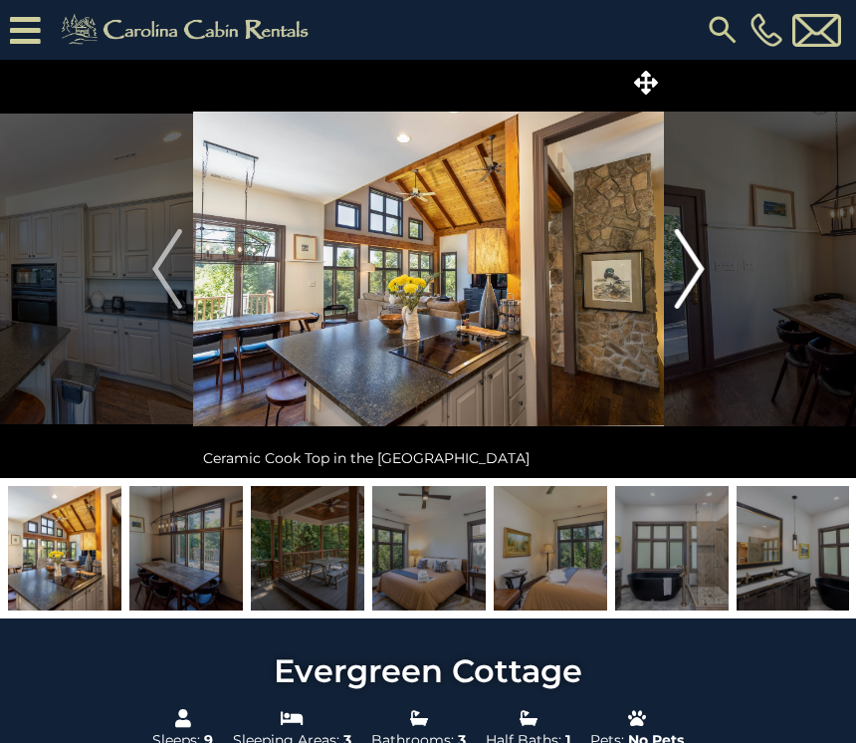
click at [699, 274] on img "Next" at bounding box center [689, 269] width 30 height 80
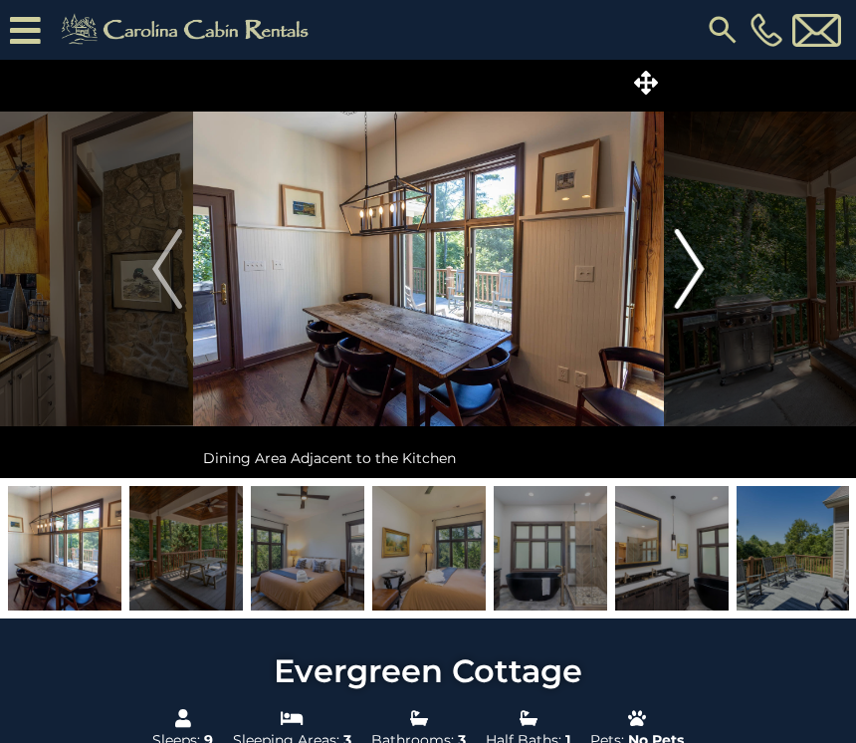
click at [697, 270] on img "Next" at bounding box center [689, 269] width 30 height 80
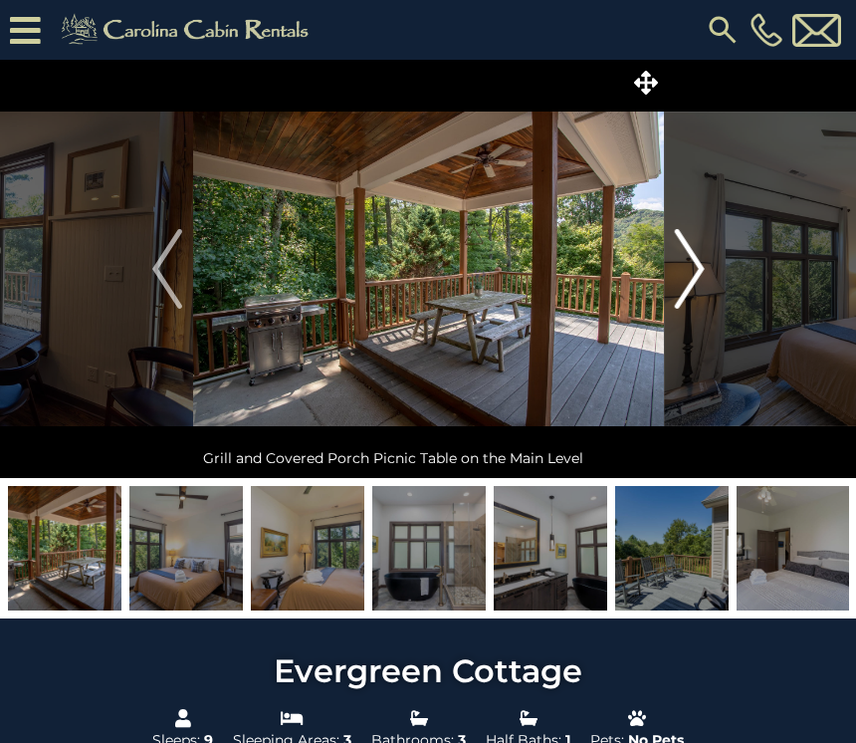
click at [699, 273] on img "Next" at bounding box center [689, 269] width 30 height 80
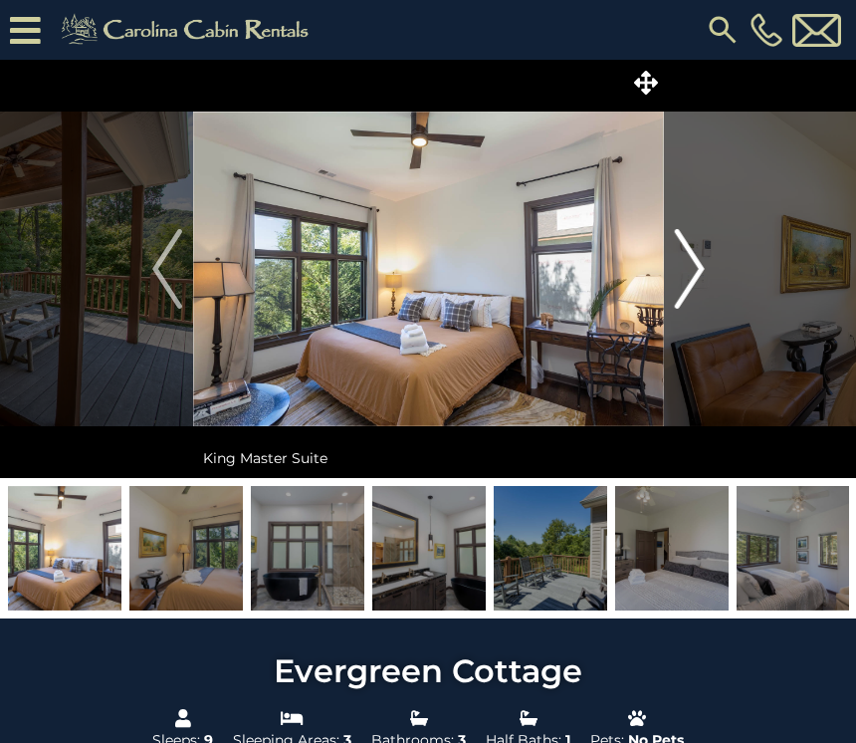
click at [700, 271] on img "Next" at bounding box center [689, 269] width 30 height 80
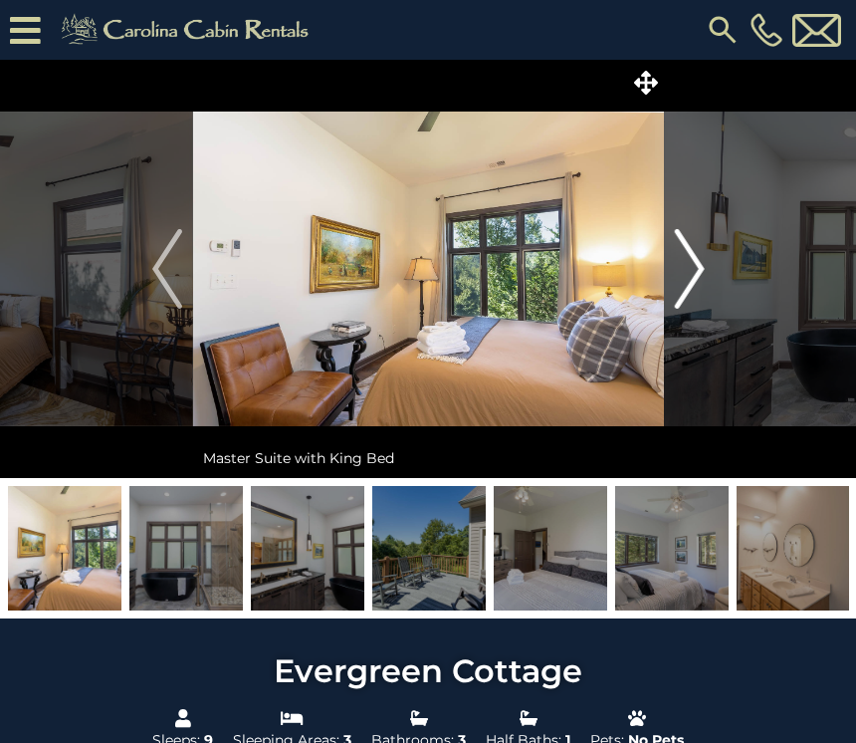
click at [704, 274] on img "Next" at bounding box center [689, 269] width 30 height 80
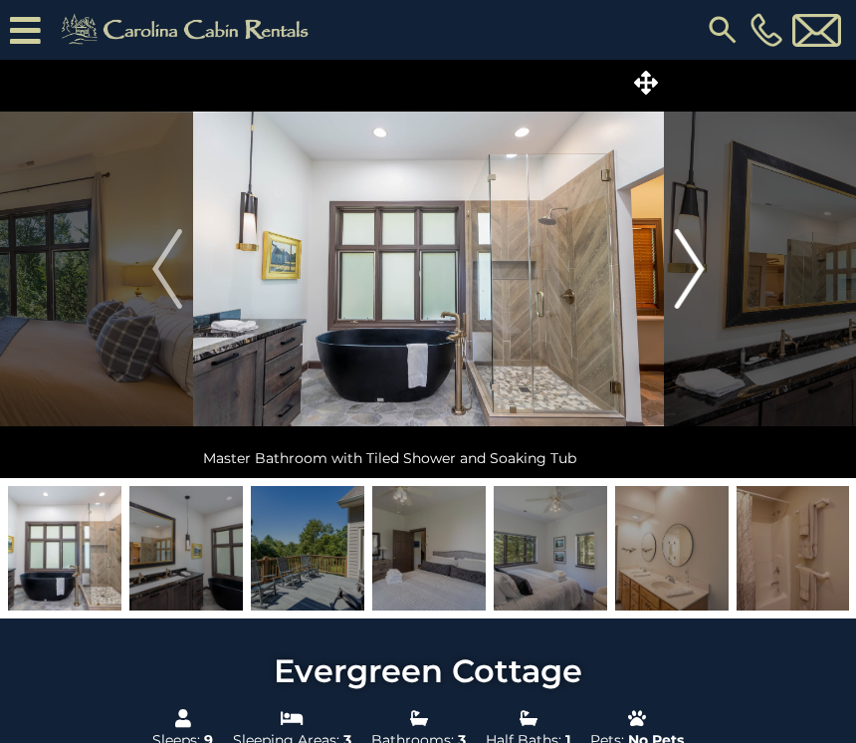
click at [688, 279] on img "Next" at bounding box center [689, 269] width 30 height 80
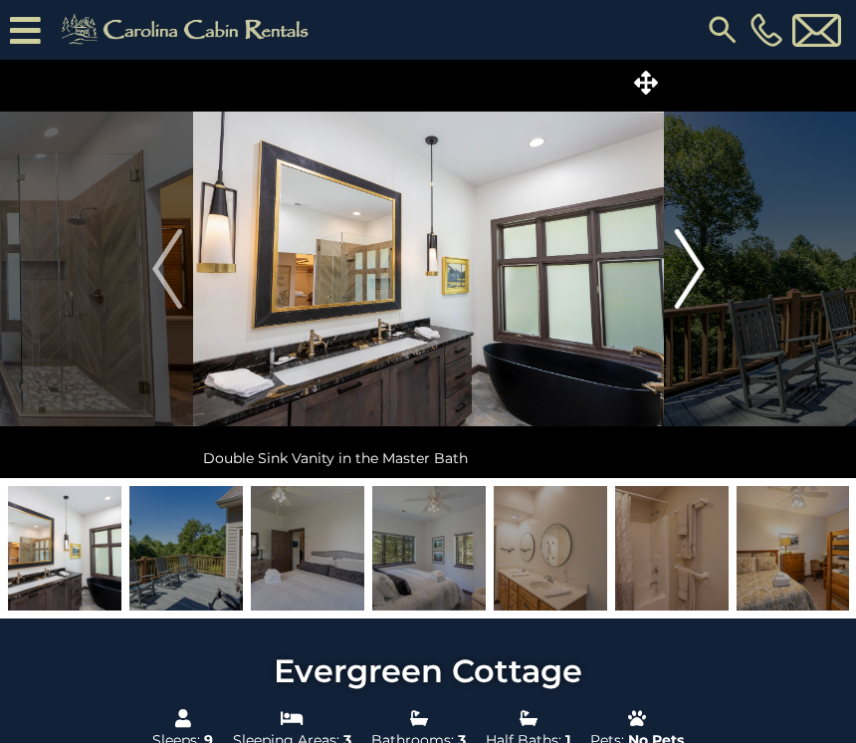
click at [700, 272] on img "Next" at bounding box center [689, 269] width 30 height 80
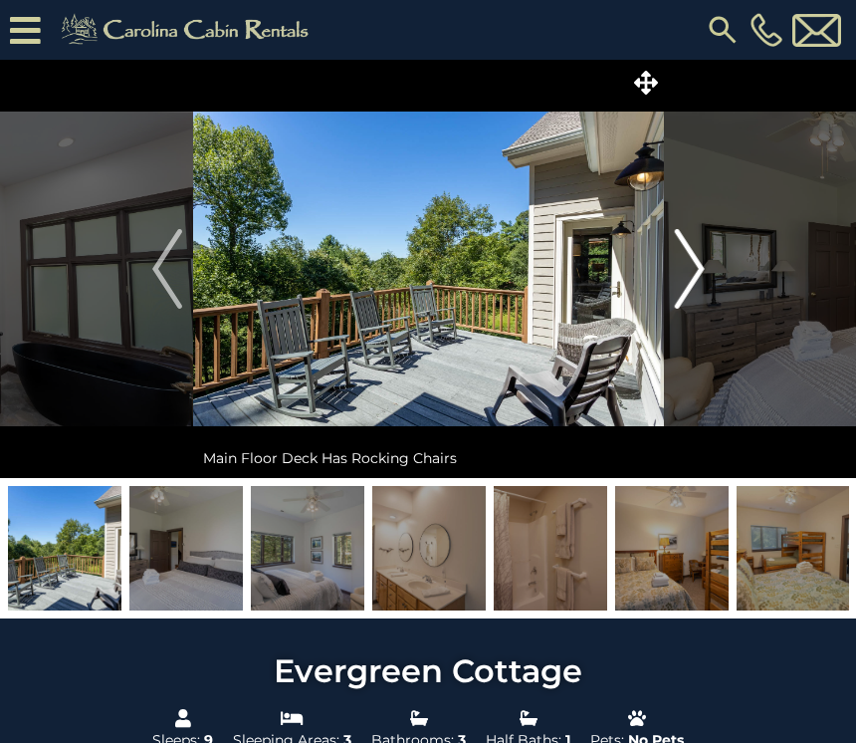
click at [692, 282] on img "Next" at bounding box center [689, 269] width 30 height 80
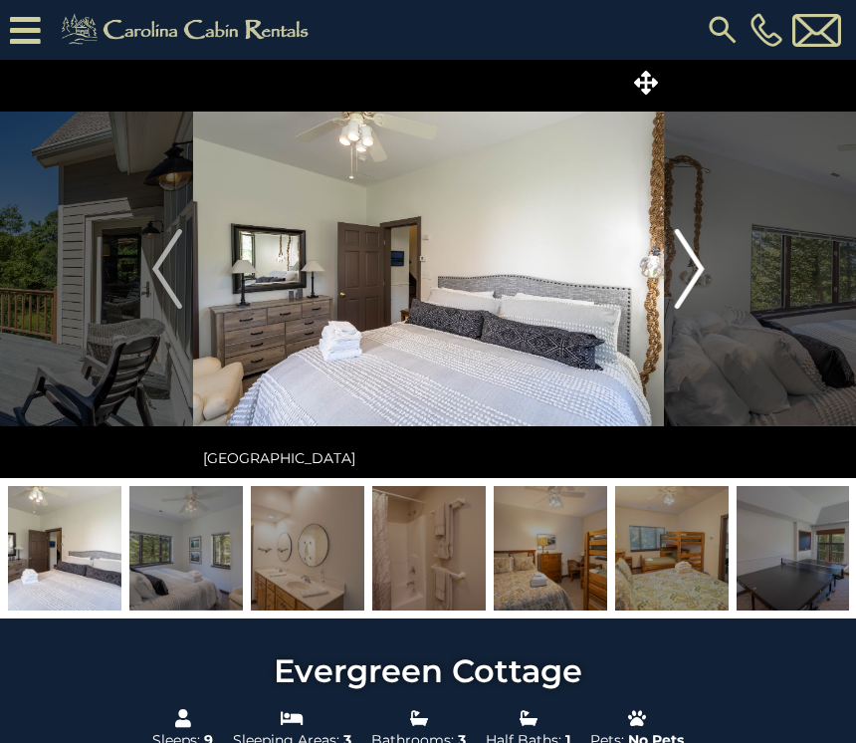
click at [704, 281] on img "Next" at bounding box center [689, 269] width 30 height 80
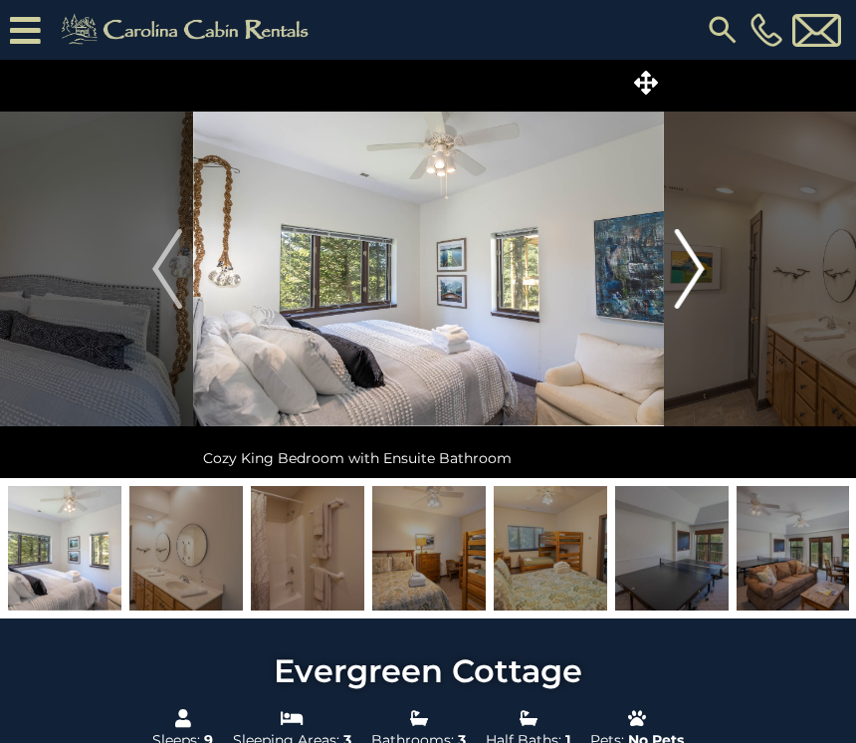
click at [697, 282] on img "Next" at bounding box center [689, 269] width 30 height 80
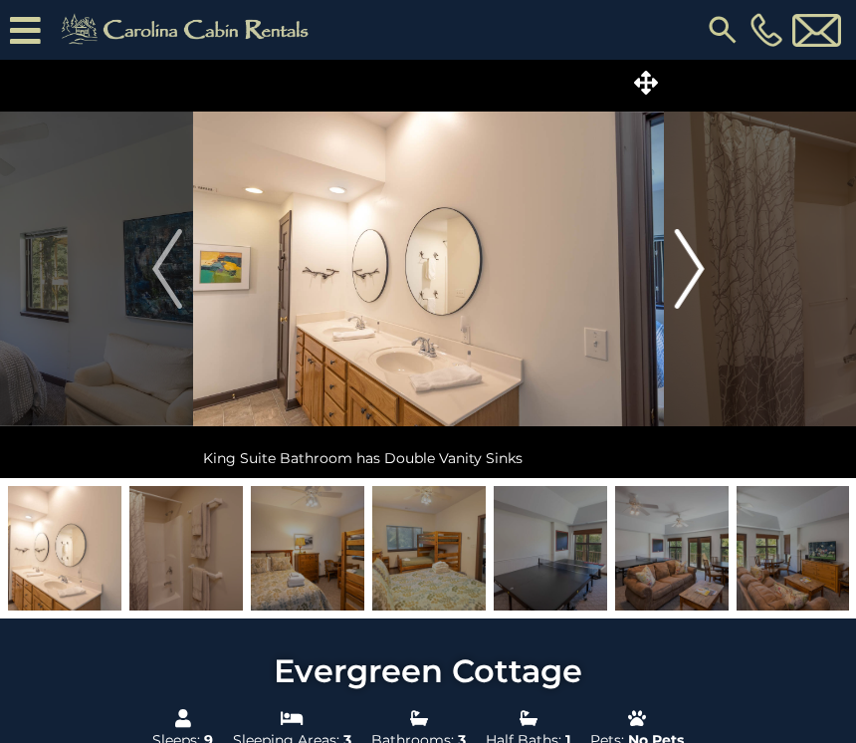
click at [699, 274] on img "Next" at bounding box center [689, 269] width 30 height 80
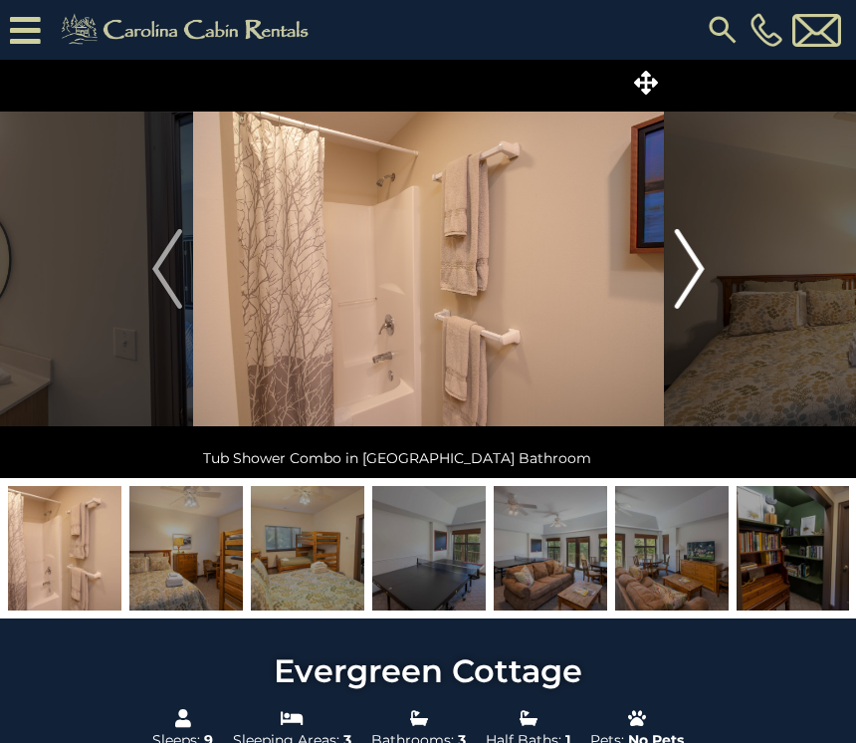
click at [711, 278] on button "Next" at bounding box center [690, 269] width 52 height 418
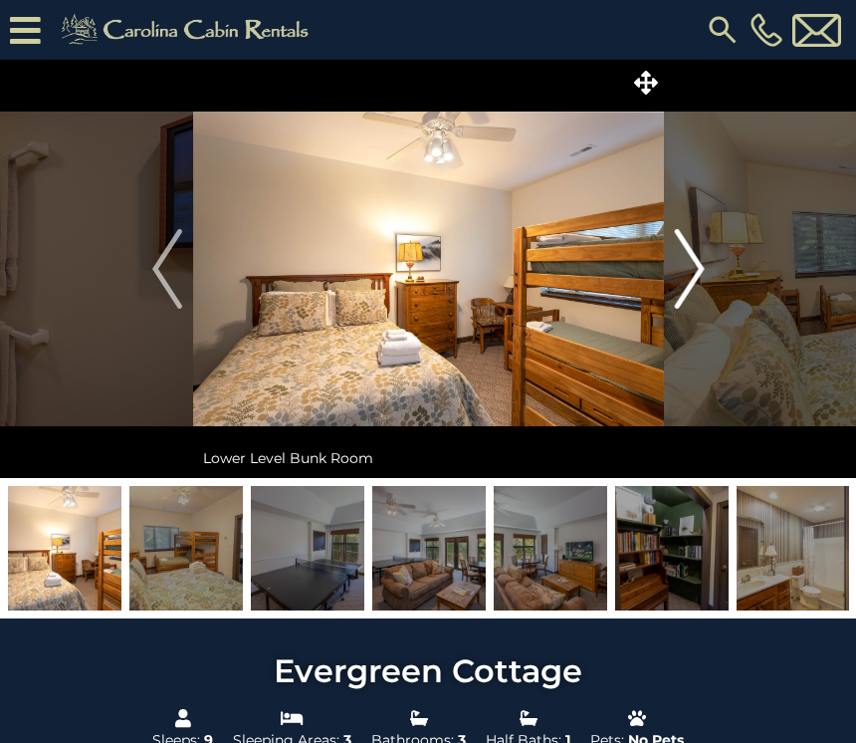
click at [701, 282] on img "Next" at bounding box center [689, 269] width 30 height 80
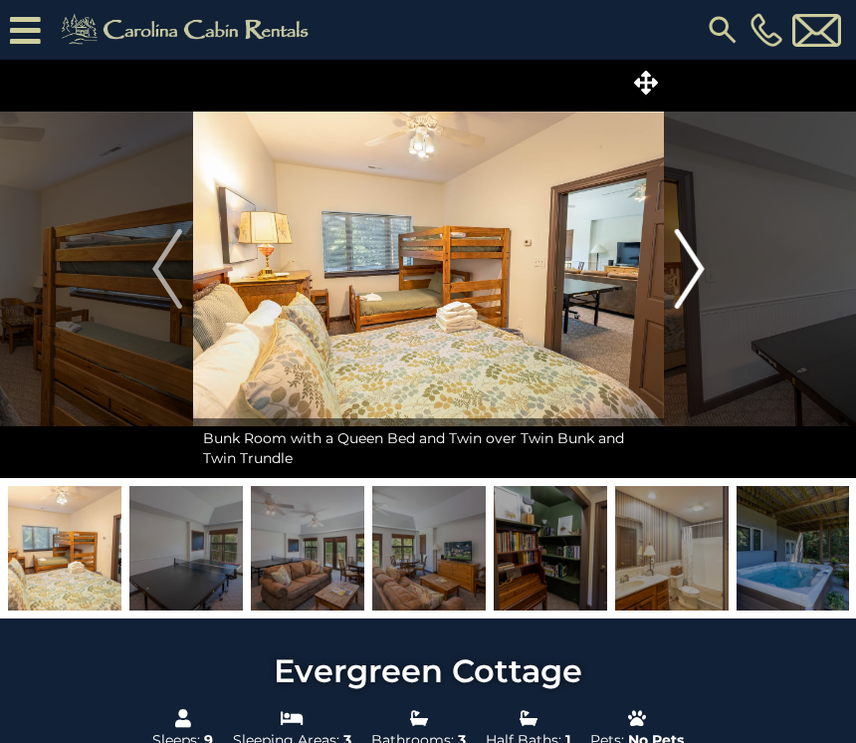
click at [703, 284] on img "Next" at bounding box center [689, 269] width 30 height 80
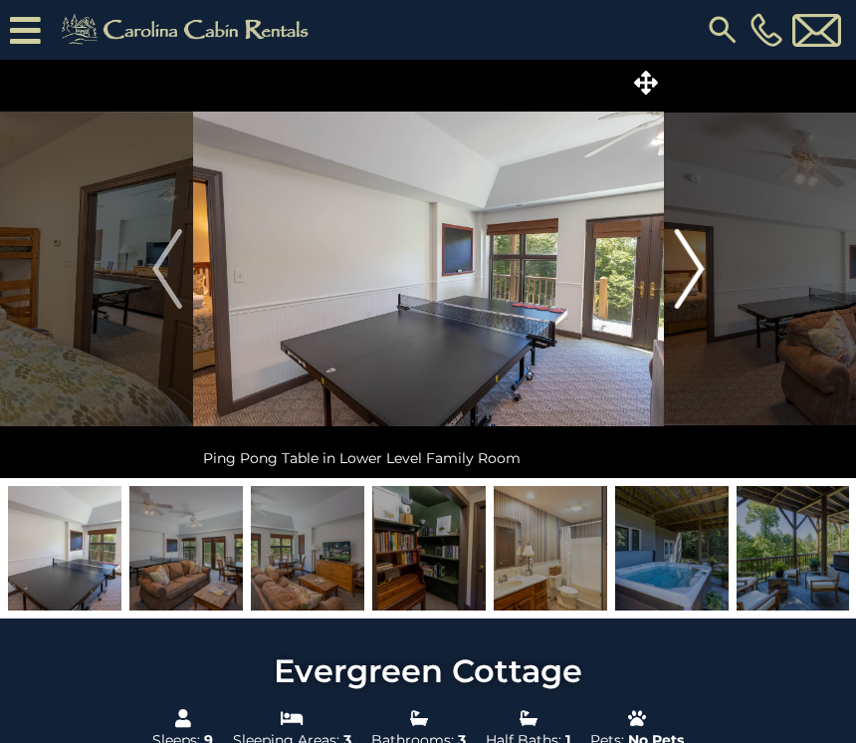
click at [703, 277] on img "Next" at bounding box center [689, 269] width 30 height 80
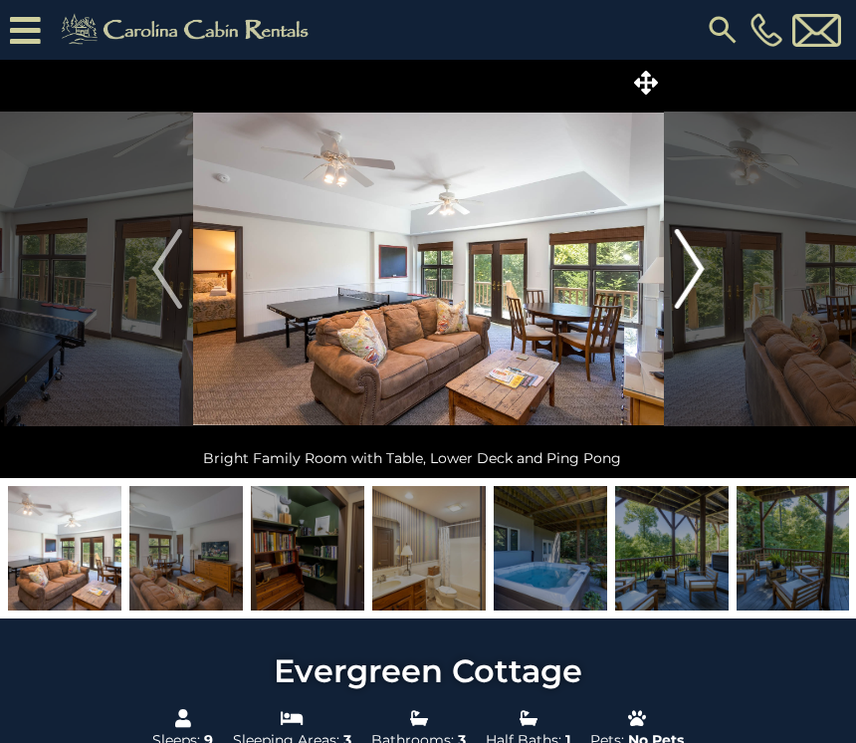
click at [704, 282] on img "Next" at bounding box center [689, 269] width 30 height 80
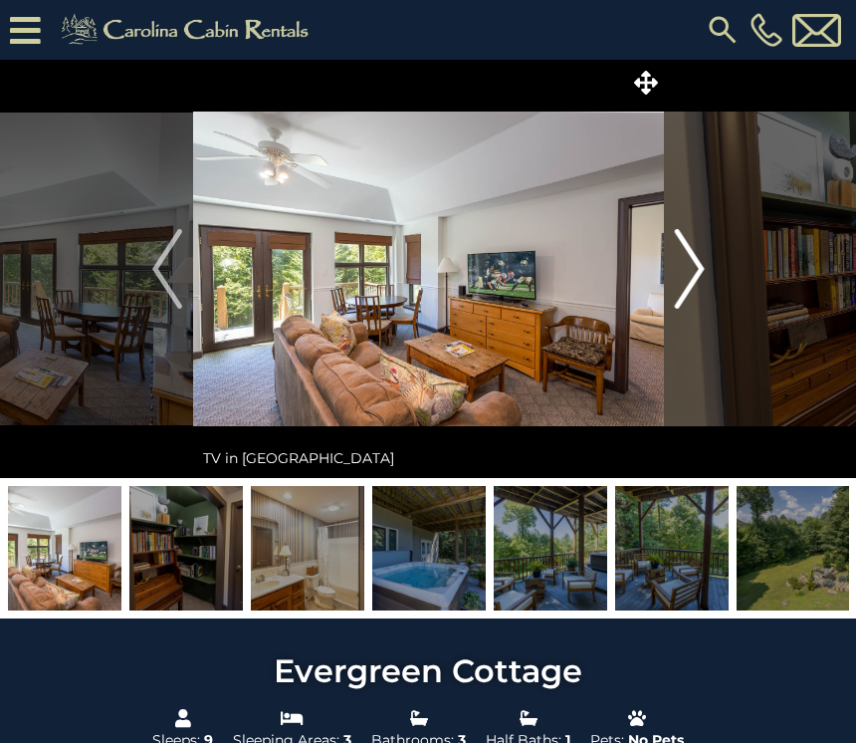
click at [700, 285] on img "Next" at bounding box center [689, 269] width 30 height 80
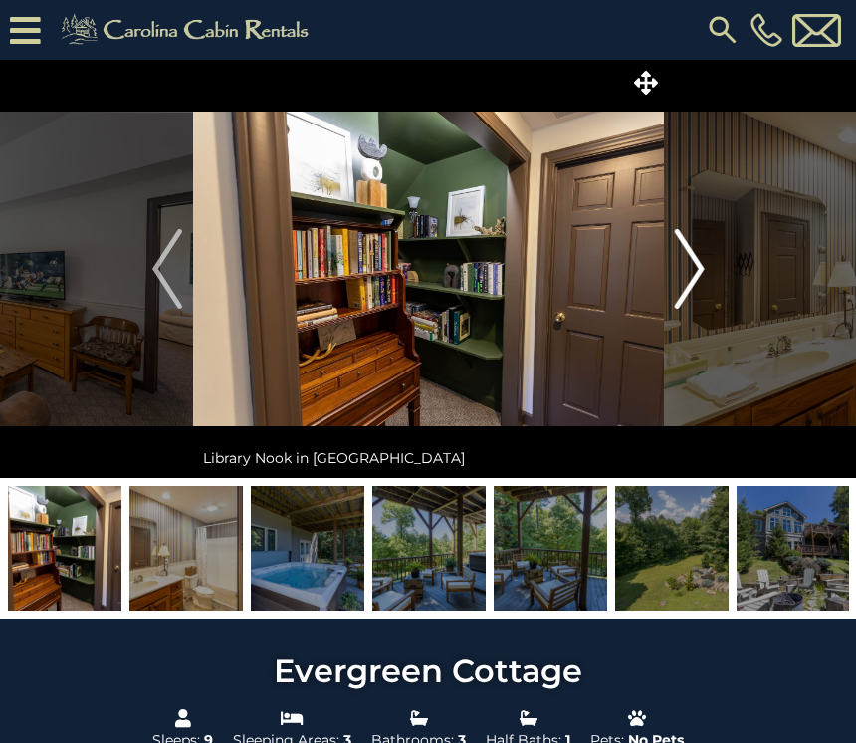
click at [696, 279] on img "Next" at bounding box center [689, 269] width 30 height 80
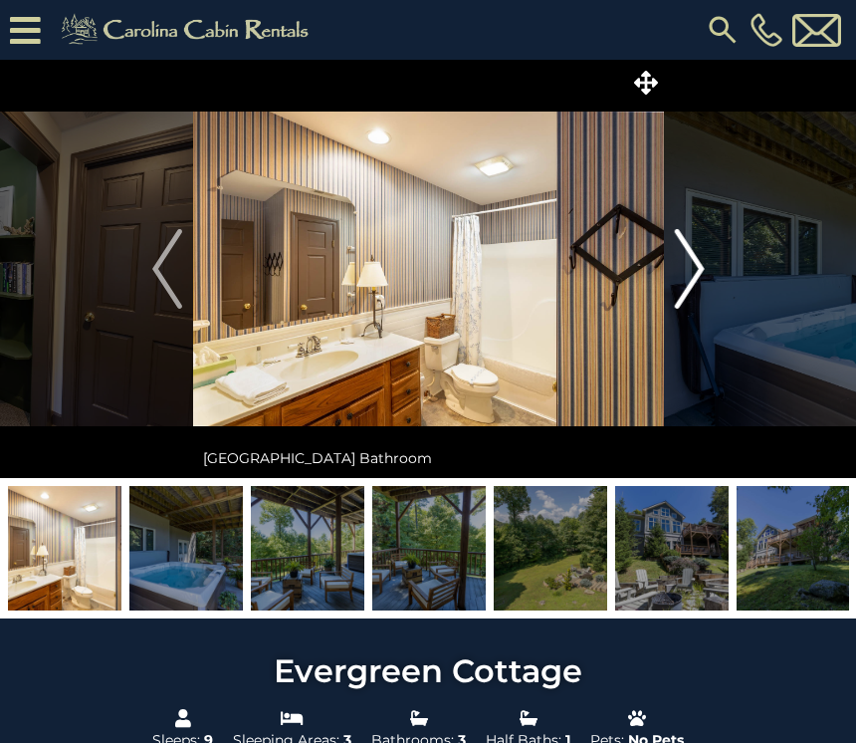
click at [708, 277] on button "Next" at bounding box center [690, 269] width 52 height 418
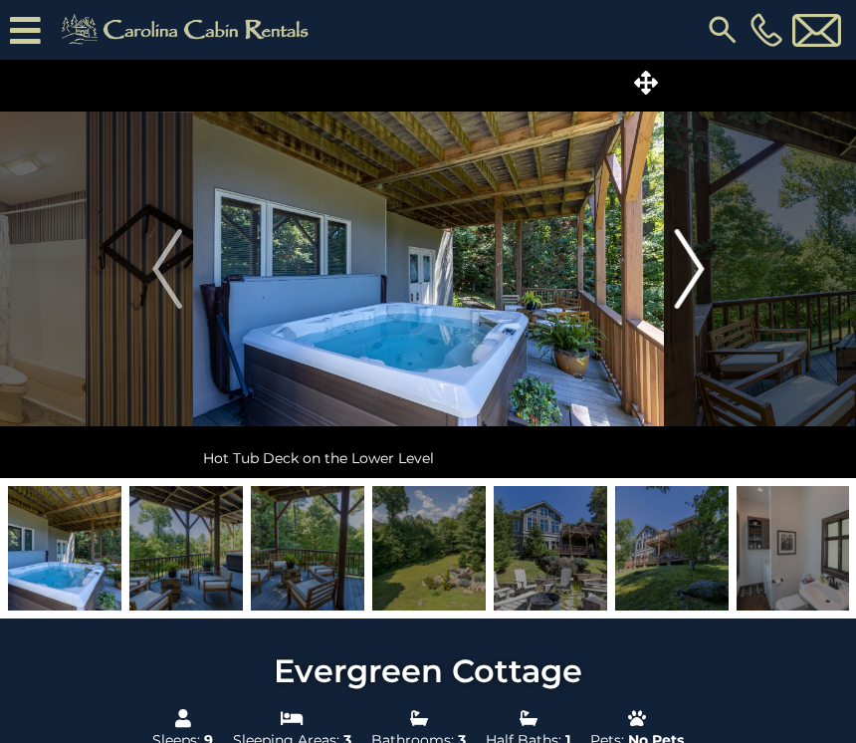
click at [695, 281] on img "Next" at bounding box center [689, 269] width 30 height 80
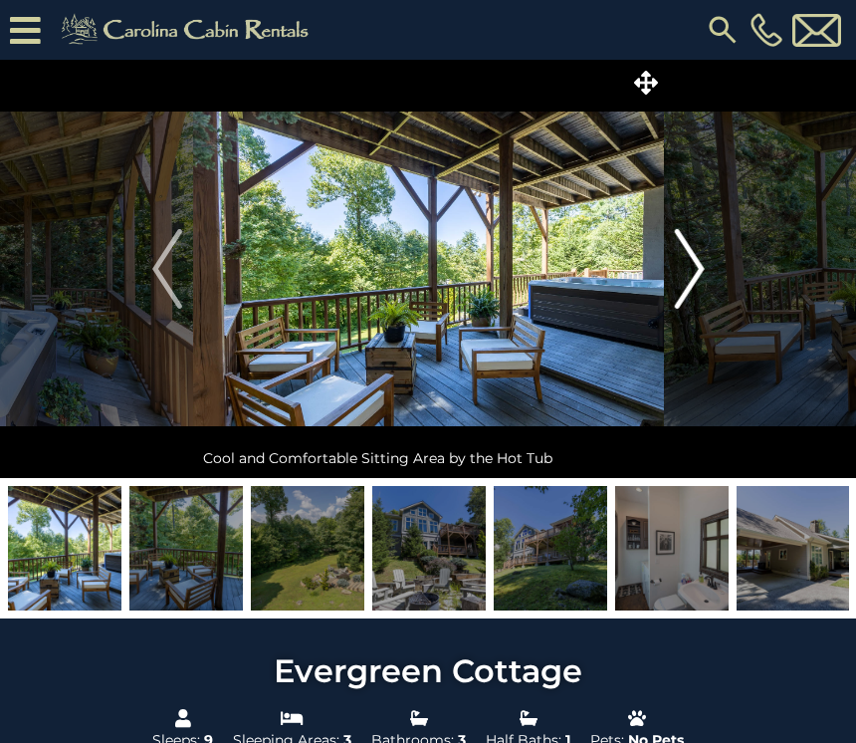
click at [698, 275] on img "Next" at bounding box center [689, 269] width 30 height 80
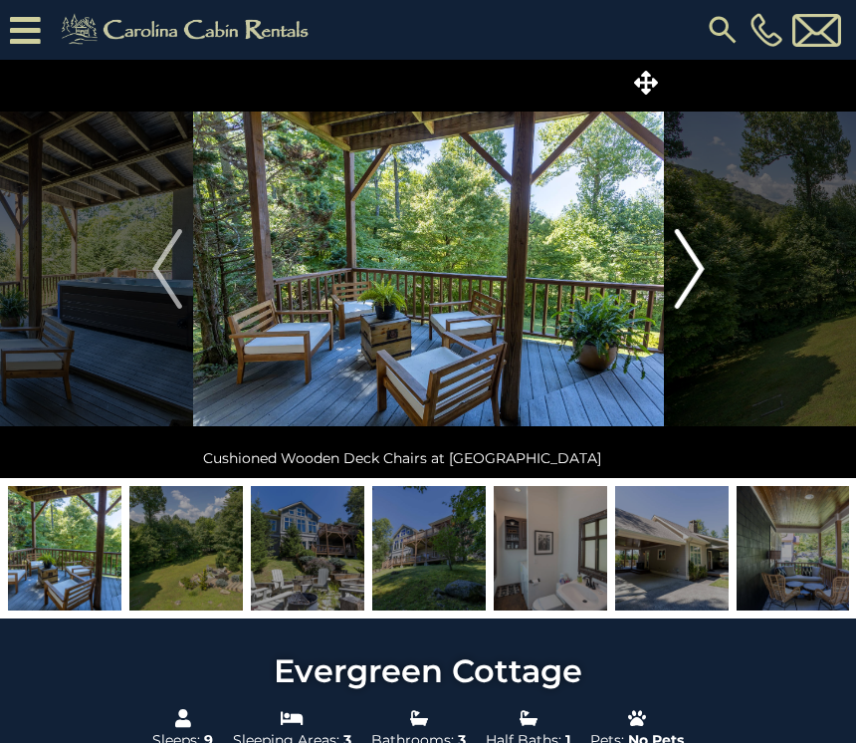
click at [702, 276] on img "Next" at bounding box center [689, 269] width 30 height 80
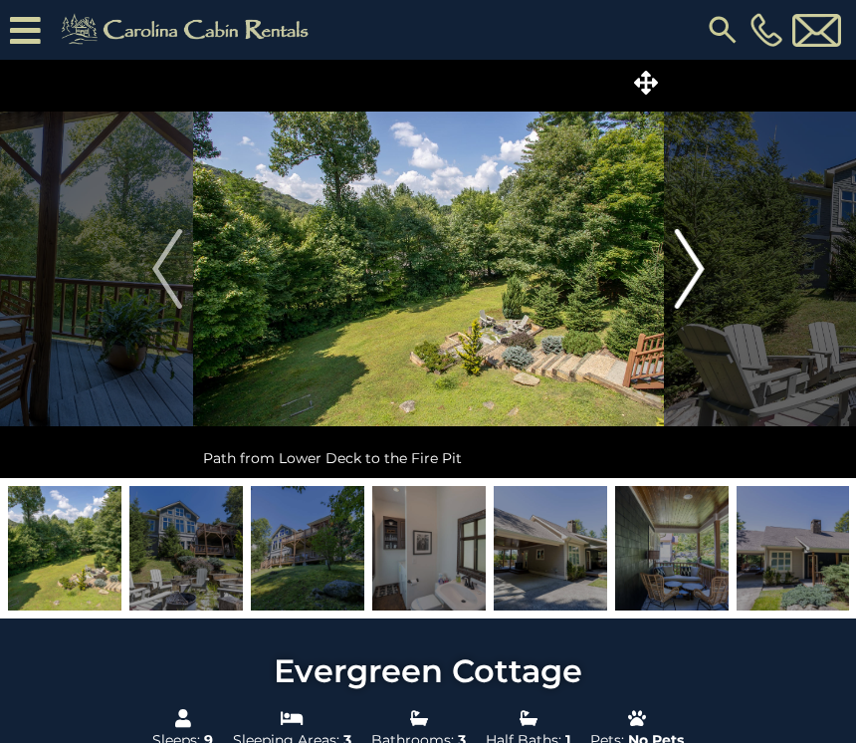
click at [698, 279] on img "Next" at bounding box center [689, 269] width 30 height 80
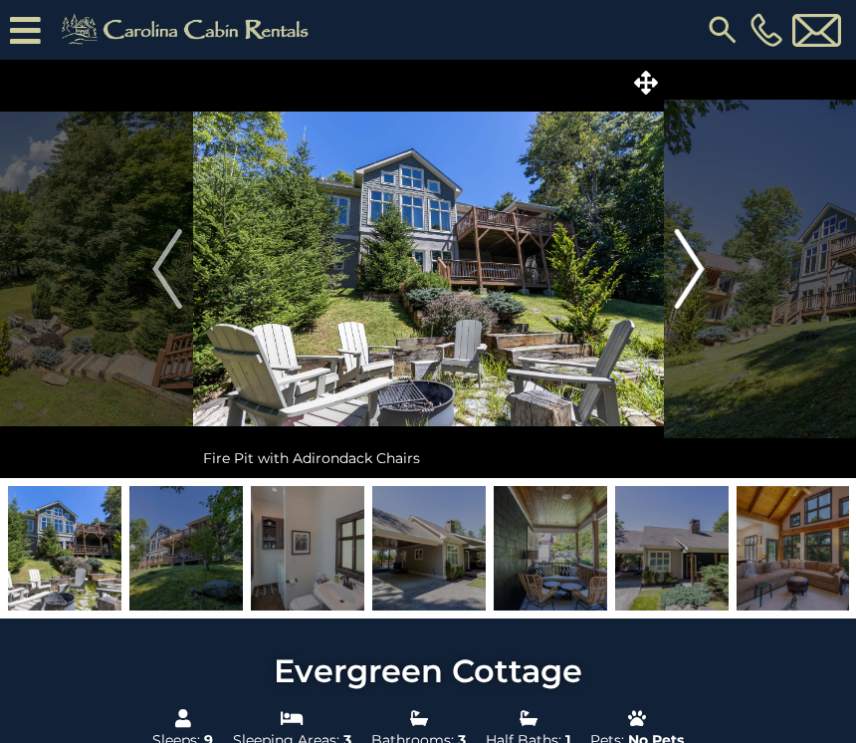
click at [707, 274] on button "Next" at bounding box center [690, 269] width 52 height 418
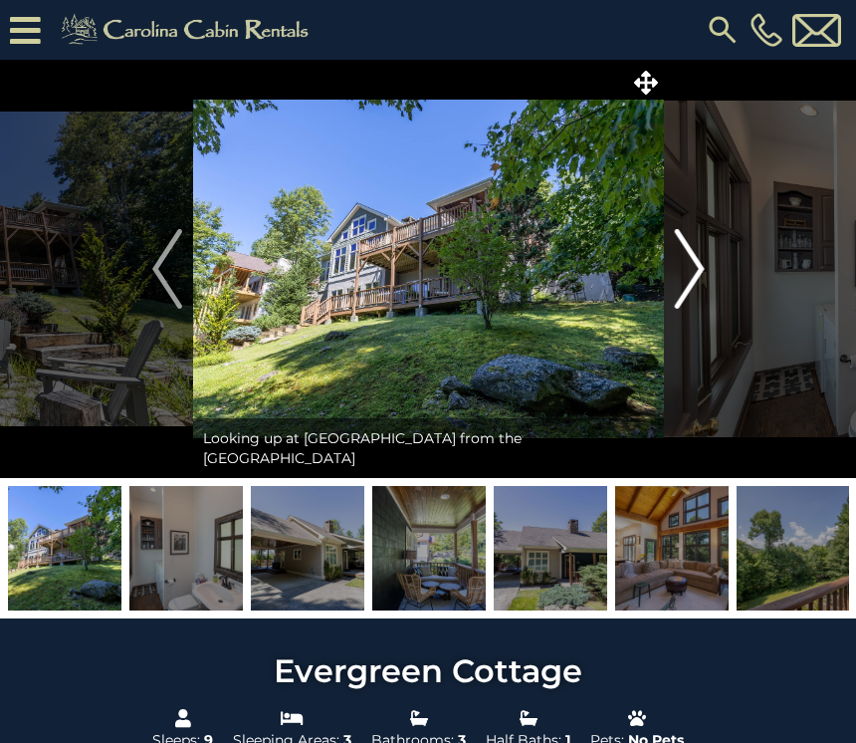
click at [710, 279] on button "Next" at bounding box center [690, 269] width 52 height 418
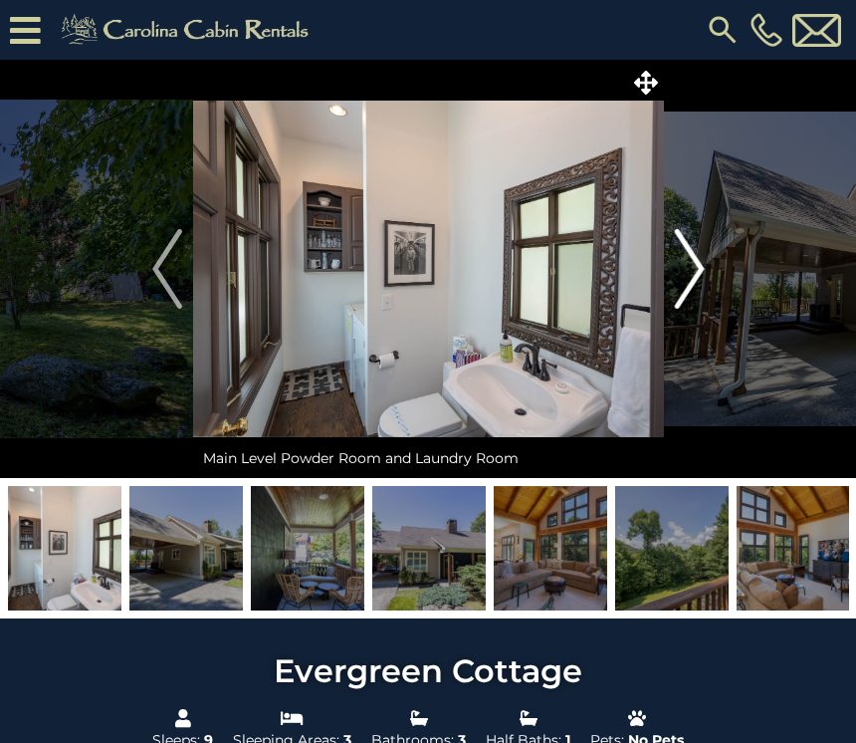
click at [695, 279] on img "Next" at bounding box center [689, 269] width 30 height 80
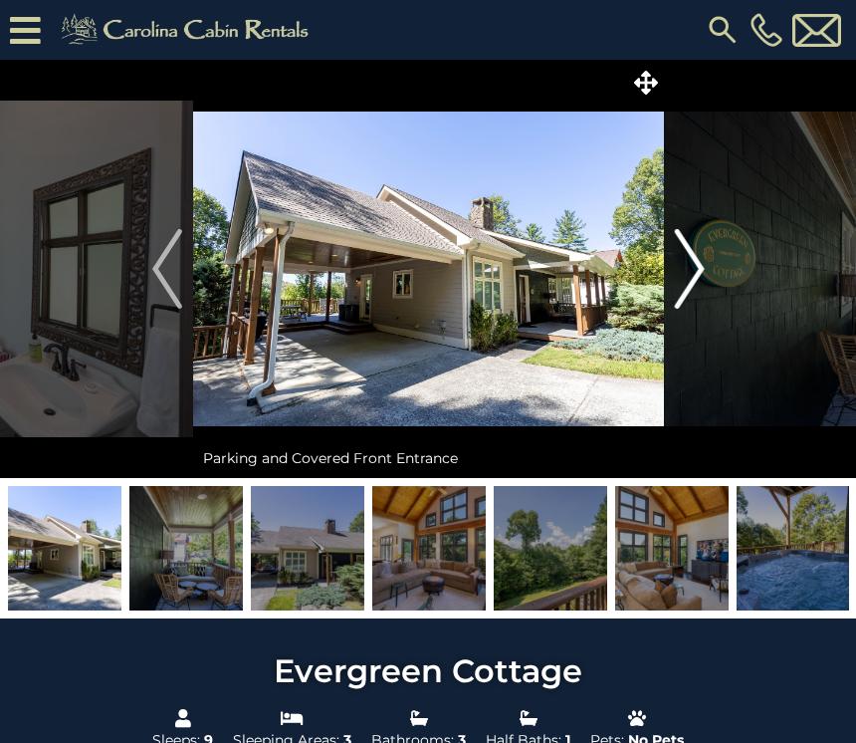
click at [703, 277] on img "Next" at bounding box center [689, 269] width 30 height 80
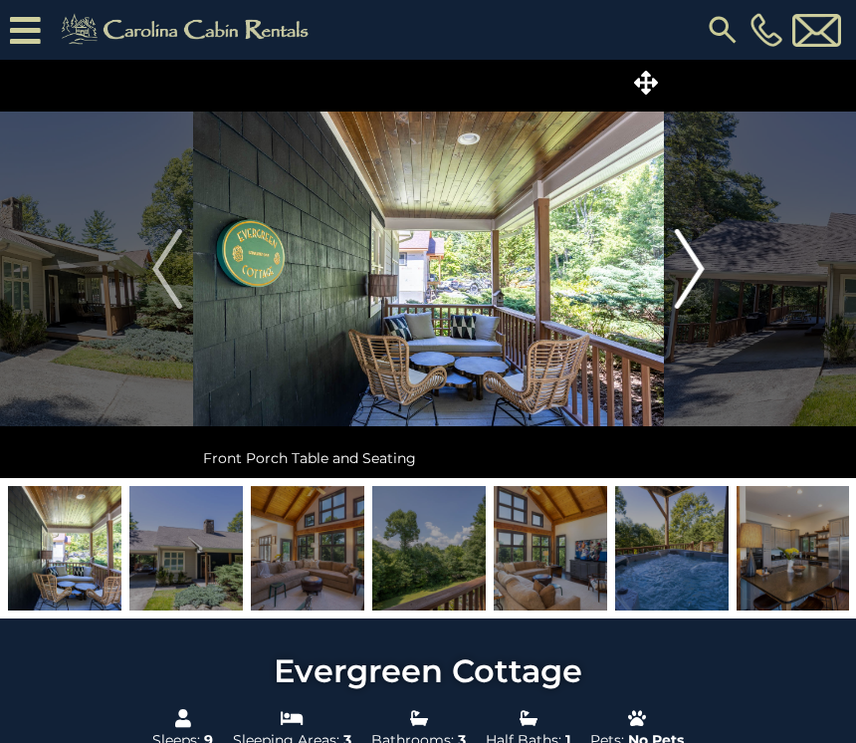
click at [707, 273] on button "Next" at bounding box center [690, 269] width 52 height 418
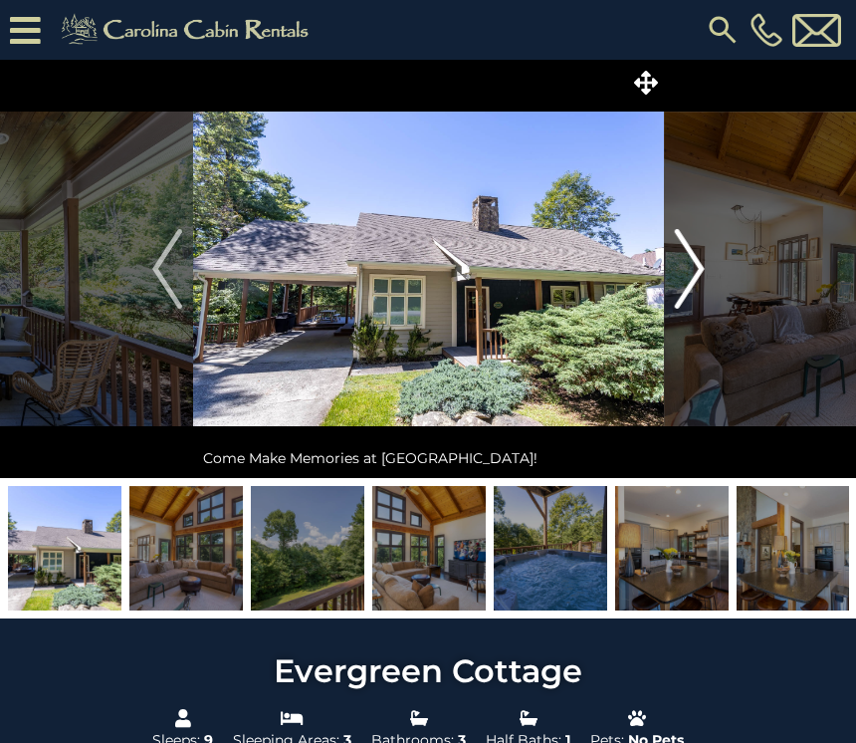
click at [700, 280] on img "Next" at bounding box center [689, 269] width 30 height 80
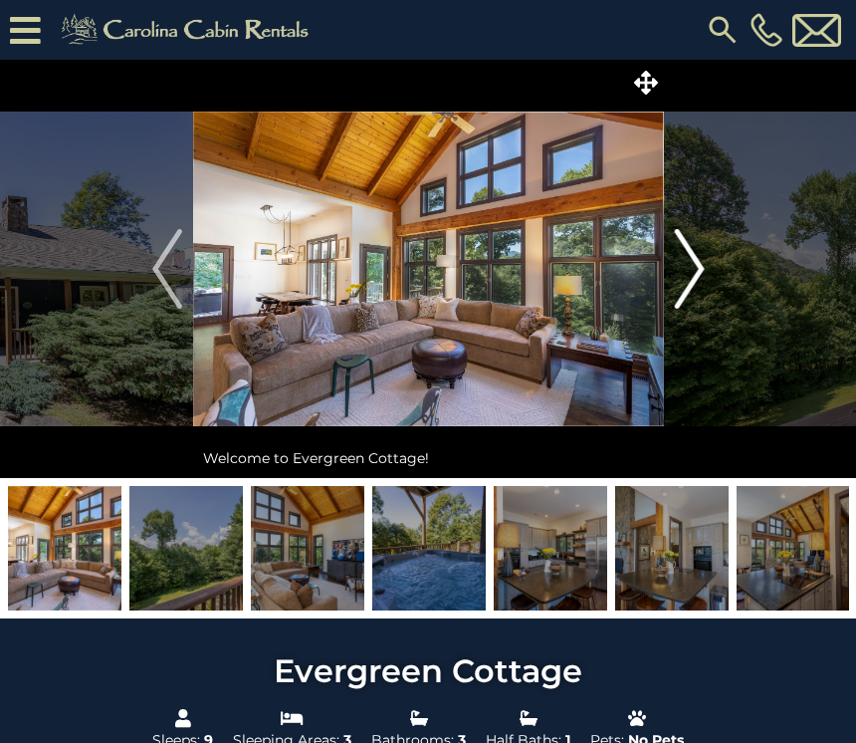
click at [694, 283] on img "Next" at bounding box center [689, 269] width 30 height 80
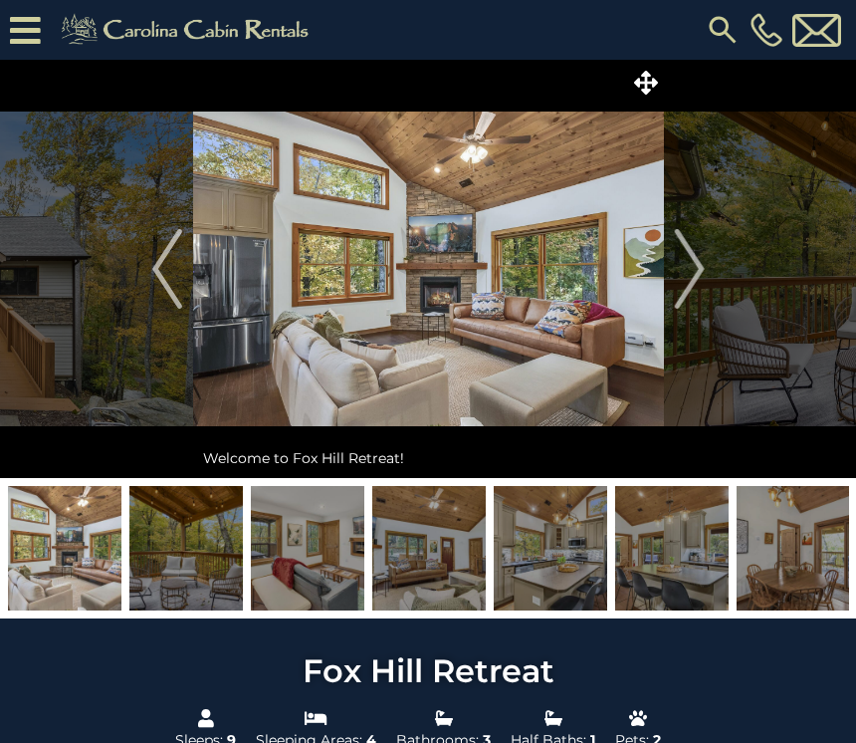
click at [206, 584] on img at bounding box center [186, 548] width 114 height 124
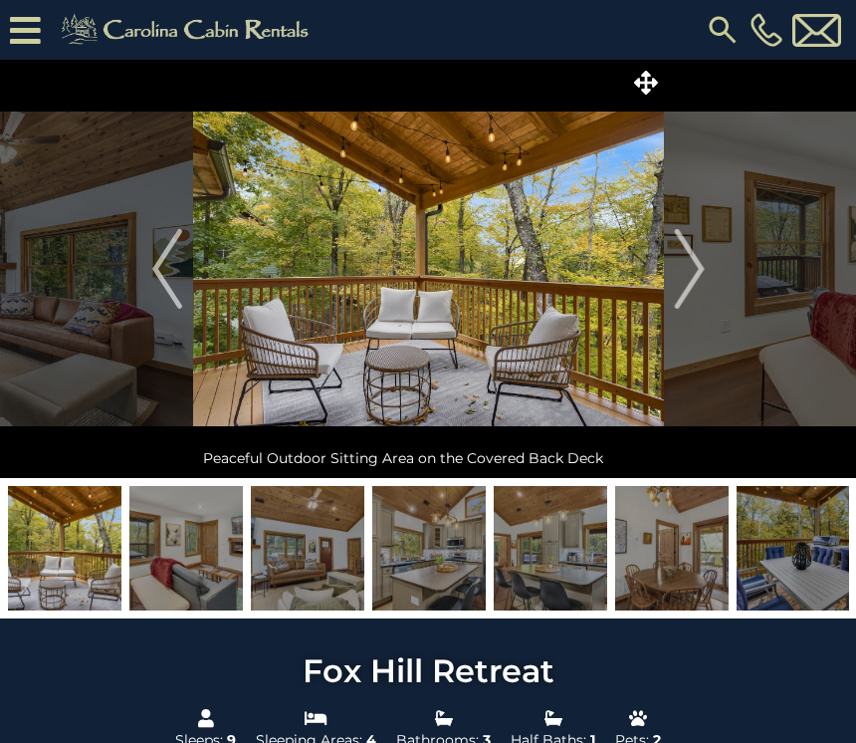
click at [203, 560] on img at bounding box center [186, 548] width 114 height 124
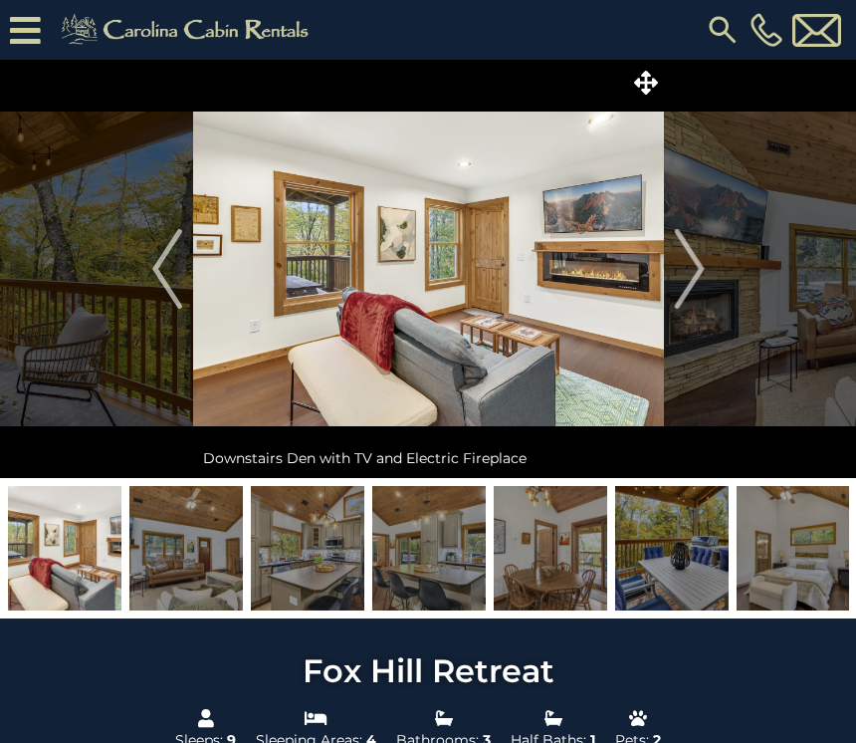
click at [219, 575] on img at bounding box center [186, 548] width 114 height 124
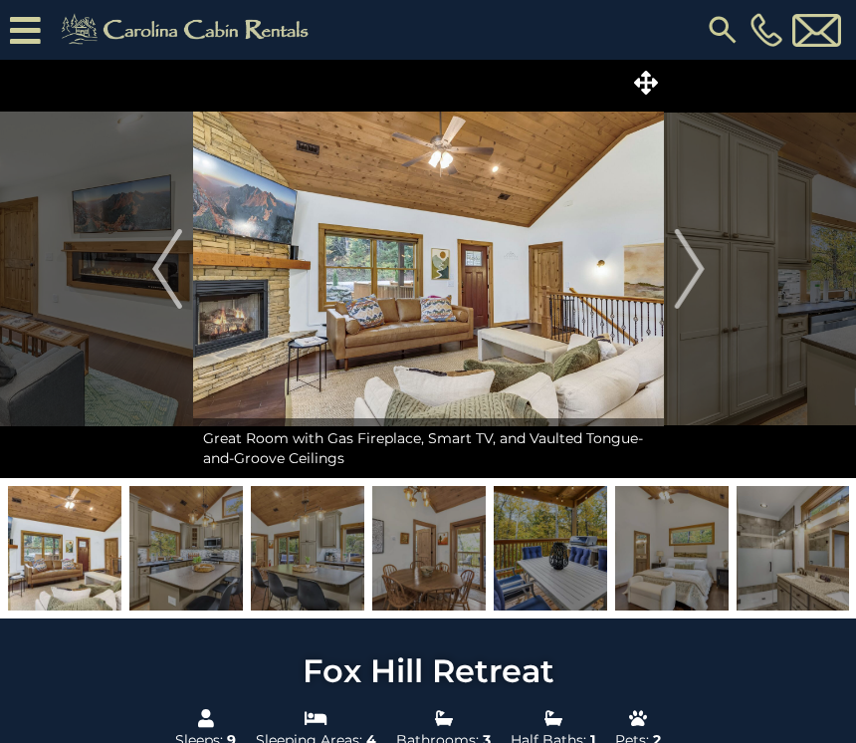
click at [214, 573] on img at bounding box center [186, 548] width 114 height 124
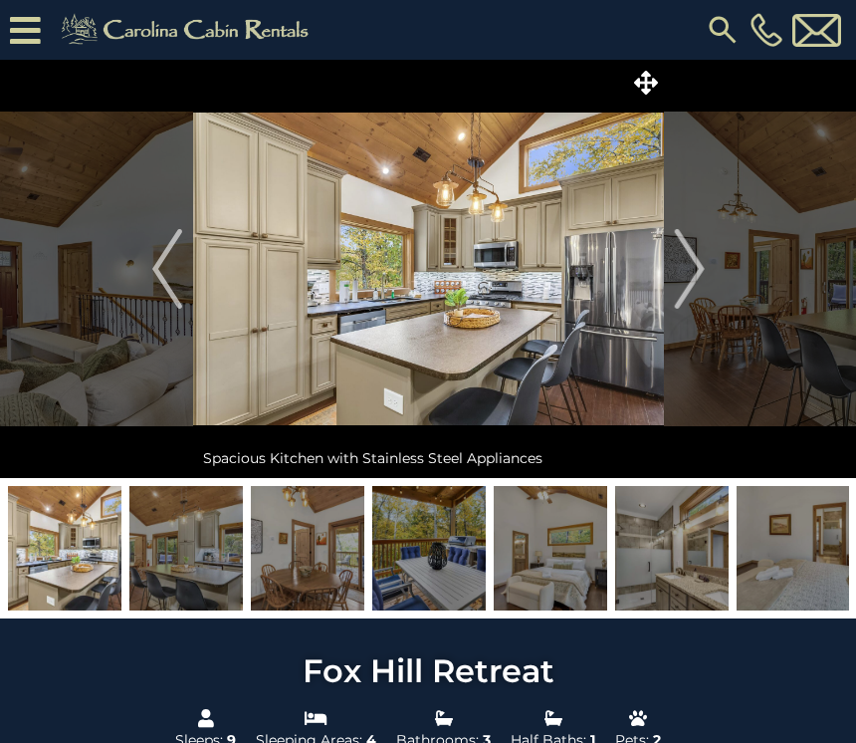
click at [201, 569] on img at bounding box center [186, 548] width 114 height 124
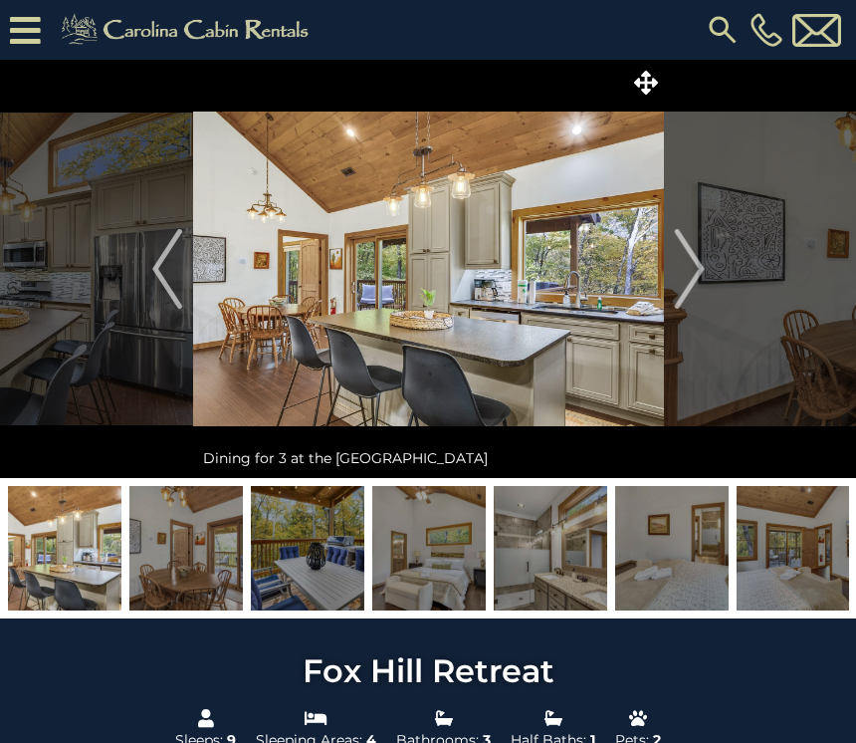
click at [276, 562] on img at bounding box center [308, 548] width 114 height 124
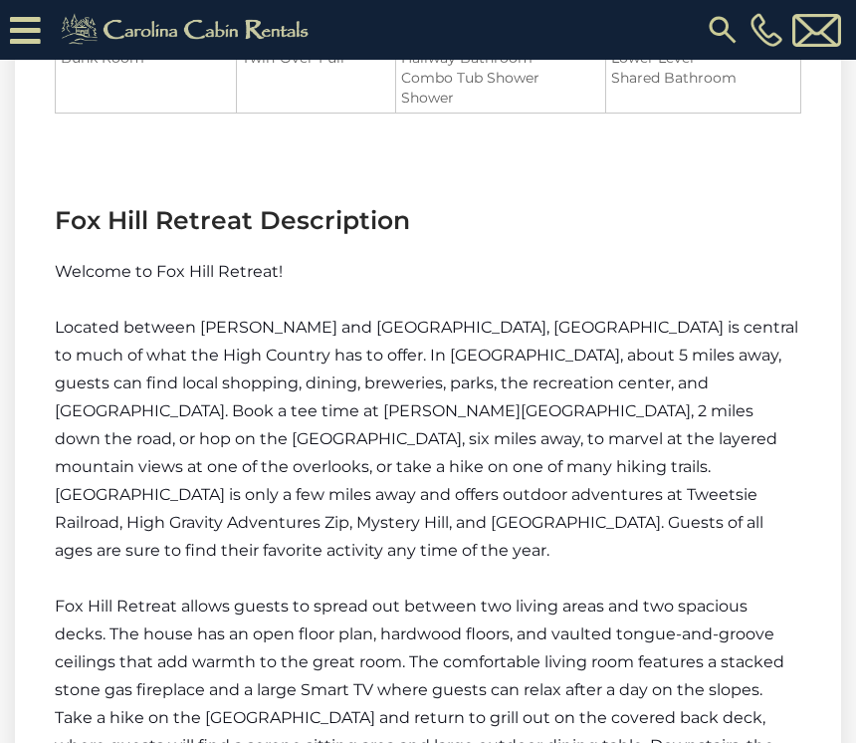
scroll to position [2560, 0]
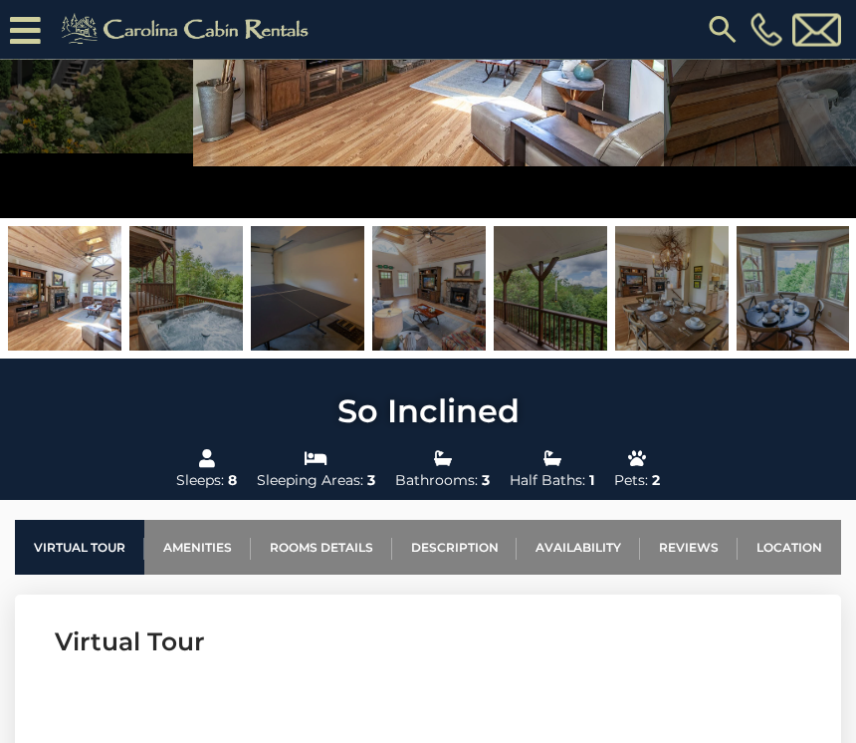
scroll to position [290, 0]
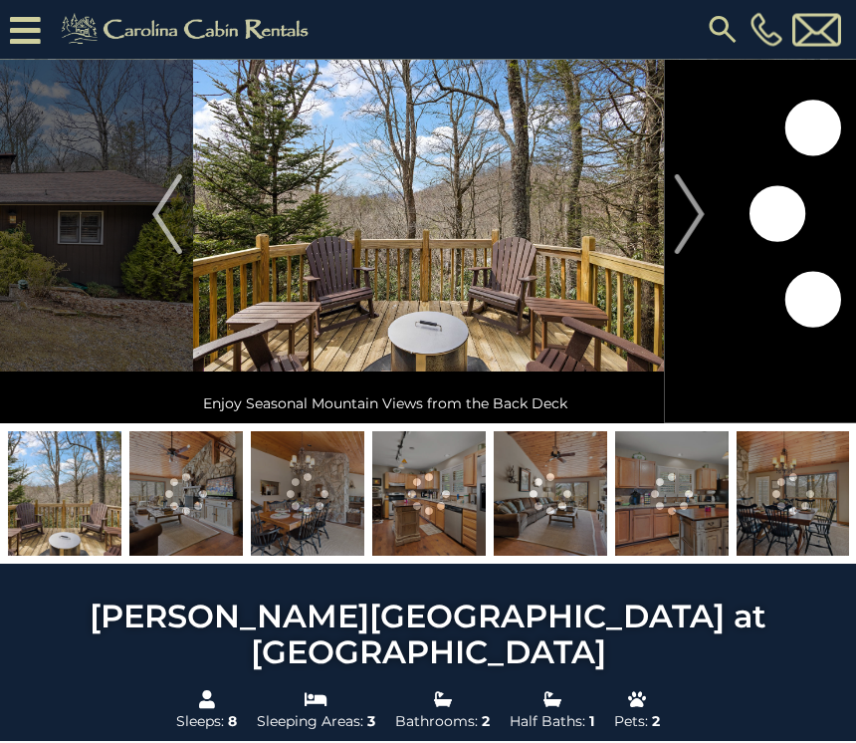
scroll to position [95, 0]
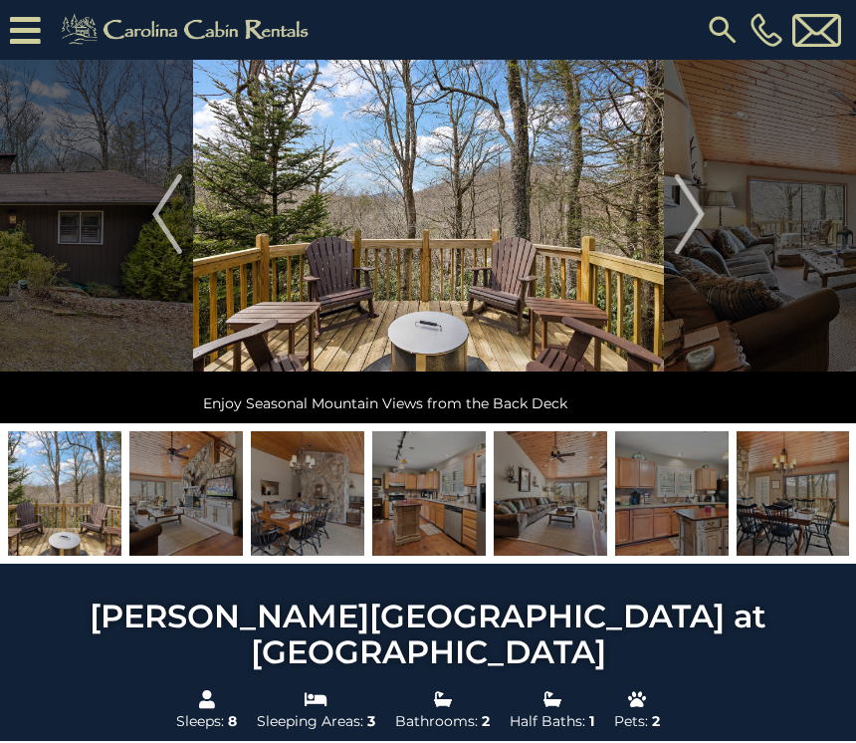
click at [211, 536] on img at bounding box center [186, 493] width 114 height 124
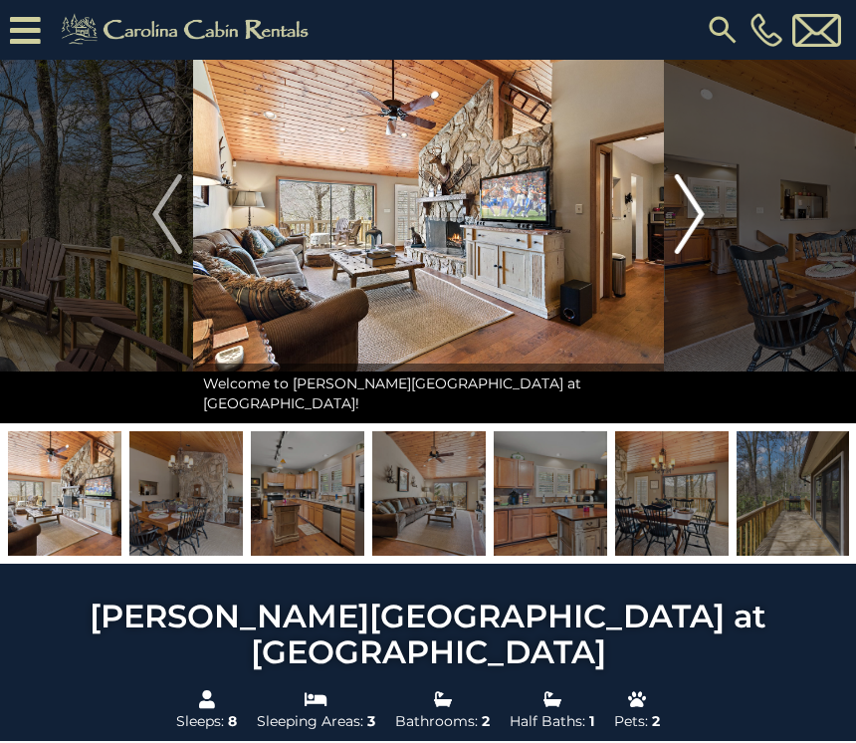
click at [704, 211] on img "Next" at bounding box center [689, 214] width 30 height 80
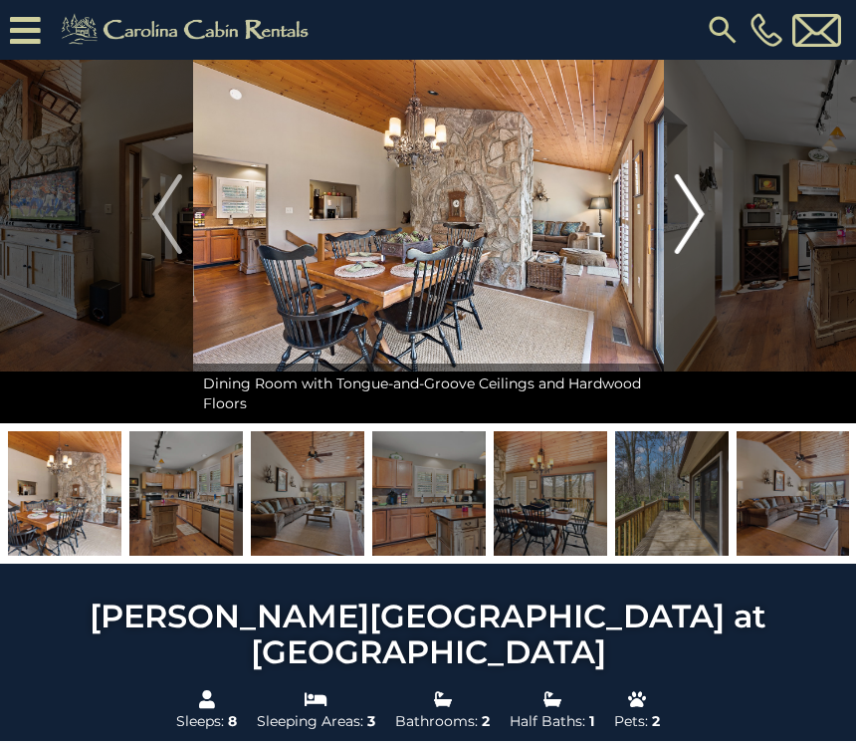
click at [698, 219] on img "Next" at bounding box center [689, 214] width 30 height 80
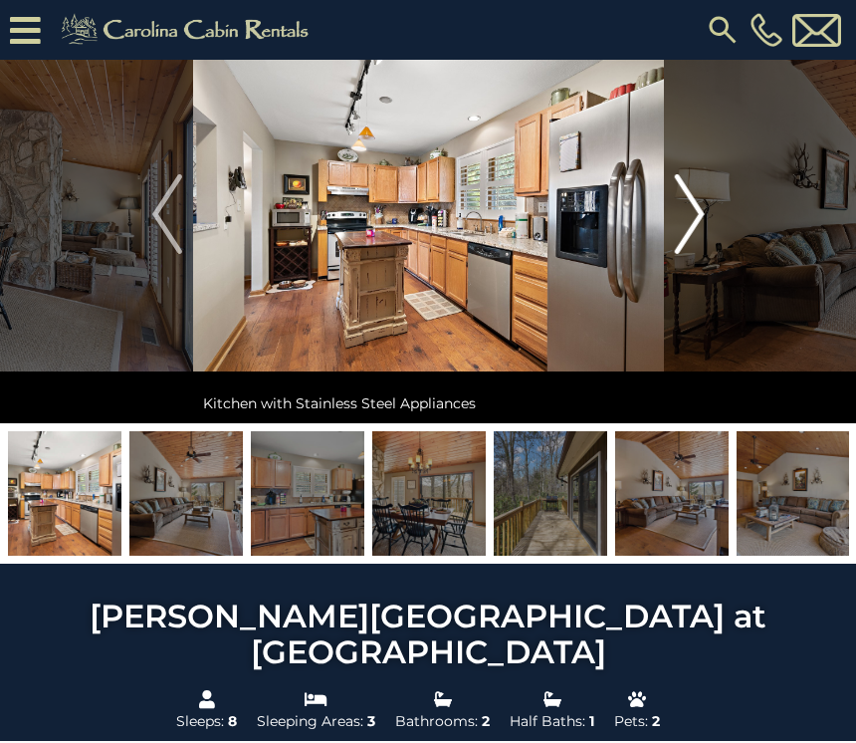
click at [701, 220] on img "Next" at bounding box center [689, 214] width 30 height 80
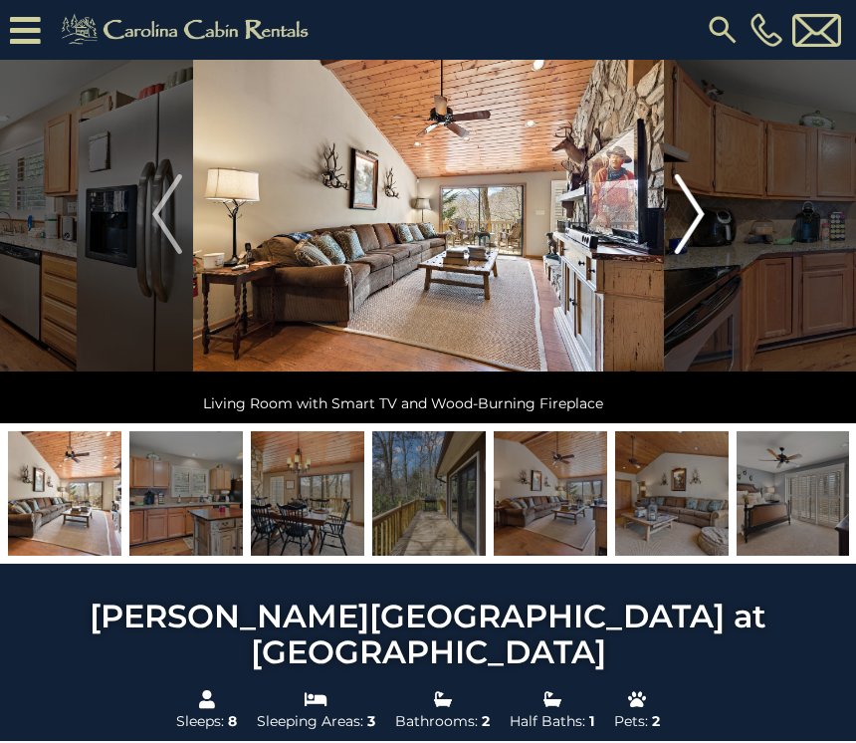
click at [696, 219] on img "Next" at bounding box center [689, 214] width 30 height 80
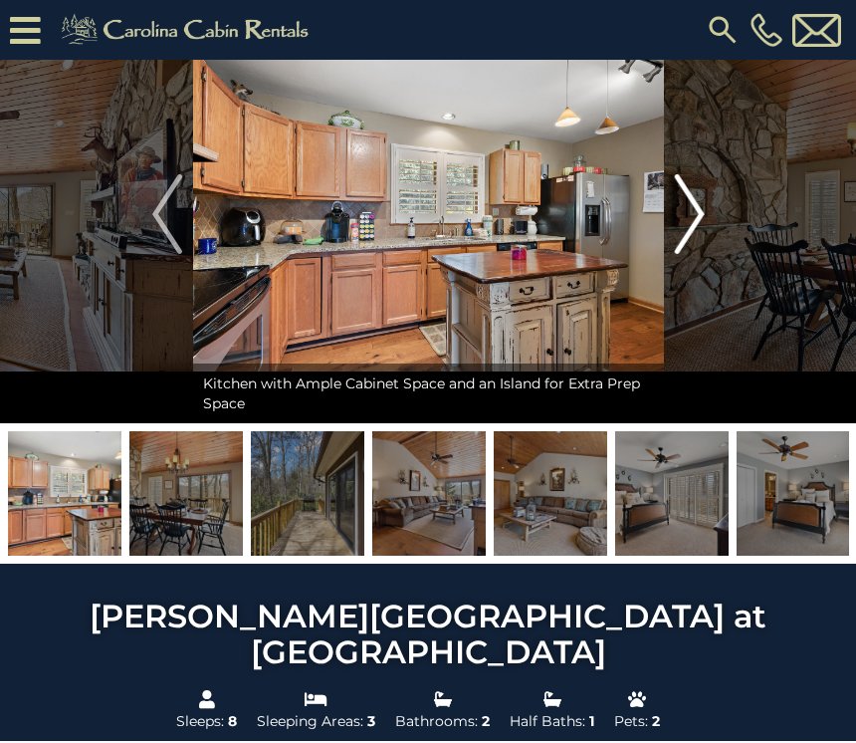
click at [694, 216] on img "Next" at bounding box center [689, 214] width 30 height 80
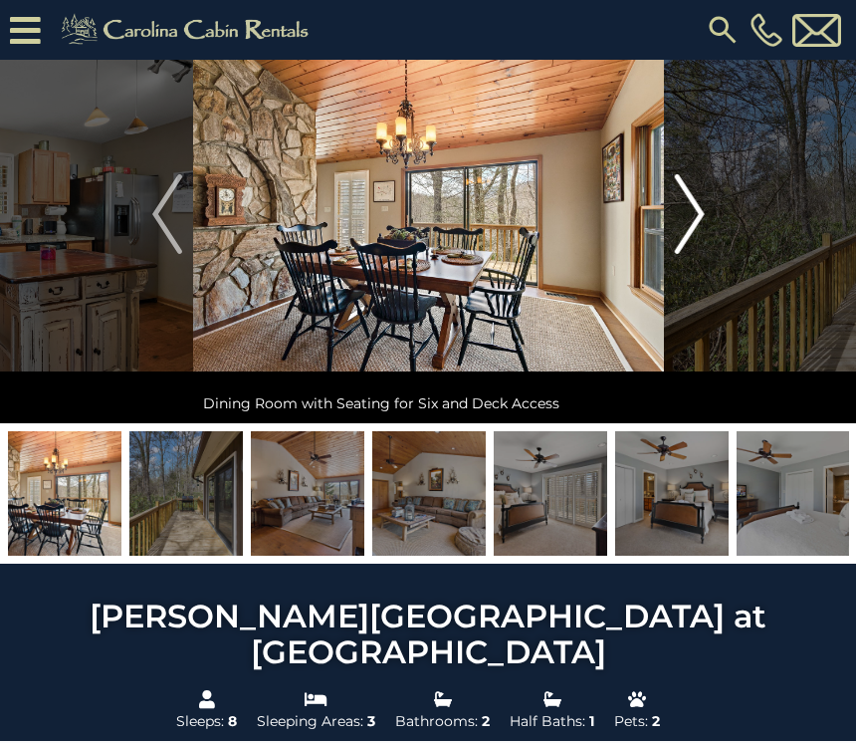
click at [701, 217] on img "Next" at bounding box center [689, 214] width 30 height 80
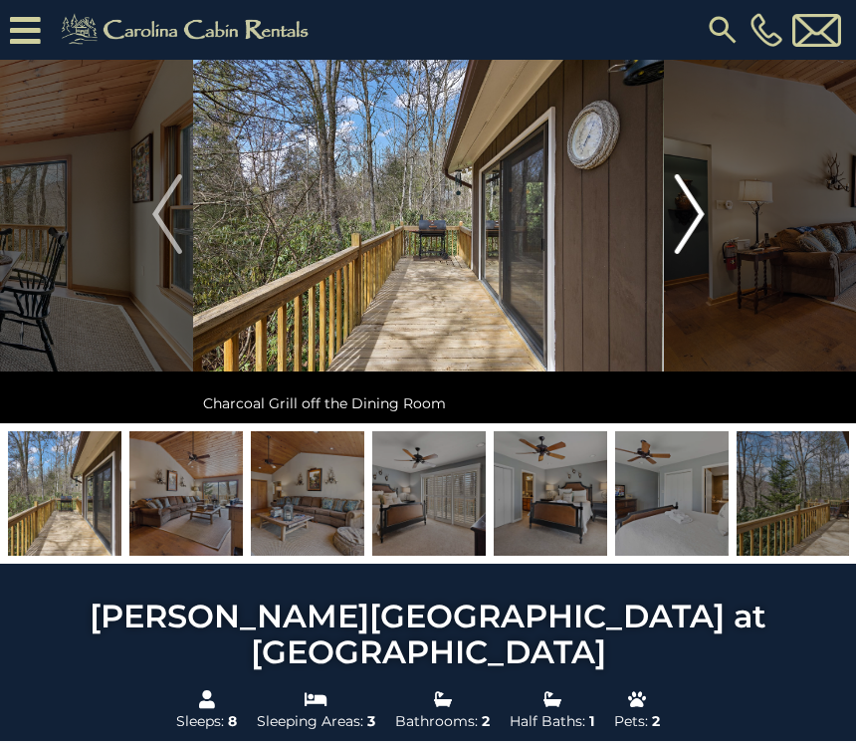
click at [709, 216] on button "Next" at bounding box center [690, 214] width 52 height 418
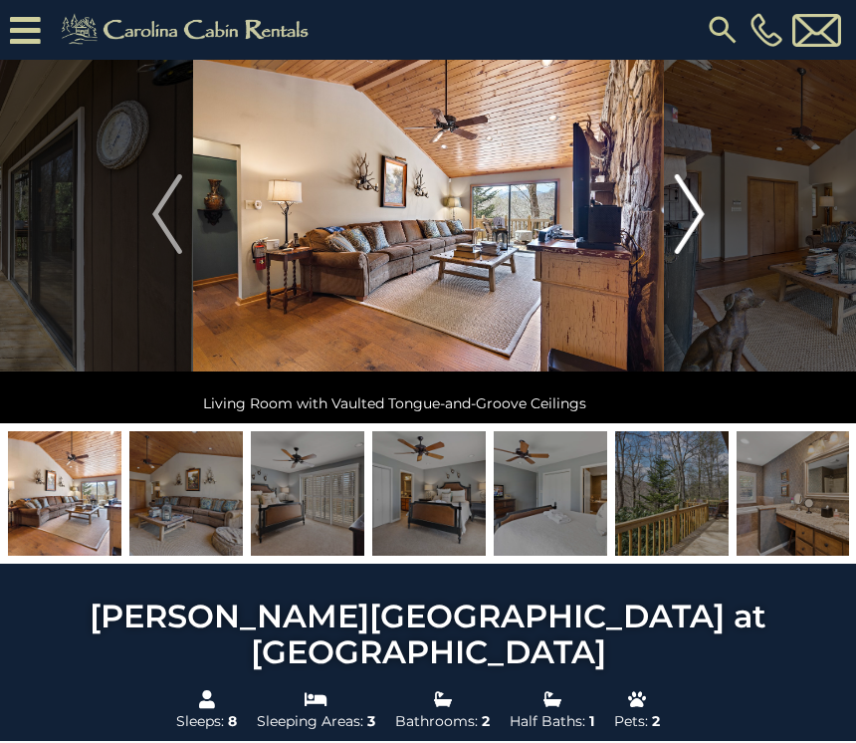
click at [711, 213] on button "Next" at bounding box center [690, 214] width 52 height 418
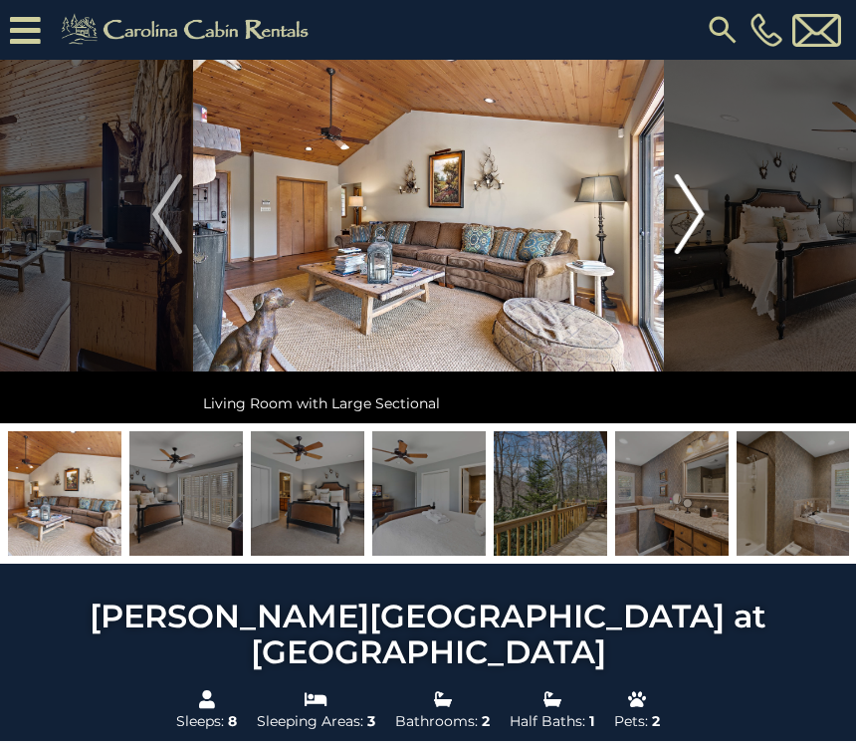
click at [701, 221] on img "Next" at bounding box center [689, 214] width 30 height 80
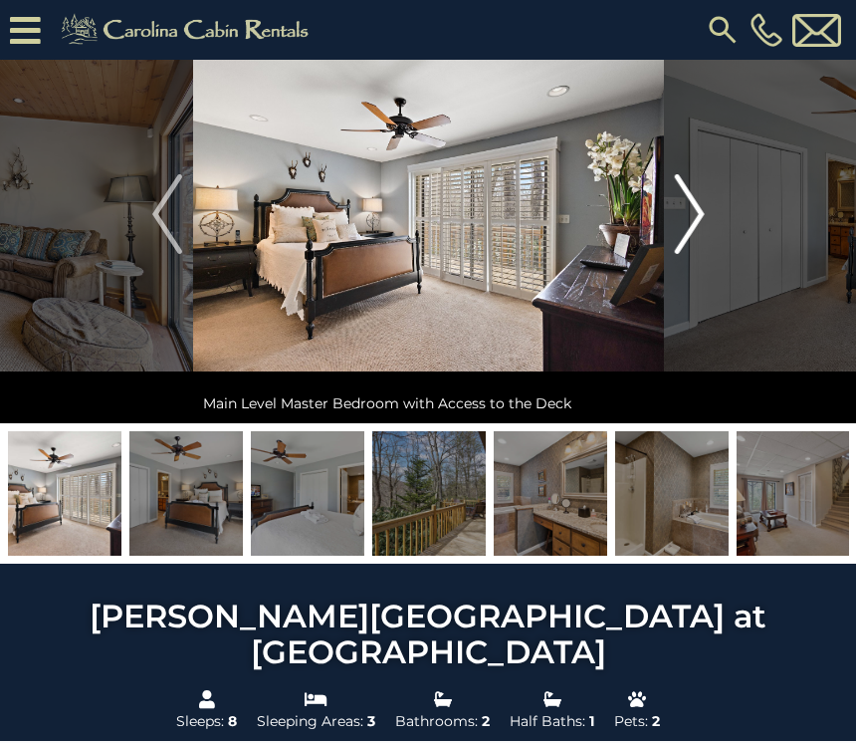
click at [715, 208] on button "Next" at bounding box center [690, 214] width 52 height 418
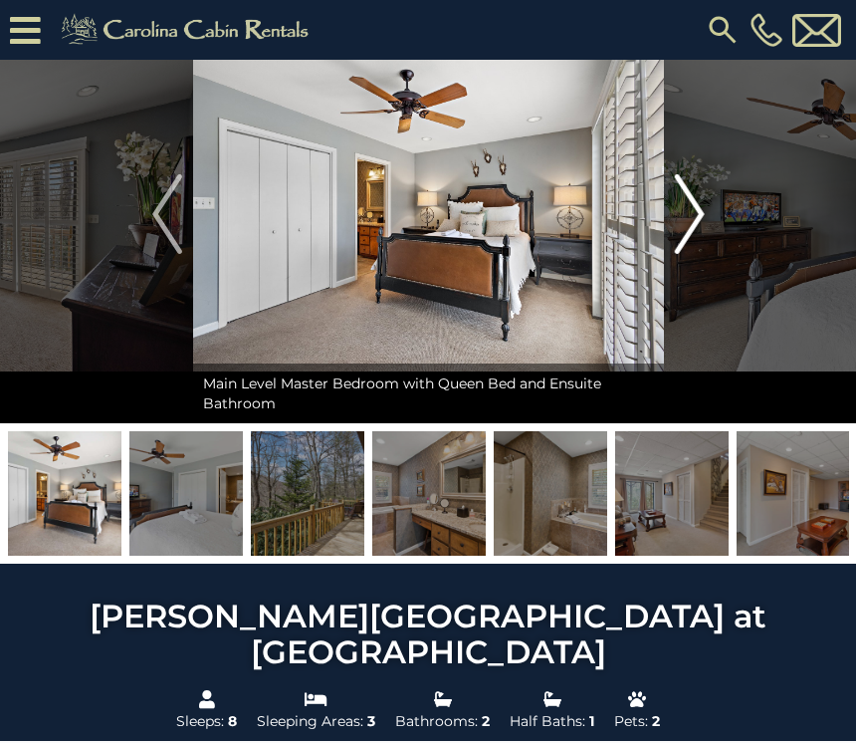
click at [711, 216] on button "Next" at bounding box center [690, 214] width 52 height 418
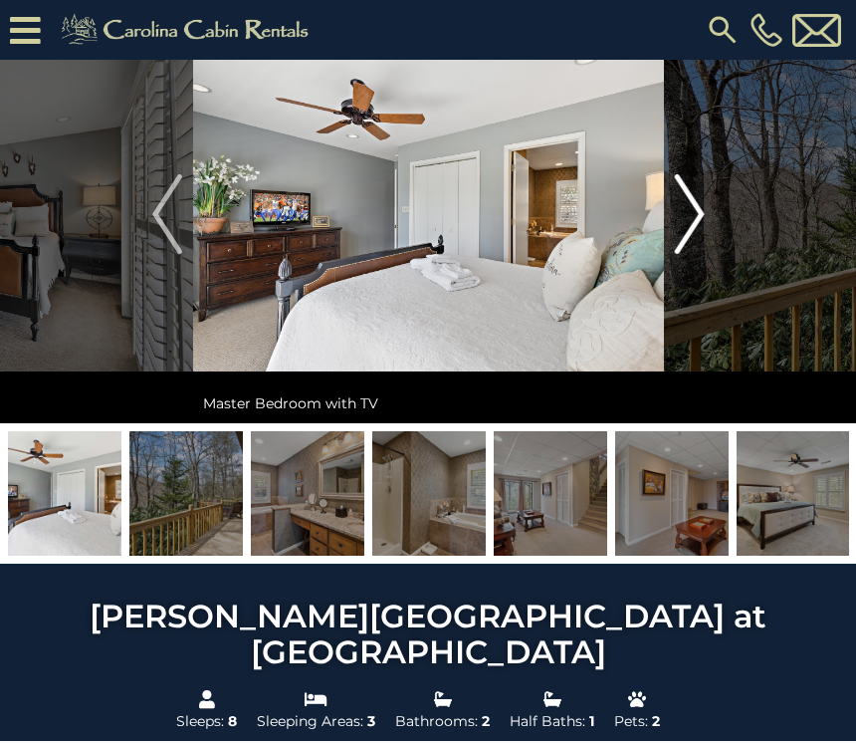
click at [701, 215] on img "Next" at bounding box center [689, 214] width 30 height 80
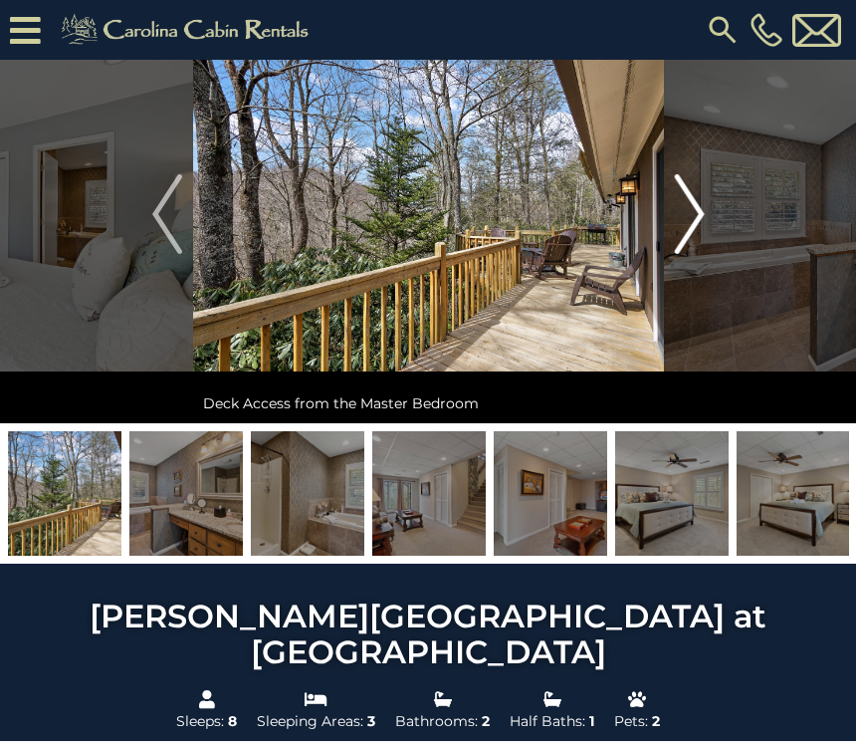
click at [706, 218] on button "Next" at bounding box center [690, 214] width 52 height 418
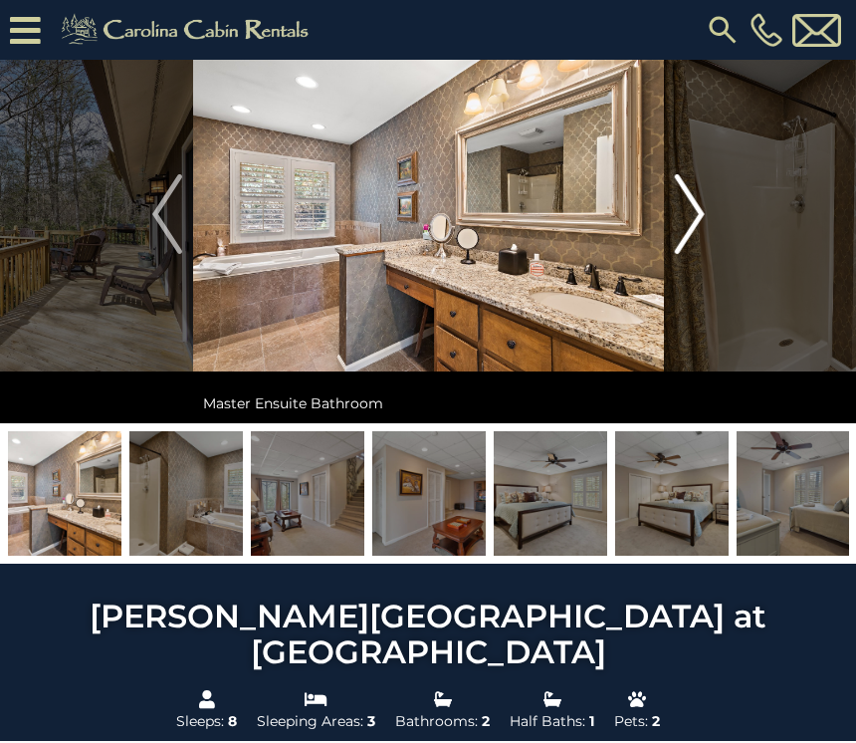
click at [700, 220] on img "Next" at bounding box center [689, 214] width 30 height 80
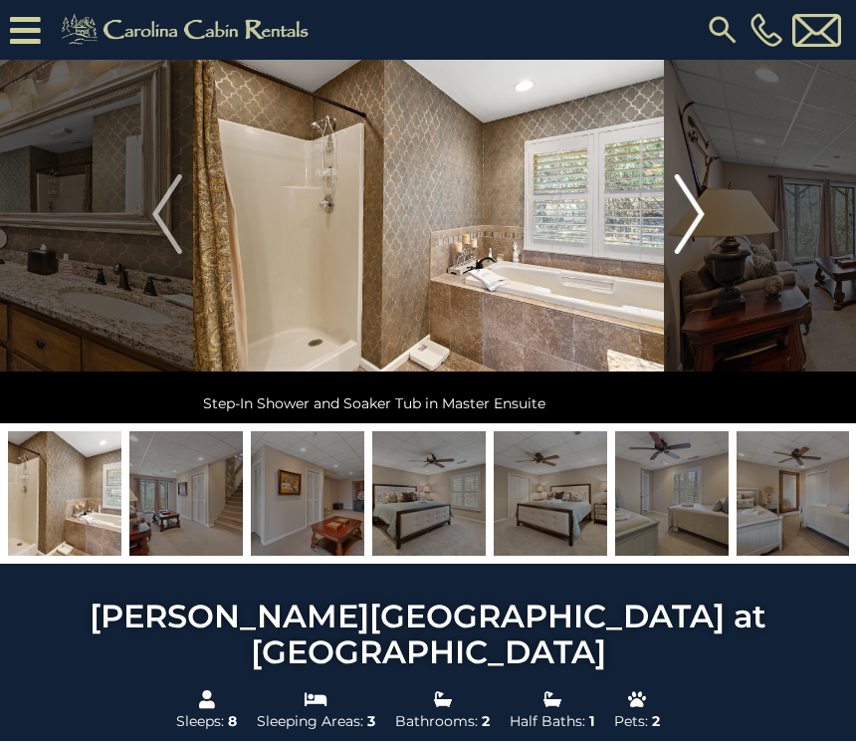
click at [701, 221] on img "Next" at bounding box center [689, 214] width 30 height 80
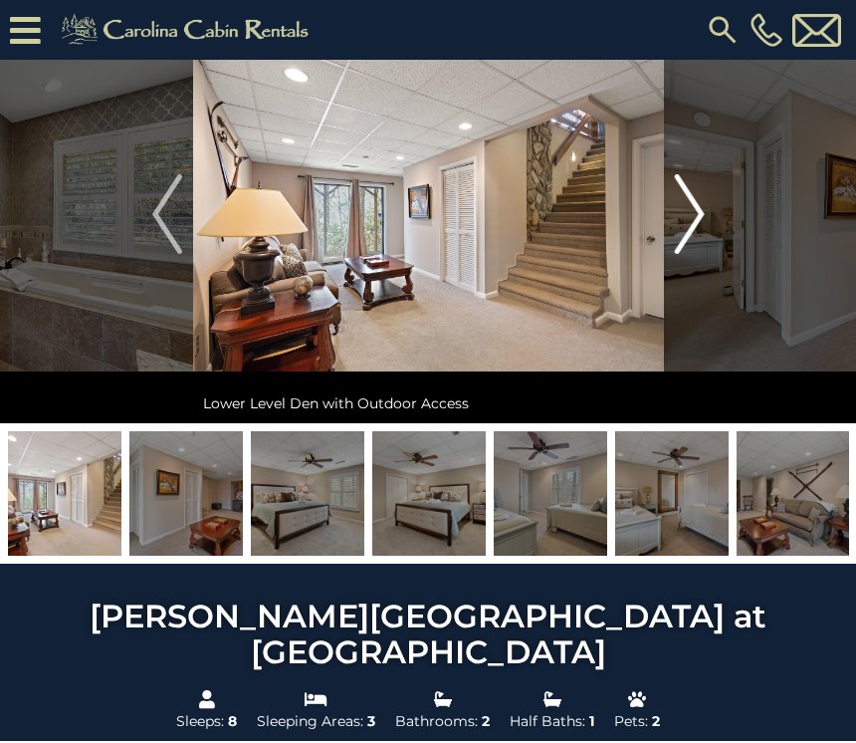
click at [710, 214] on button "Next" at bounding box center [690, 214] width 52 height 418
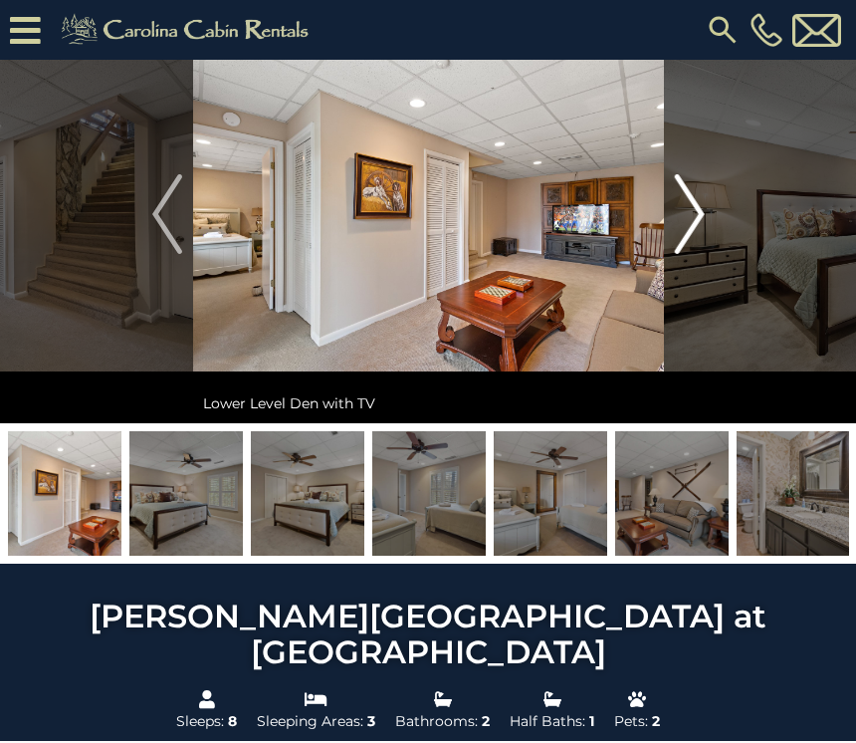
click at [704, 218] on img "Next" at bounding box center [689, 214] width 30 height 80
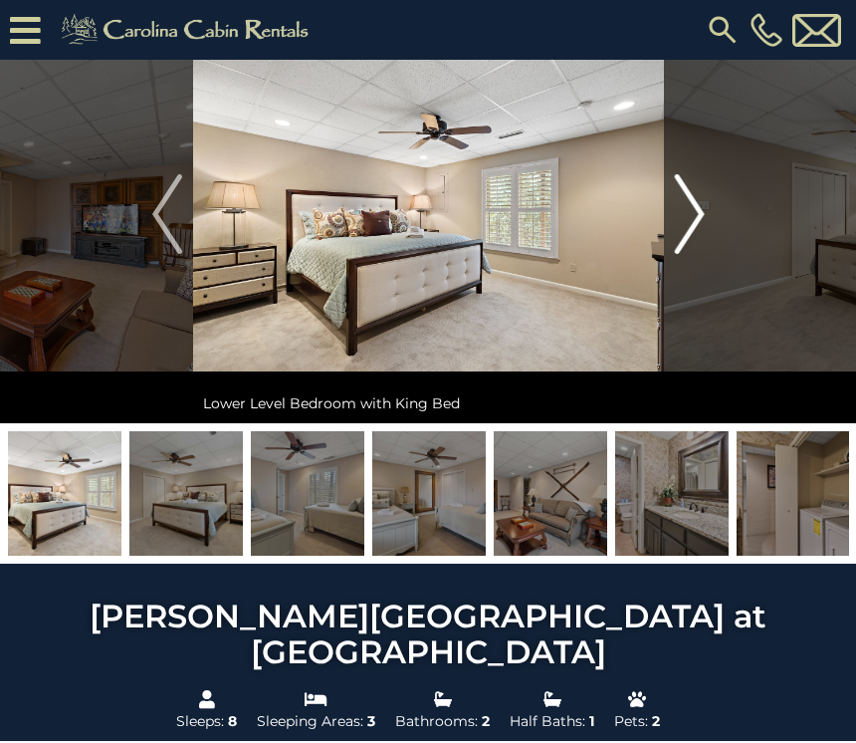
click at [703, 213] on img "Next" at bounding box center [689, 214] width 30 height 80
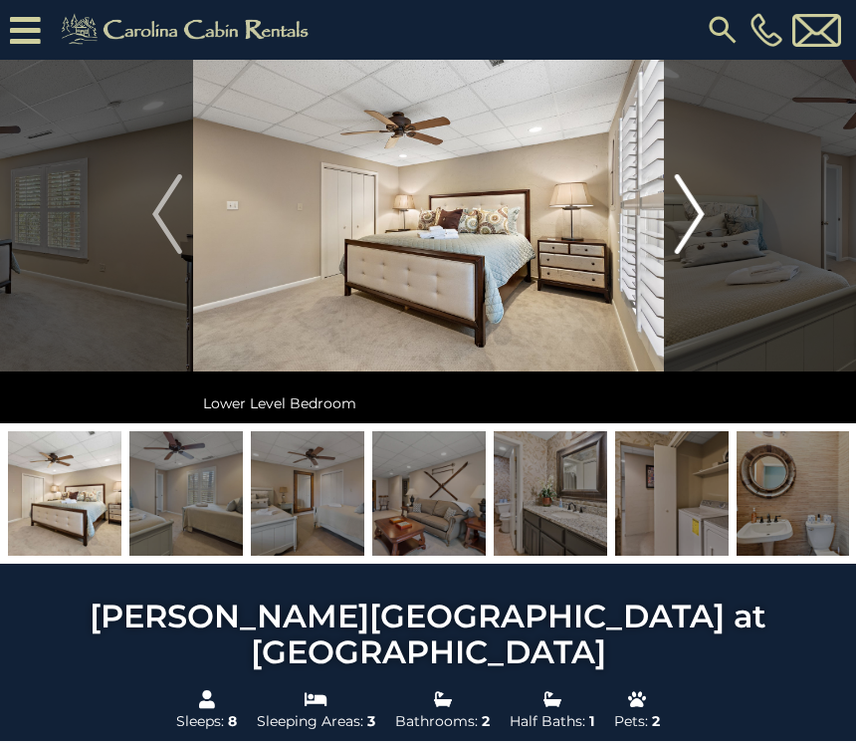
click at [702, 210] on img "Next" at bounding box center [689, 214] width 30 height 80
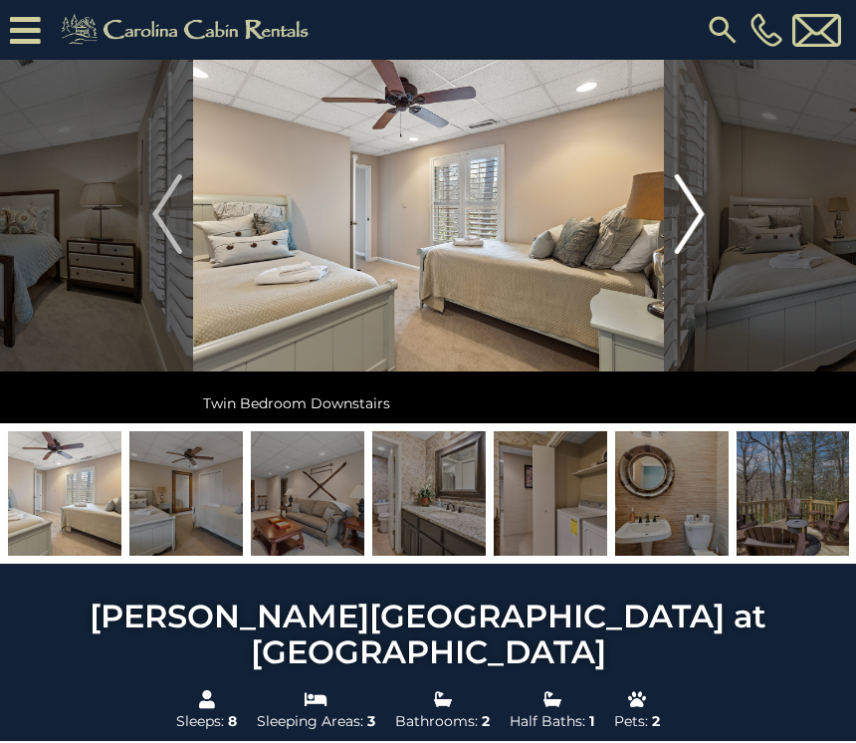
click at [700, 215] on img "Next" at bounding box center [689, 214] width 30 height 80
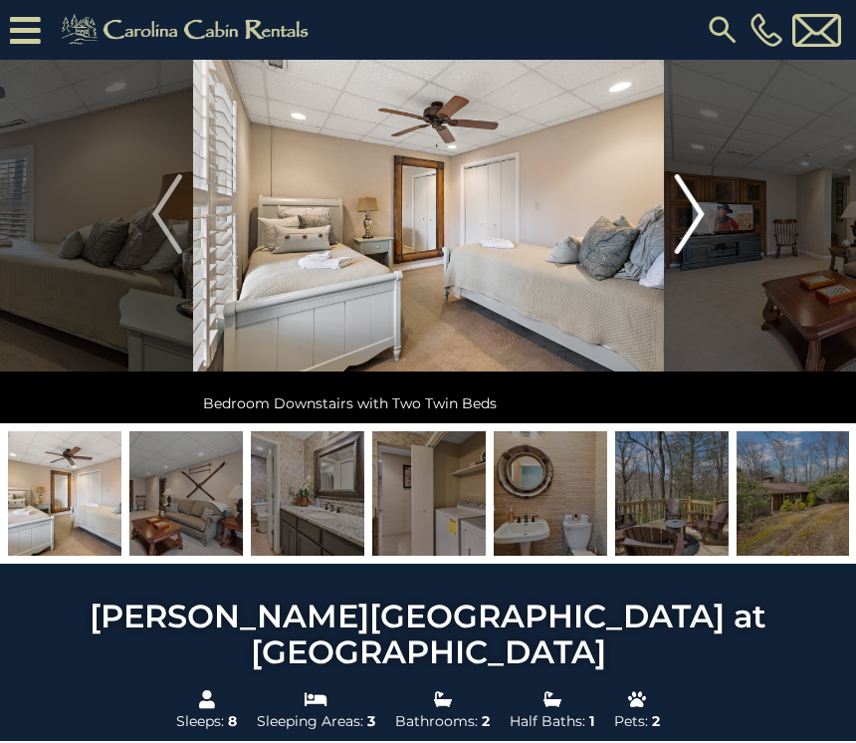
click at [712, 211] on button "Next" at bounding box center [690, 214] width 52 height 418
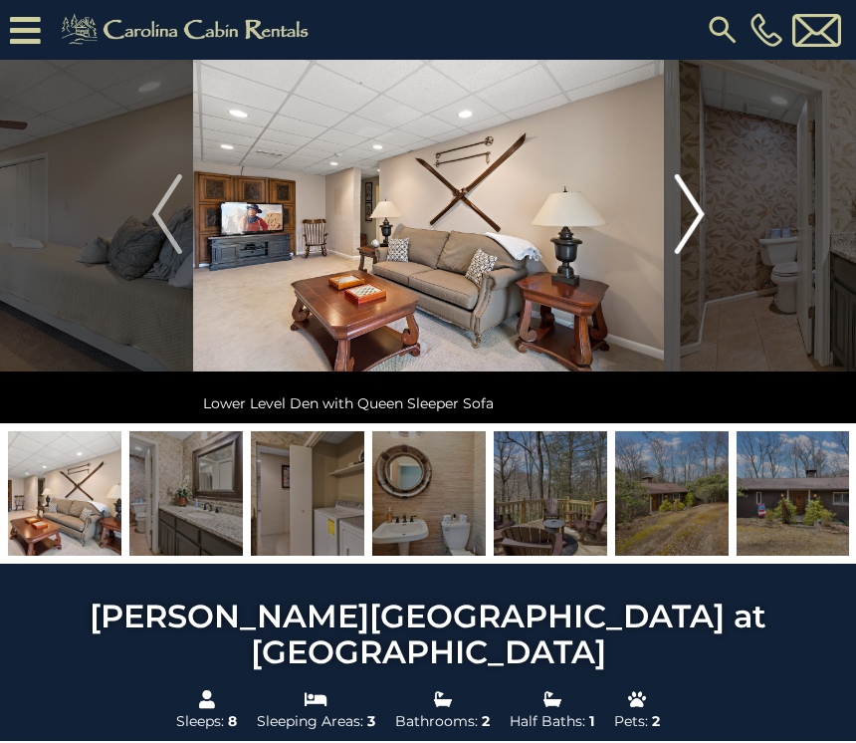
click at [700, 210] on img "Next" at bounding box center [689, 214] width 30 height 80
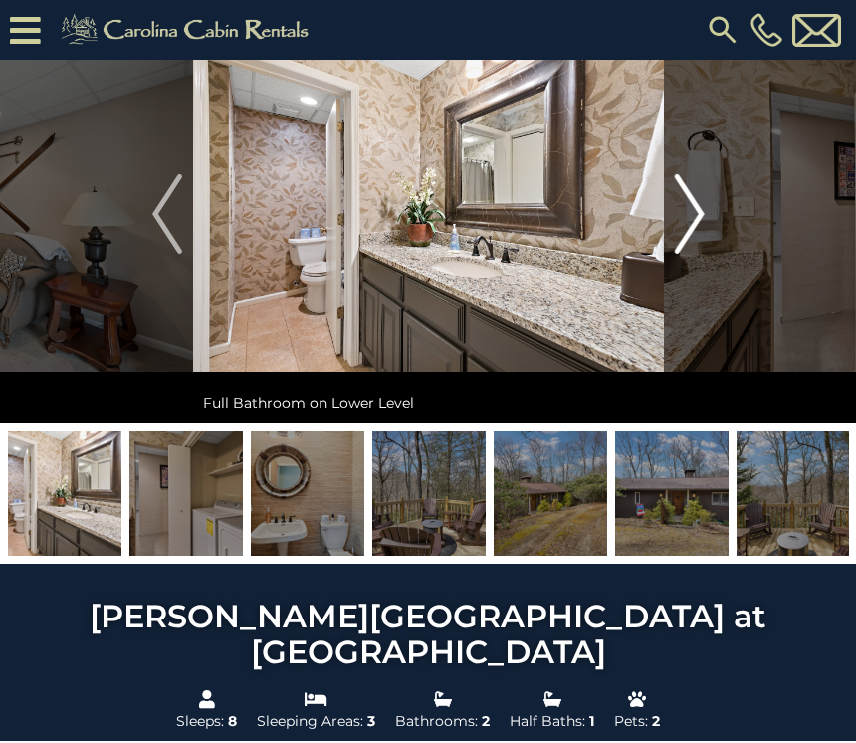
click at [695, 217] on img "Next" at bounding box center [689, 214] width 30 height 80
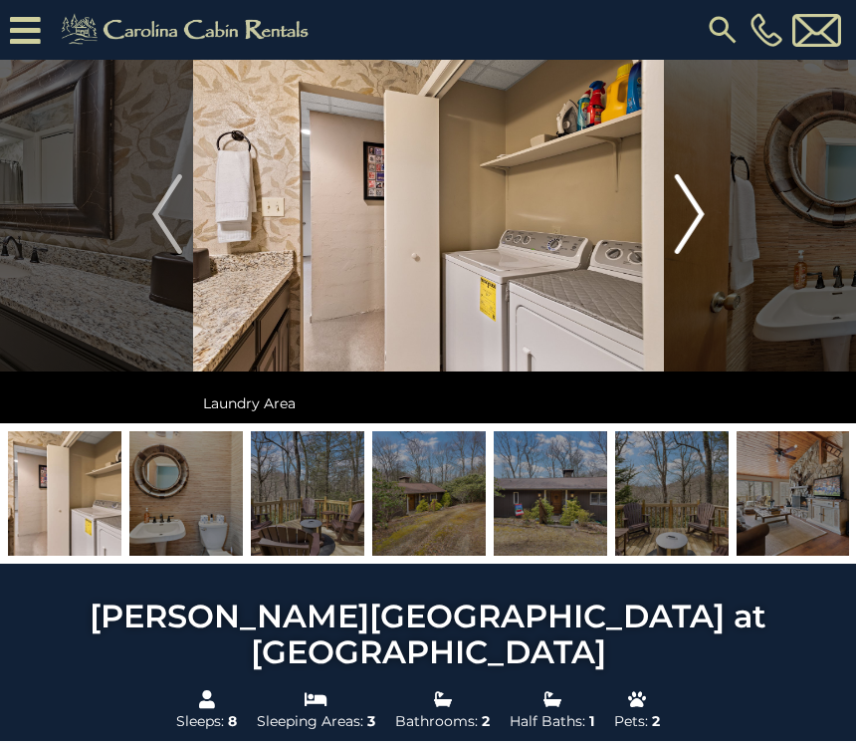
click at [696, 208] on img "Next" at bounding box center [689, 214] width 30 height 80
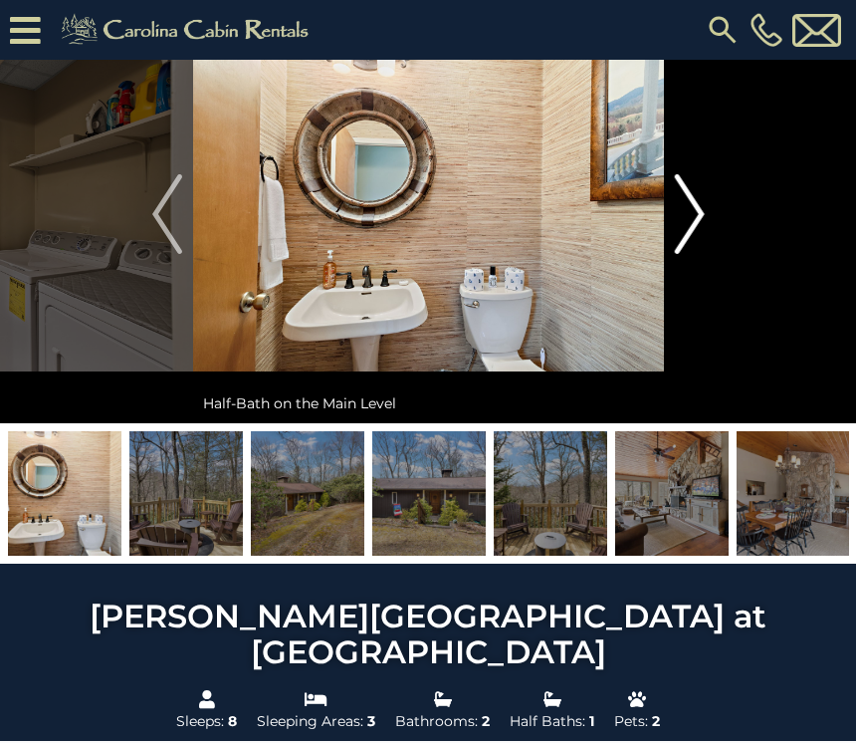
click at [701, 210] on img "Next" at bounding box center [689, 214] width 30 height 80
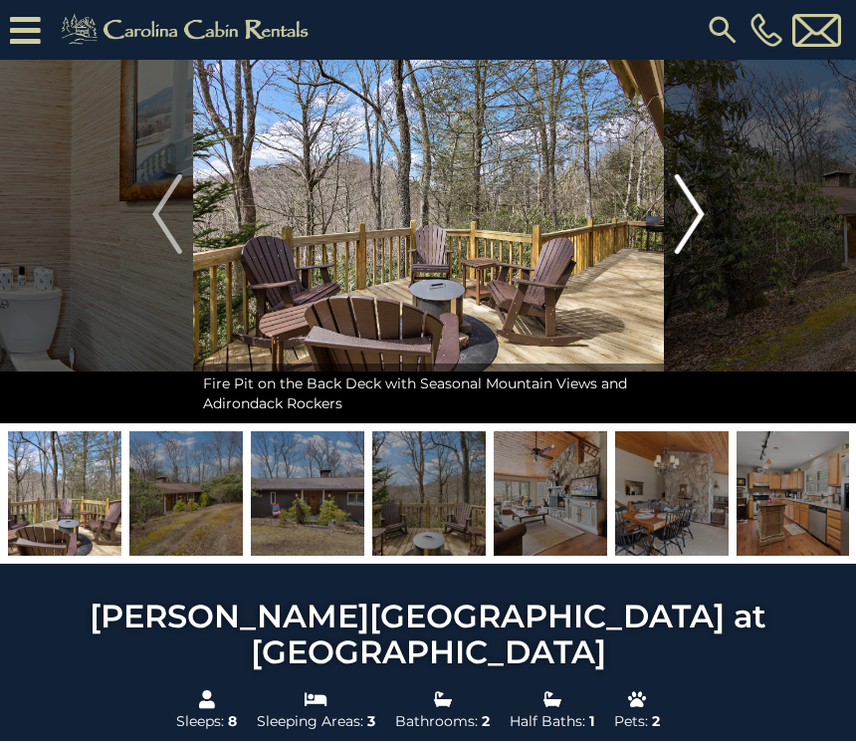
click at [692, 211] on img "Next" at bounding box center [689, 214] width 30 height 80
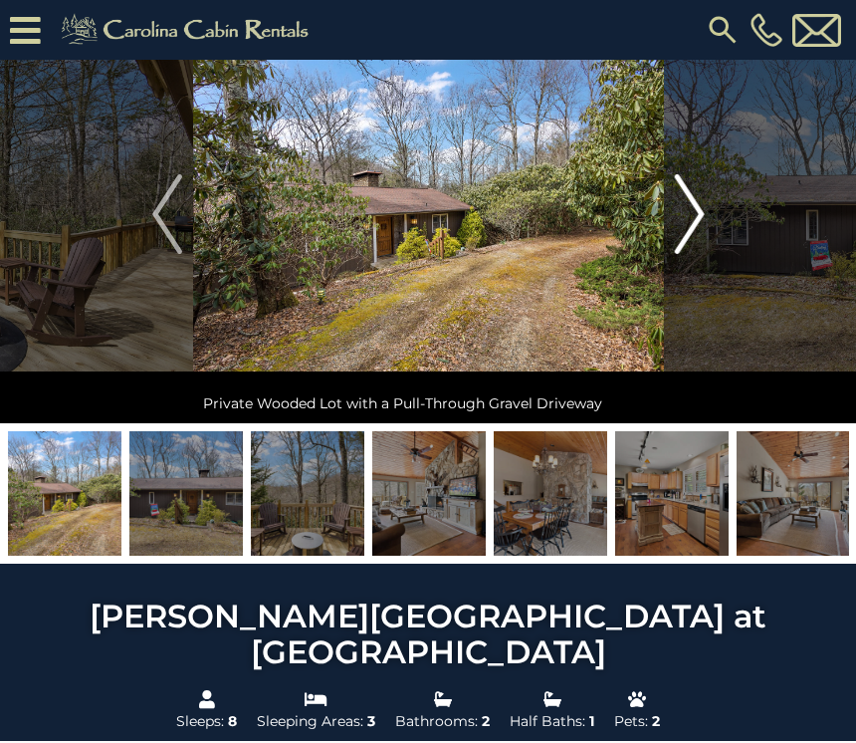
click at [700, 206] on img "Next" at bounding box center [689, 214] width 30 height 80
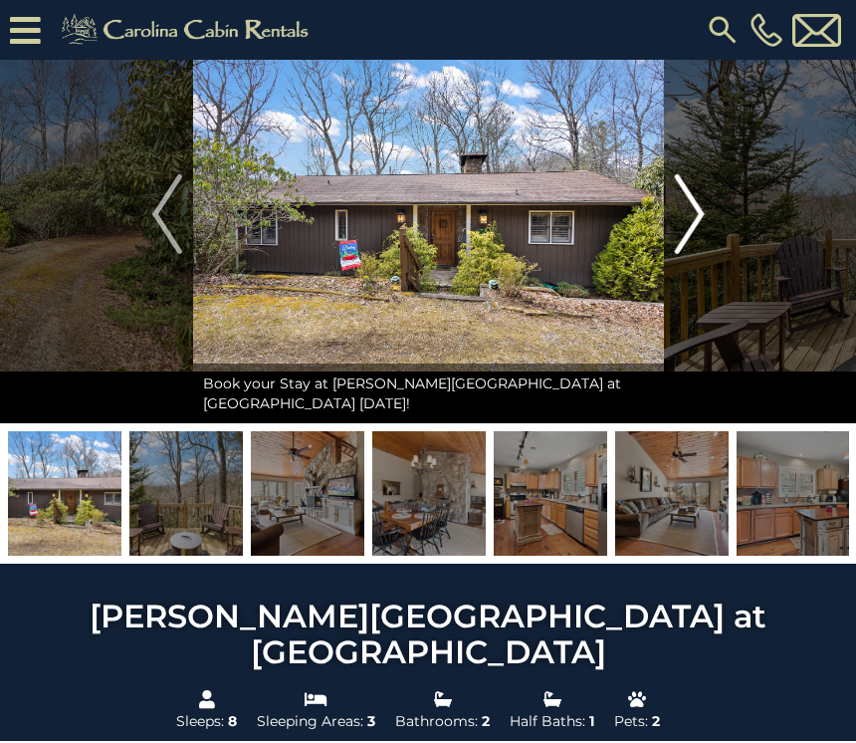
click at [691, 217] on img "Next" at bounding box center [689, 214] width 30 height 80
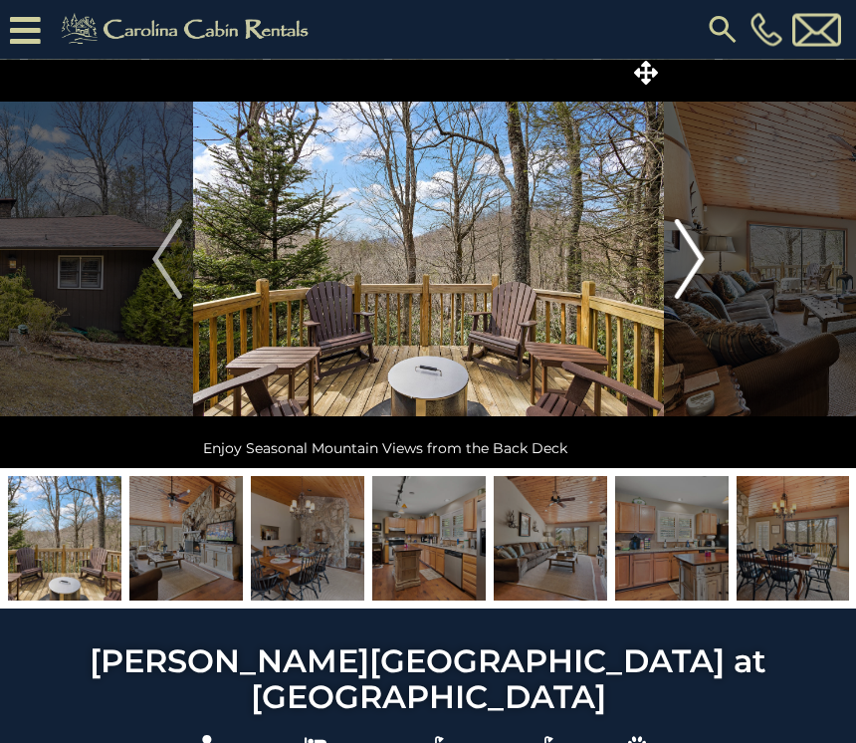
scroll to position [0, 0]
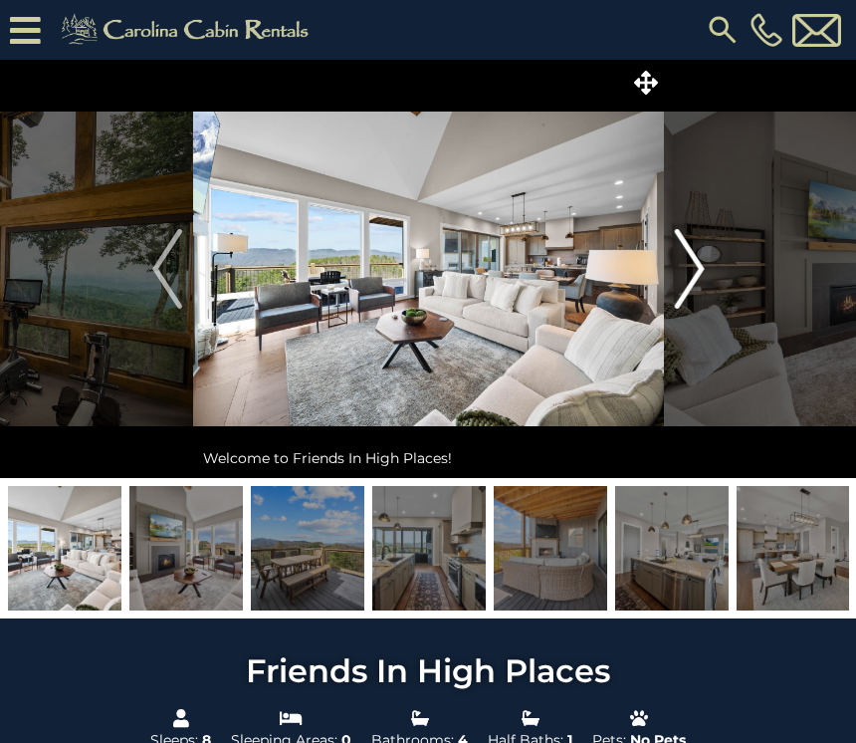
click at [702, 277] on img "Next" at bounding box center [689, 269] width 30 height 80
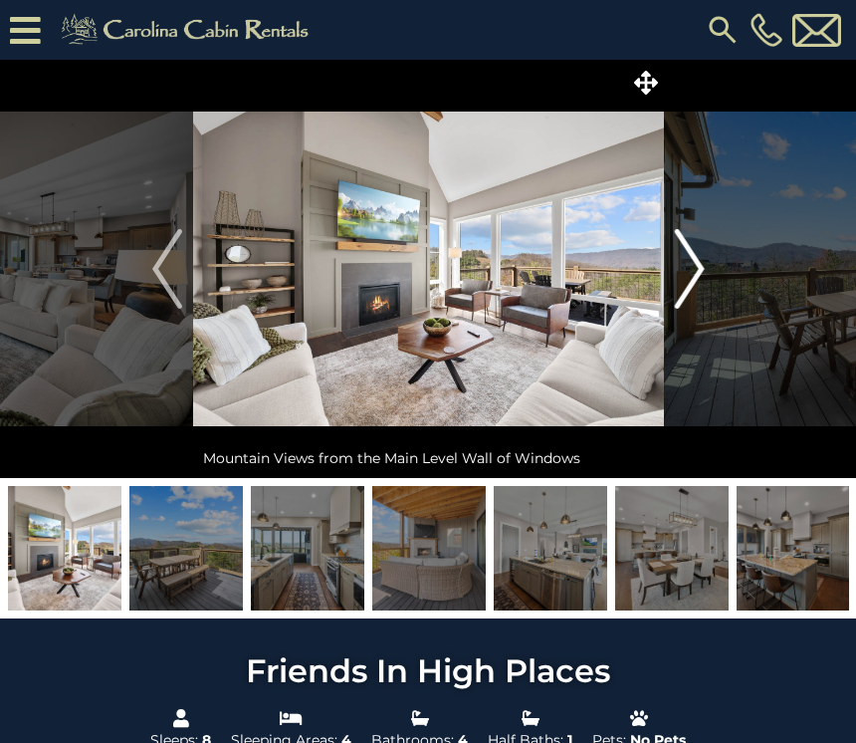
click at [703, 276] on img "Next" at bounding box center [689, 269] width 30 height 80
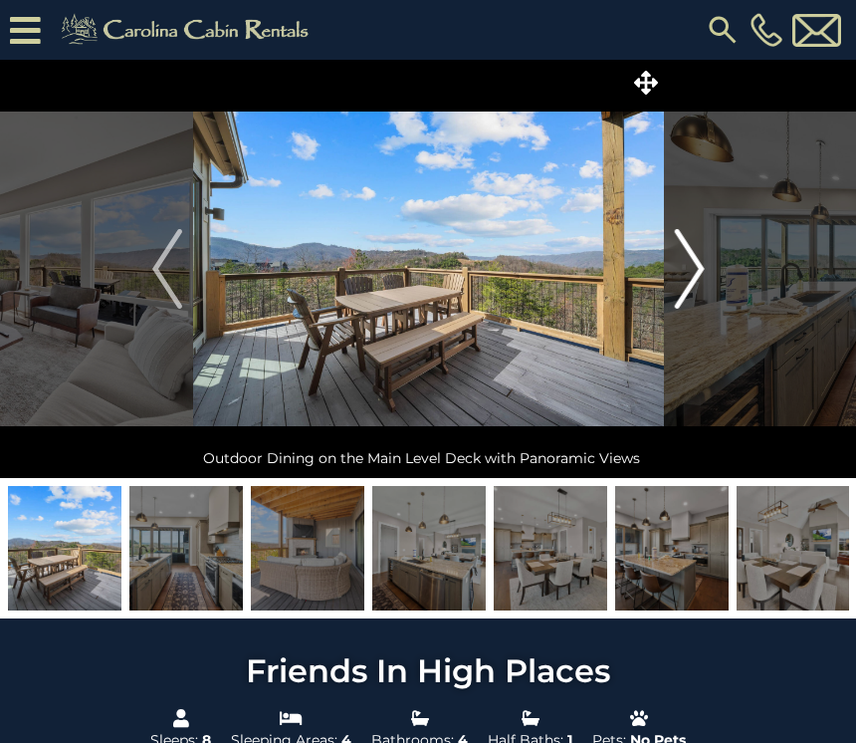
click at [695, 281] on img "Next" at bounding box center [689, 269] width 30 height 80
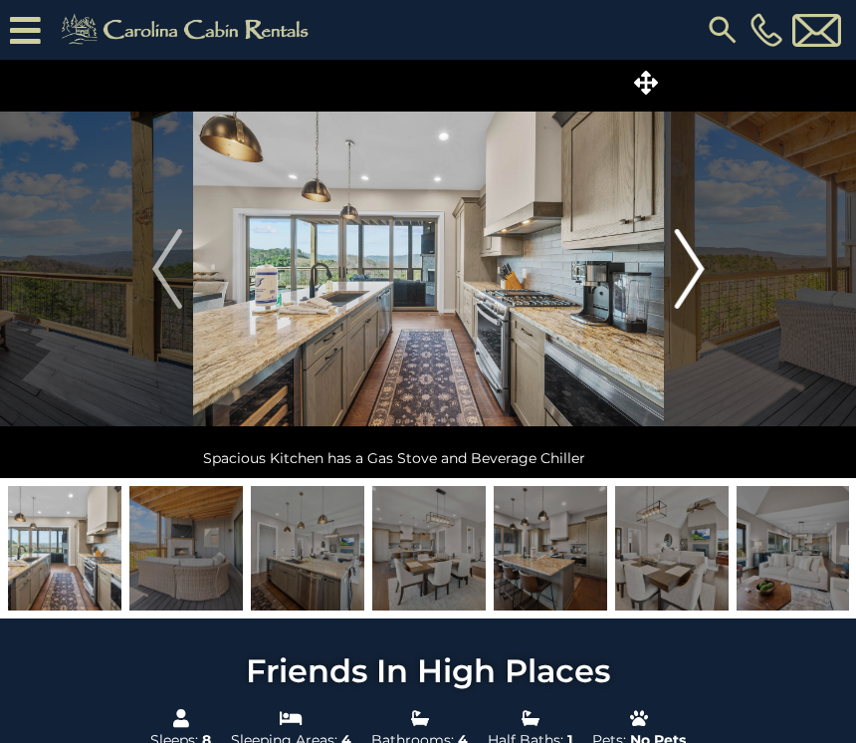
click at [696, 286] on img "Next" at bounding box center [689, 269] width 30 height 80
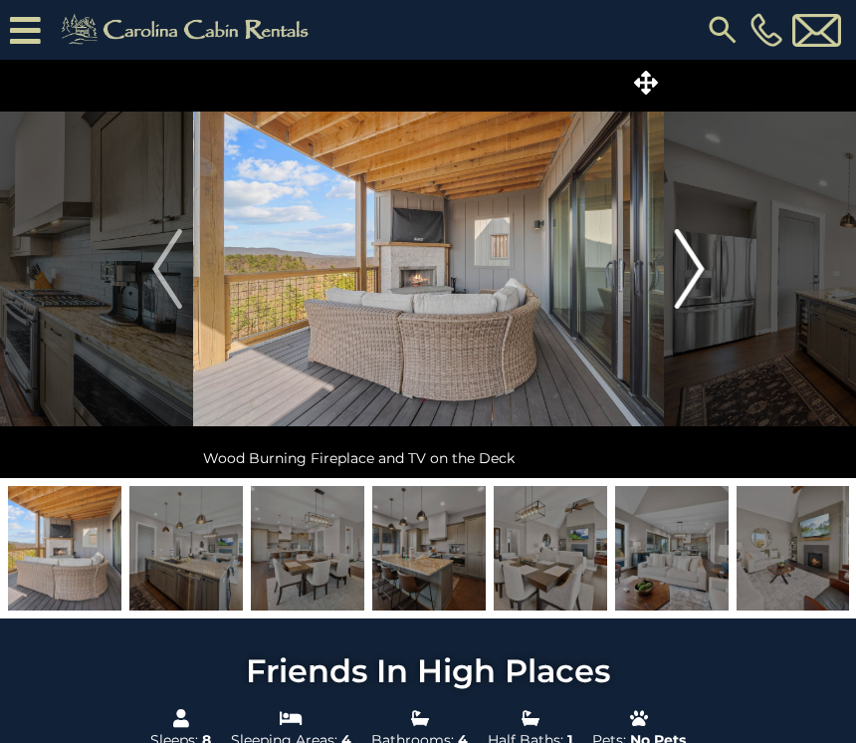
click at [698, 280] on img "Next" at bounding box center [689, 269] width 30 height 80
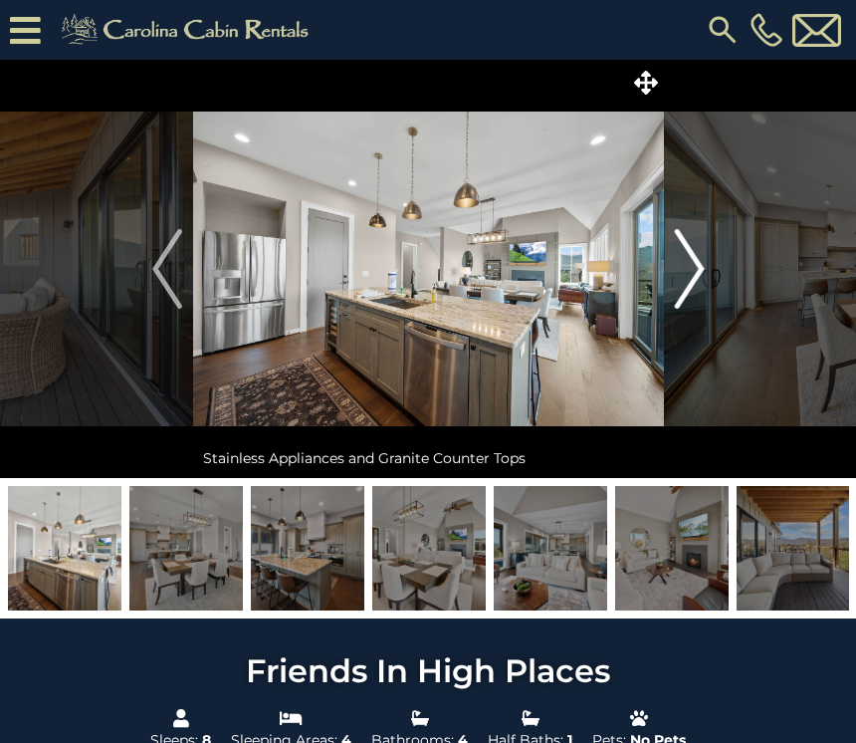
click at [700, 272] on img "Next" at bounding box center [689, 269] width 30 height 80
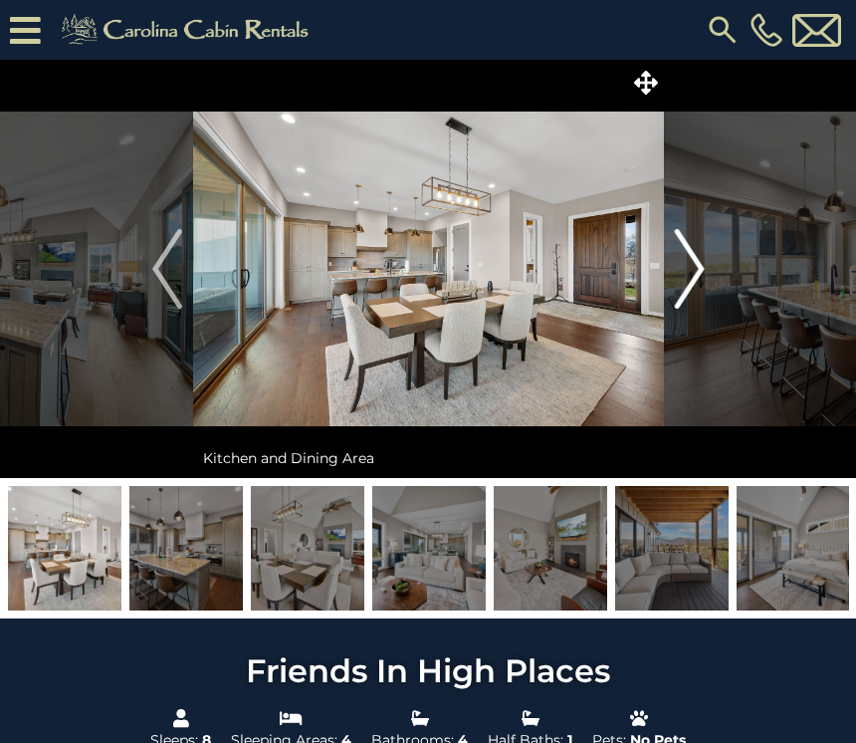
click at [703, 275] on img "Next" at bounding box center [689, 269] width 30 height 80
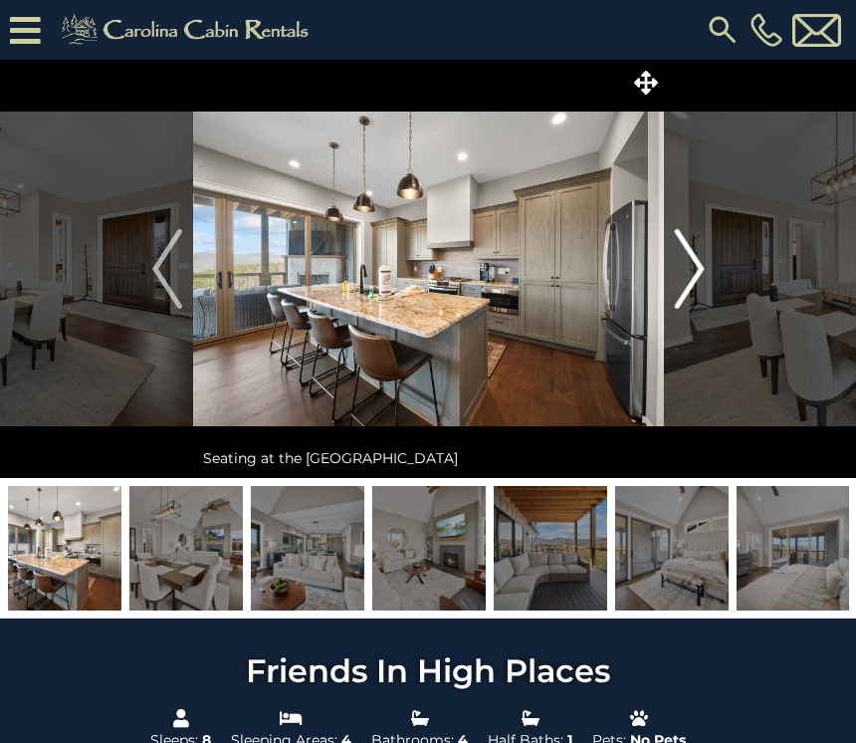
click at [710, 283] on button "Next" at bounding box center [690, 269] width 52 height 418
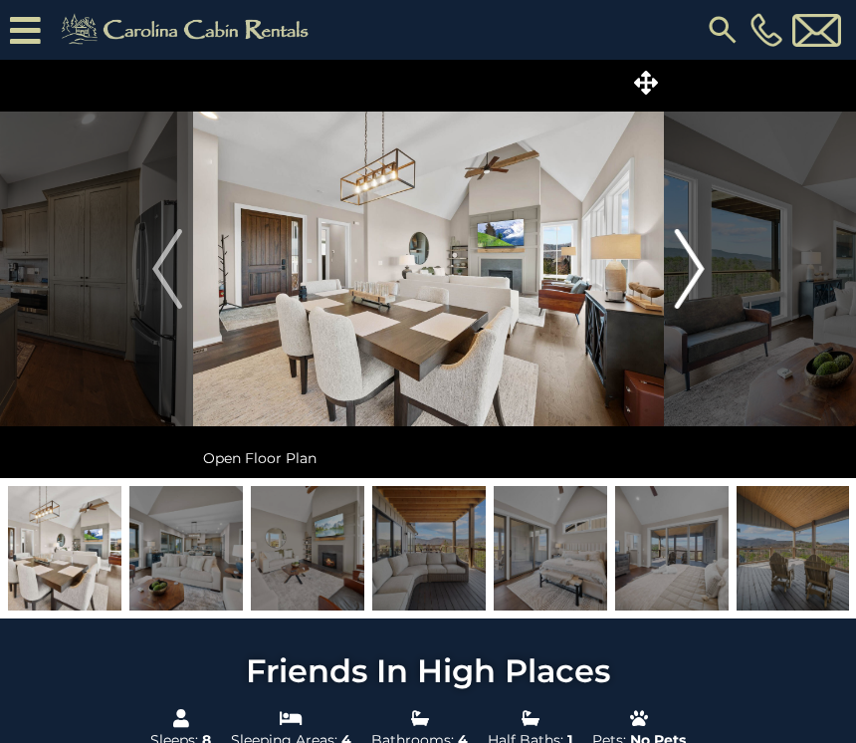
click at [704, 274] on img "Next" at bounding box center [689, 269] width 30 height 80
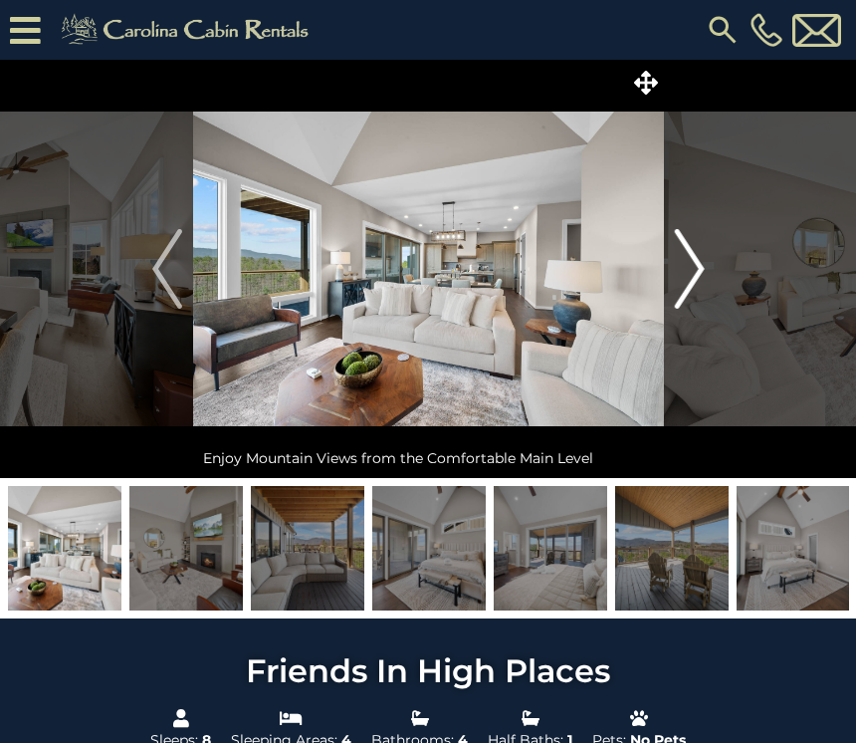
click at [700, 270] on img "Next" at bounding box center [689, 269] width 30 height 80
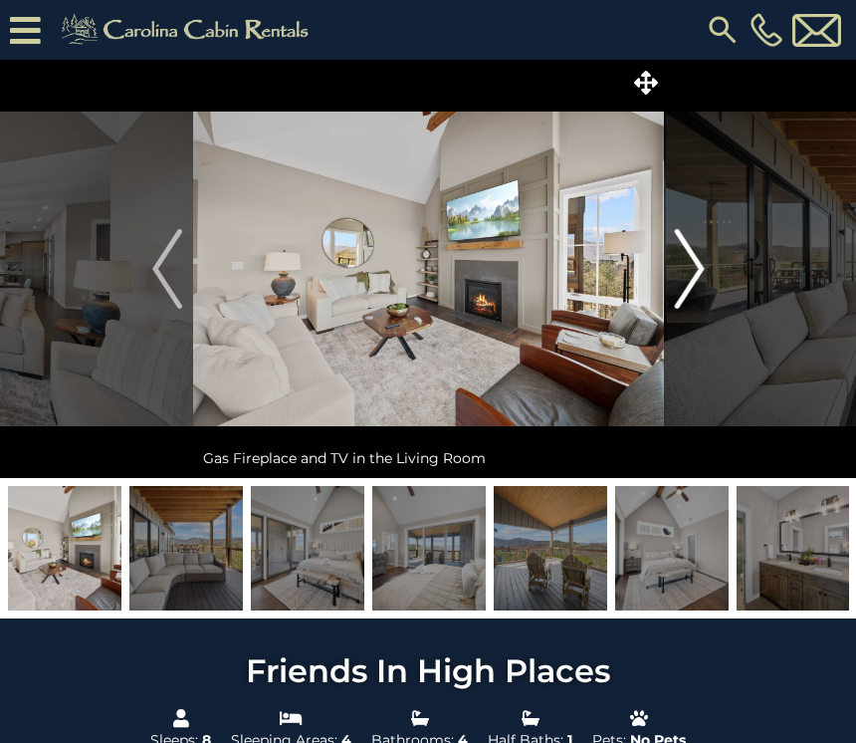
click at [704, 270] on img "Next" at bounding box center [689, 269] width 30 height 80
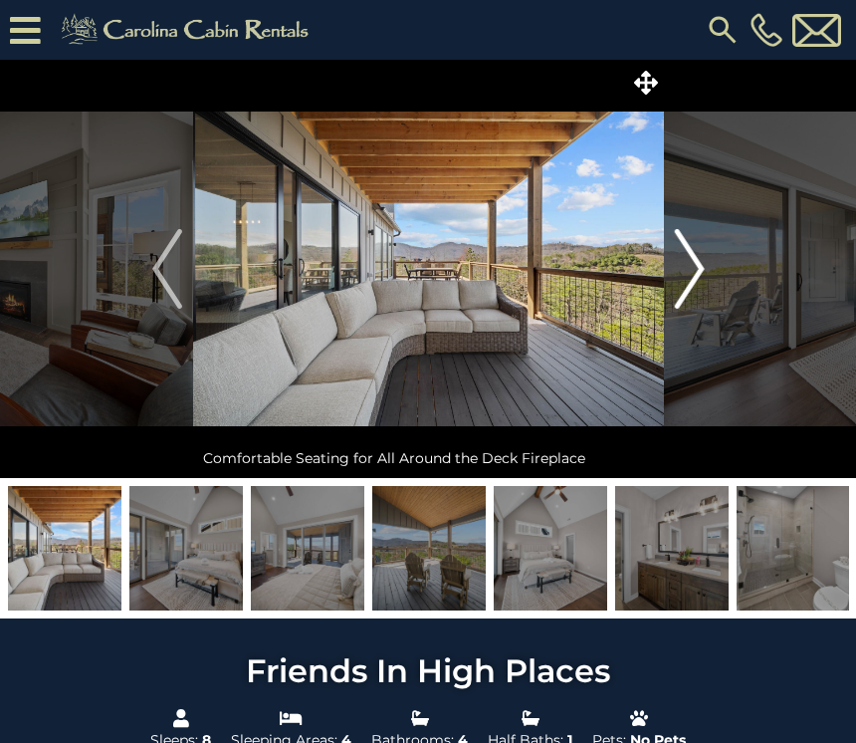
click at [703, 274] on img "Next" at bounding box center [689, 269] width 30 height 80
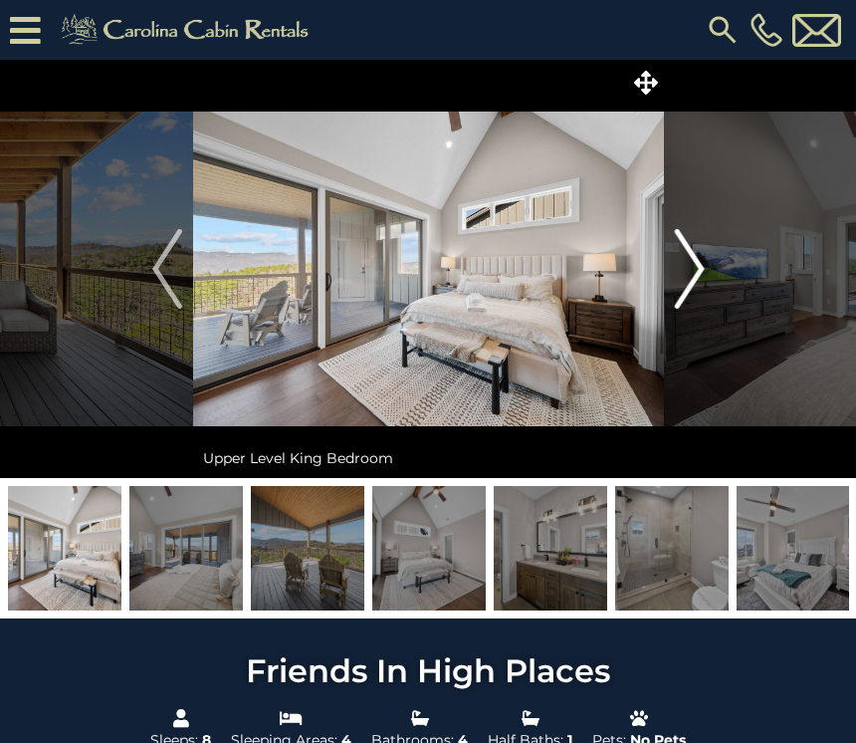
click at [709, 276] on button "Next" at bounding box center [690, 269] width 52 height 418
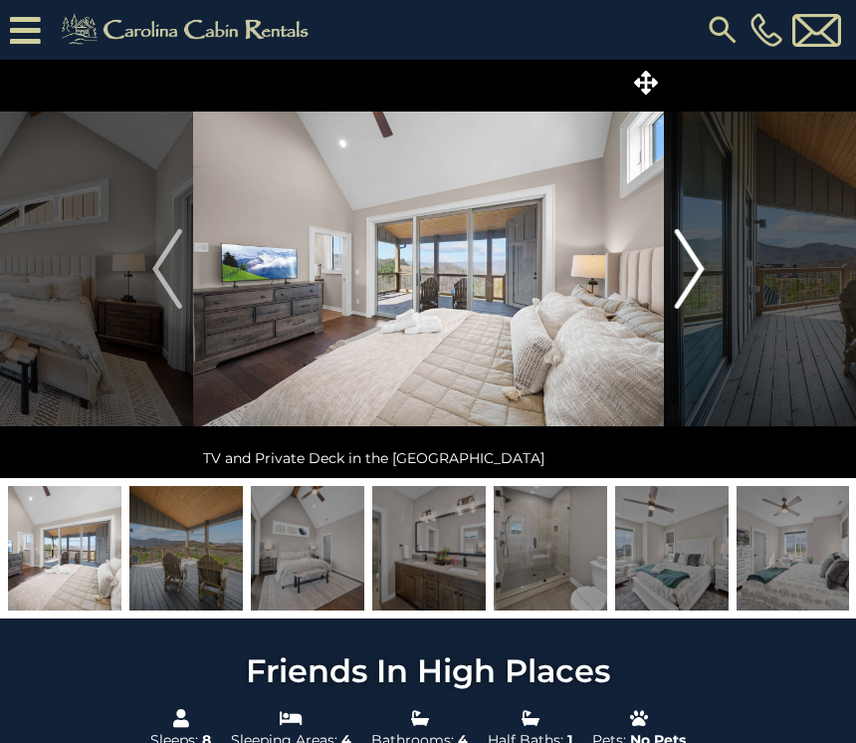
click at [700, 271] on img "Next" at bounding box center [689, 269] width 30 height 80
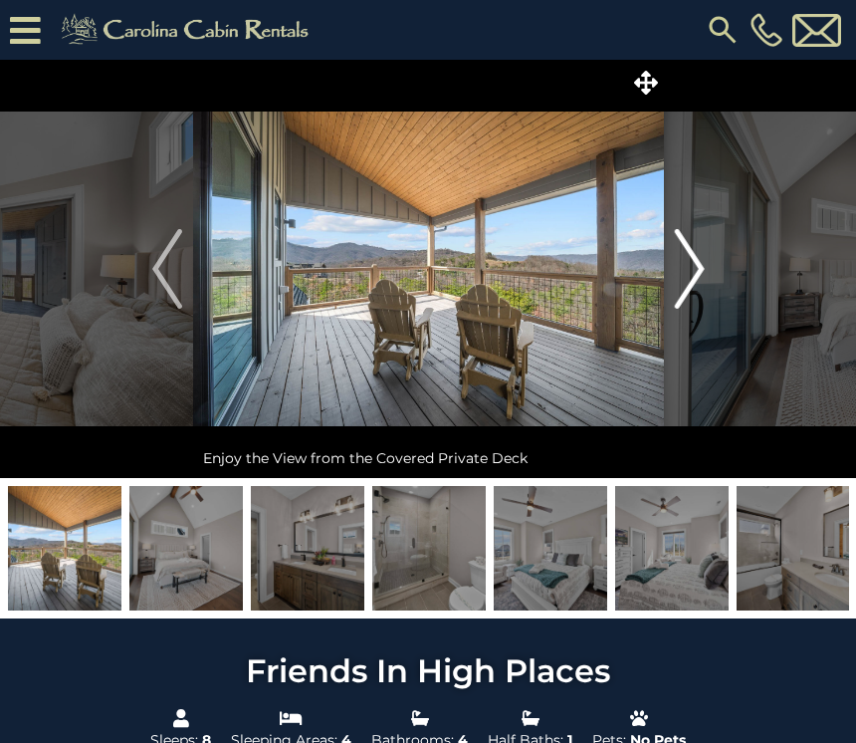
click at [703, 270] on img "Next" at bounding box center [689, 269] width 30 height 80
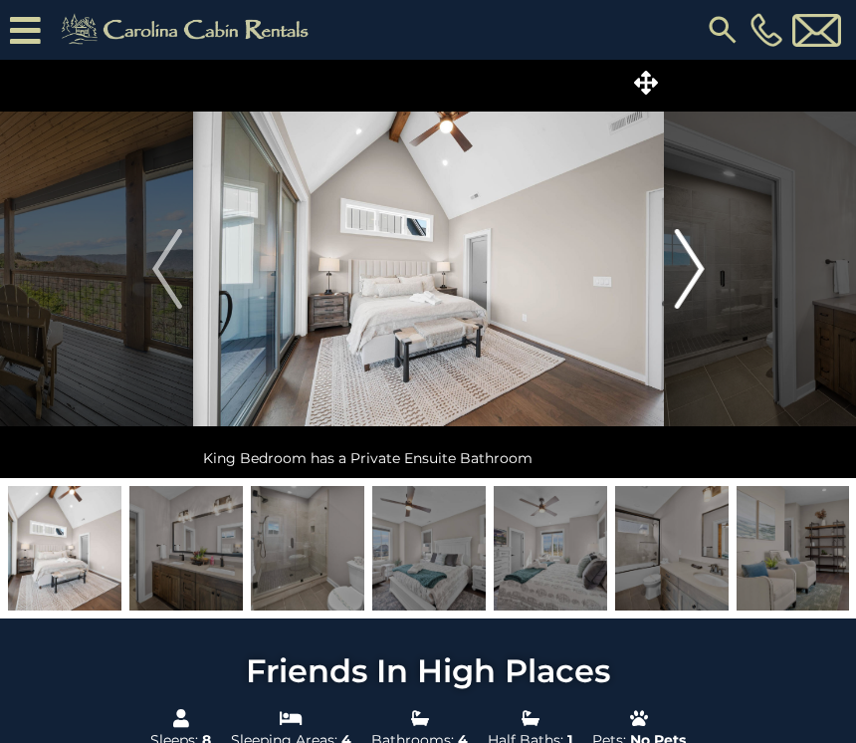
click at [699, 265] on img "Next" at bounding box center [689, 269] width 30 height 80
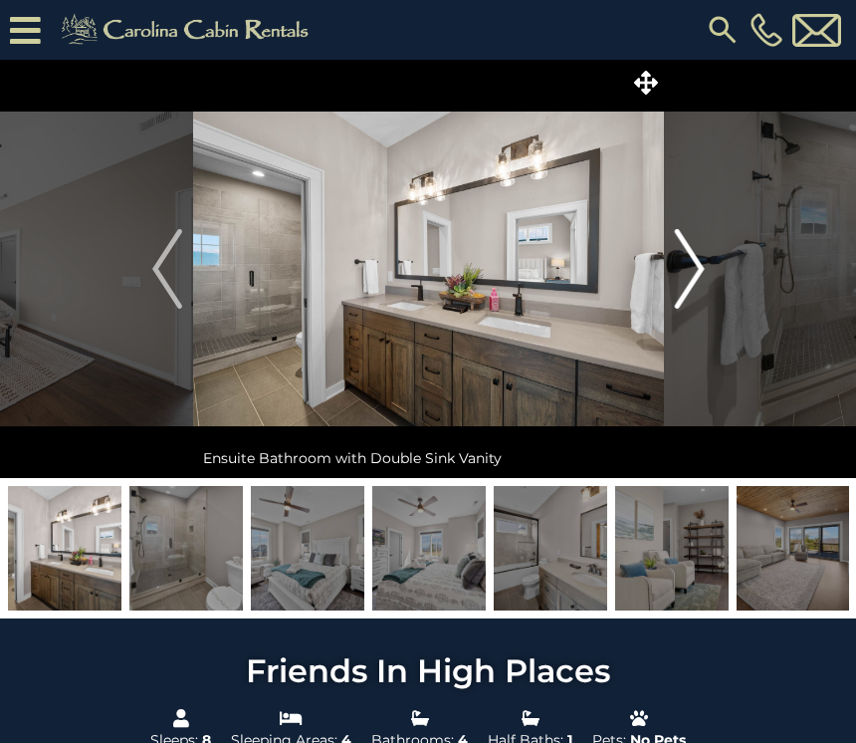
click at [694, 270] on img "Next" at bounding box center [689, 269] width 30 height 80
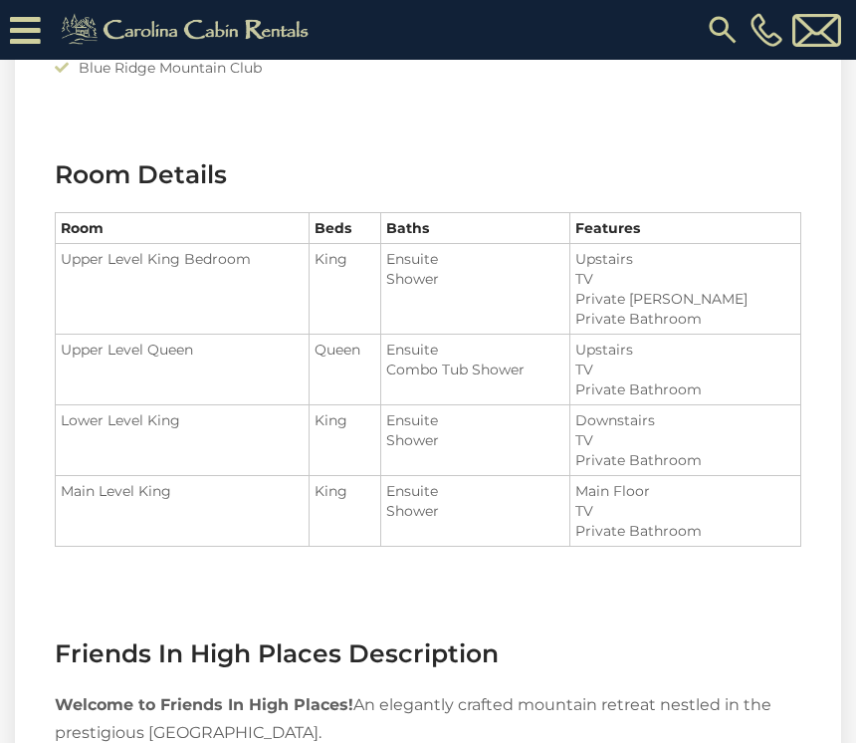
scroll to position [2151, 0]
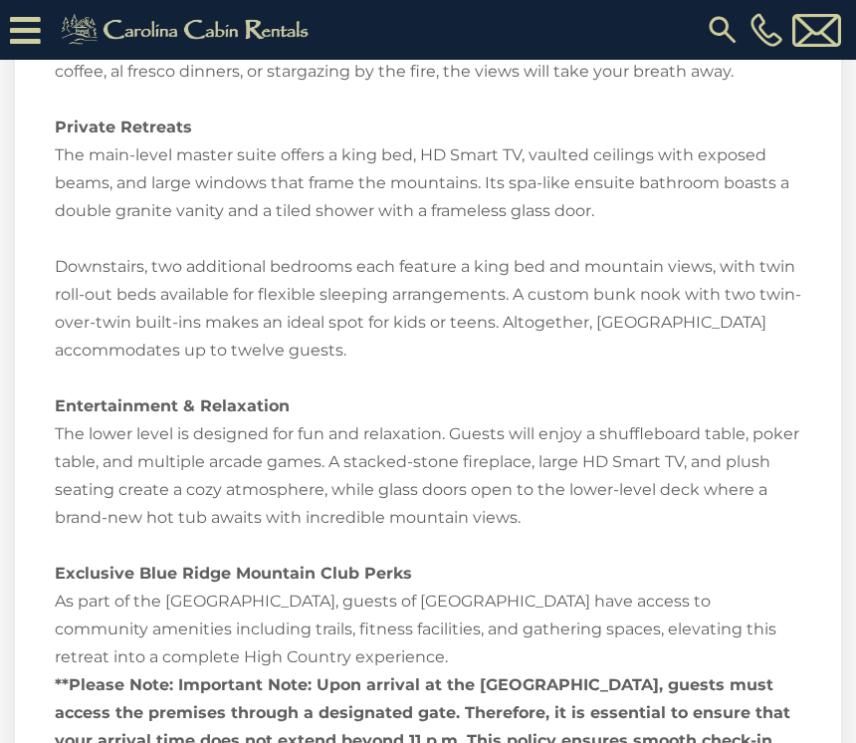
scroll to position [2903, 0]
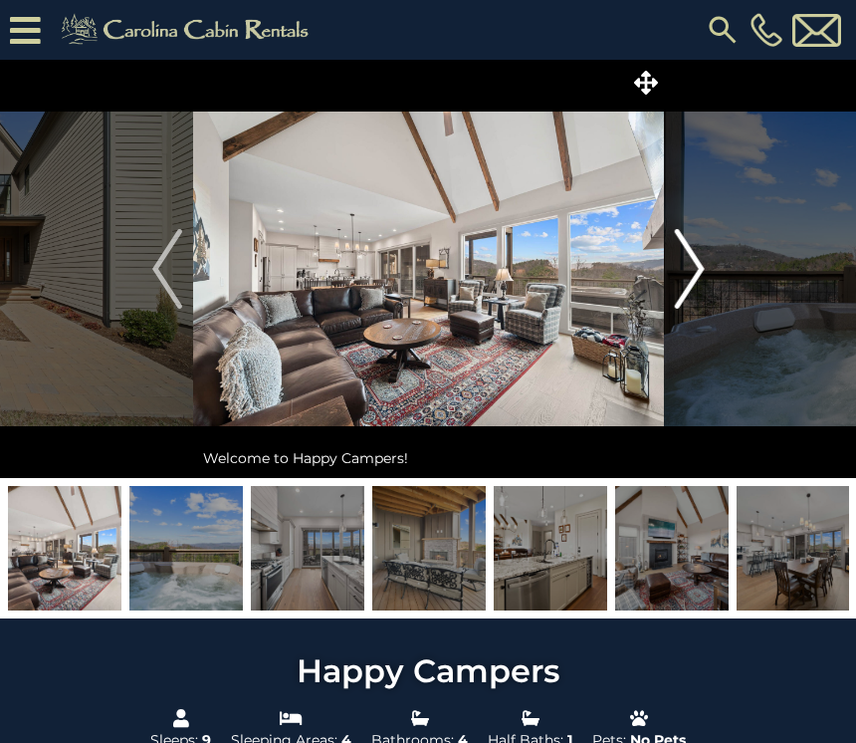
click at [704, 278] on img "Next" at bounding box center [689, 269] width 30 height 80
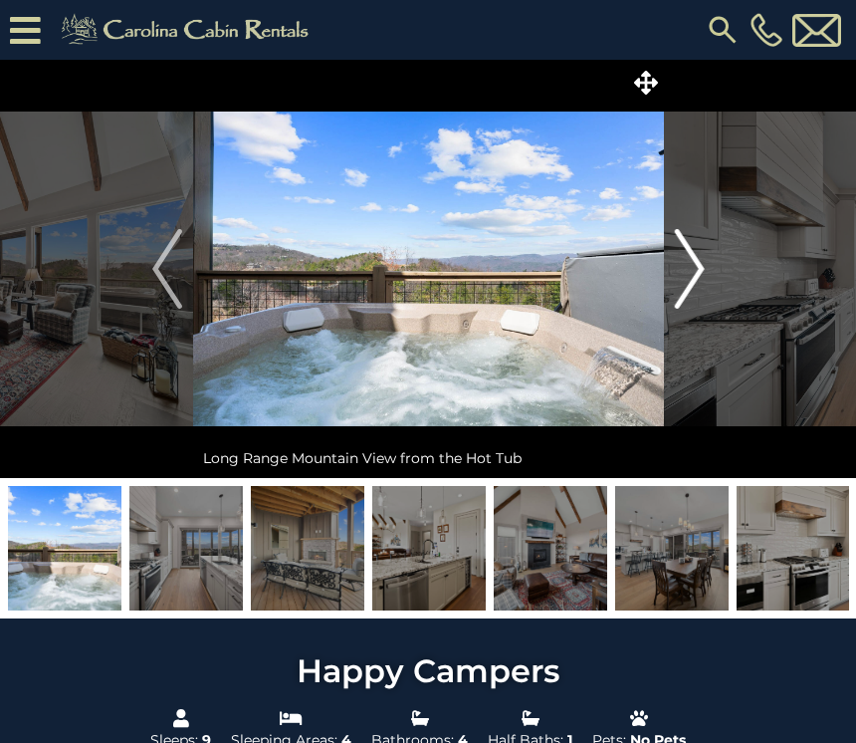
click at [695, 276] on img "Next" at bounding box center [689, 269] width 30 height 80
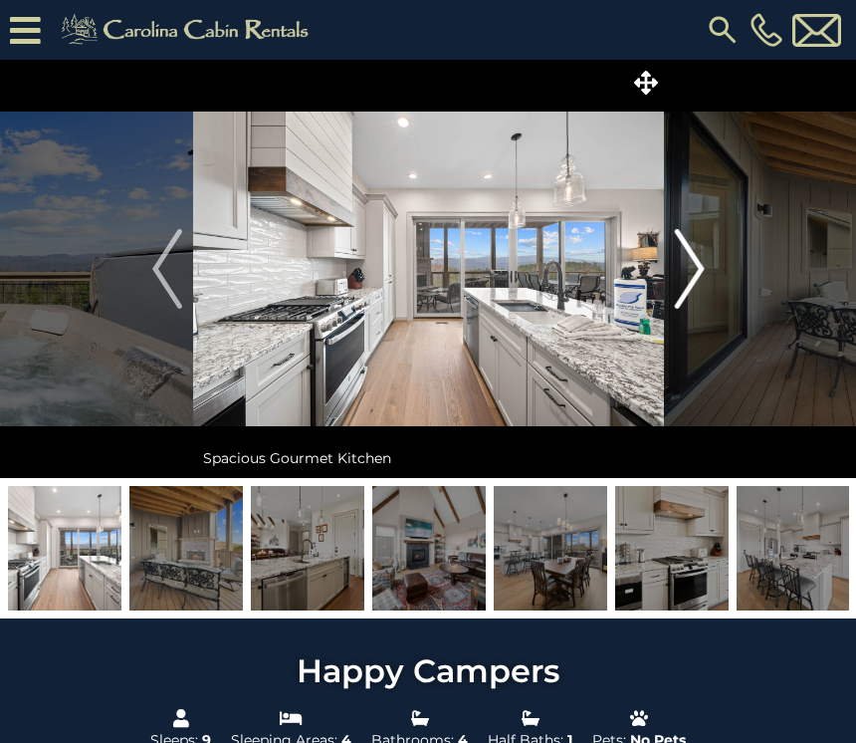
click at [690, 272] on img "Next" at bounding box center [689, 269] width 30 height 80
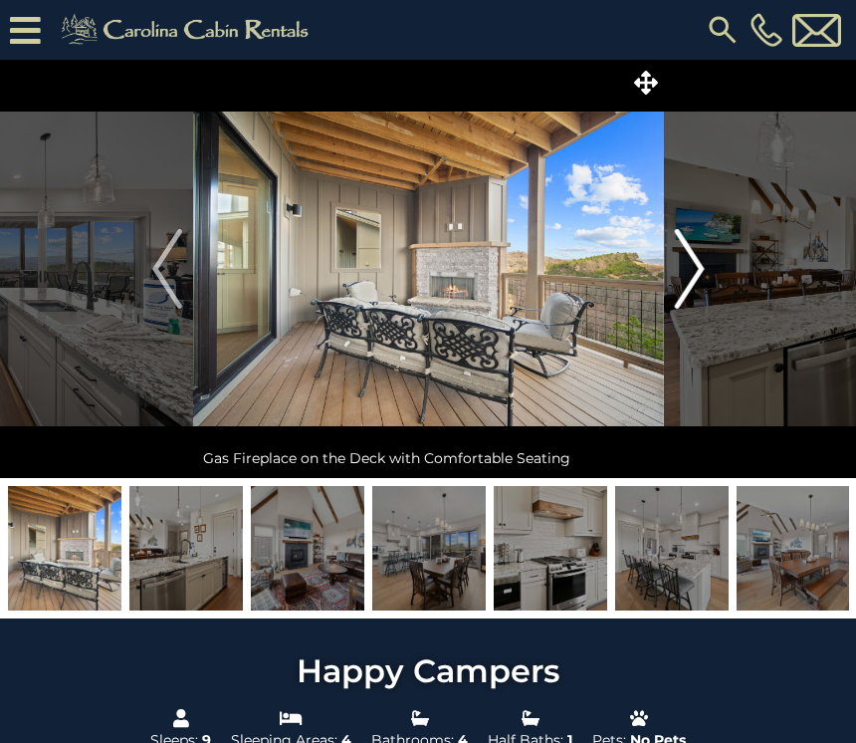
click at [703, 274] on img "Next" at bounding box center [689, 269] width 30 height 80
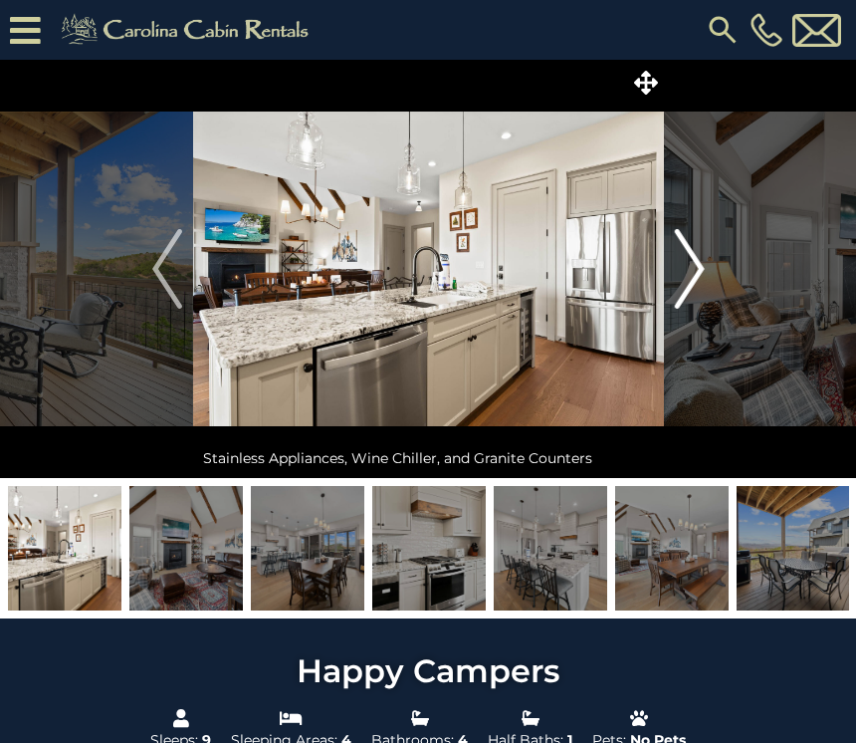
click at [702, 278] on img "Next" at bounding box center [689, 269] width 30 height 80
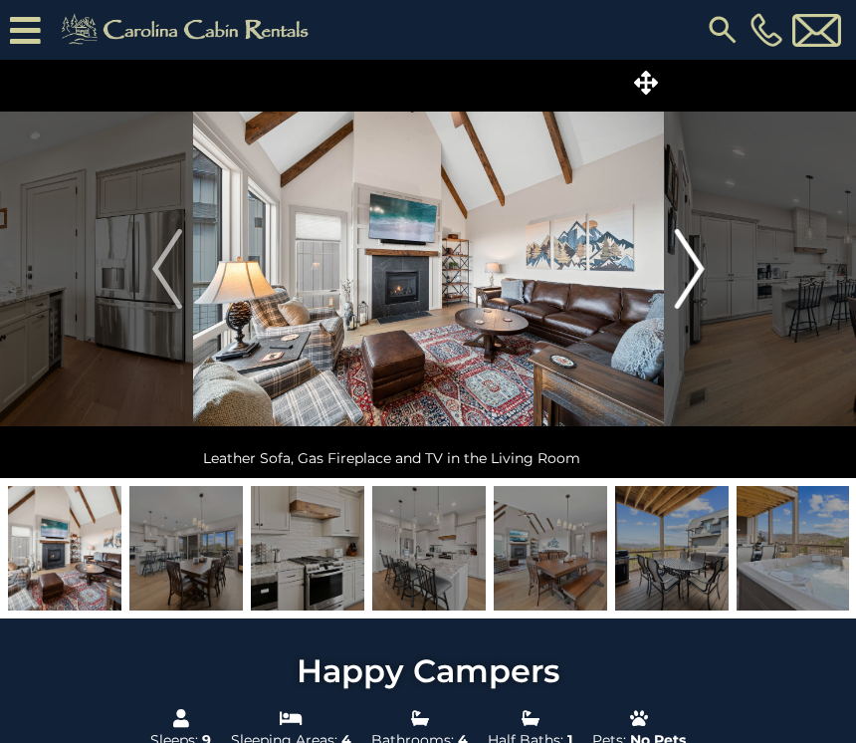
click at [696, 278] on img "Next" at bounding box center [689, 269] width 30 height 80
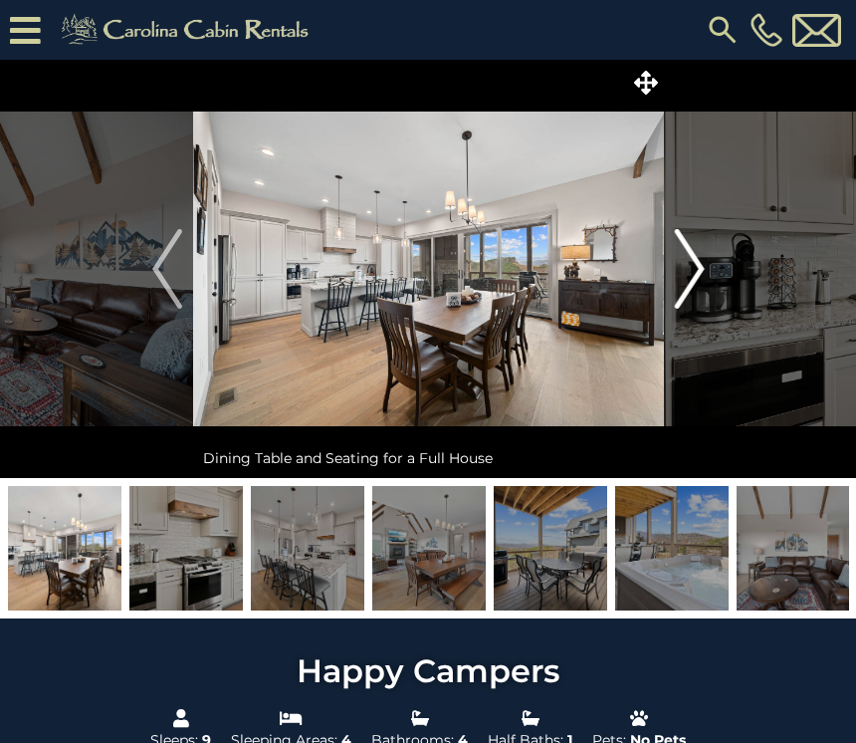
click at [697, 282] on img "Next" at bounding box center [689, 269] width 30 height 80
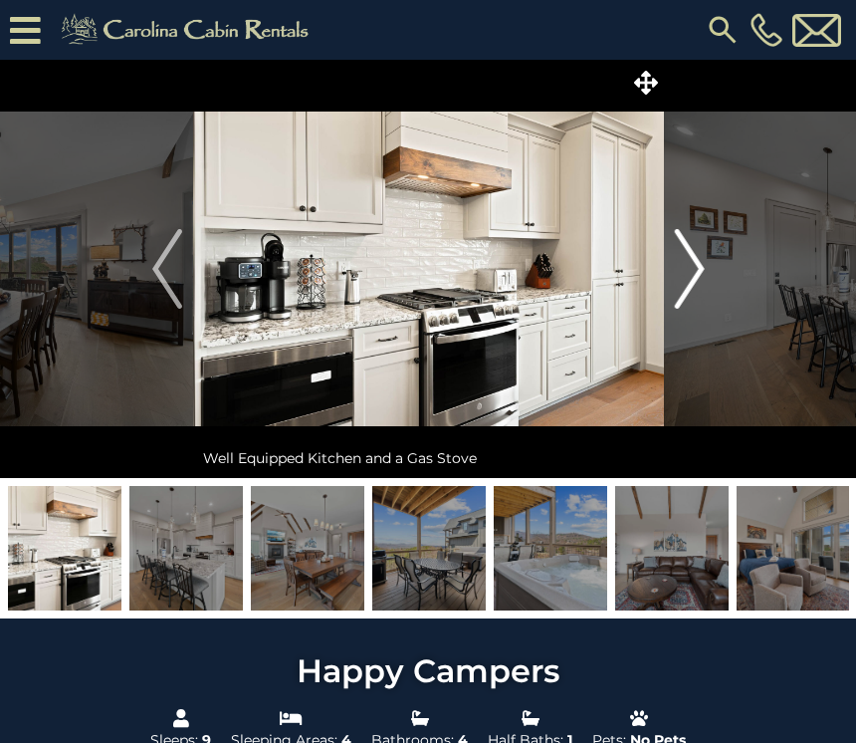
click at [697, 278] on img "Next" at bounding box center [689, 269] width 30 height 80
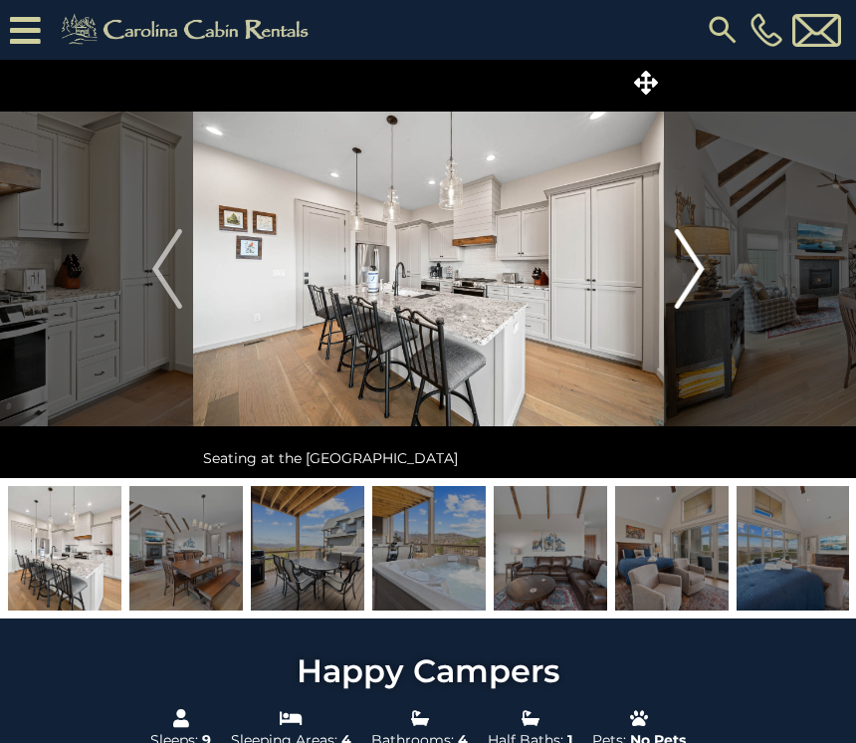
click at [702, 281] on img "Next" at bounding box center [689, 269] width 30 height 80
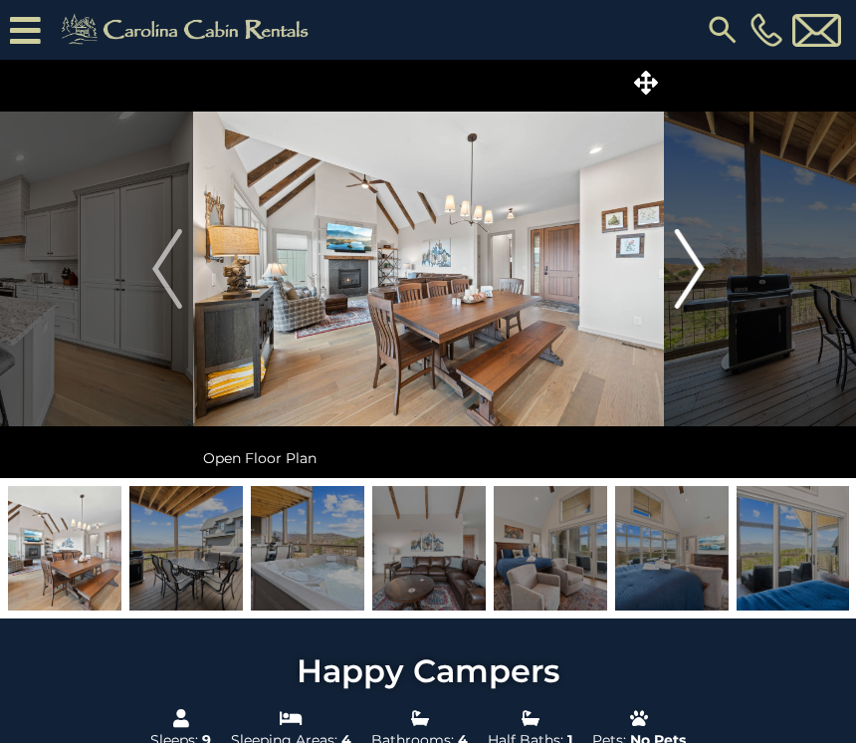
click at [703, 282] on img "Next" at bounding box center [689, 269] width 30 height 80
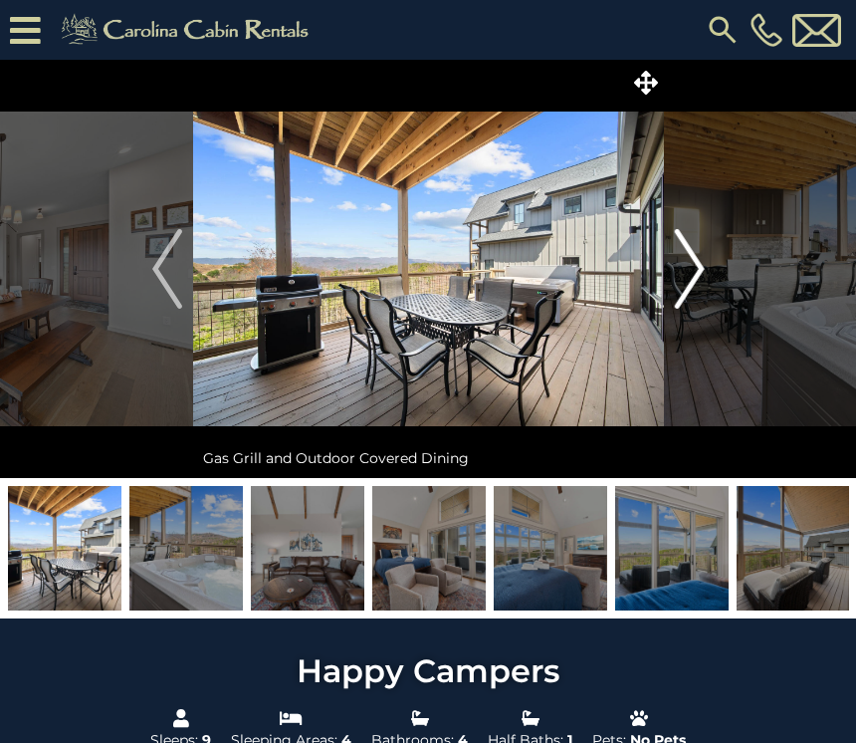
click at [714, 276] on button "Next" at bounding box center [690, 269] width 52 height 418
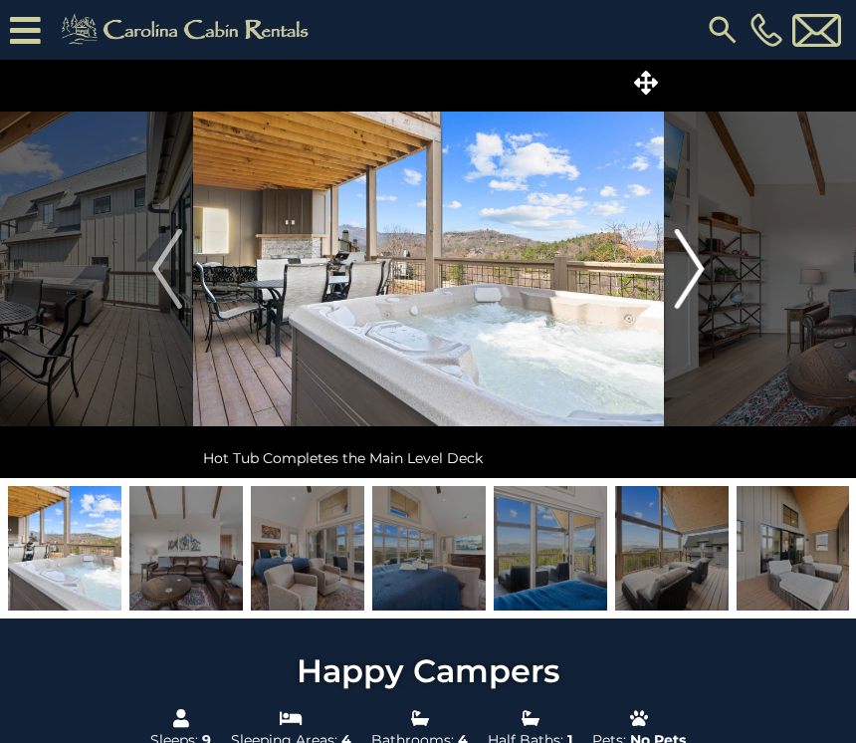
click at [703, 275] on img "Next" at bounding box center [689, 269] width 30 height 80
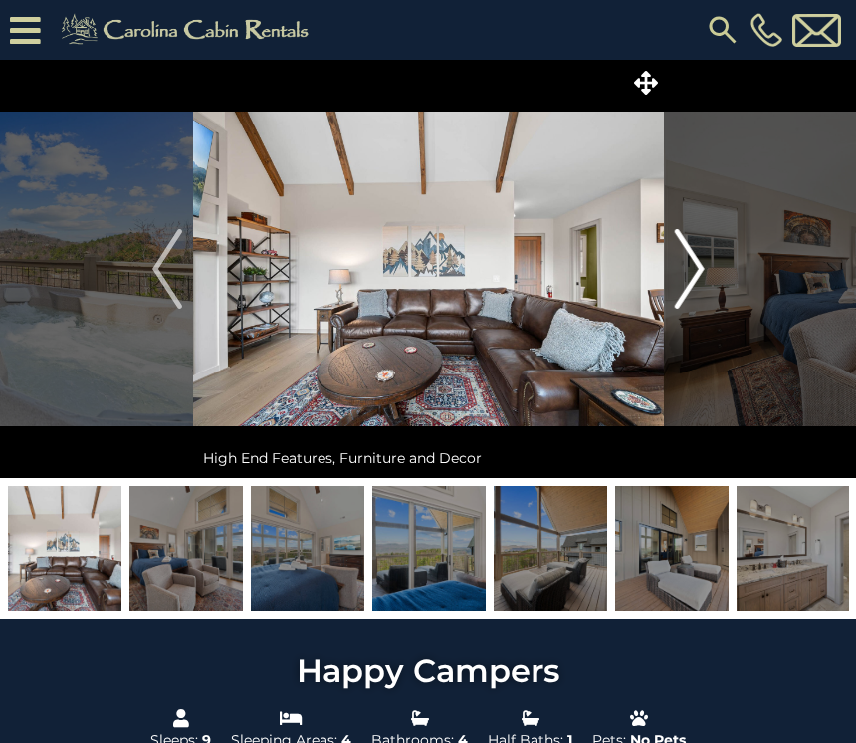
click at [701, 282] on img "Next" at bounding box center [689, 269] width 30 height 80
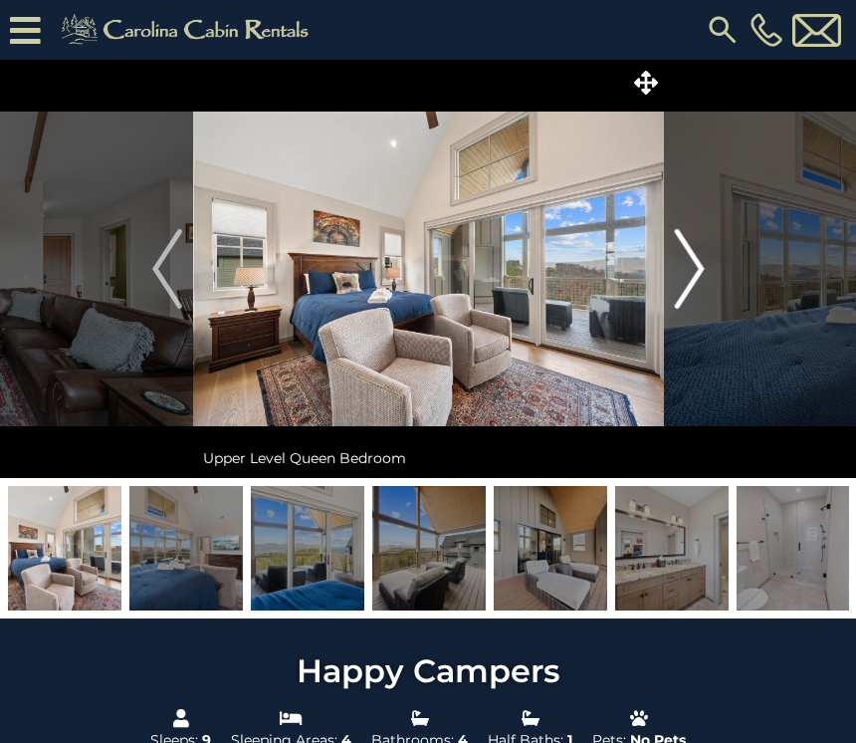
click at [690, 280] on img "Next" at bounding box center [689, 269] width 30 height 80
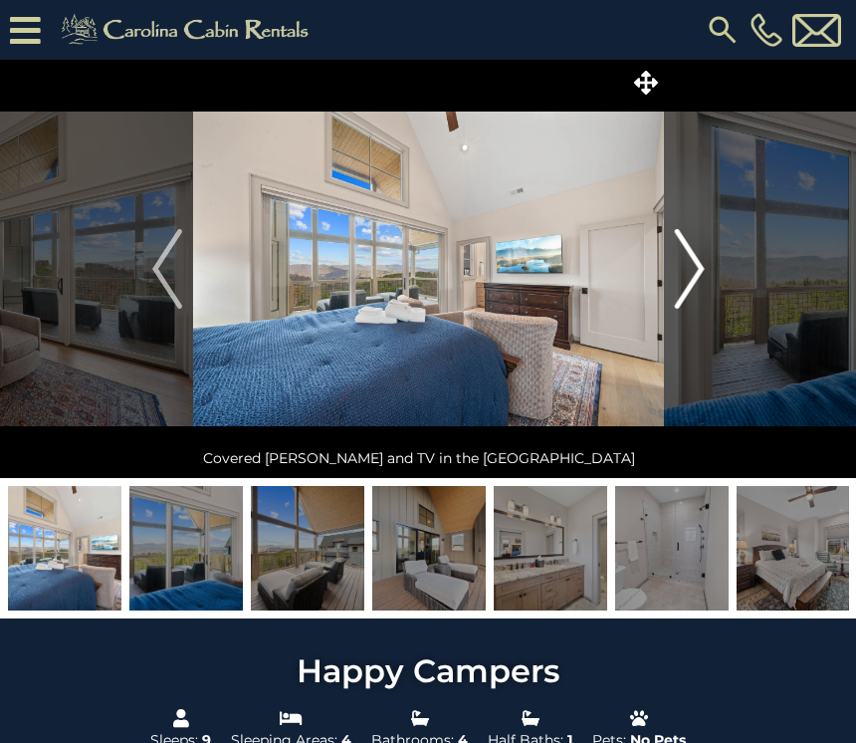
click at [699, 276] on img "Next" at bounding box center [689, 269] width 30 height 80
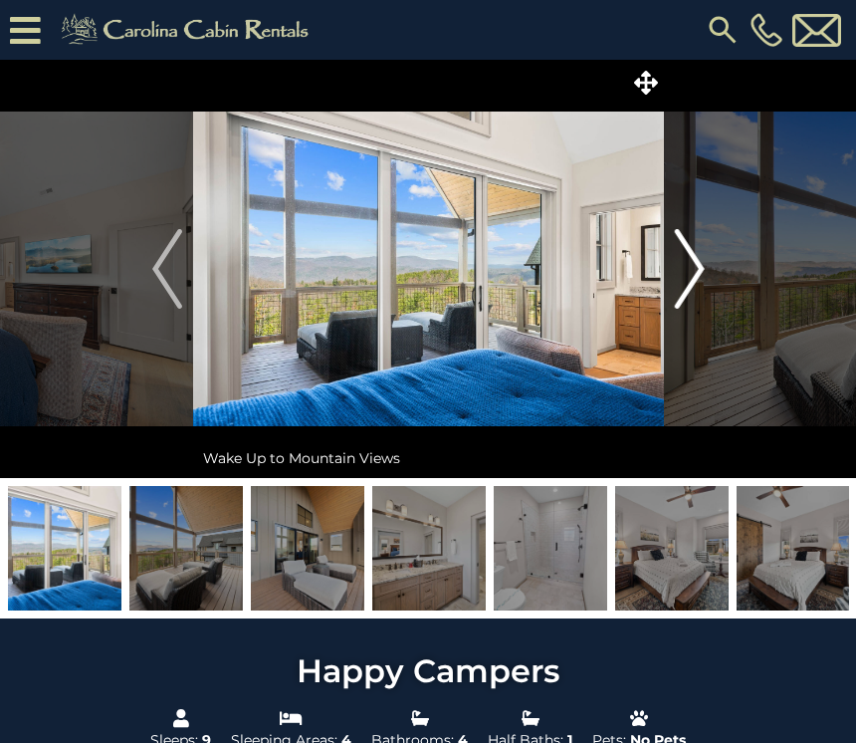
click at [698, 279] on img "Next" at bounding box center [689, 269] width 30 height 80
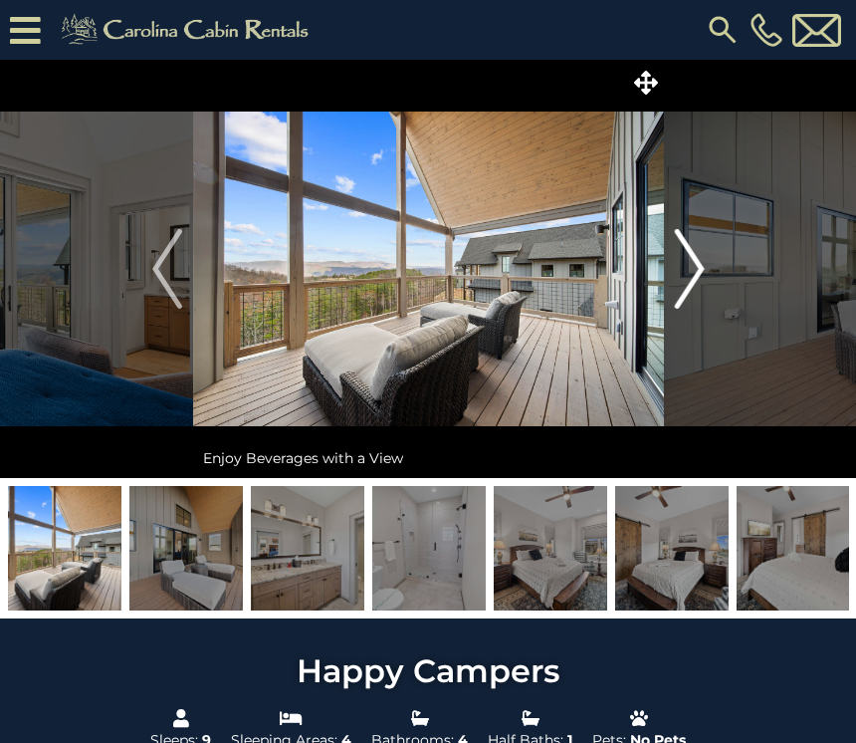
click at [689, 284] on img "Next" at bounding box center [689, 269] width 30 height 80
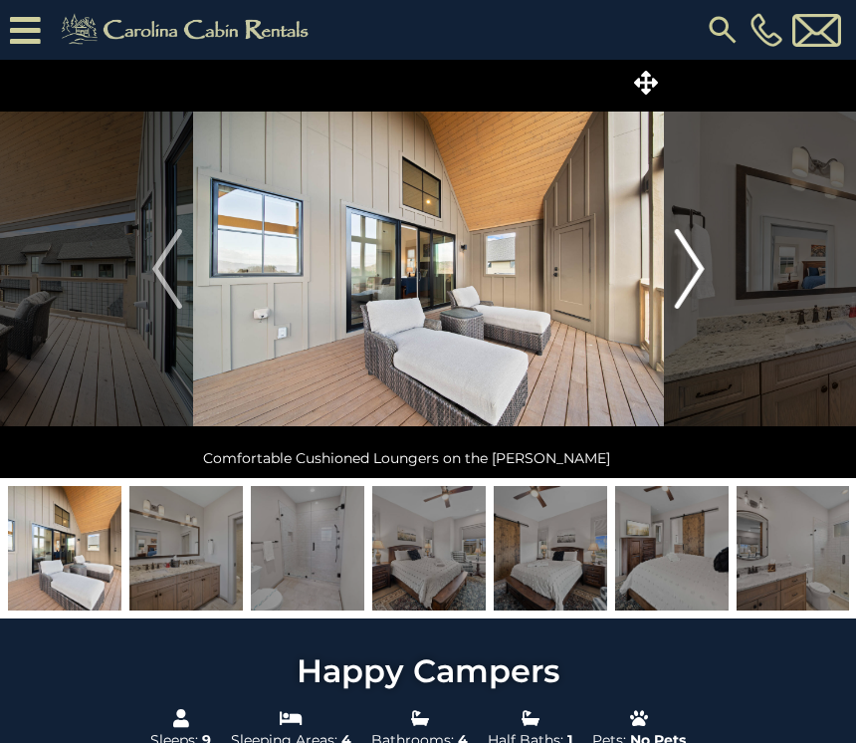
click at [683, 295] on img "Next" at bounding box center [689, 269] width 30 height 80
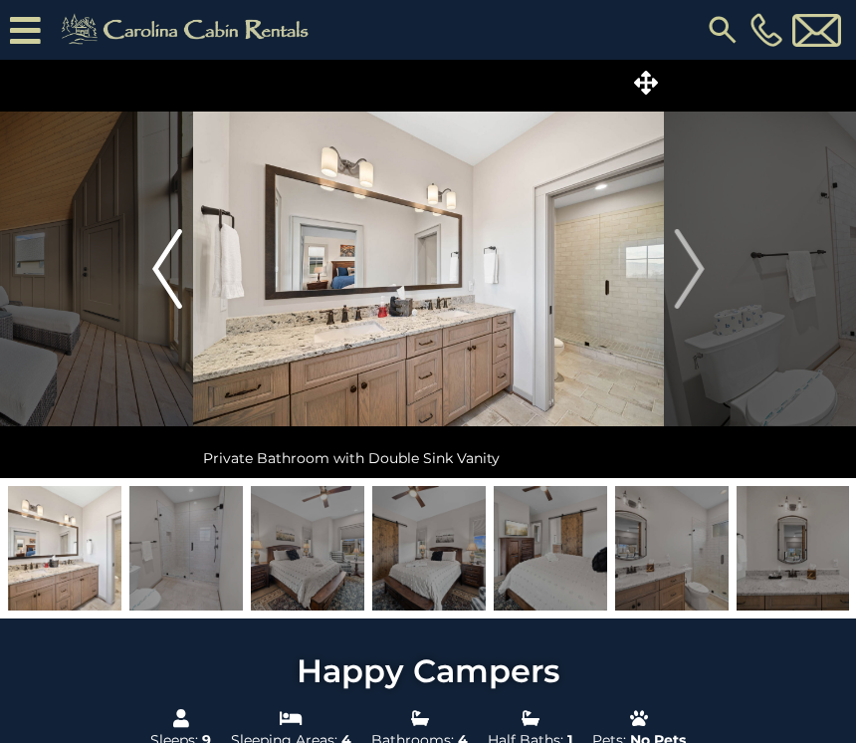
click at [158, 272] on img "Previous" at bounding box center [167, 269] width 30 height 80
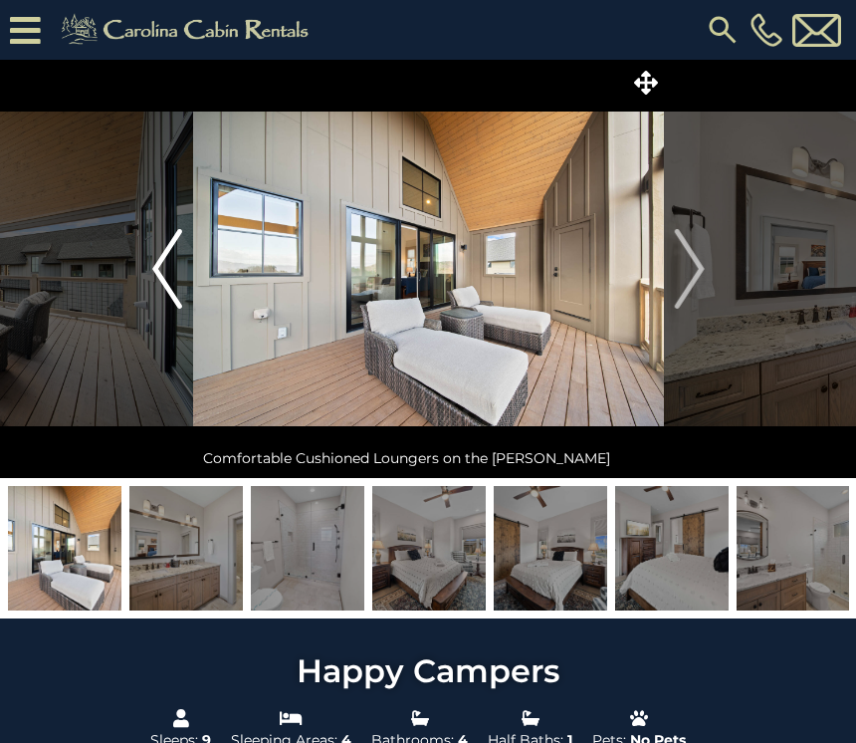
click at [166, 269] on img "Previous" at bounding box center [167, 269] width 30 height 80
